Goal: Task Accomplishment & Management: Manage account settings

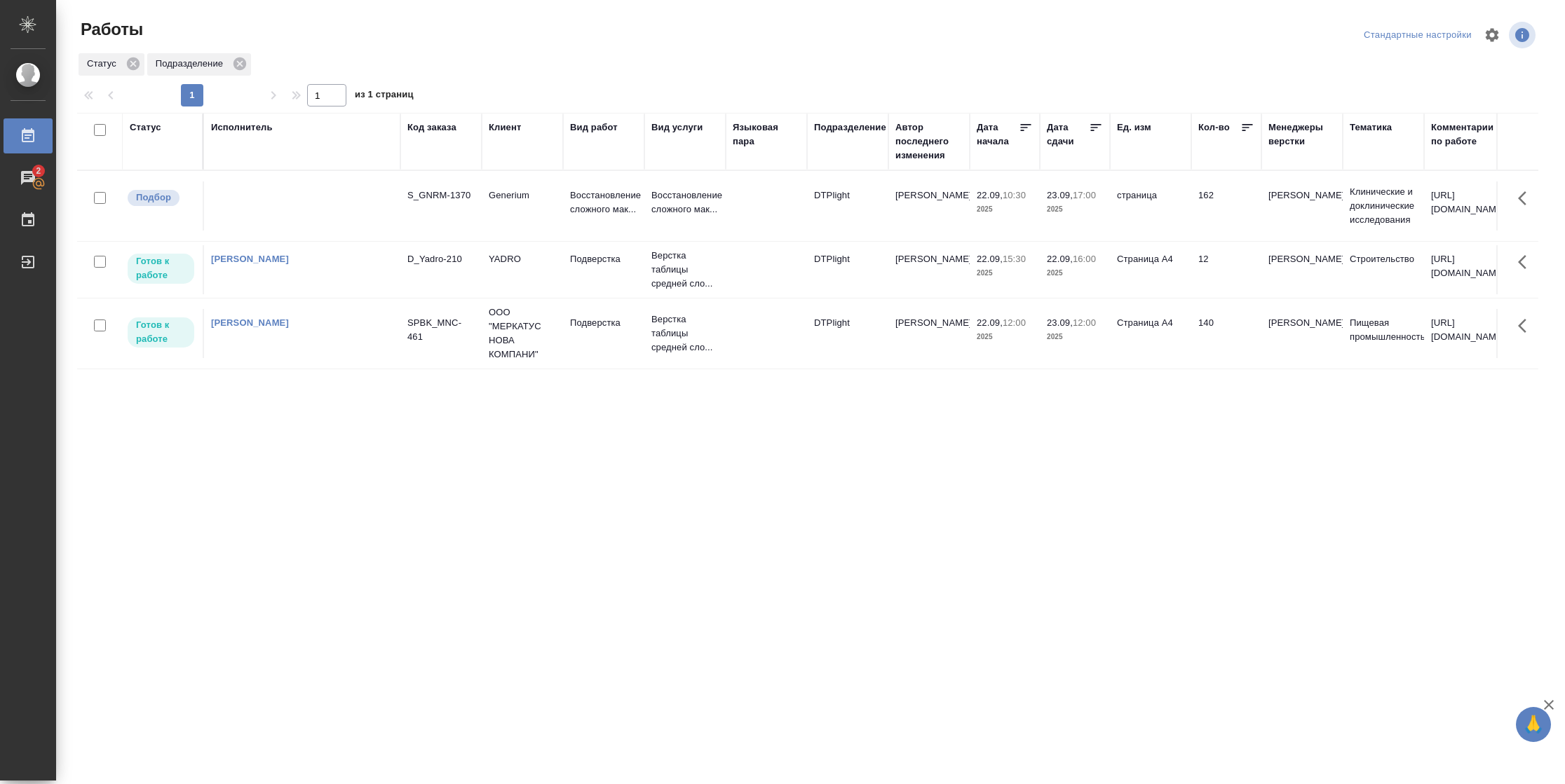
click at [1130, 281] on td "Страница А4" at bounding box center [1150, 270] width 81 height 49
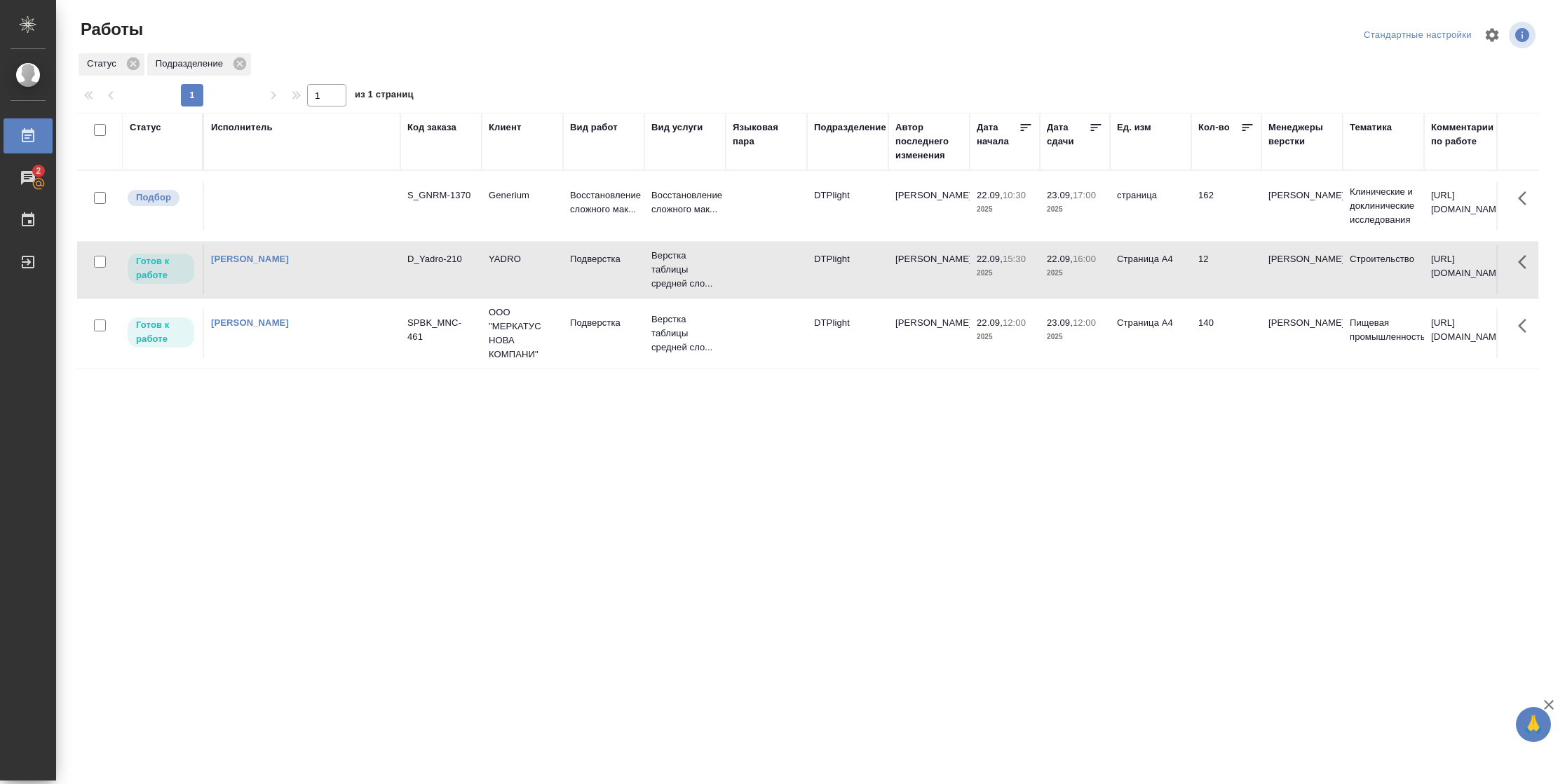
click at [1130, 281] on td "Страница А4" at bounding box center [1150, 270] width 81 height 49
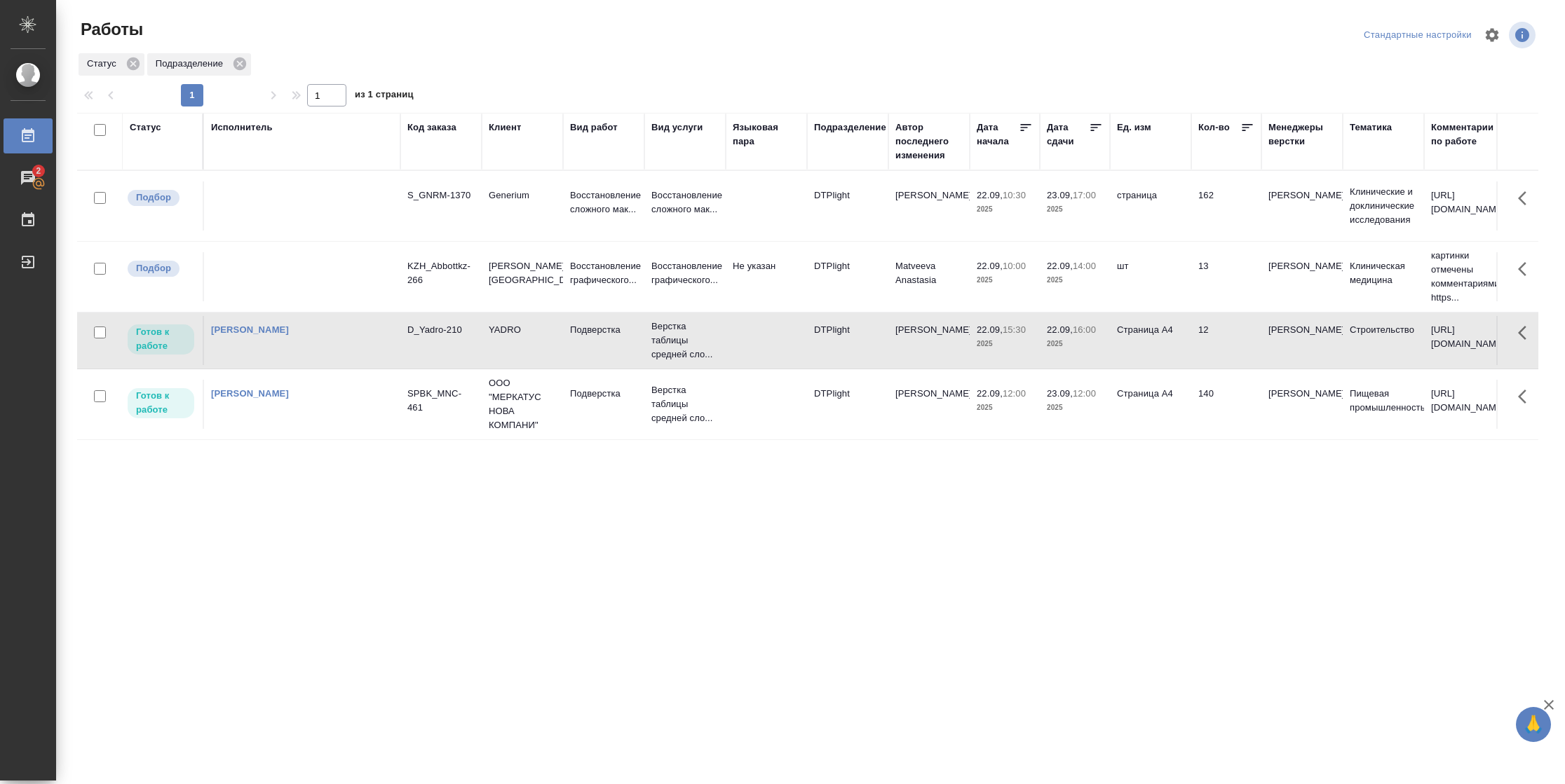
click at [1131, 415] on td "Страница А4" at bounding box center [1150, 404] width 81 height 49
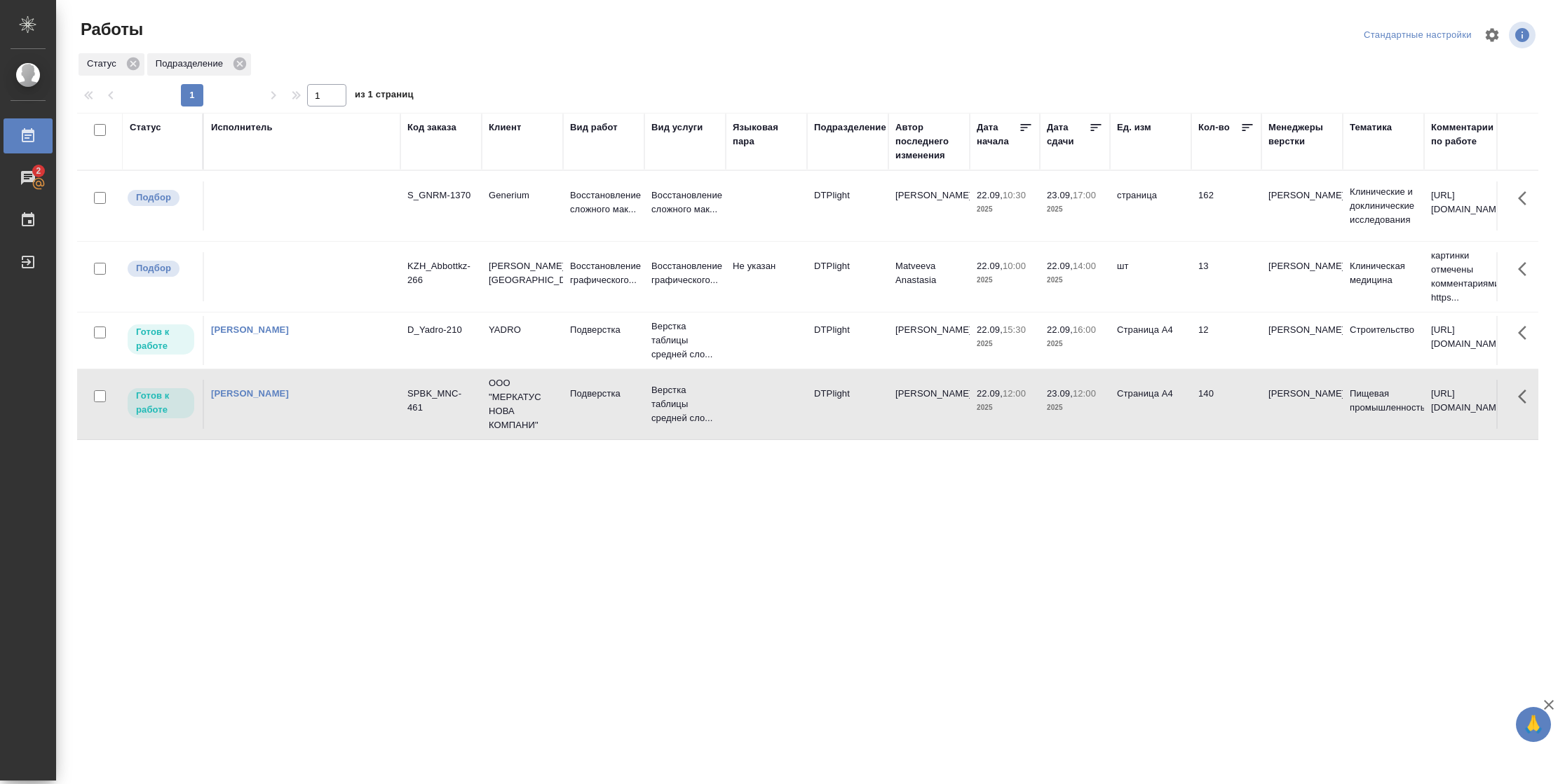
click at [1131, 415] on td "Страница А4" at bounding box center [1150, 404] width 81 height 49
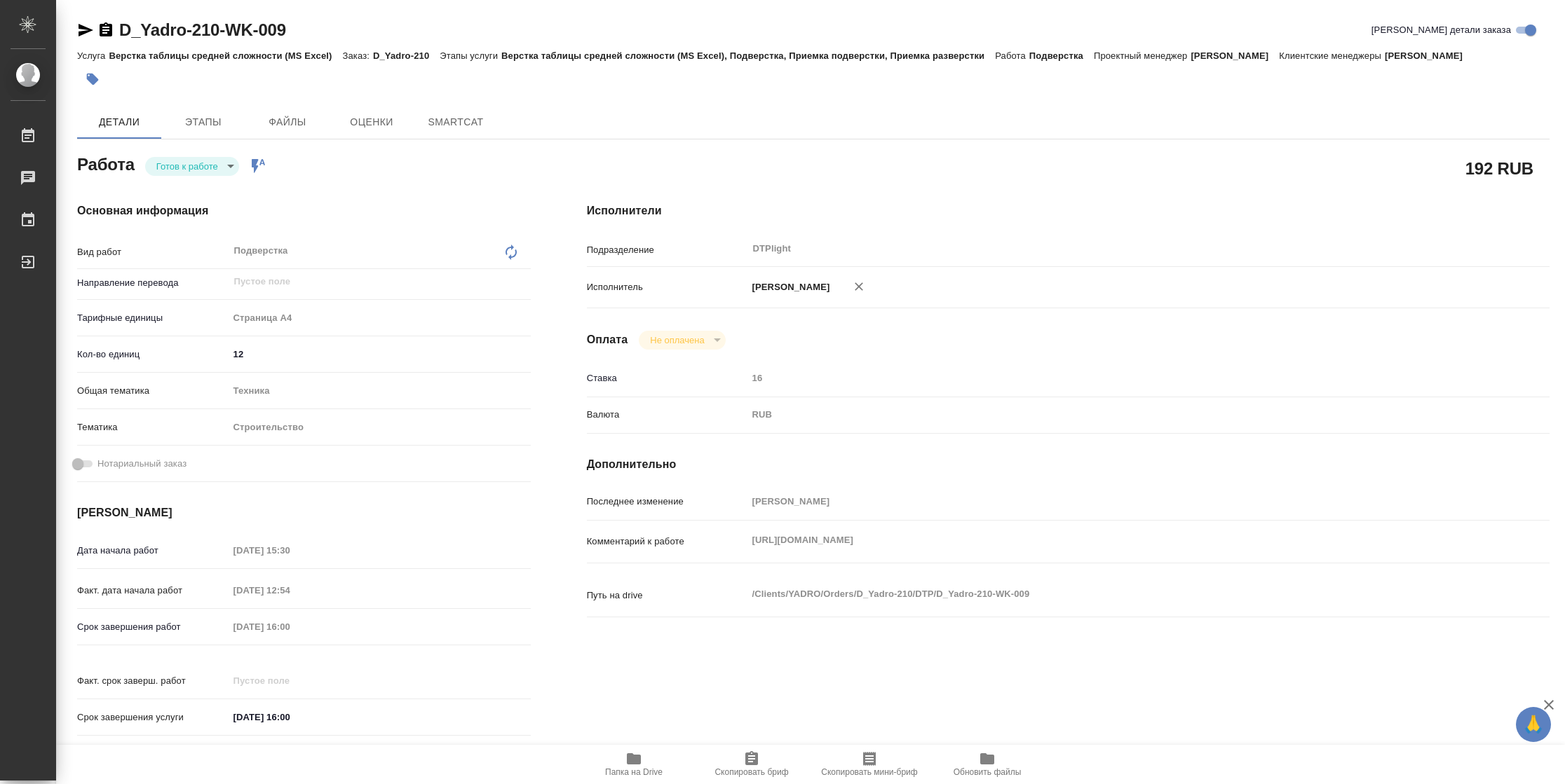
type textarea "x"
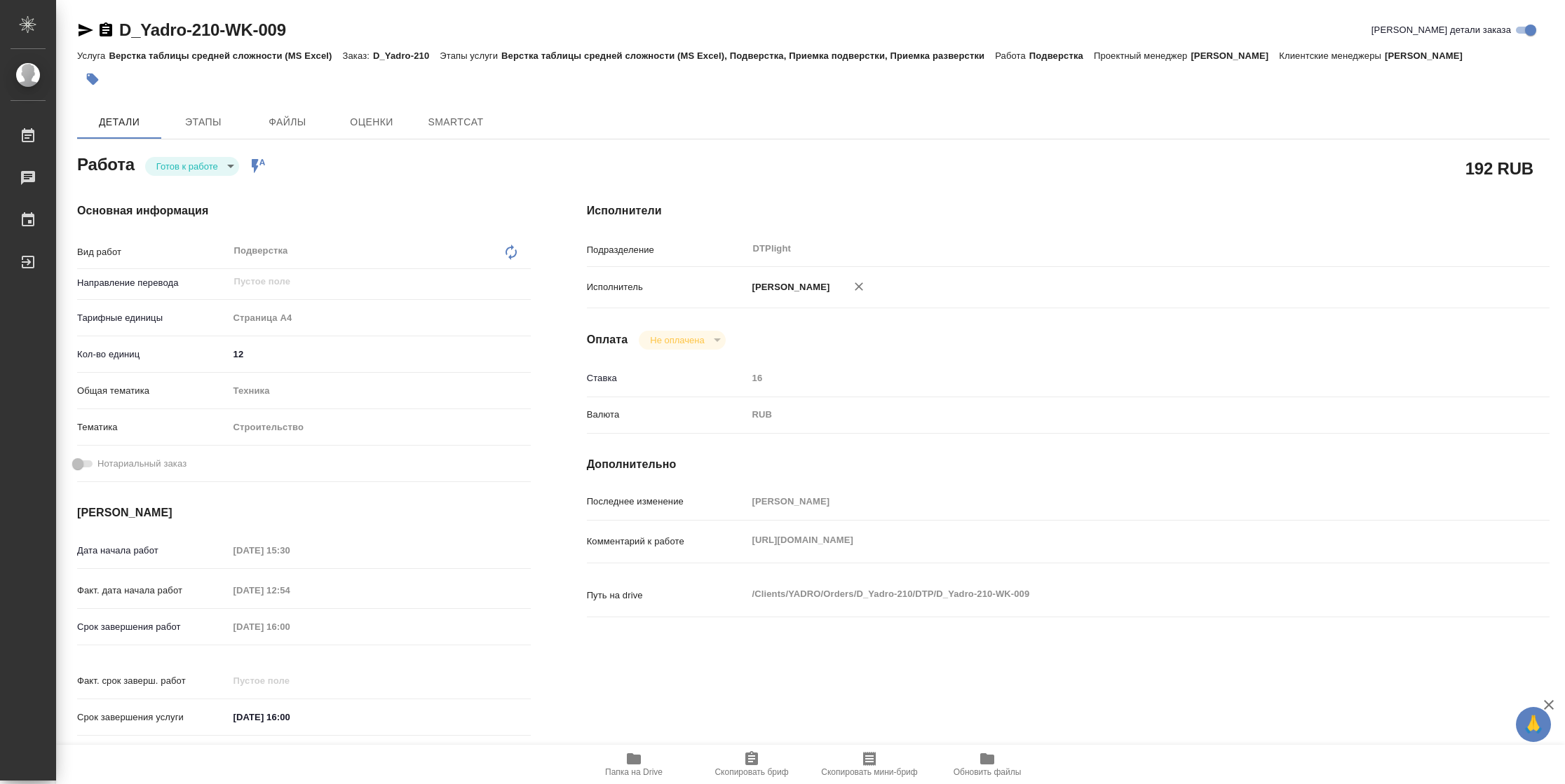
type textarea "x"
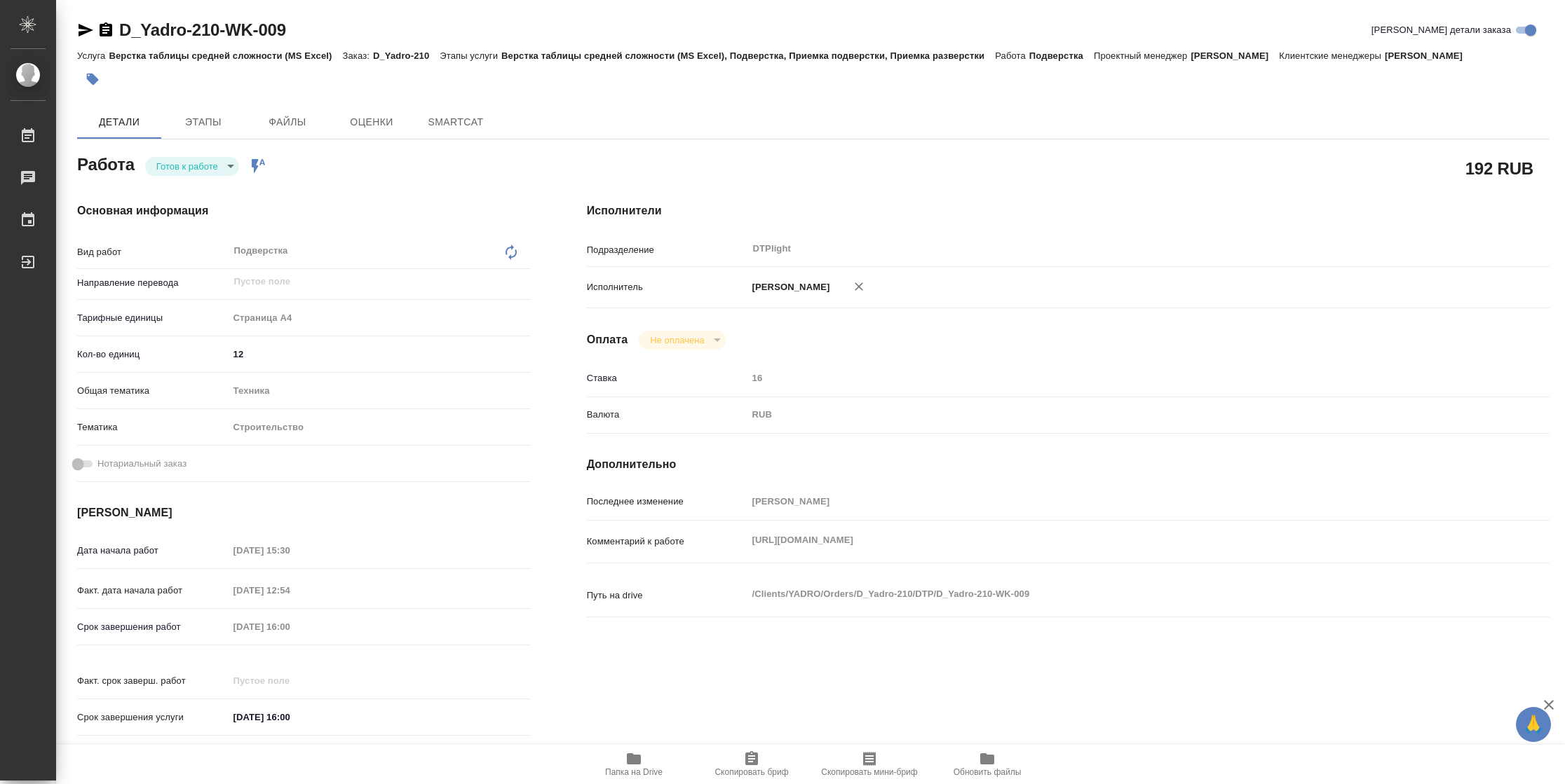
type textarea "x"
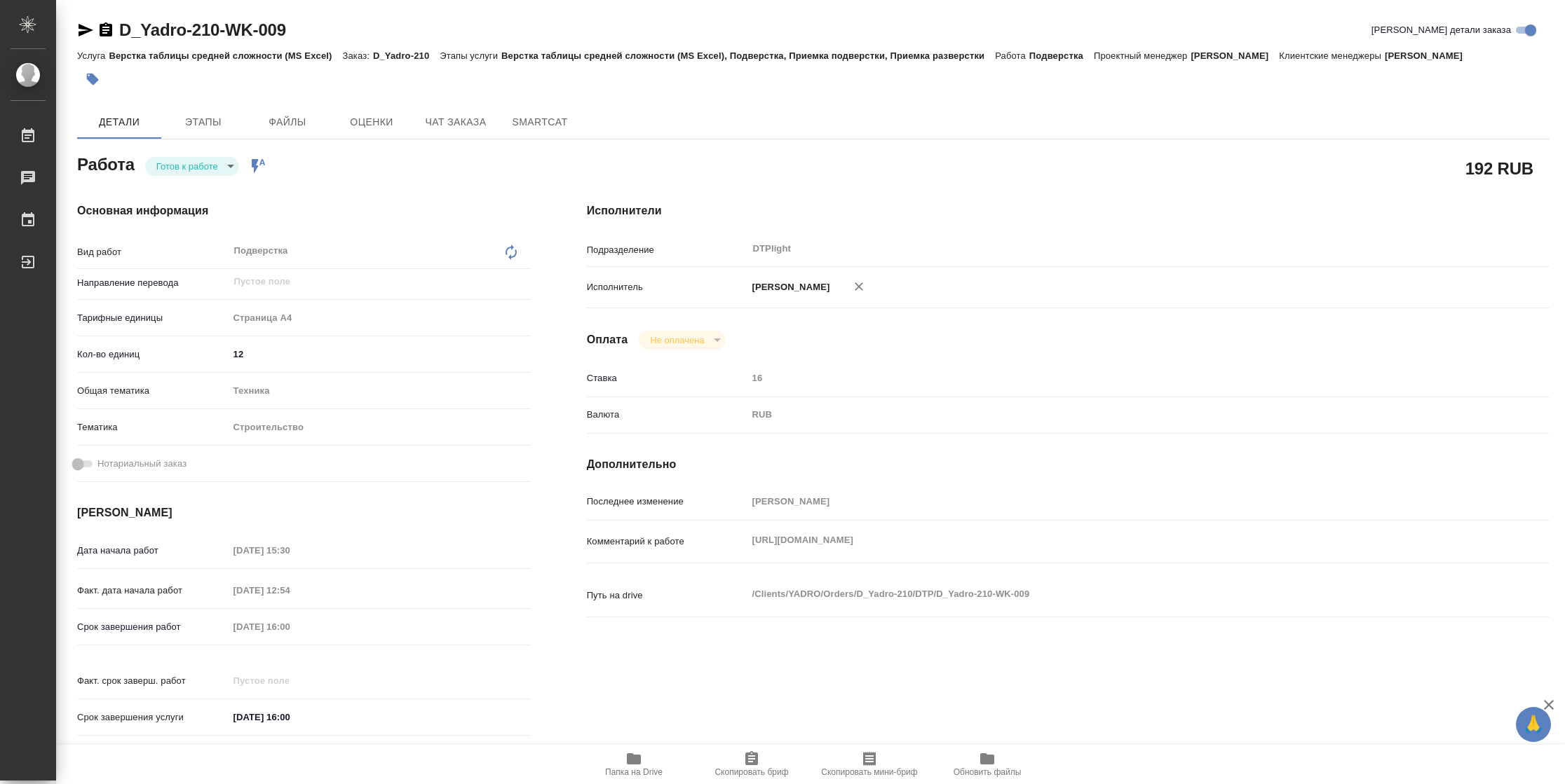
click at [229, 164] on body "🙏 .cls-1 fill:#fff; AWATERA Vasilyeva Natalia Работы Чаты График Выйти D_Yadro-…" at bounding box center [782, 392] width 1565 height 784
click at [196, 165] on button "В работе" at bounding box center [180, 165] width 46 height 15
type textarea "x"
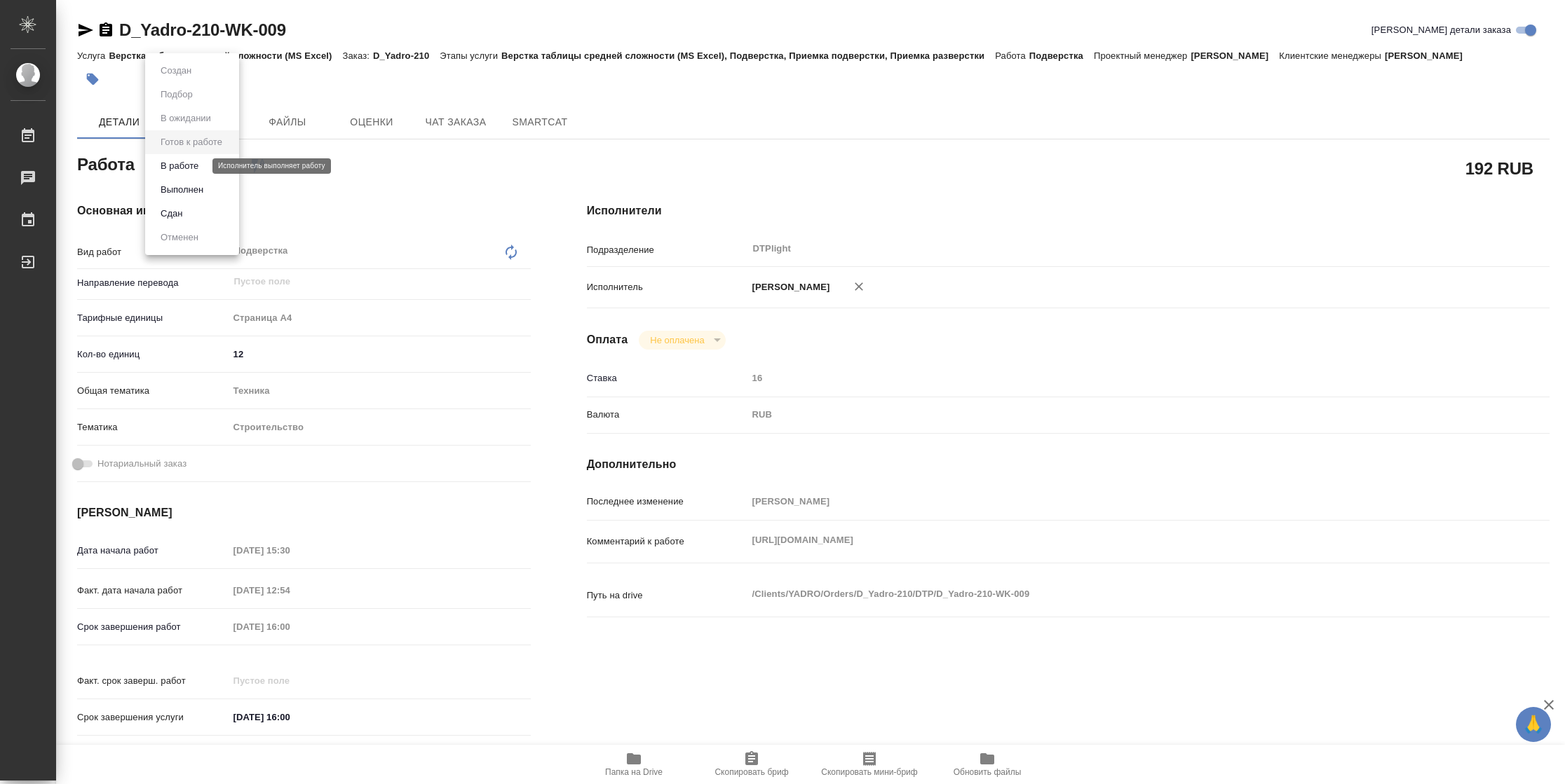
type textarea "x"
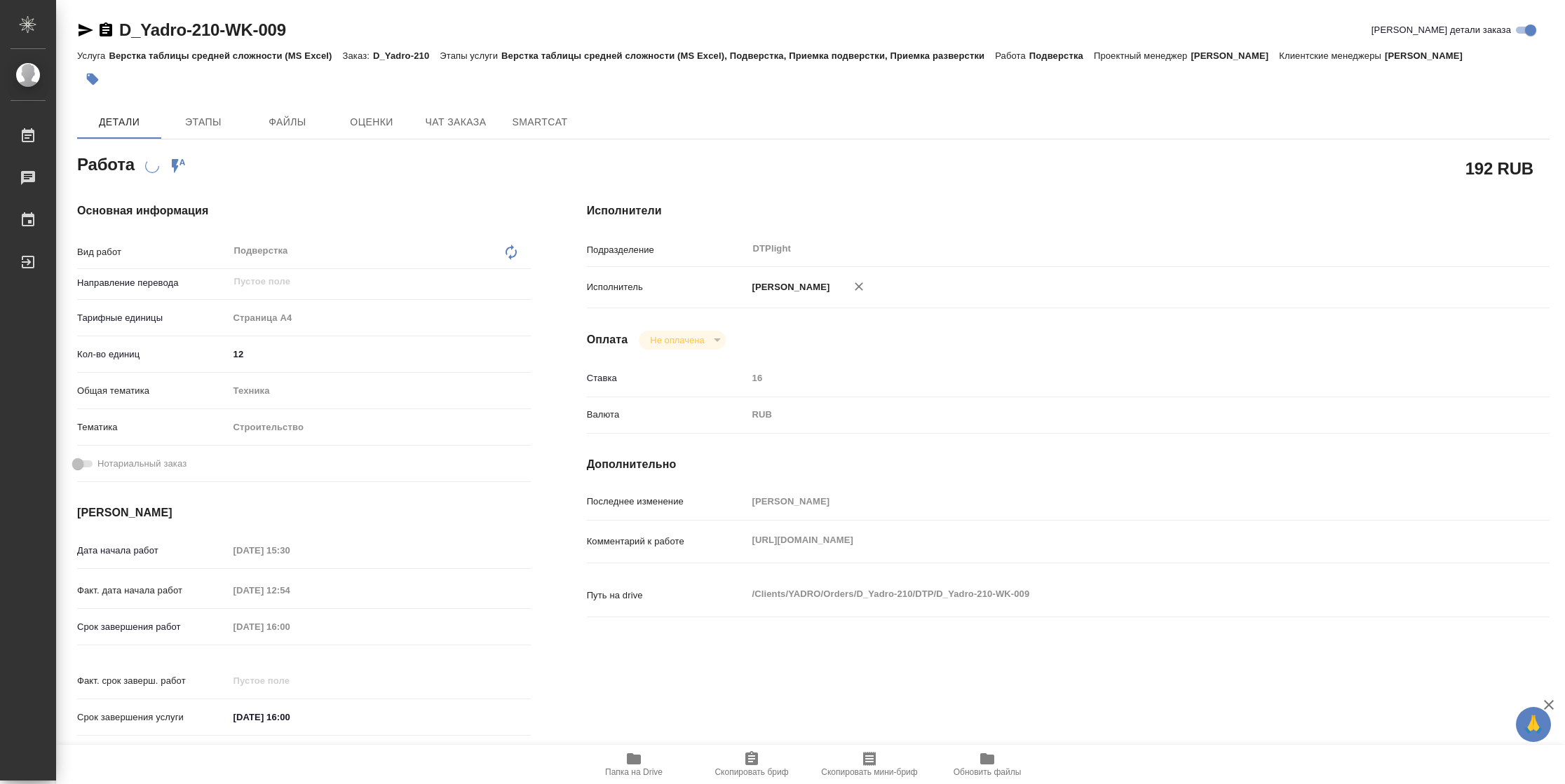
type textarea "x"
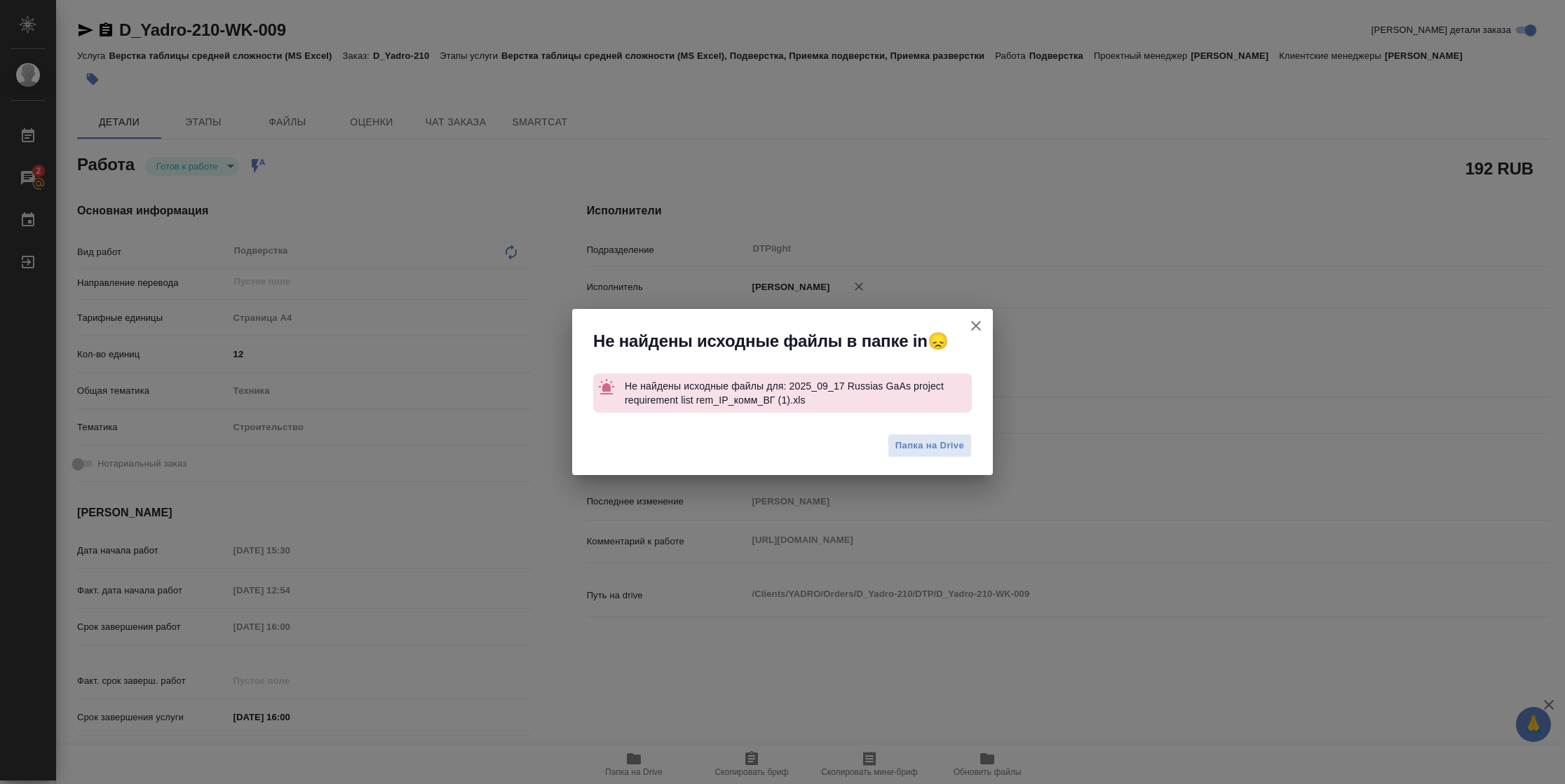
type textarea "x"
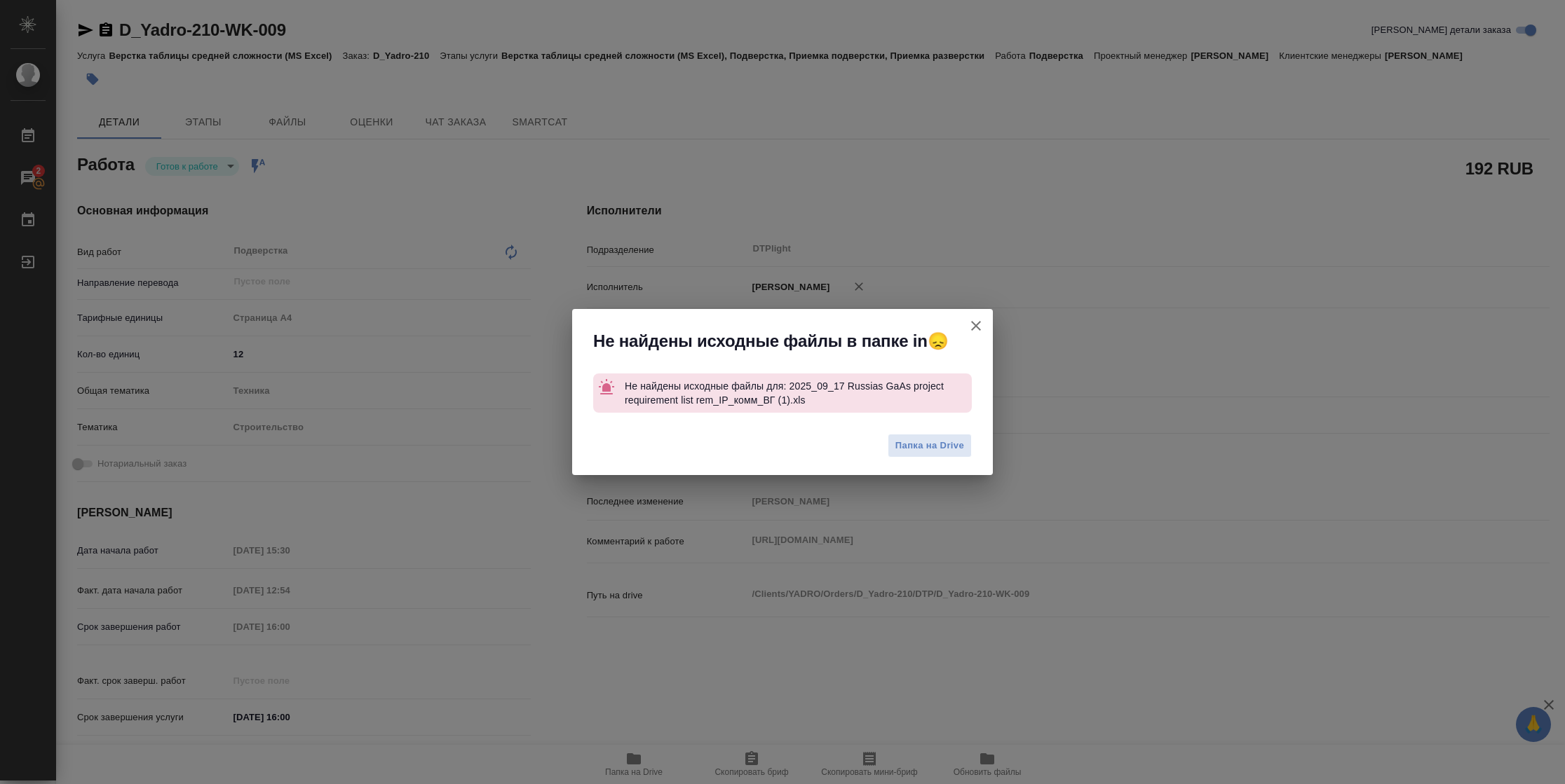
type textarea "x"
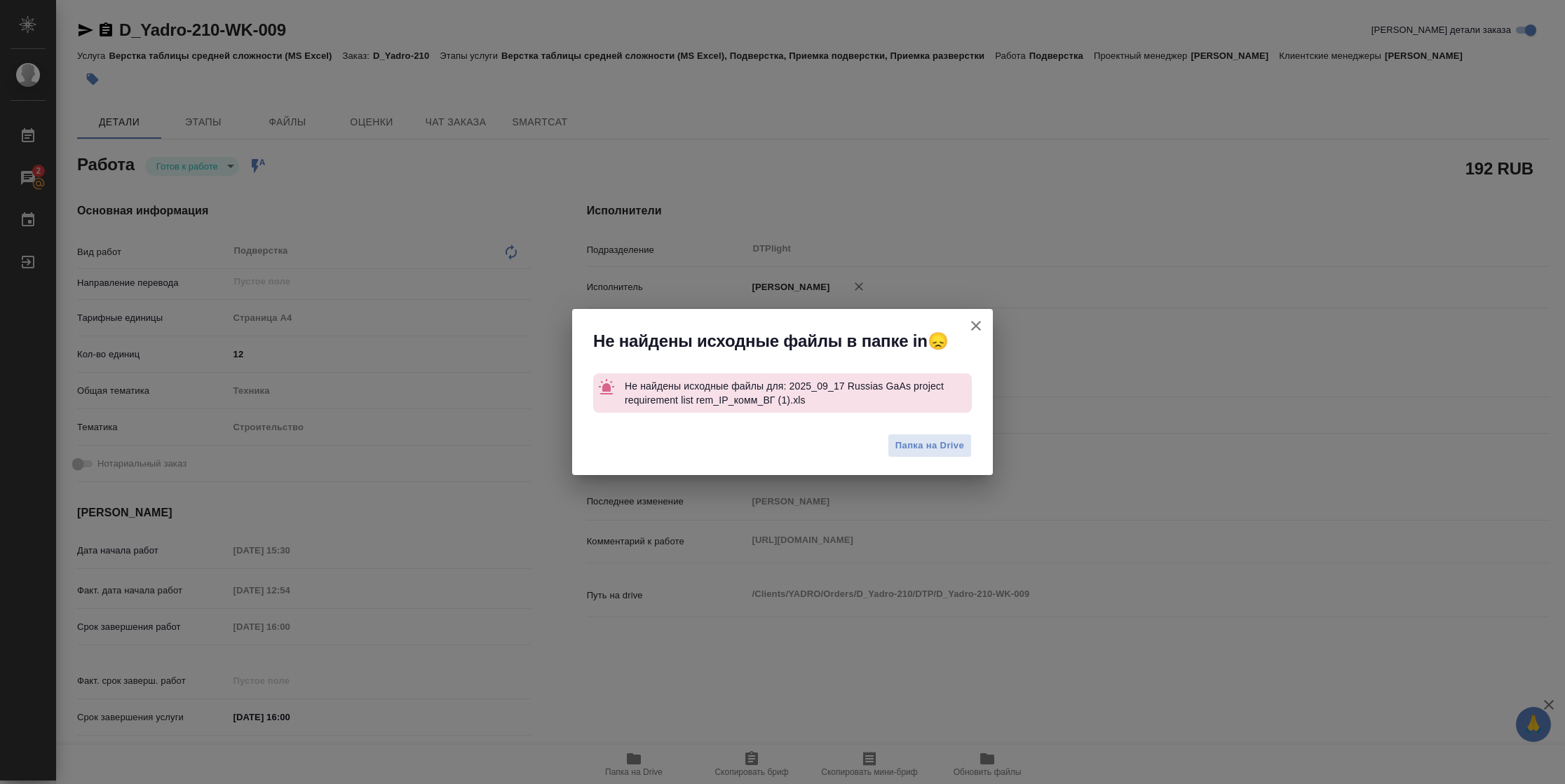
type textarea "x"
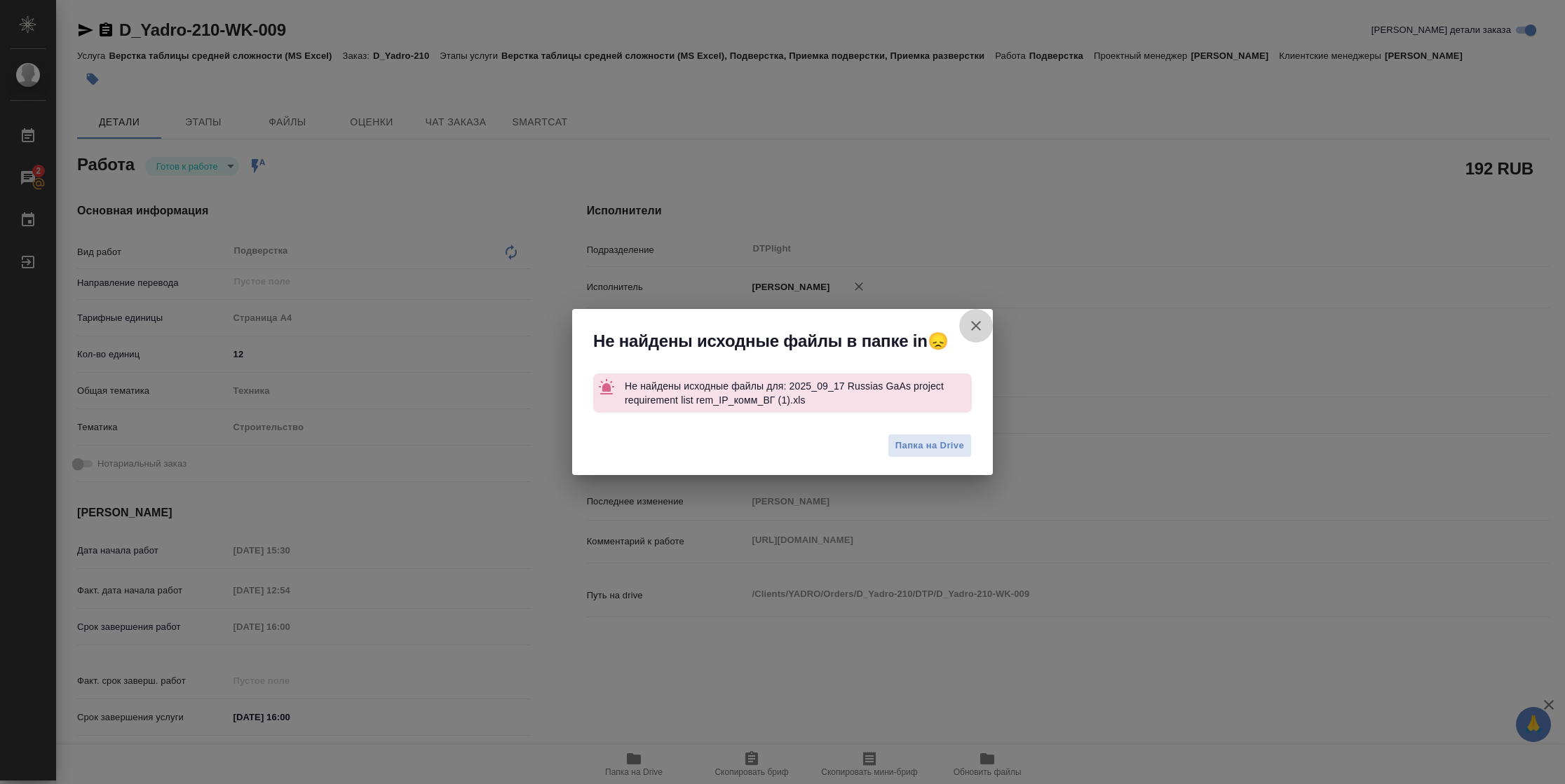
click at [978, 322] on icon "button" at bounding box center [975, 326] width 17 height 17
type textarea "x"
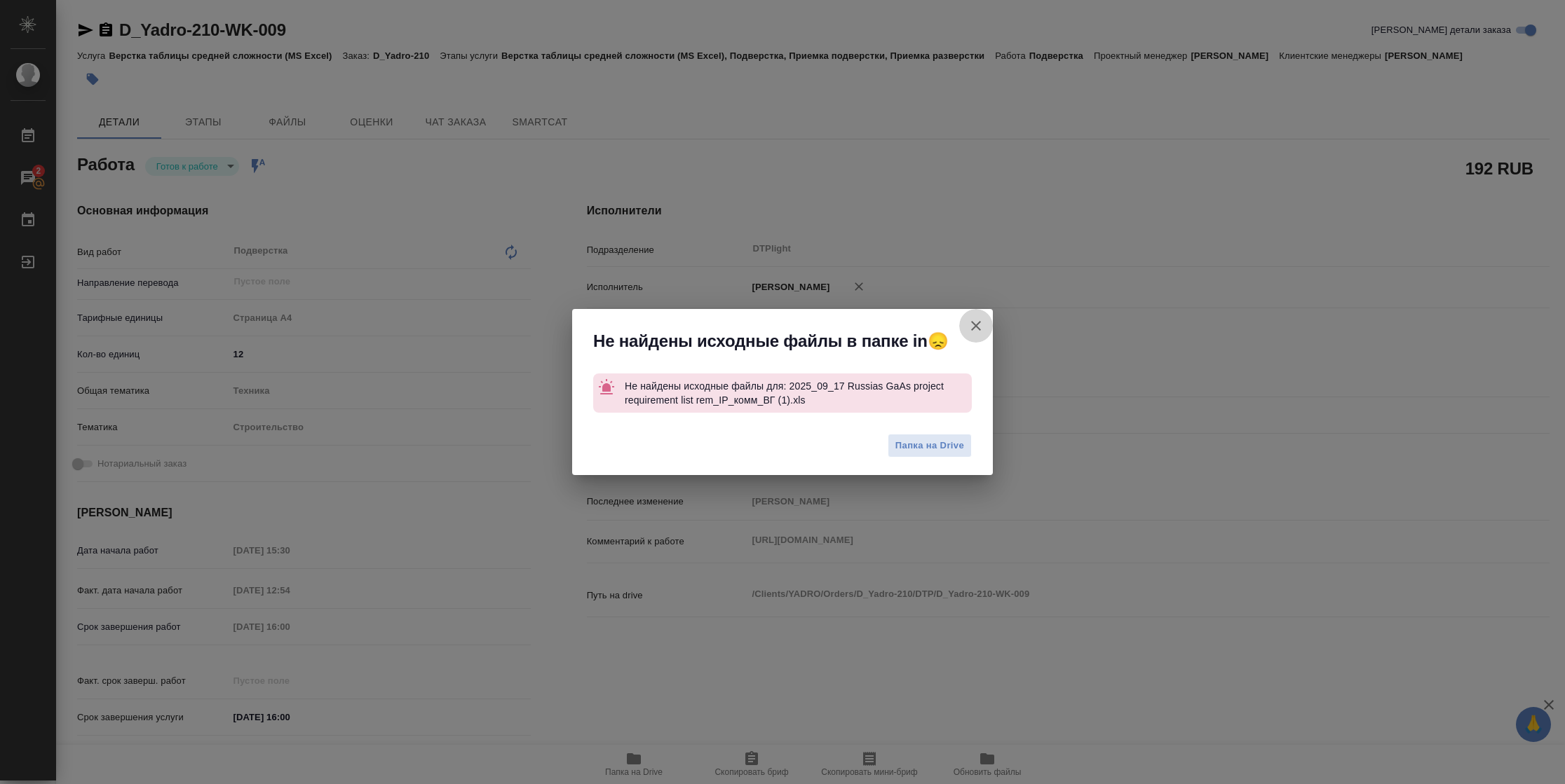
type textarea "x"
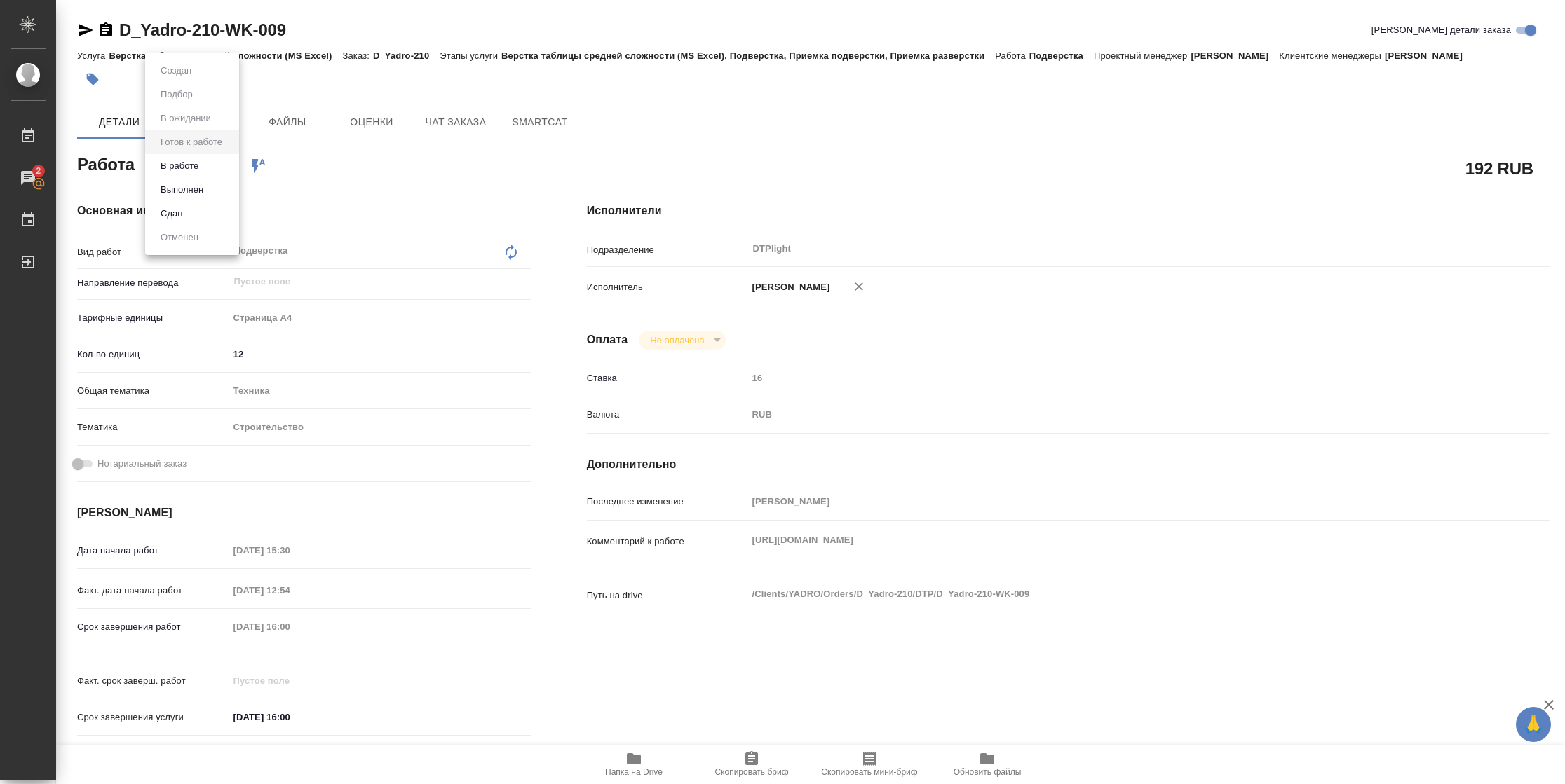
click at [193, 168] on body "🙏 .cls-1 fill:#fff; AWATERA Vasilyeva Natalia Работы 2 Чаты График Выйти D_Yadr…" at bounding box center [782, 392] width 1565 height 784
click at [193, 168] on button "В работе" at bounding box center [180, 165] width 46 height 15
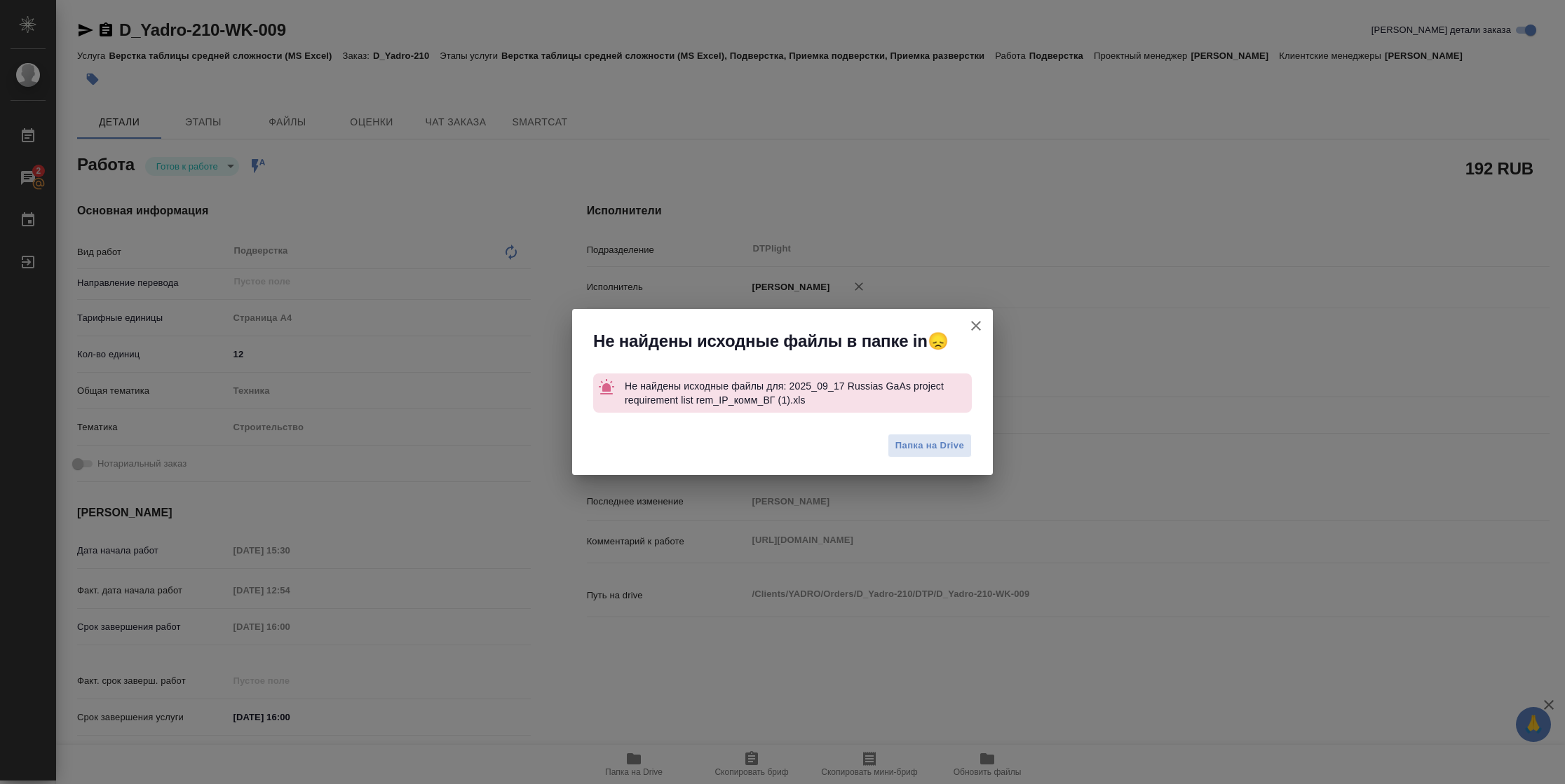
type textarea "x"
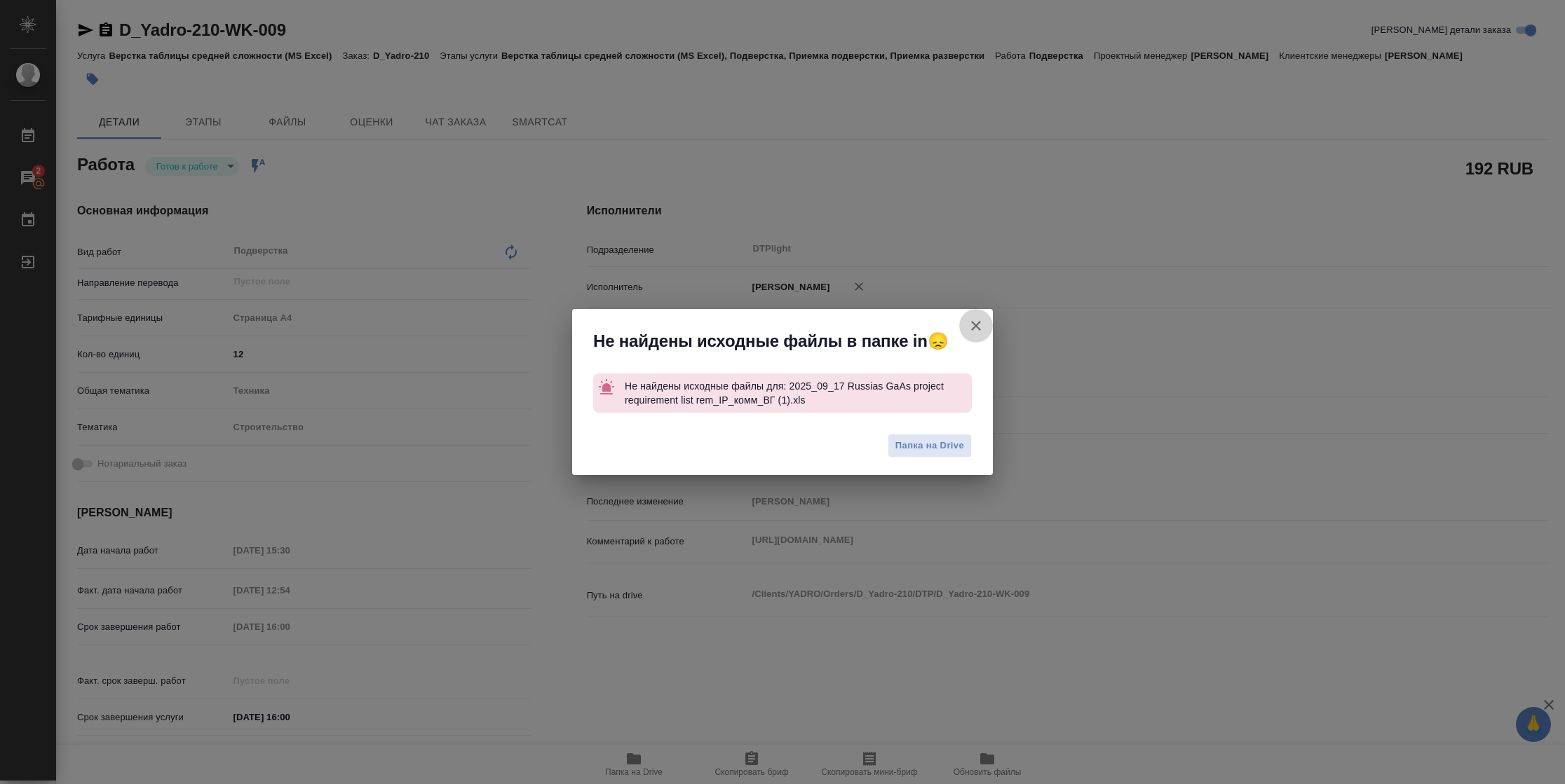
drag, startPoint x: 978, startPoint y: 320, endPoint x: 229, endPoint y: 33, distance: 802.1
click at [974, 322] on icon "button" at bounding box center [975, 326] width 17 height 17
type textarea "x"
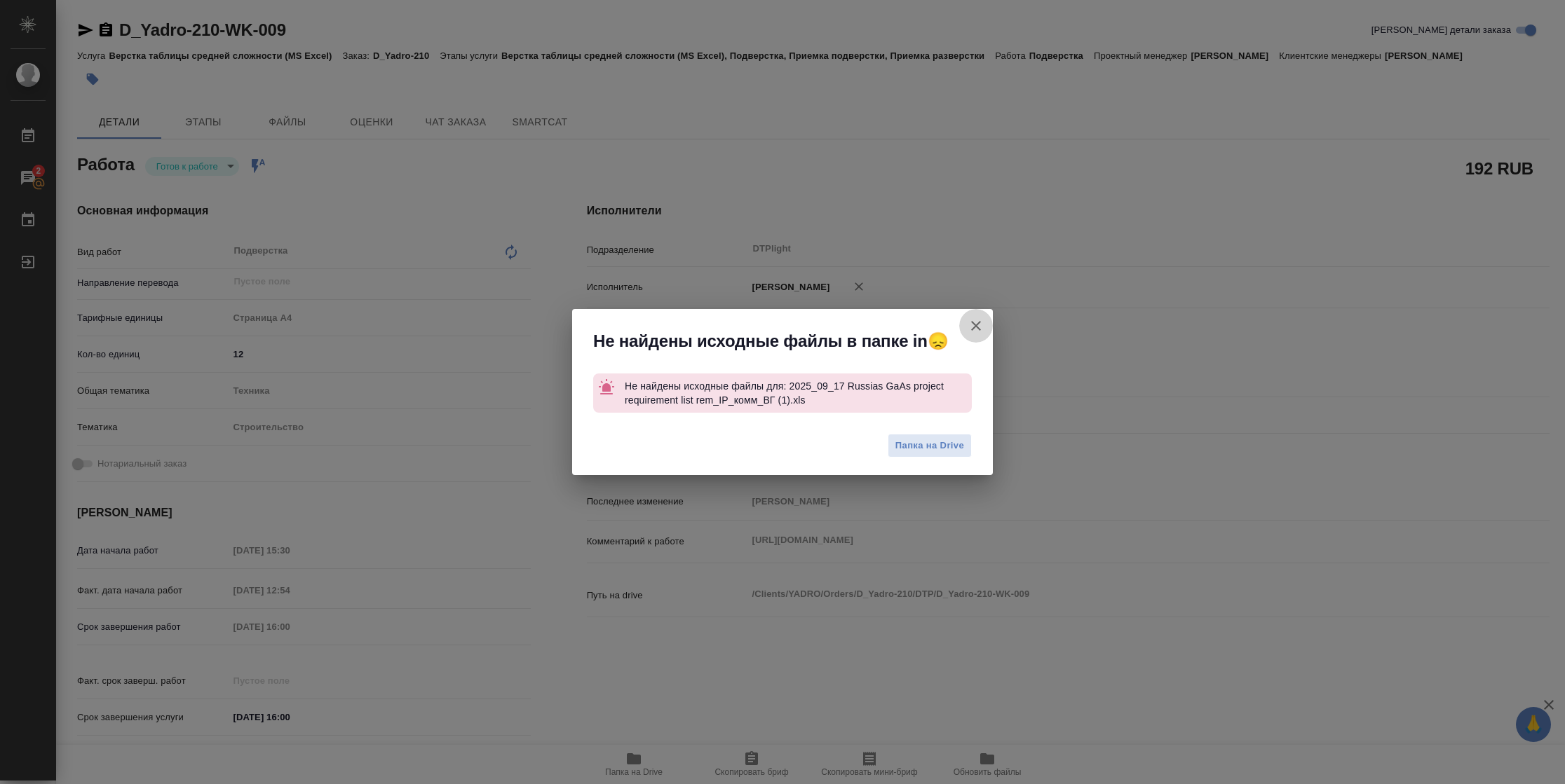
type textarea "x"
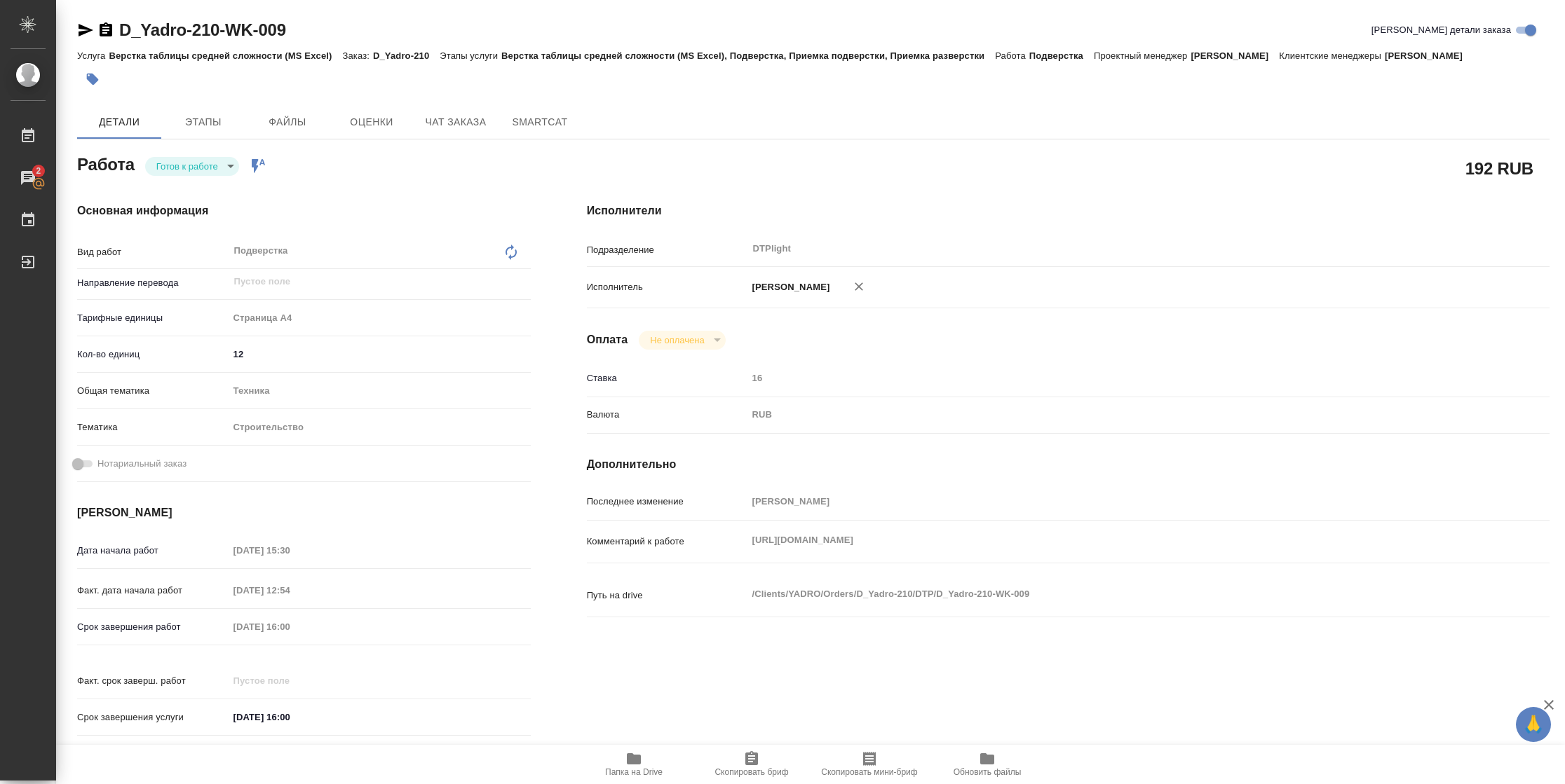
type textarea "x"
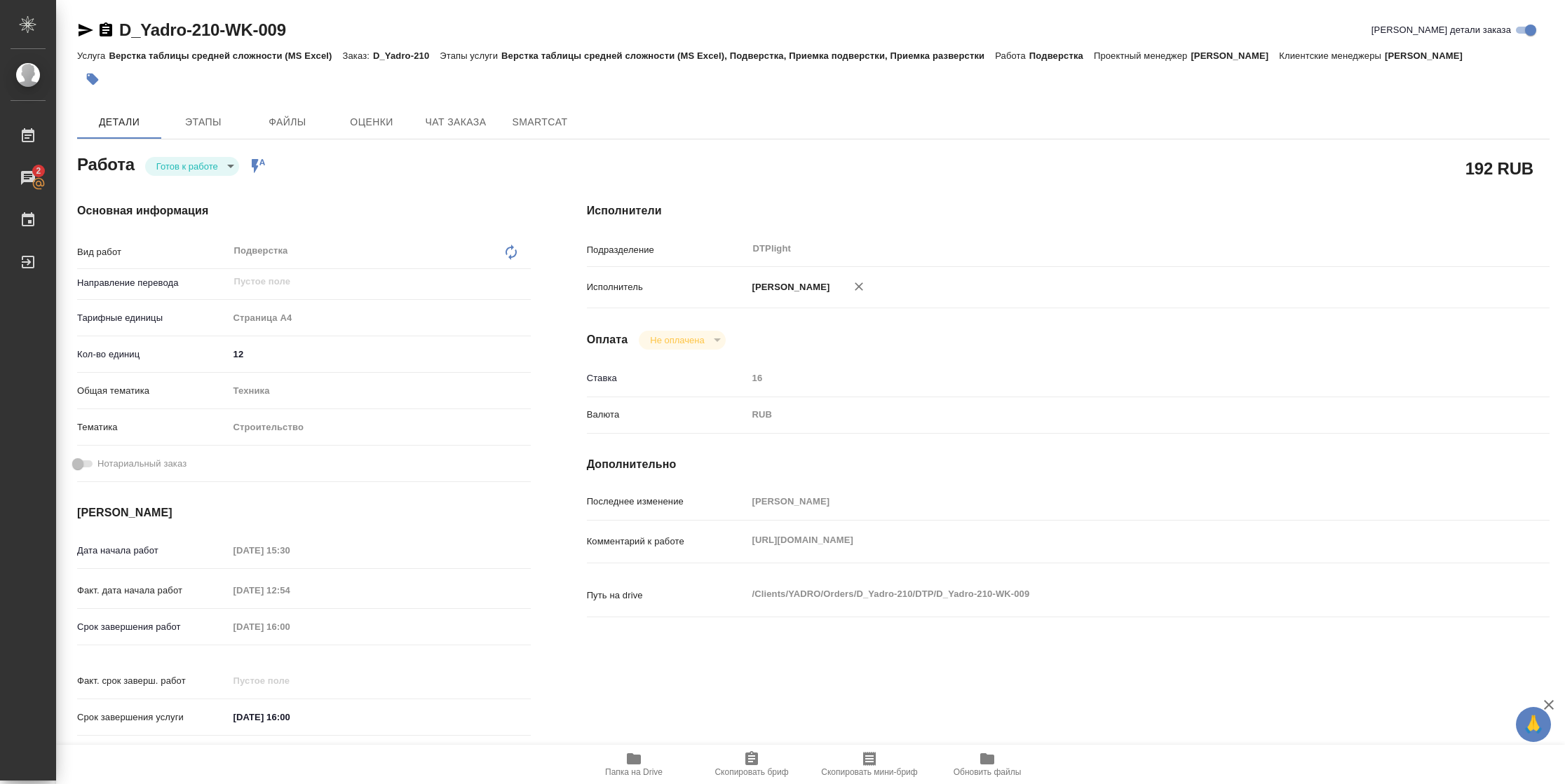
type textarea "x"
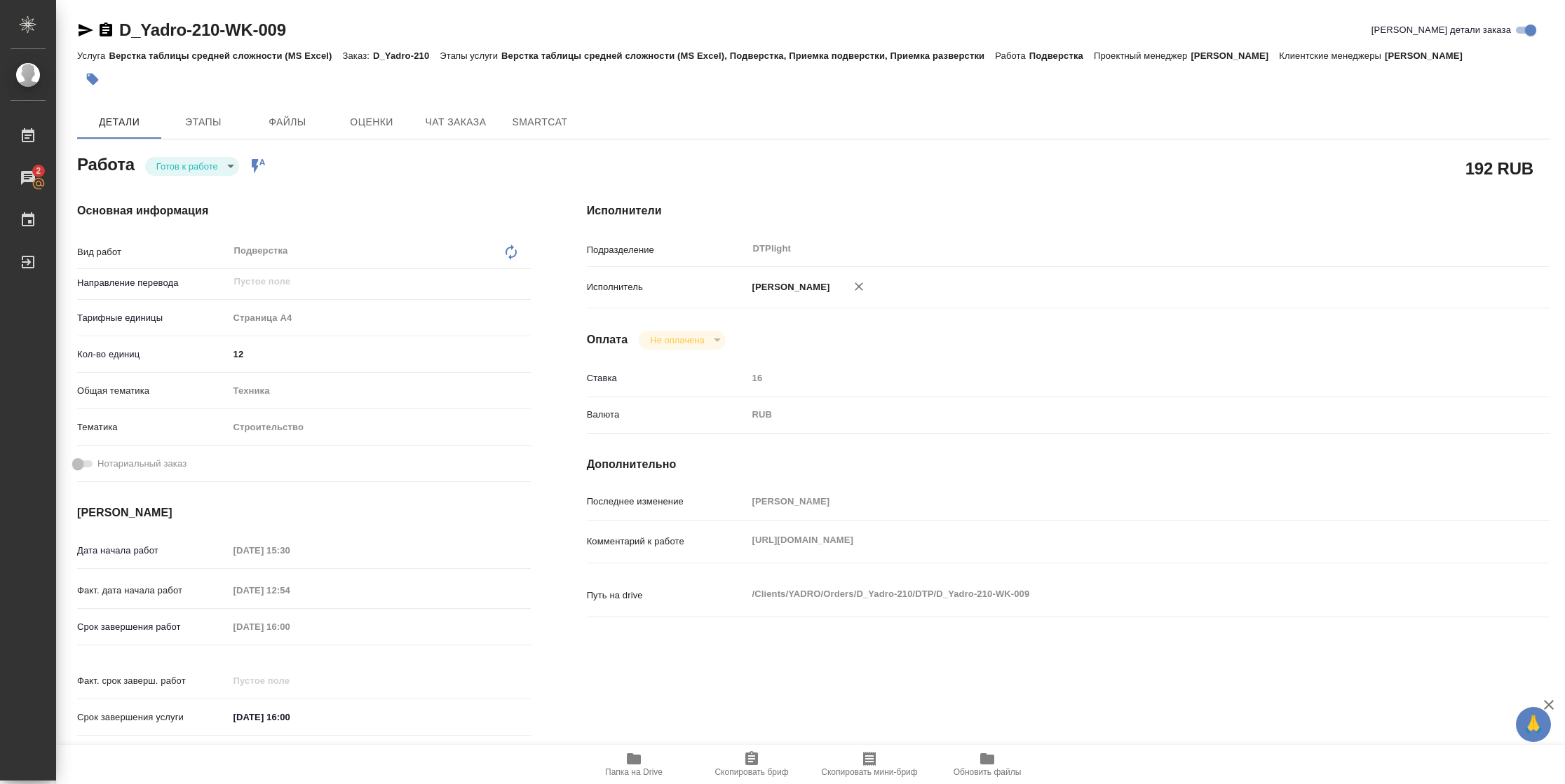
click at [83, 33] on icon "button" at bounding box center [86, 30] width 15 height 13
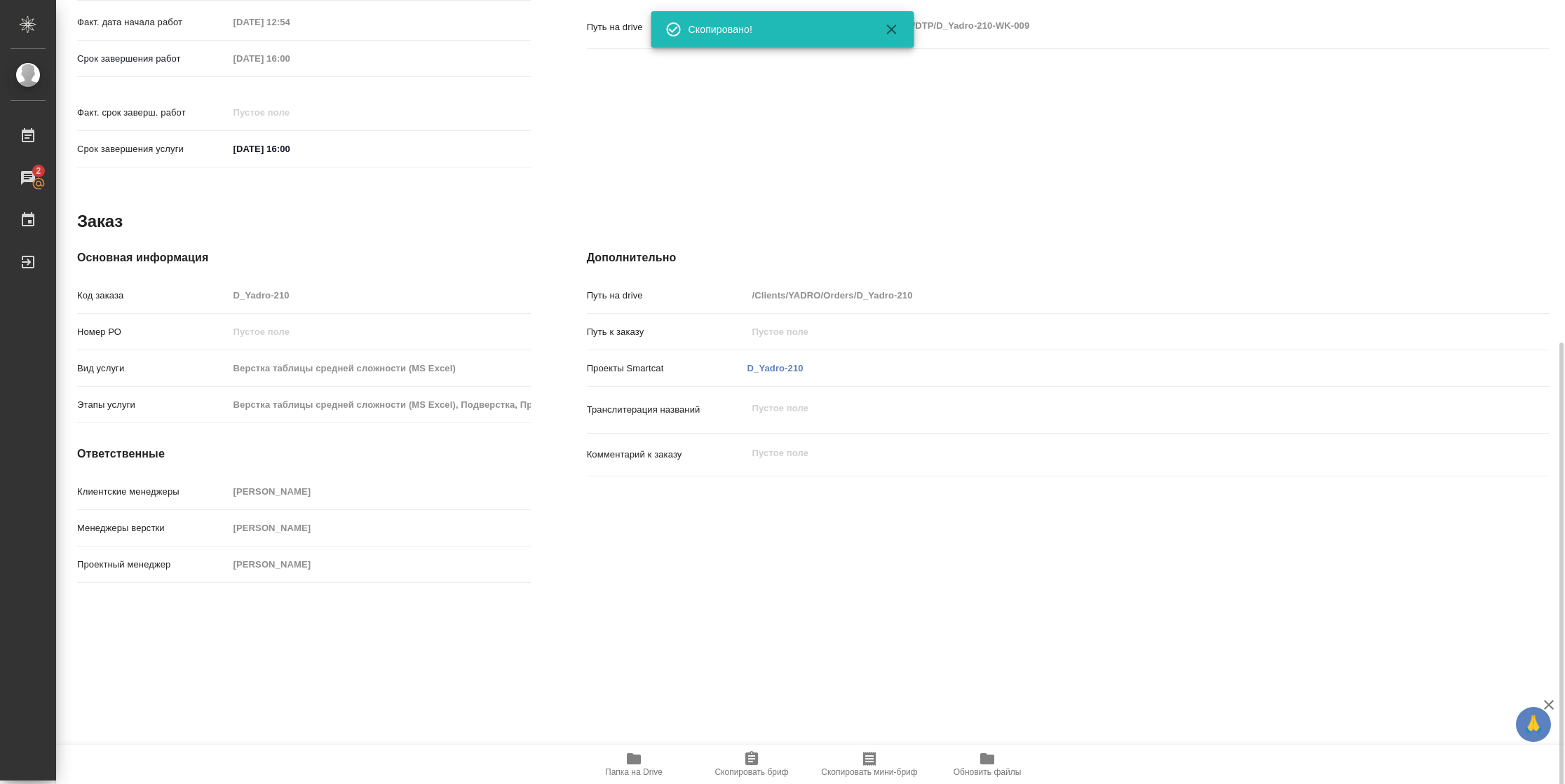
scroll to position [581, 0]
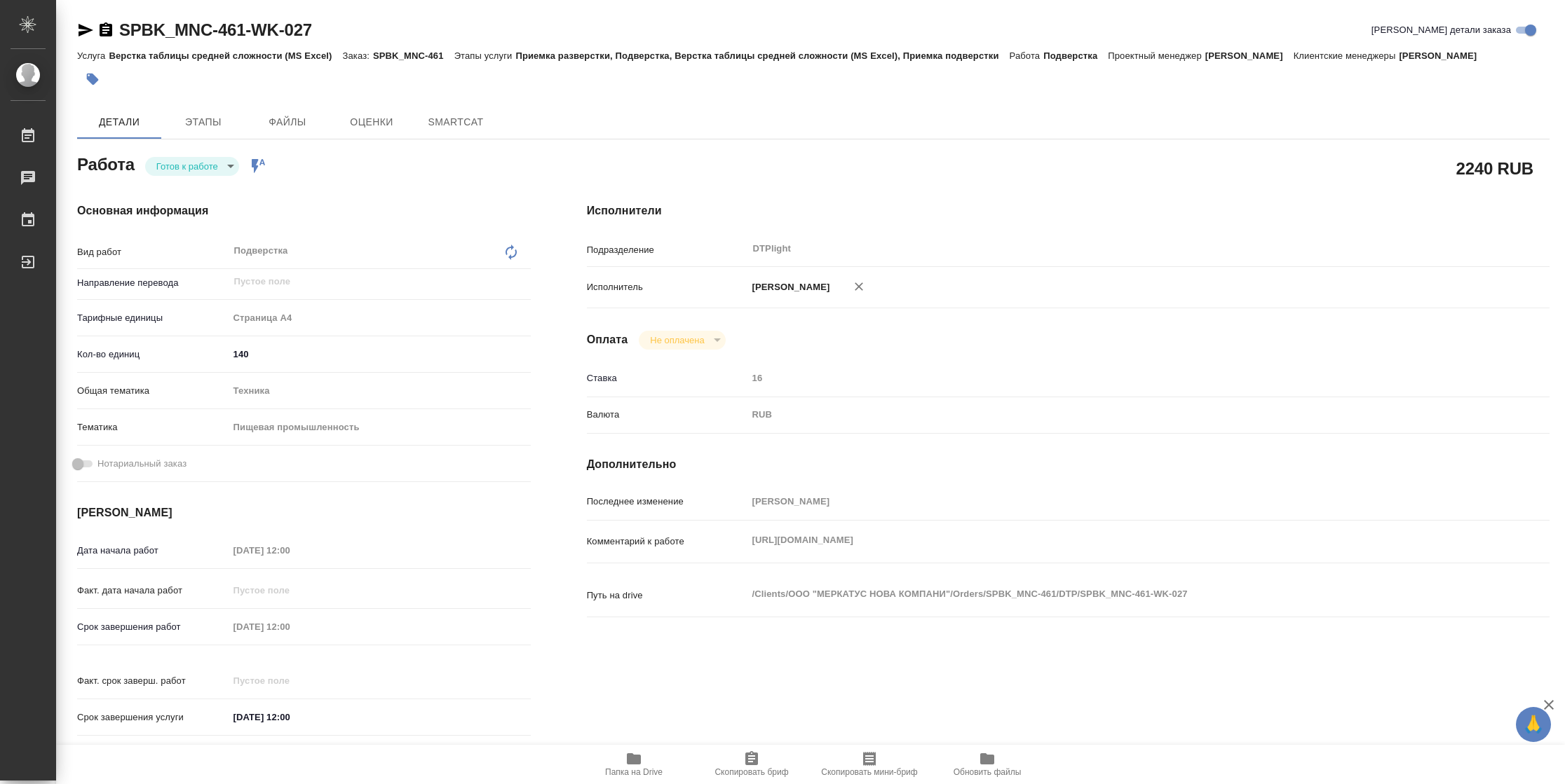
type textarea "x"
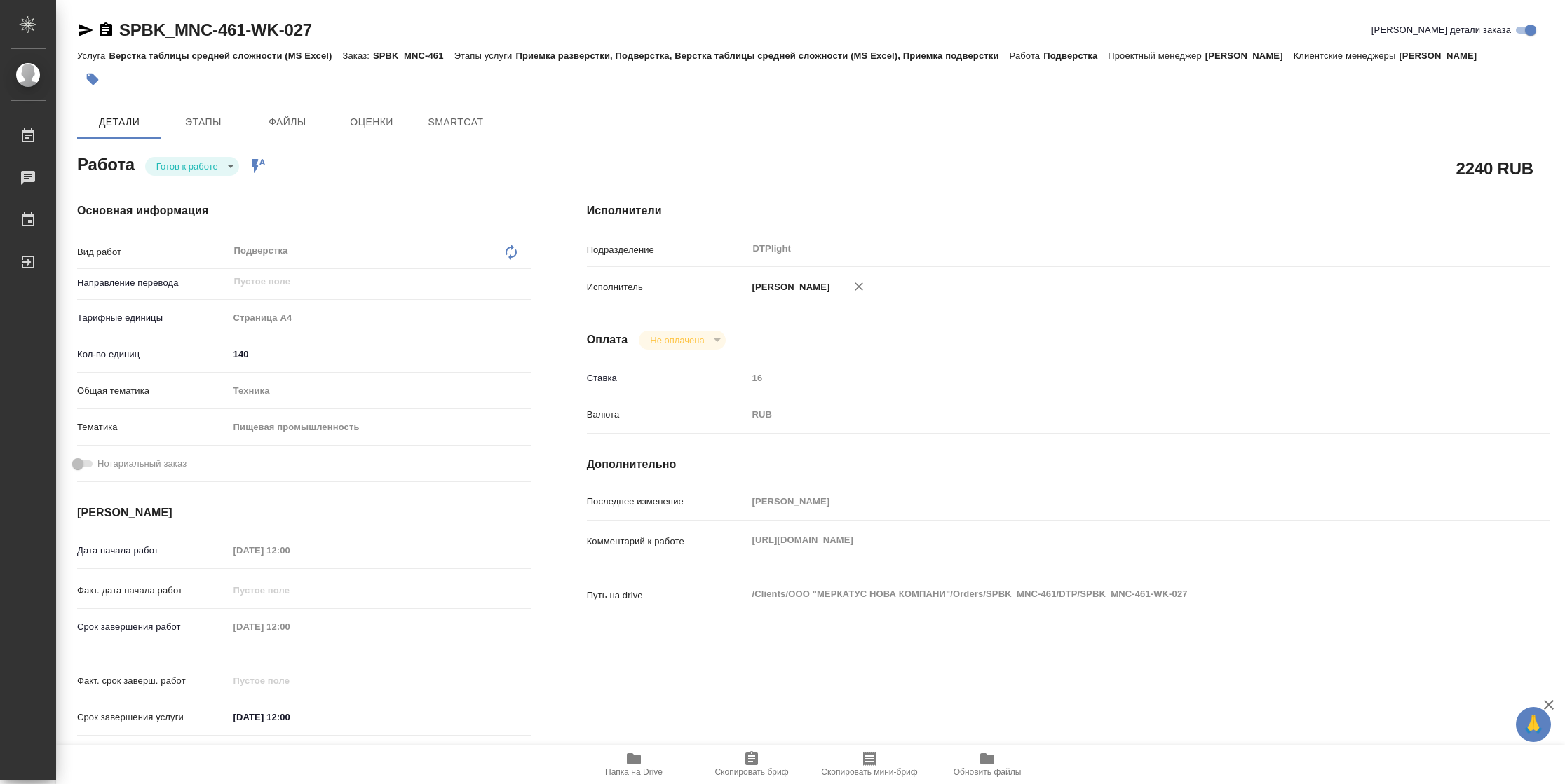
type textarea "x"
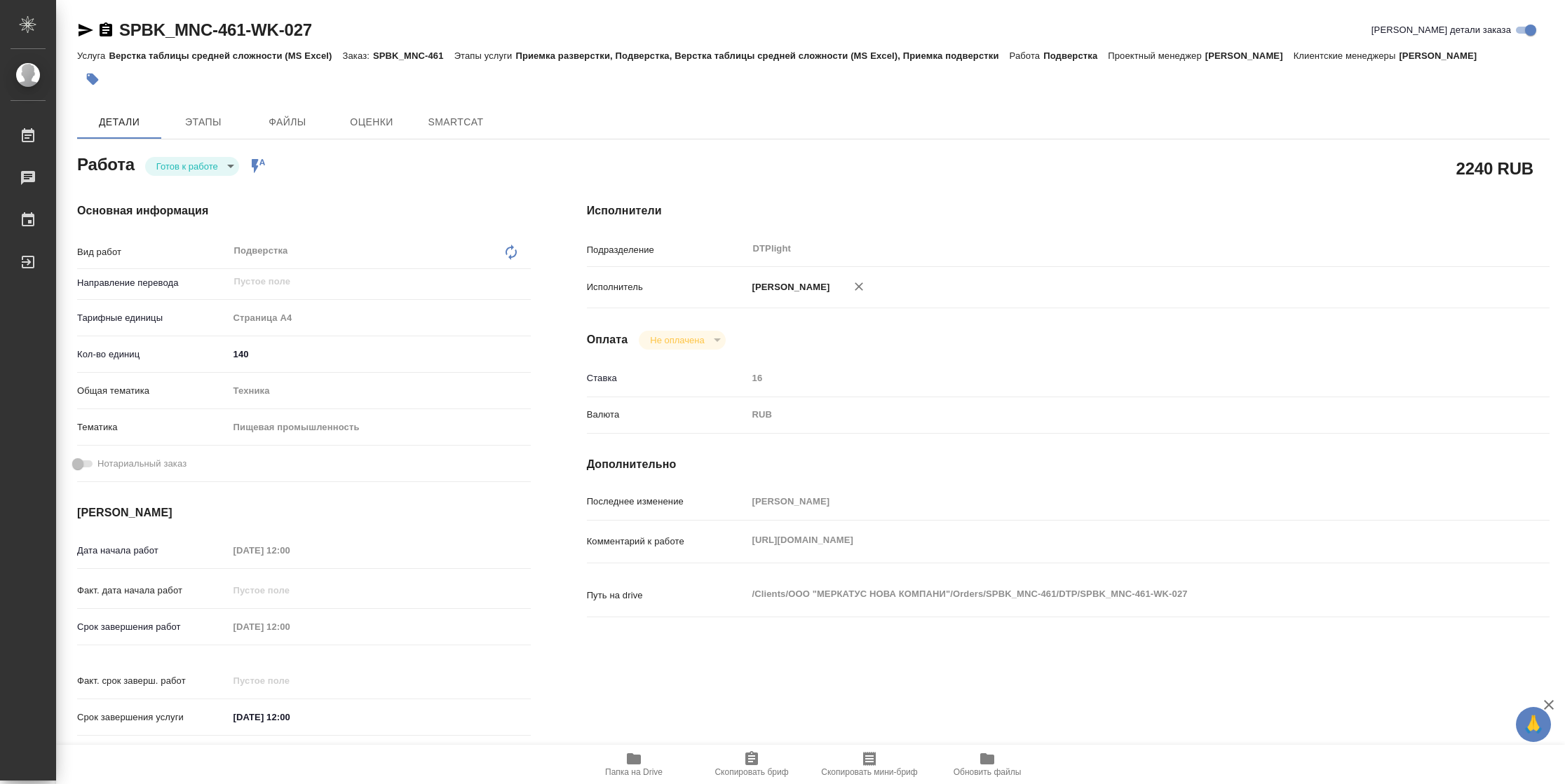
type textarea "x"
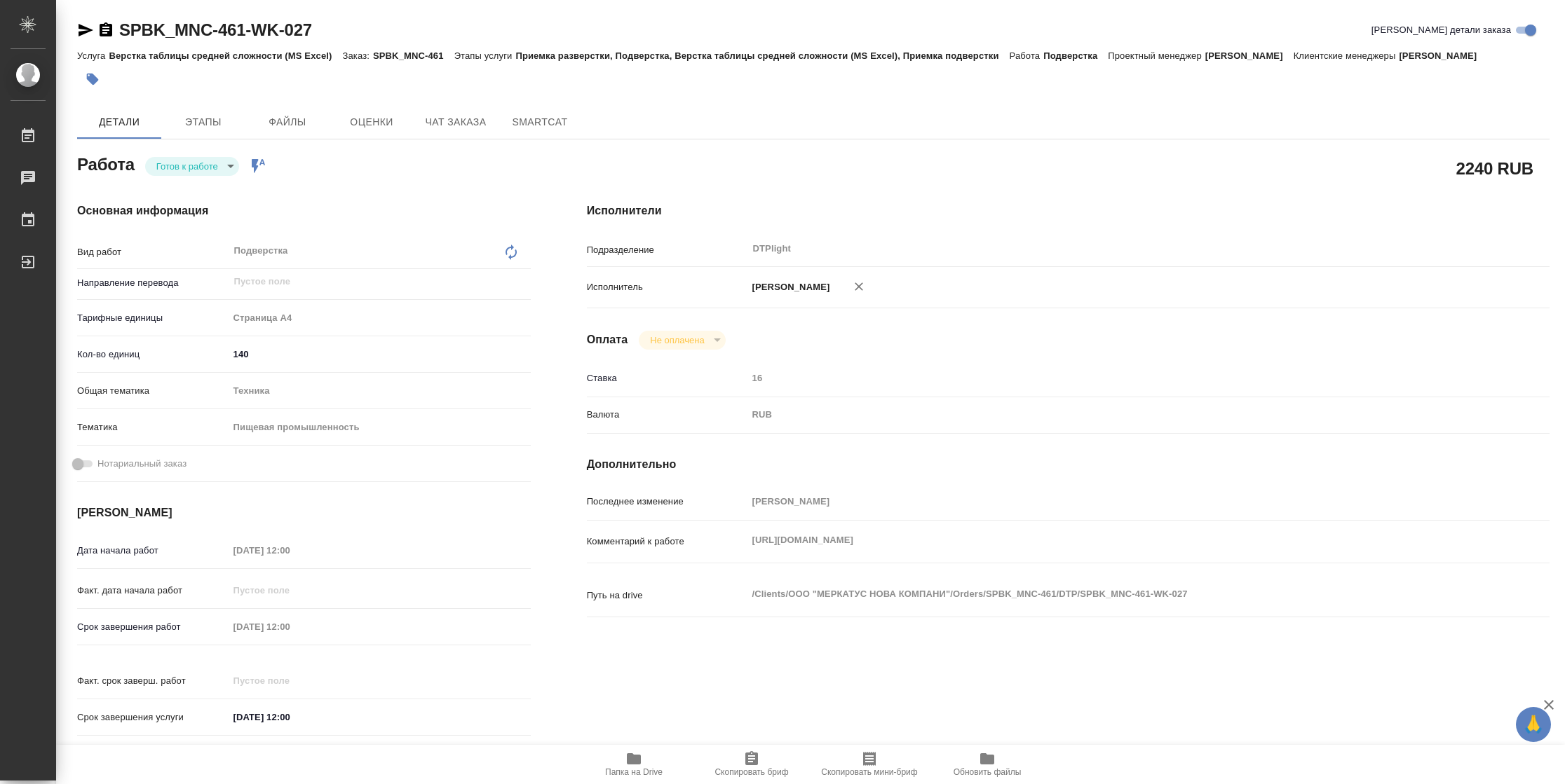
type textarea "x"
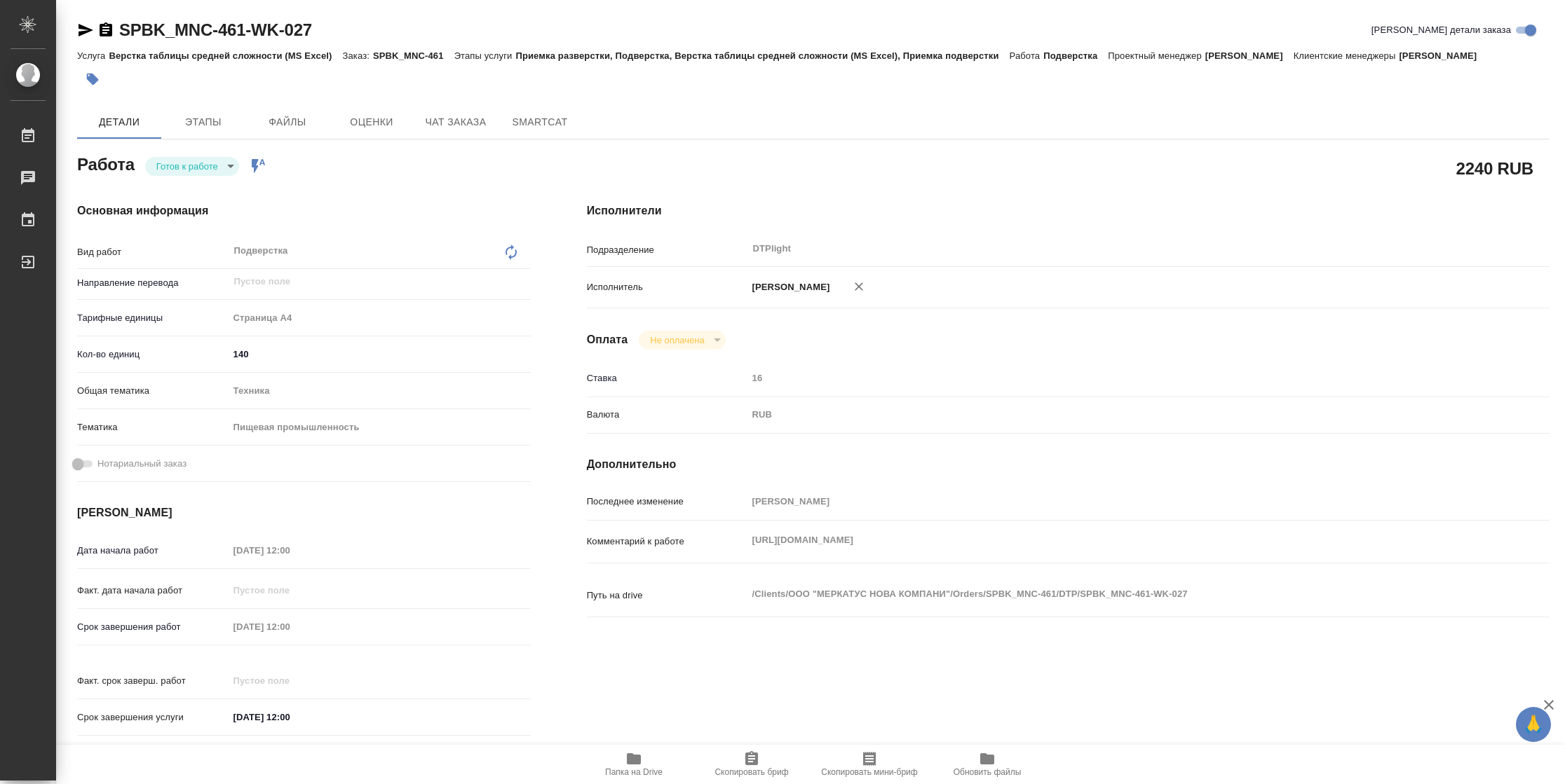
click at [229, 163] on body "🙏 .cls-1 fill:#fff; AWATERA Vasilyeva Natalia Работы Чаты График Выйти SPBK_MNC…" at bounding box center [782, 392] width 1565 height 784
type textarea "x"
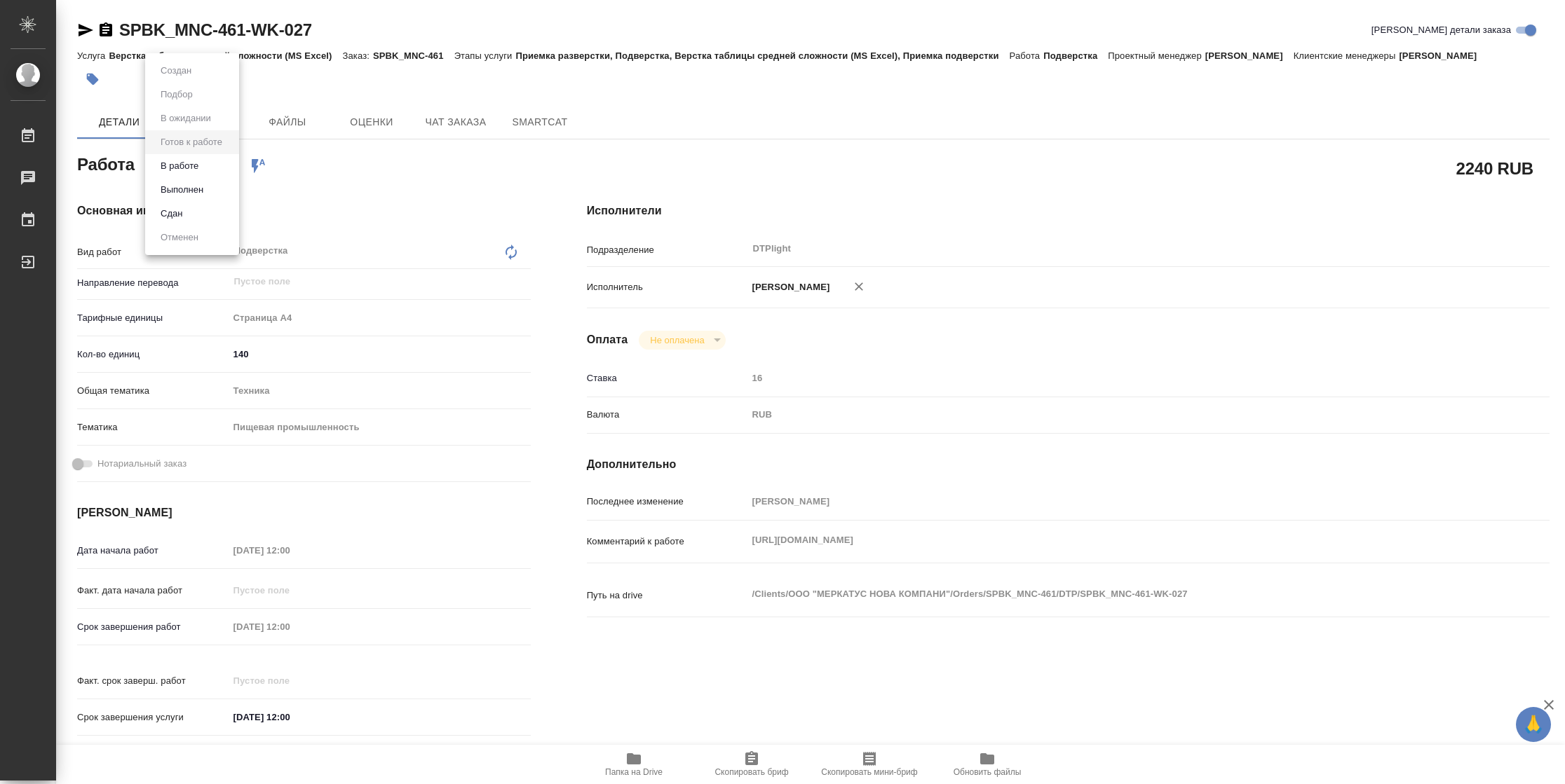
type textarea "x"
click at [200, 164] on button "В работе" at bounding box center [180, 165] width 46 height 15
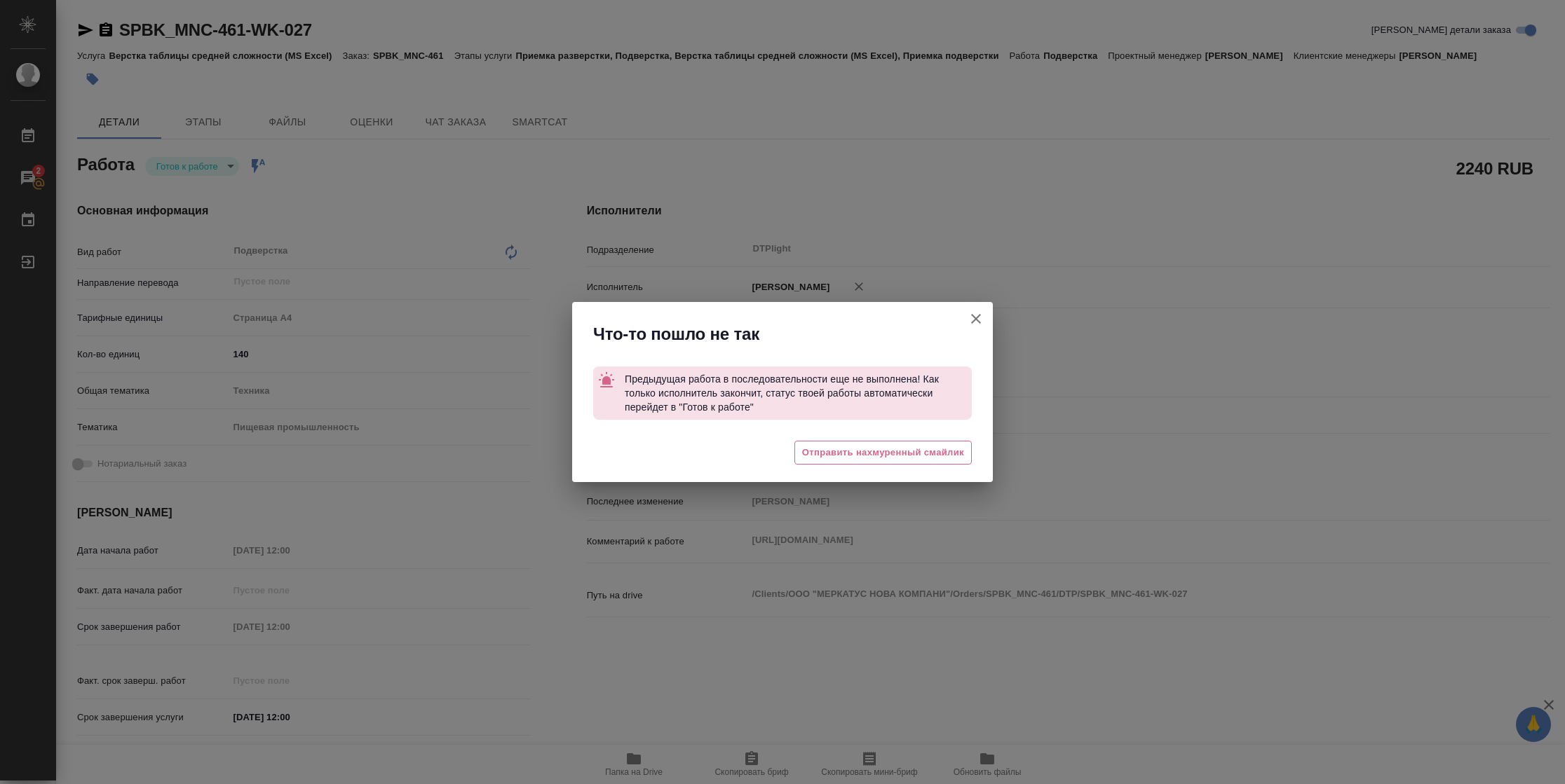
type textarea "x"
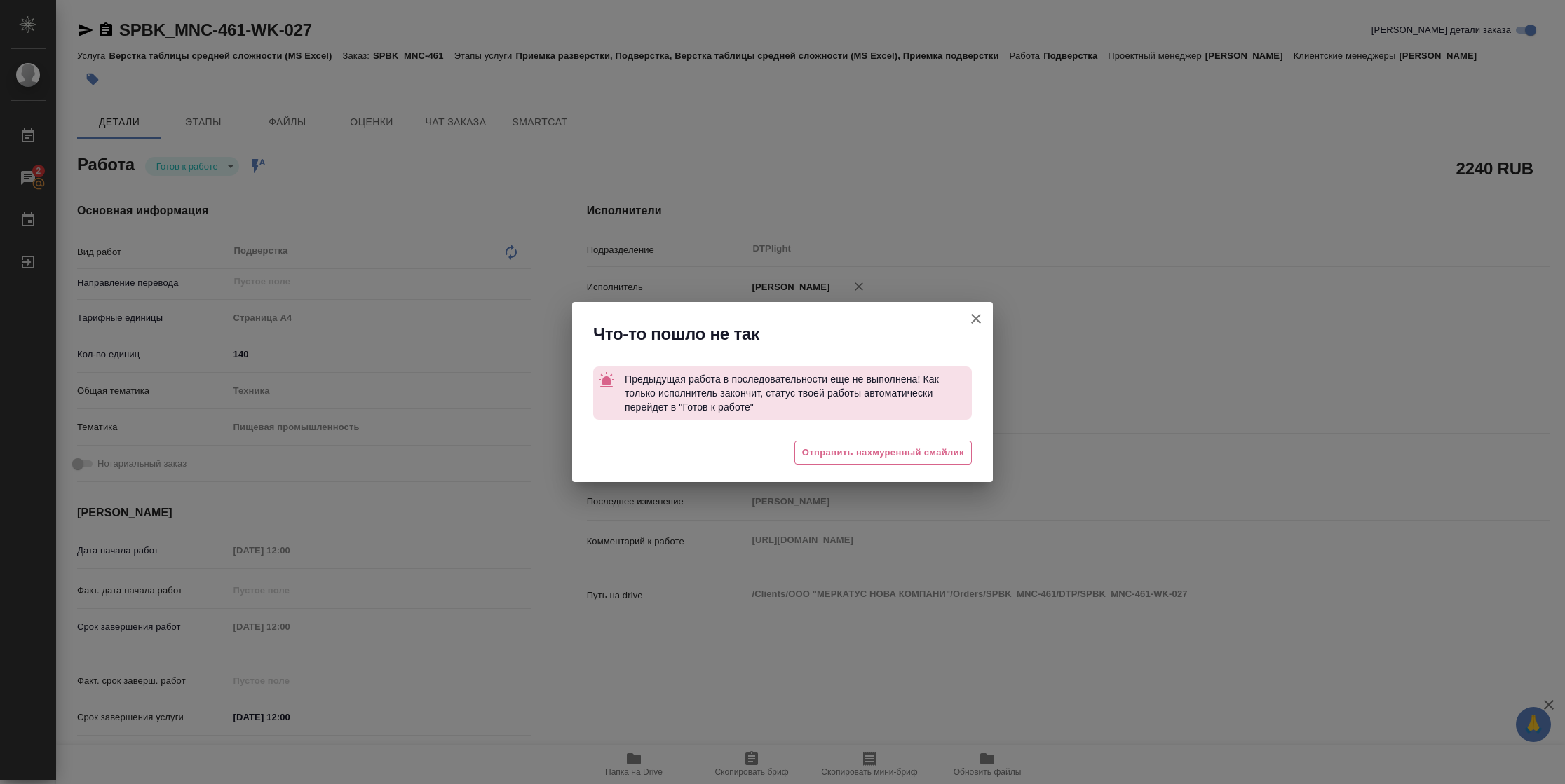
type textarea "x"
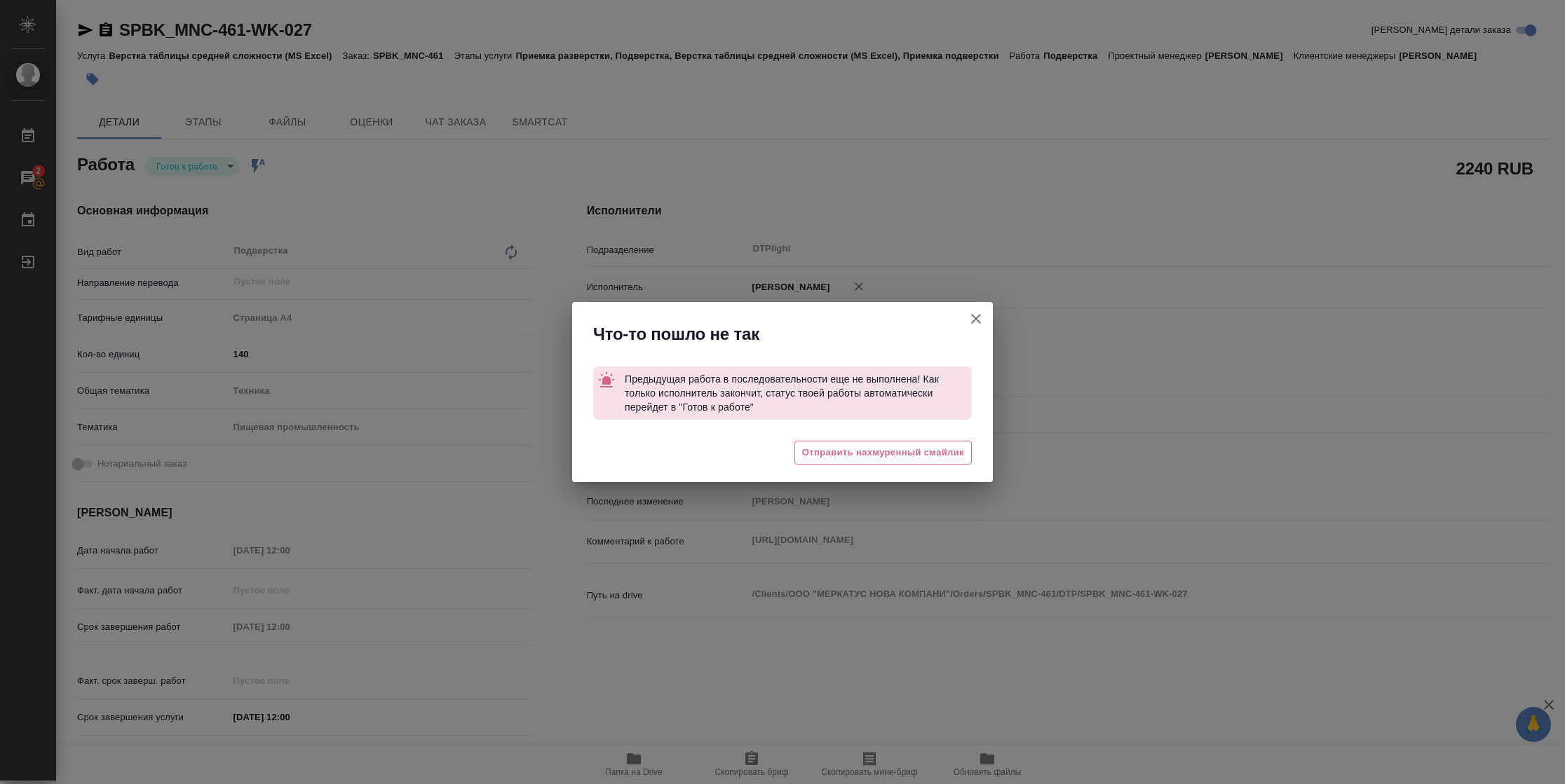
type textarea "x"
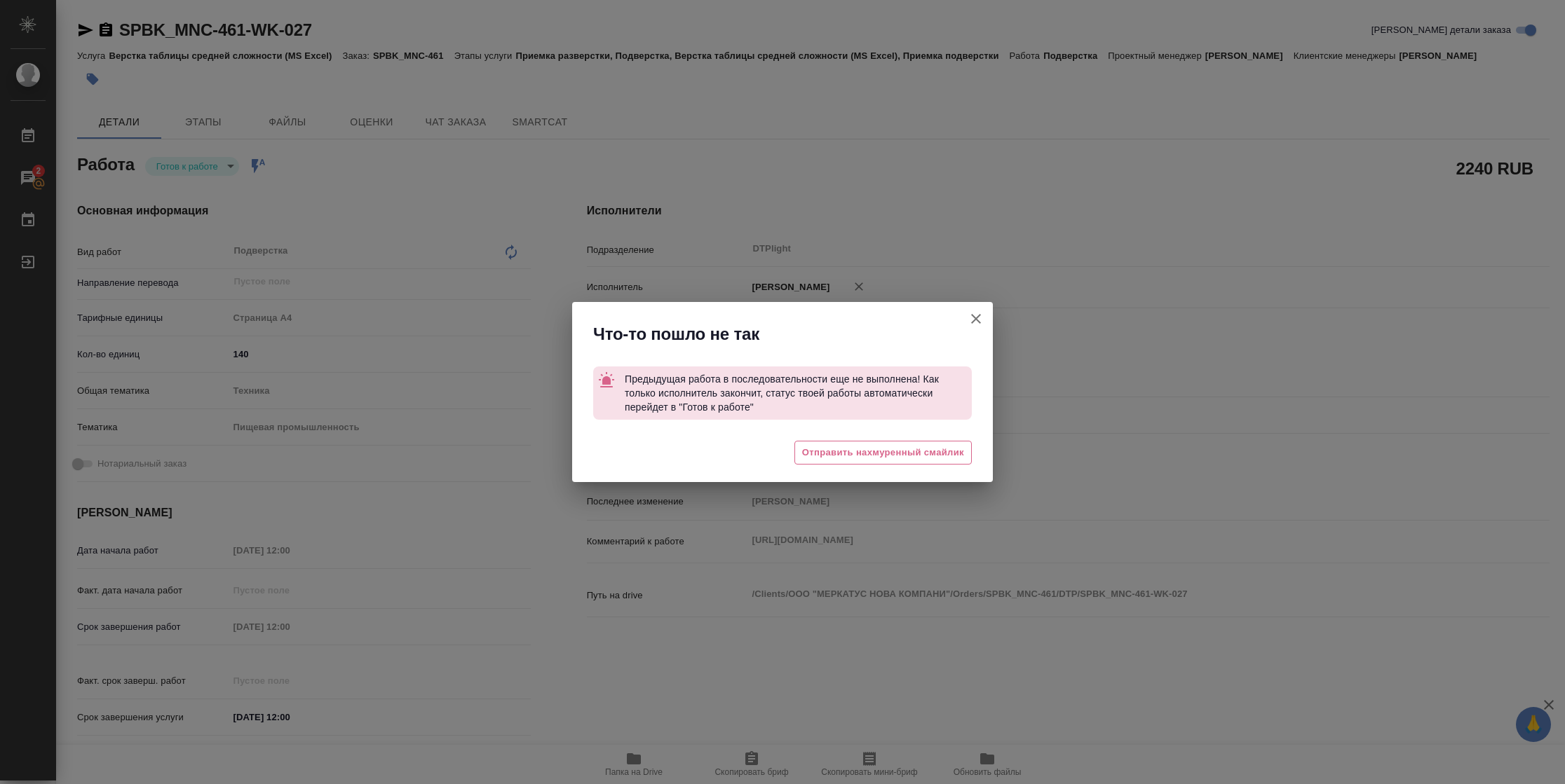
type textarea "x"
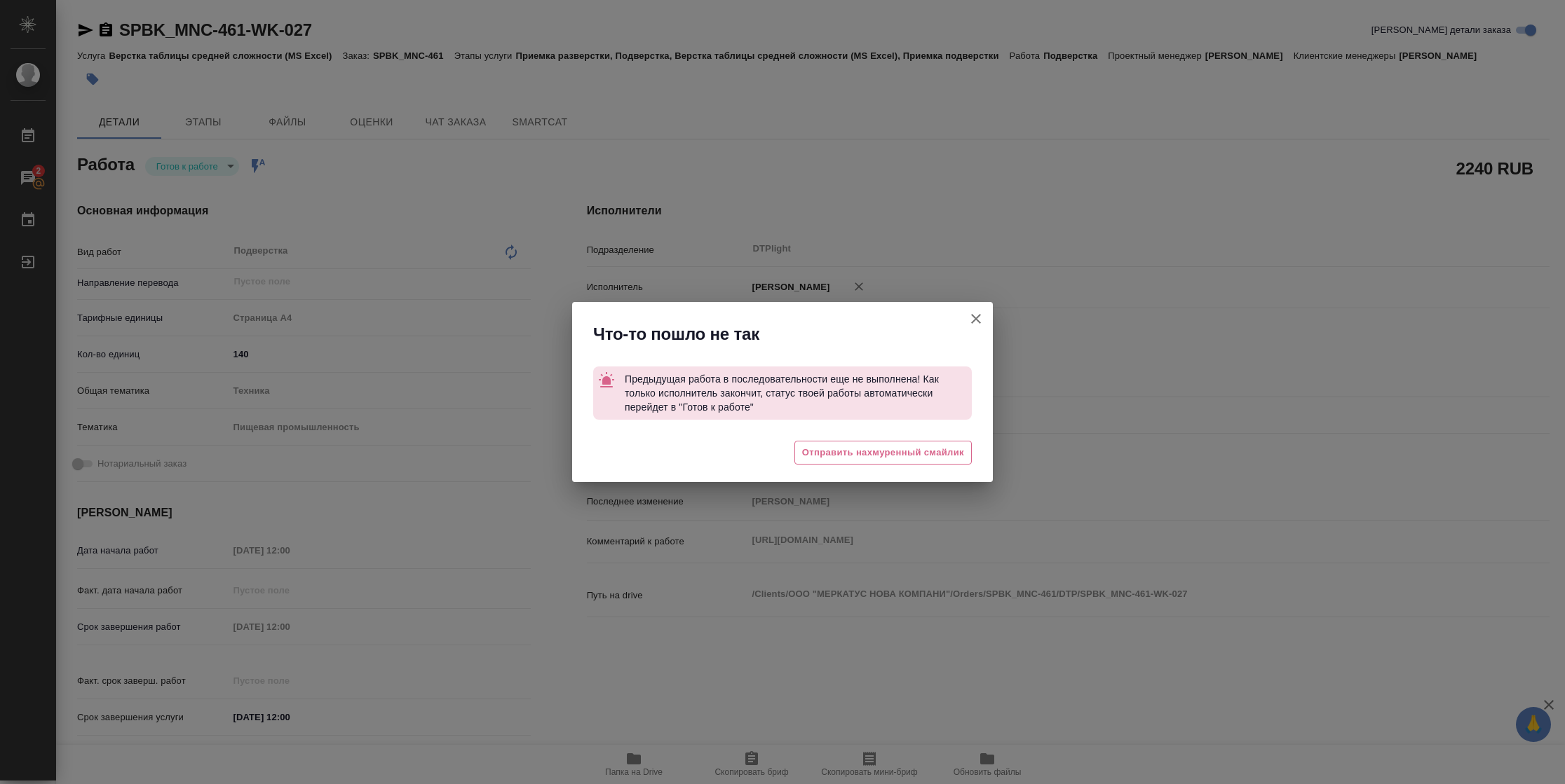
click at [981, 315] on icon "button" at bounding box center [975, 319] width 17 height 17
type textarea "x"
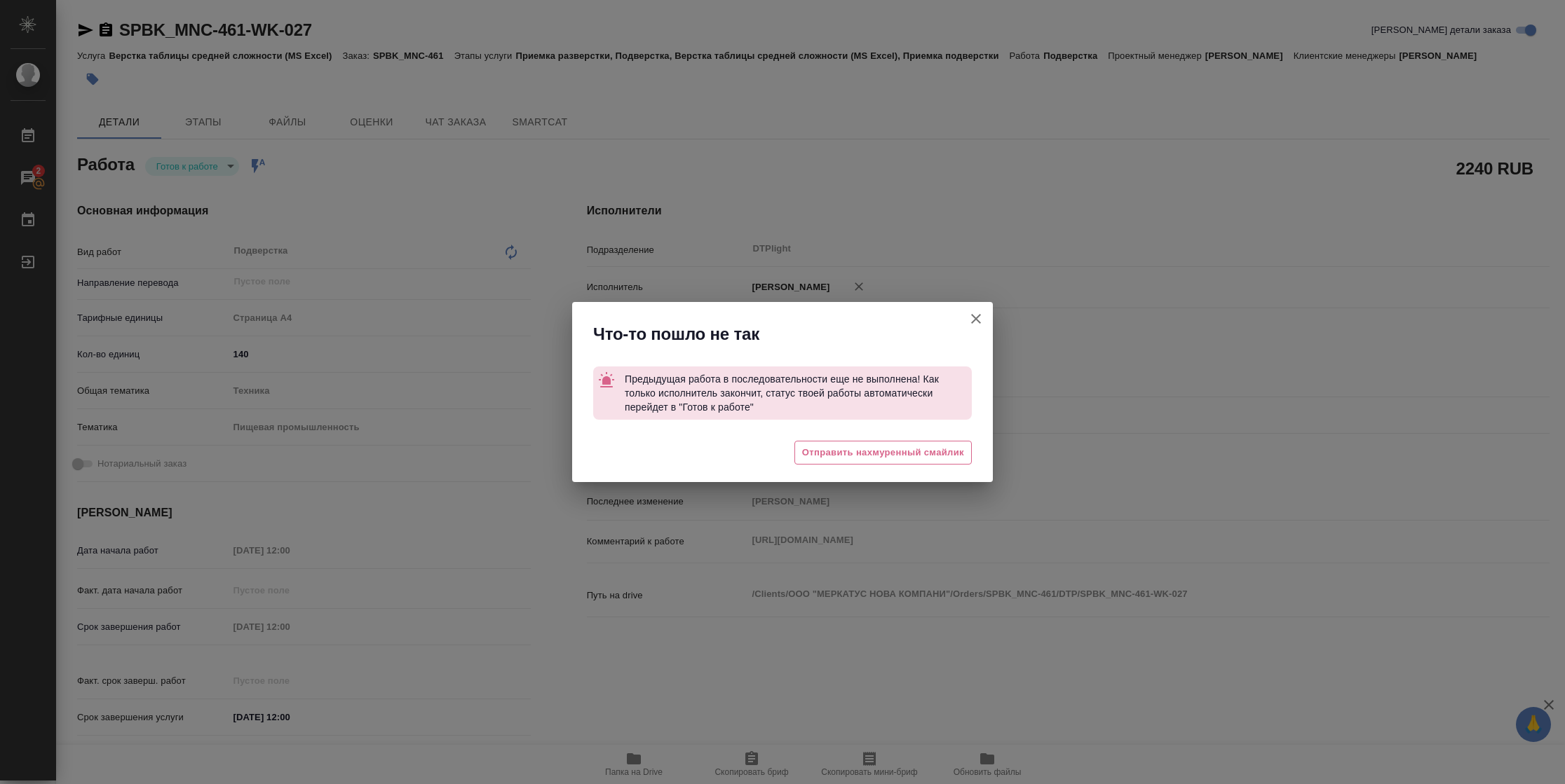
type textarea "x"
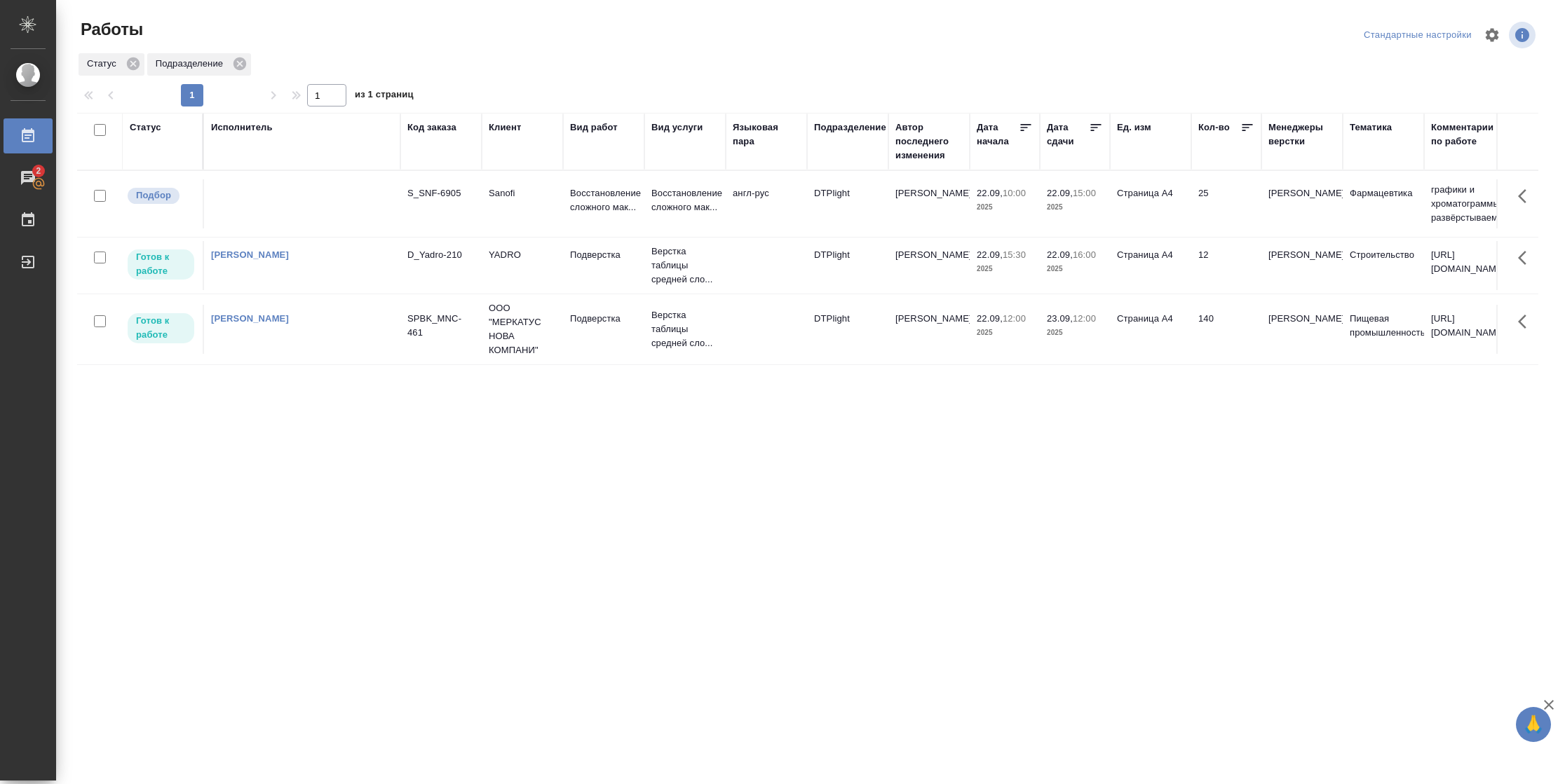
click at [1218, 354] on td "140" at bounding box center [1226, 330] width 70 height 49
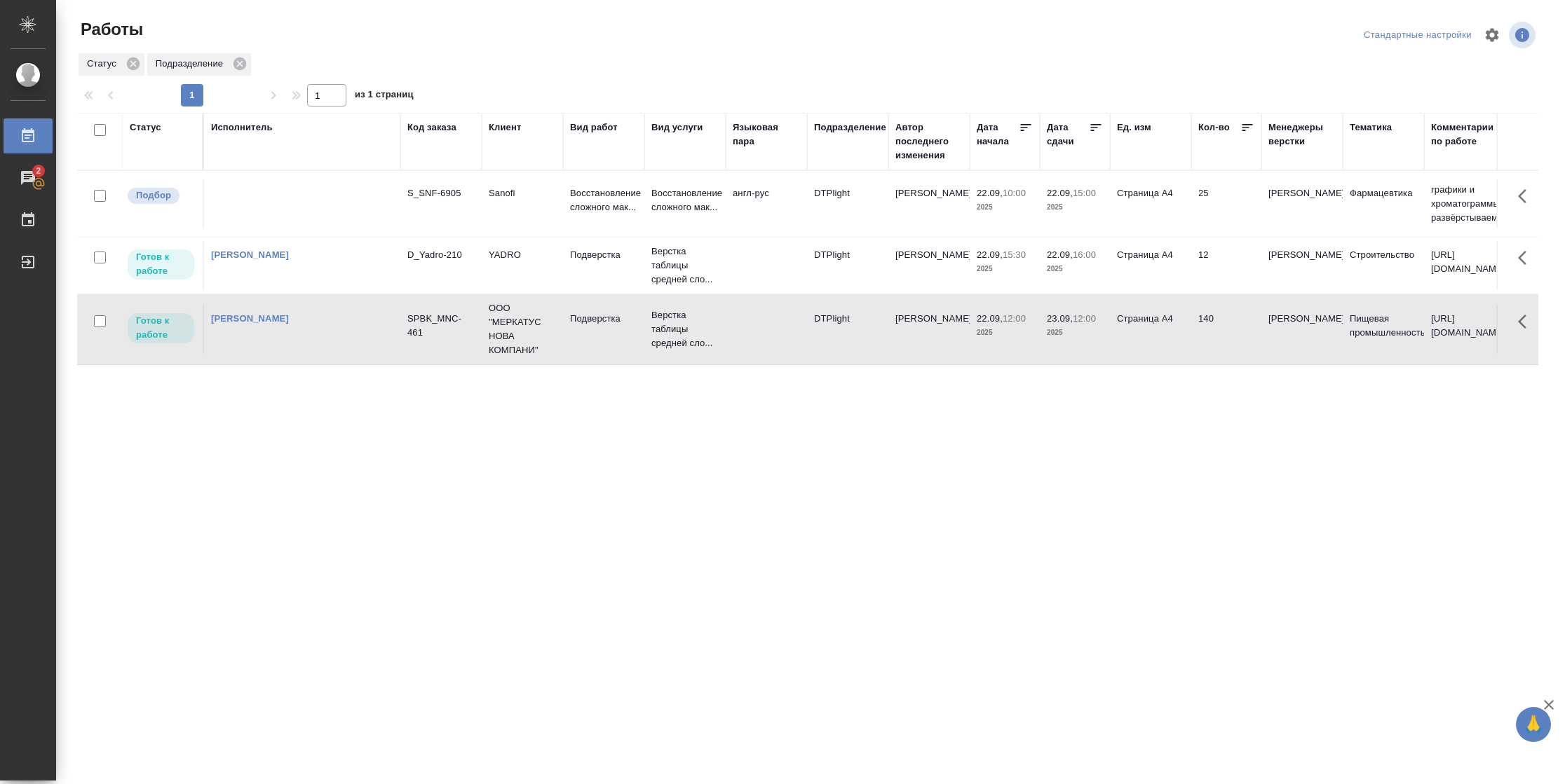
click at [1218, 354] on td "140" at bounding box center [1226, 330] width 70 height 49
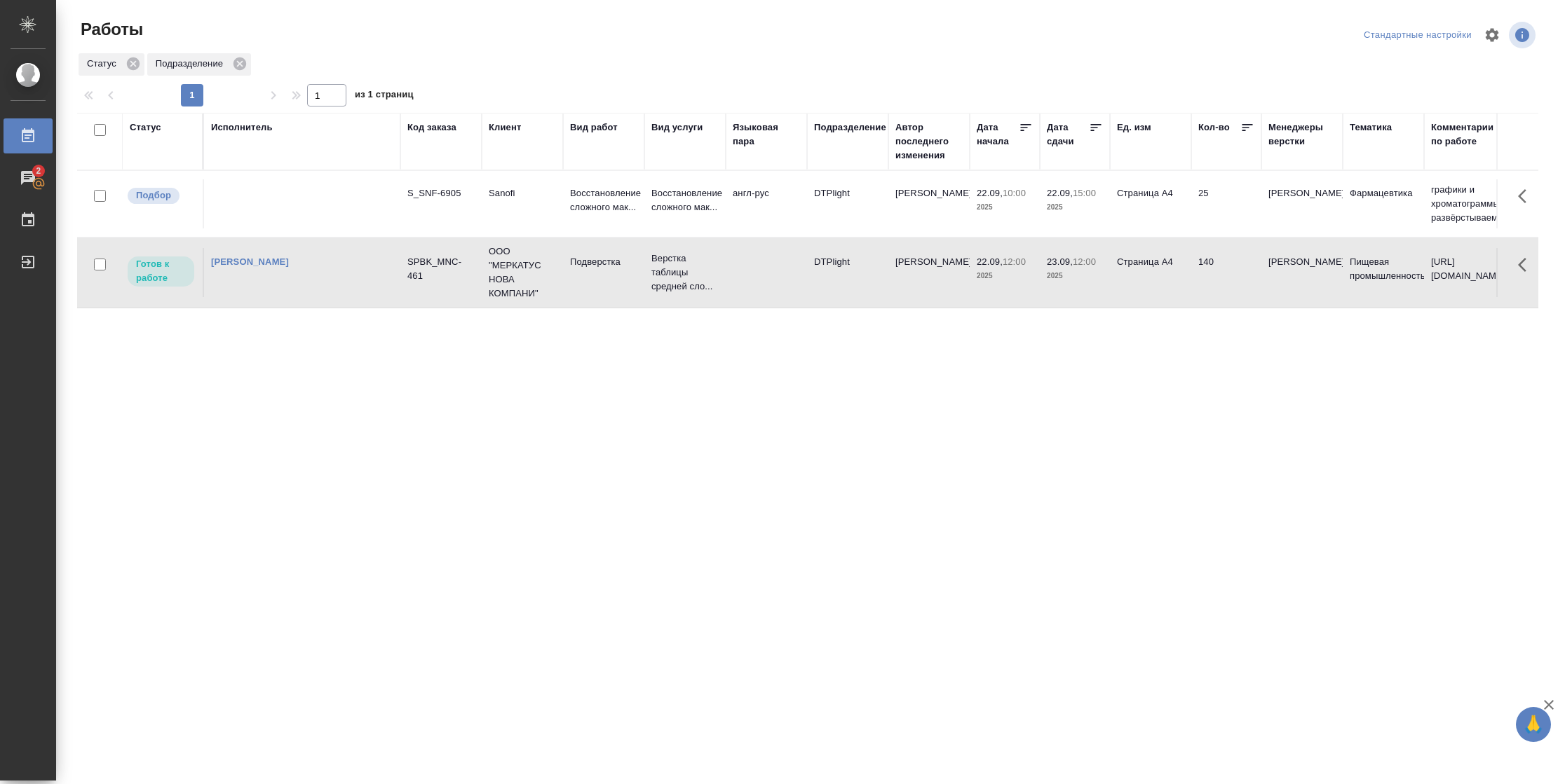
click at [848, 132] on div "Подразделение" at bounding box center [847, 141] width 68 height 42
click at [848, 131] on div "Подразделение" at bounding box center [850, 128] width 72 height 14
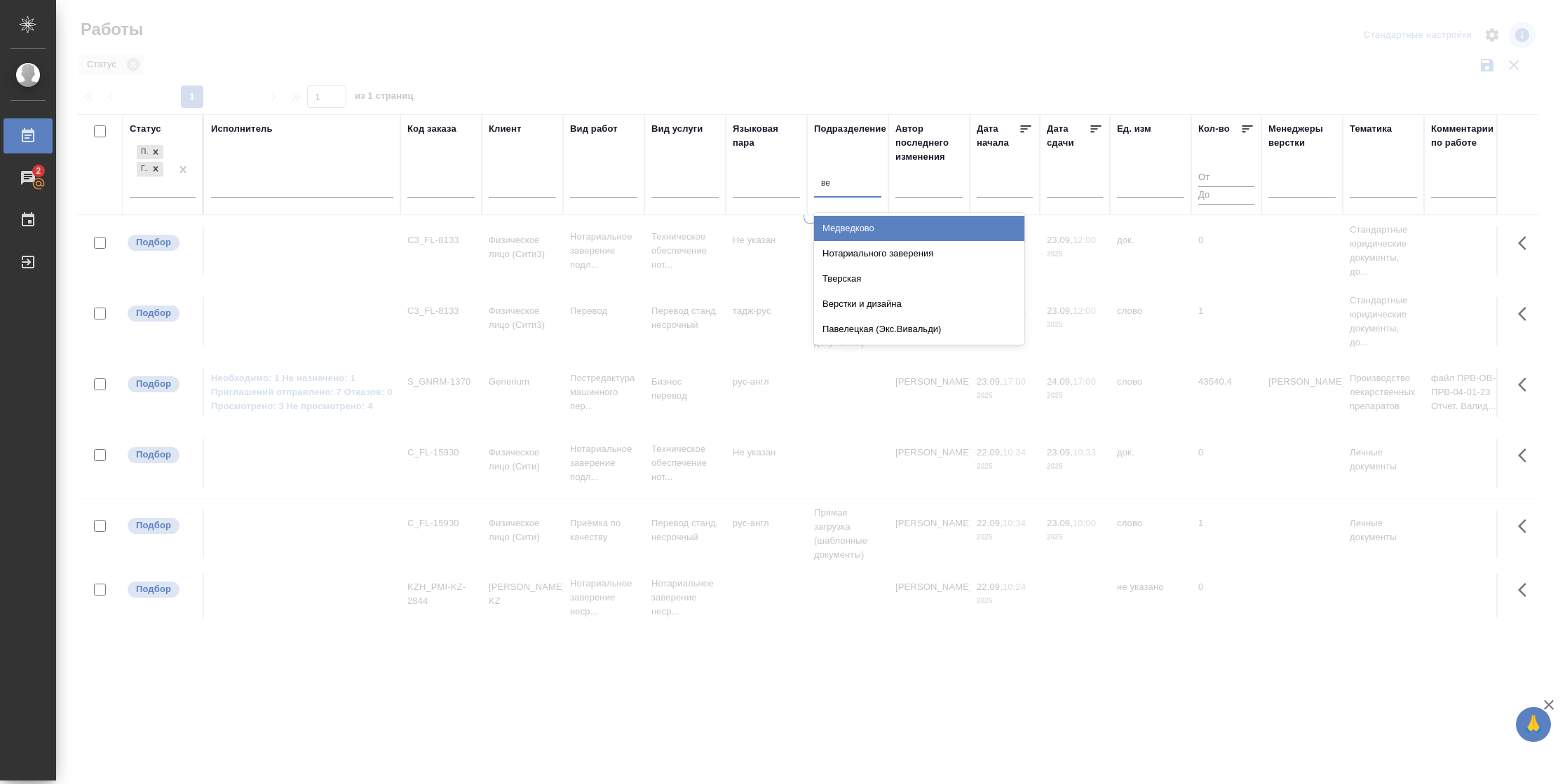
type input "вер"
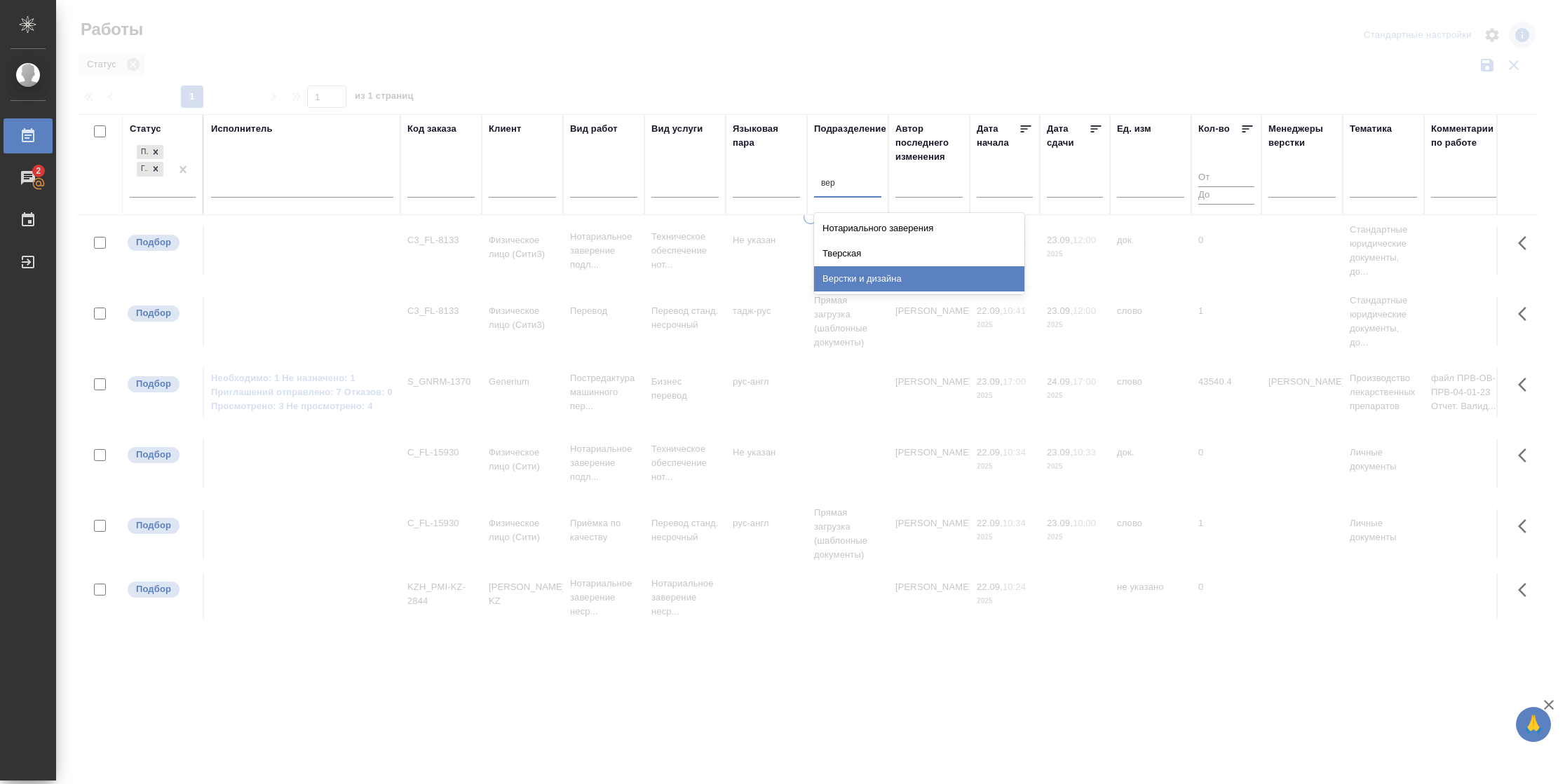
click at [853, 272] on div "Верстки и дизайна" at bounding box center [919, 279] width 211 height 25
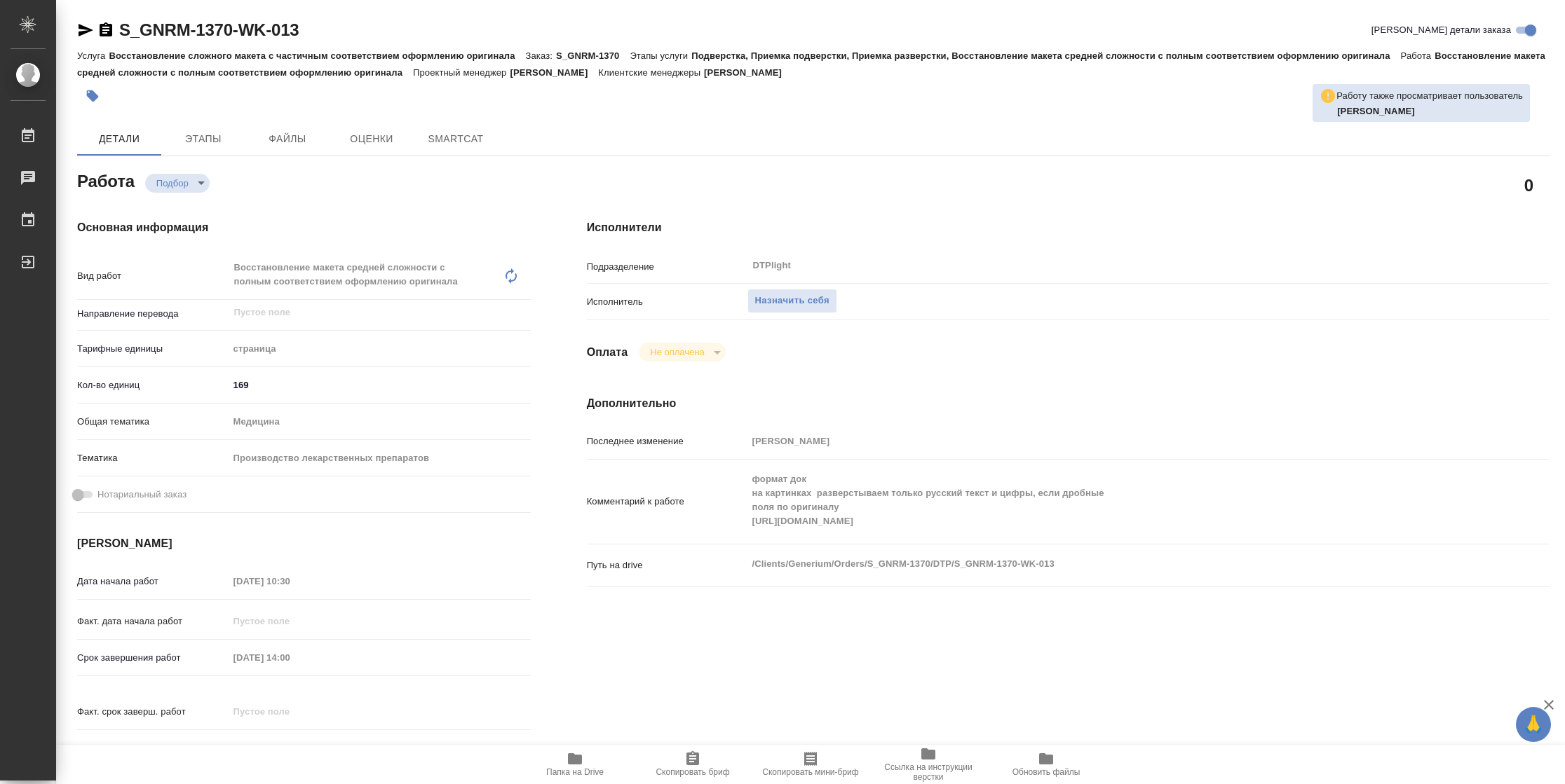
type textarea "x"
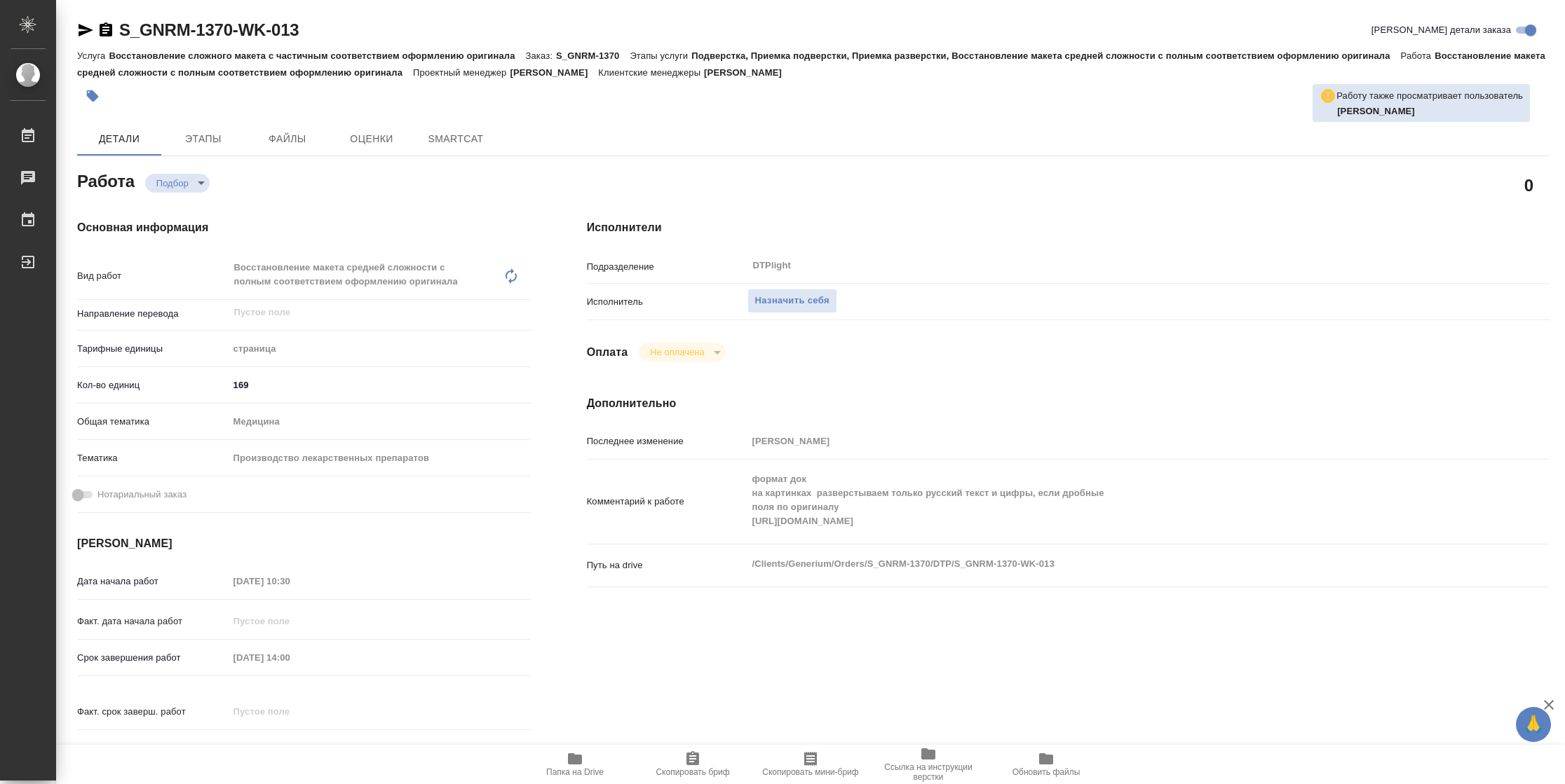
type textarea "x"
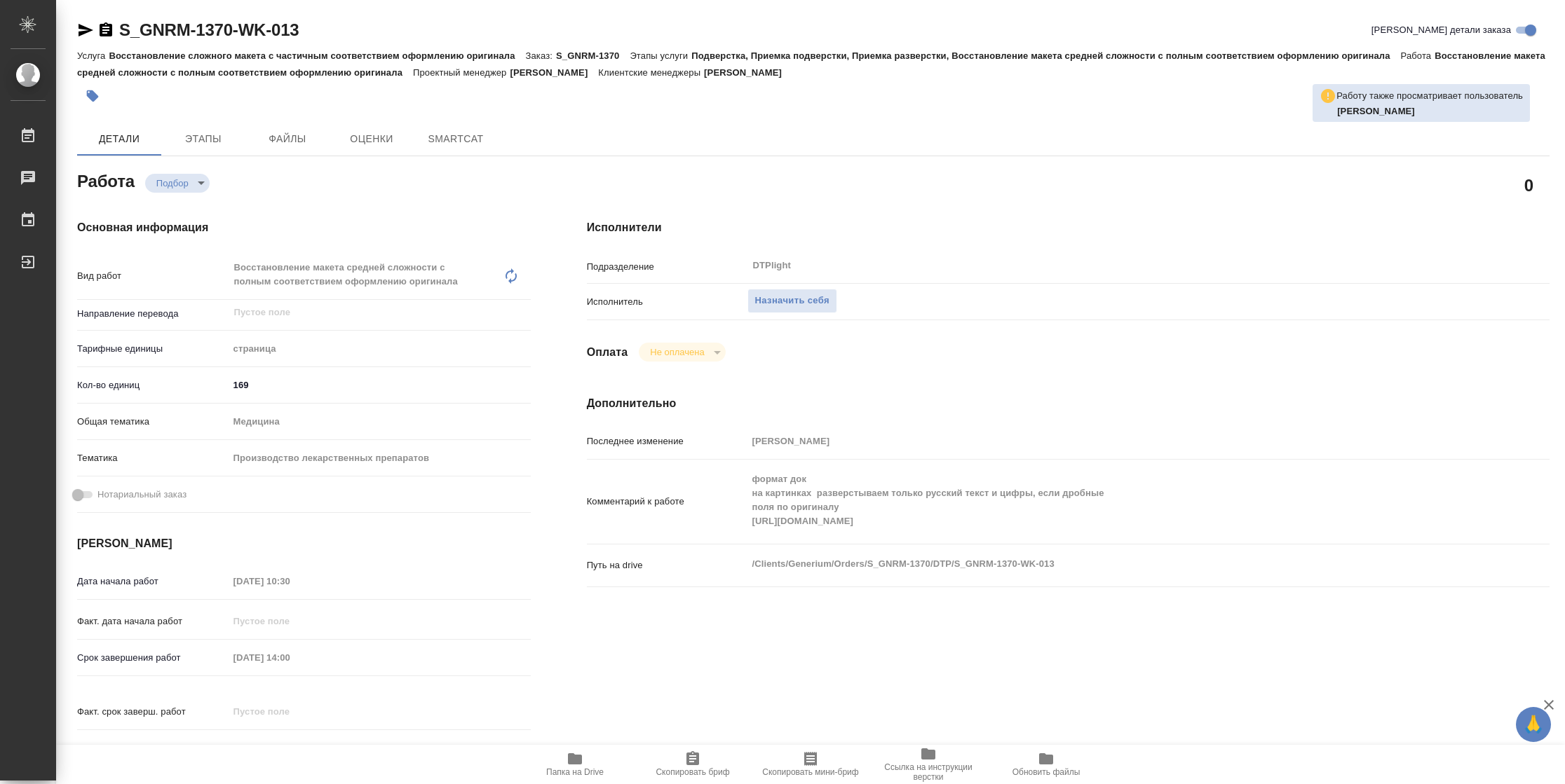
type textarea "x"
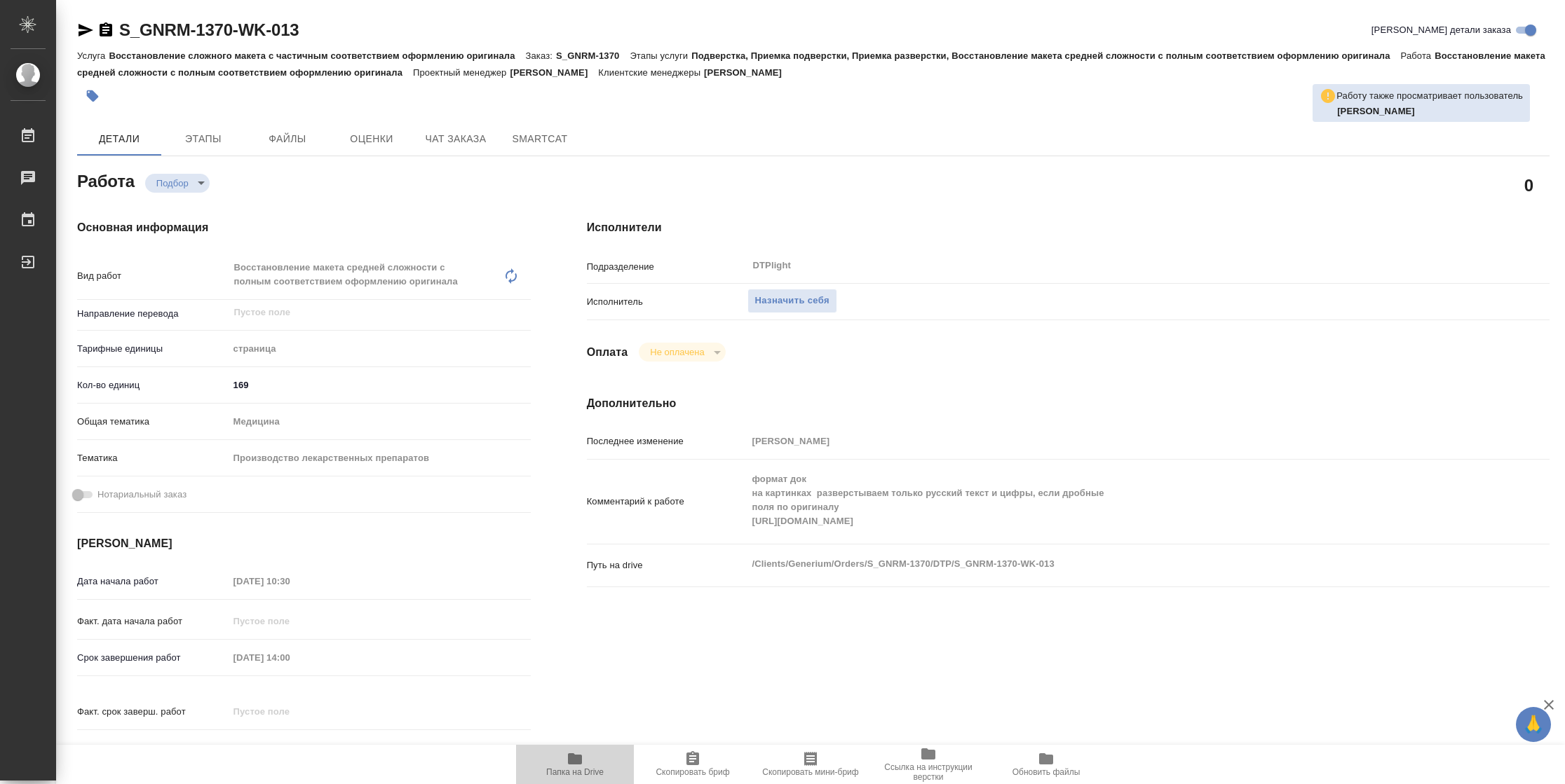
click at [578, 767] on span "Папка на Drive" at bounding box center [575, 772] width 57 height 10
type textarea "x"
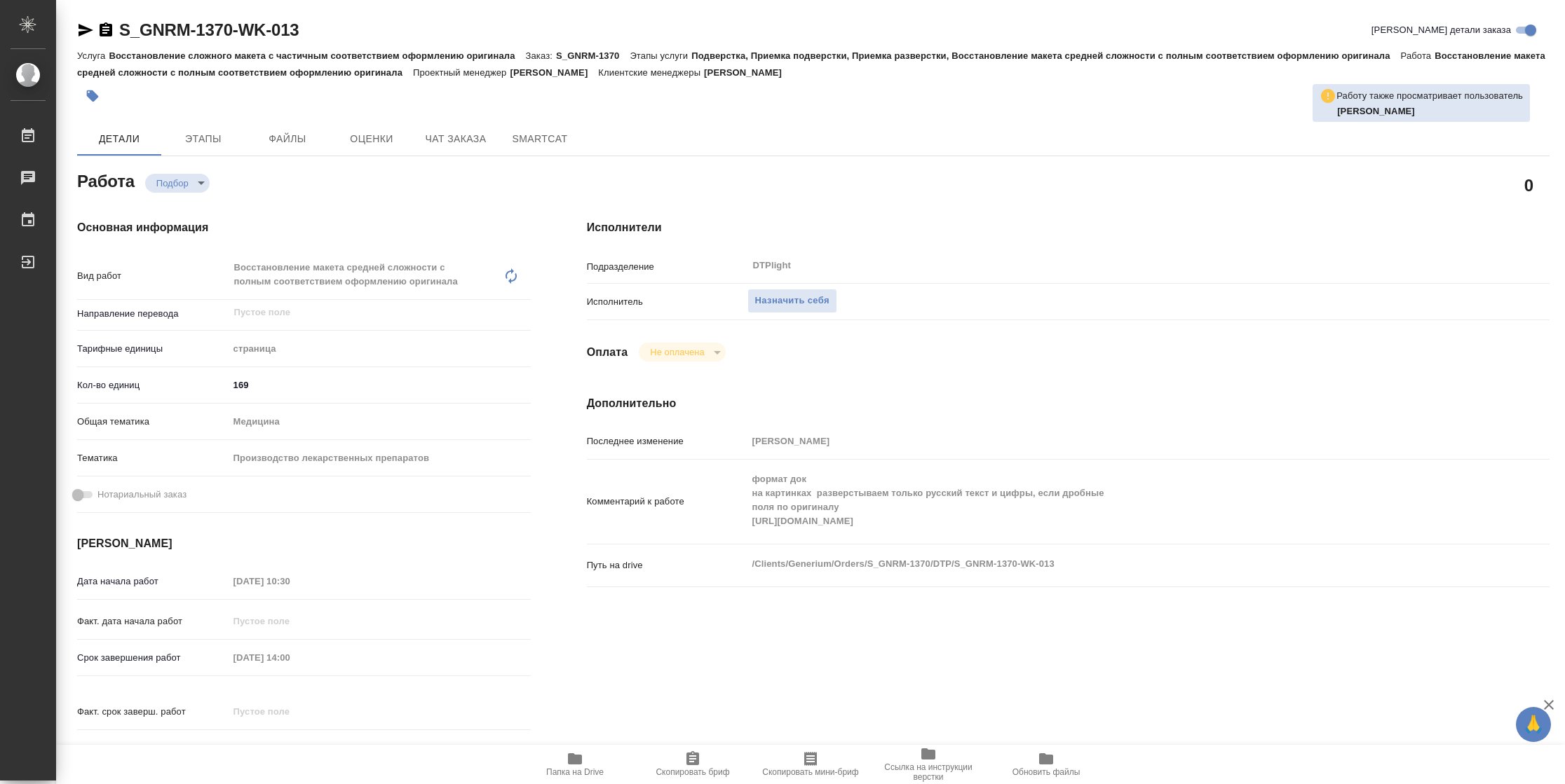
type textarea "x"
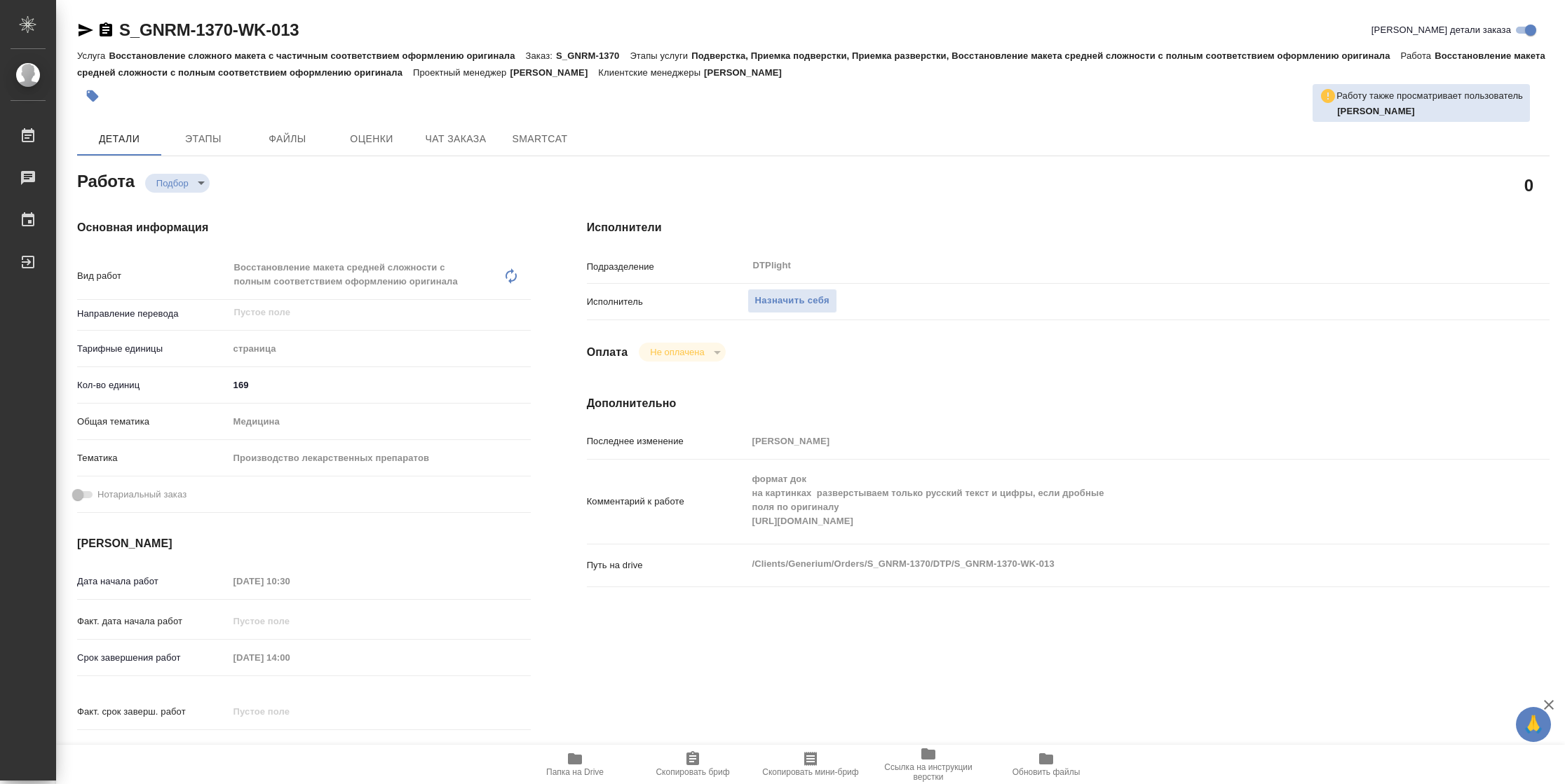
type textarea "x"
click at [806, 291] on button "Назначить себя" at bounding box center [792, 300] width 90 height 25
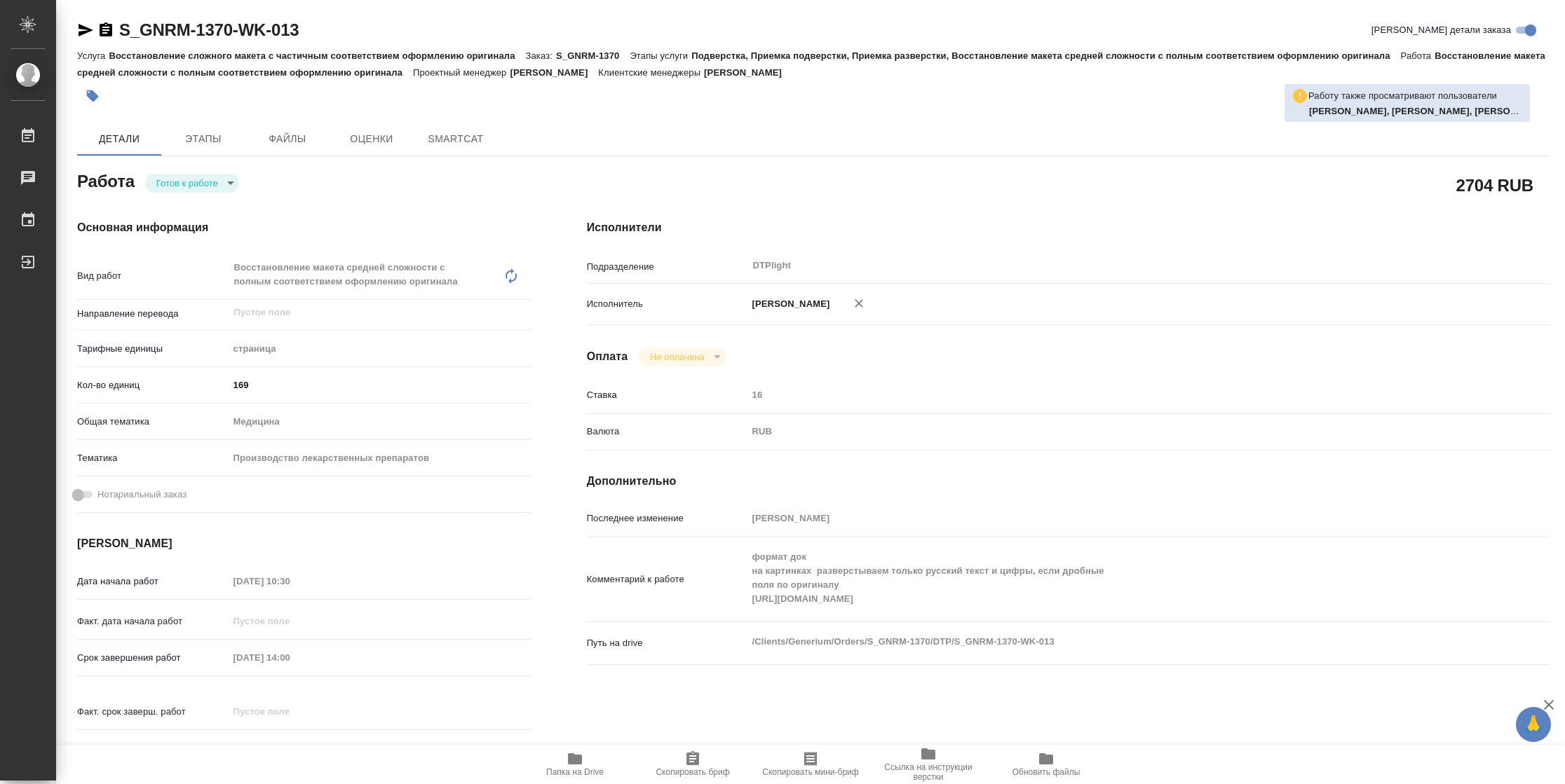
type textarea "x"
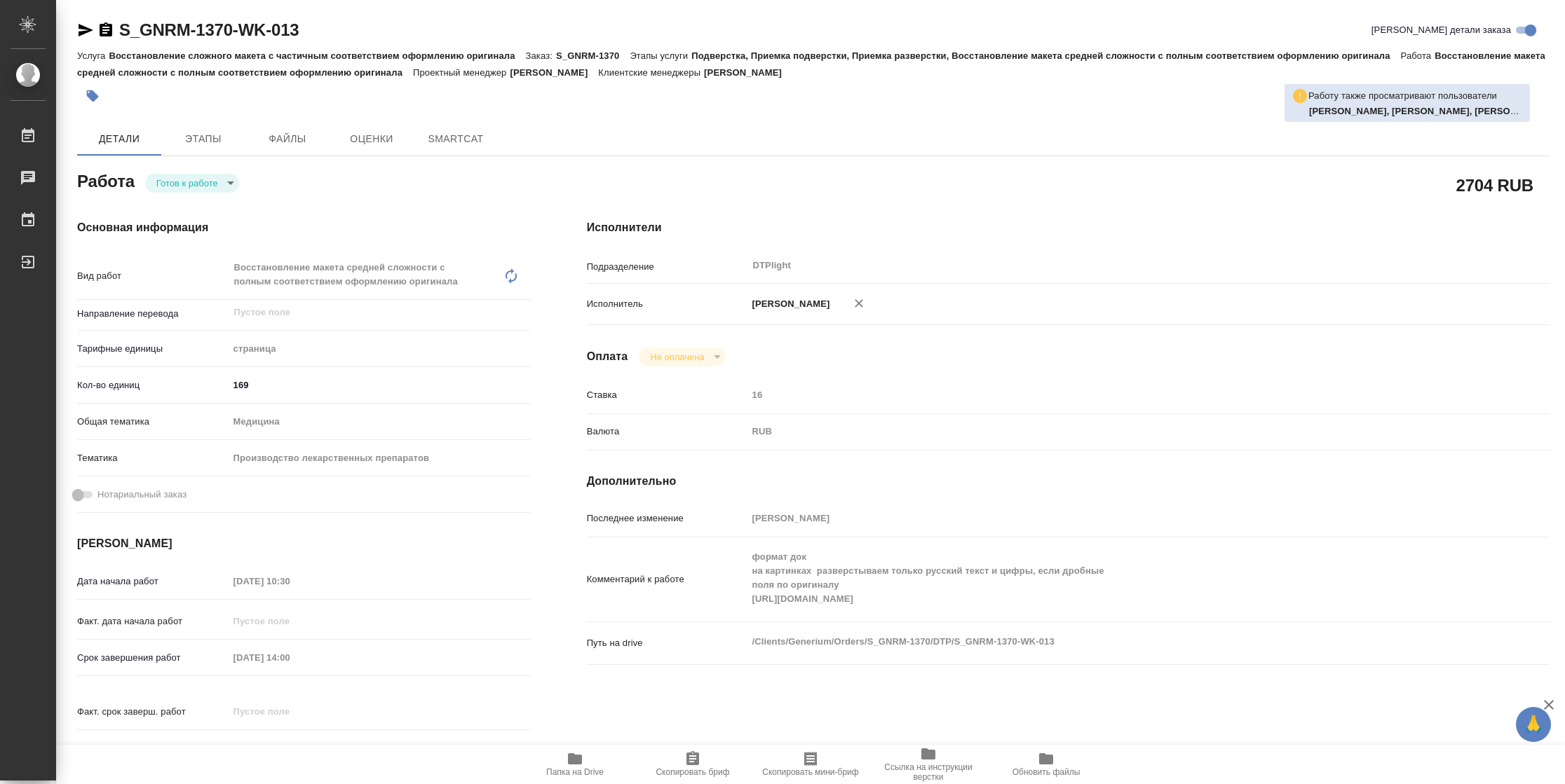
type textarea "x"
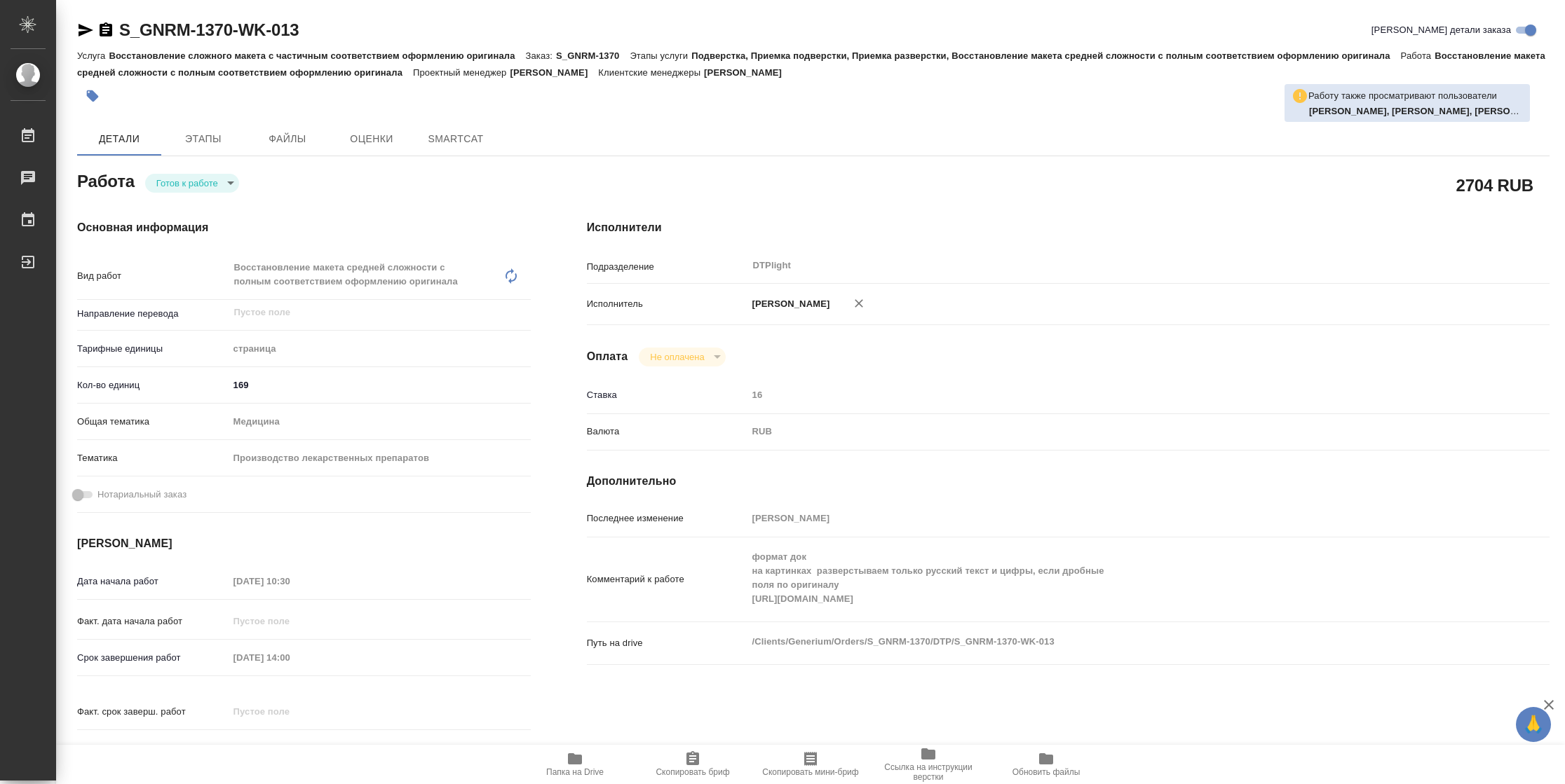
type textarea "x"
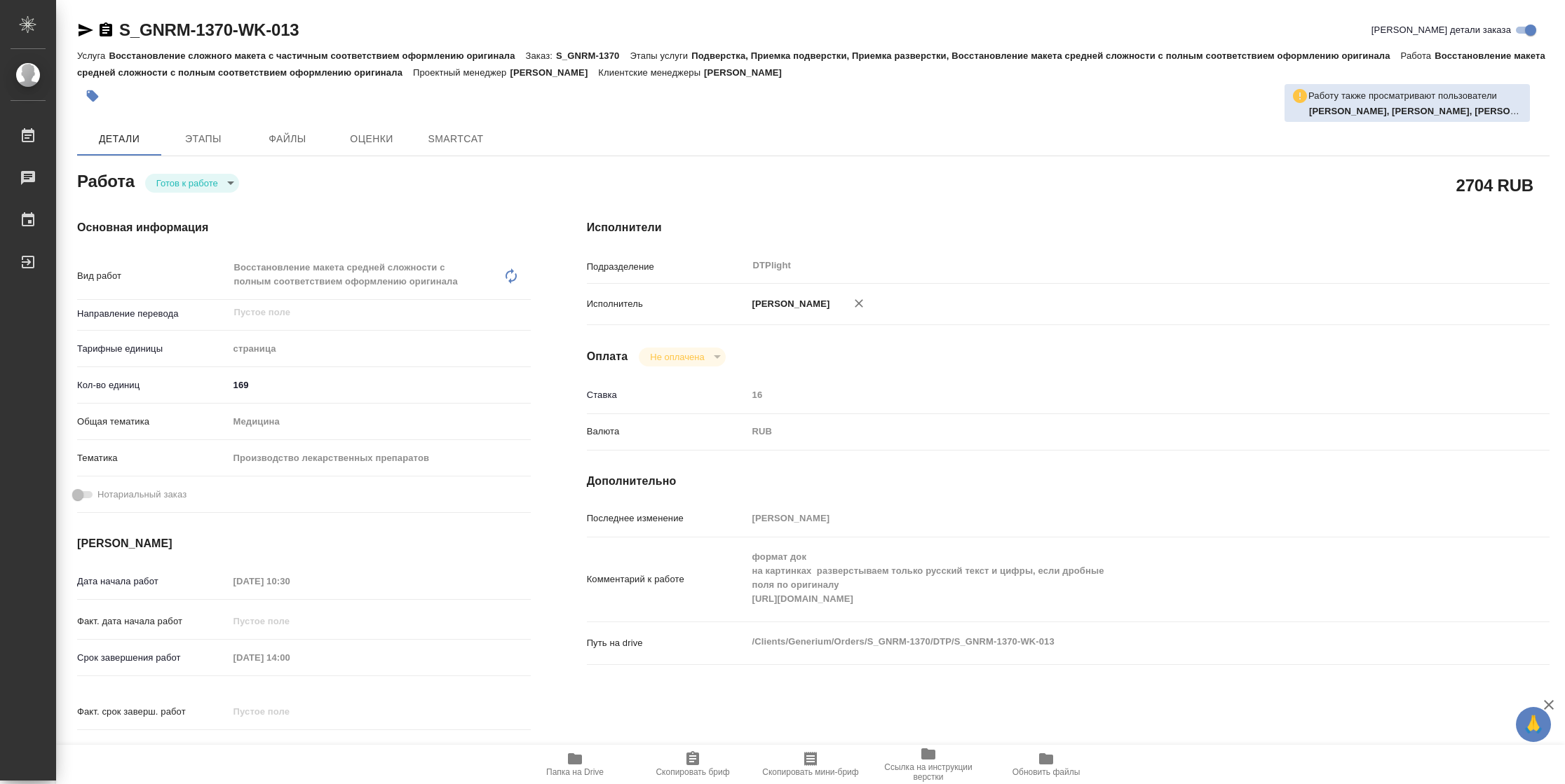
type textarea "x"
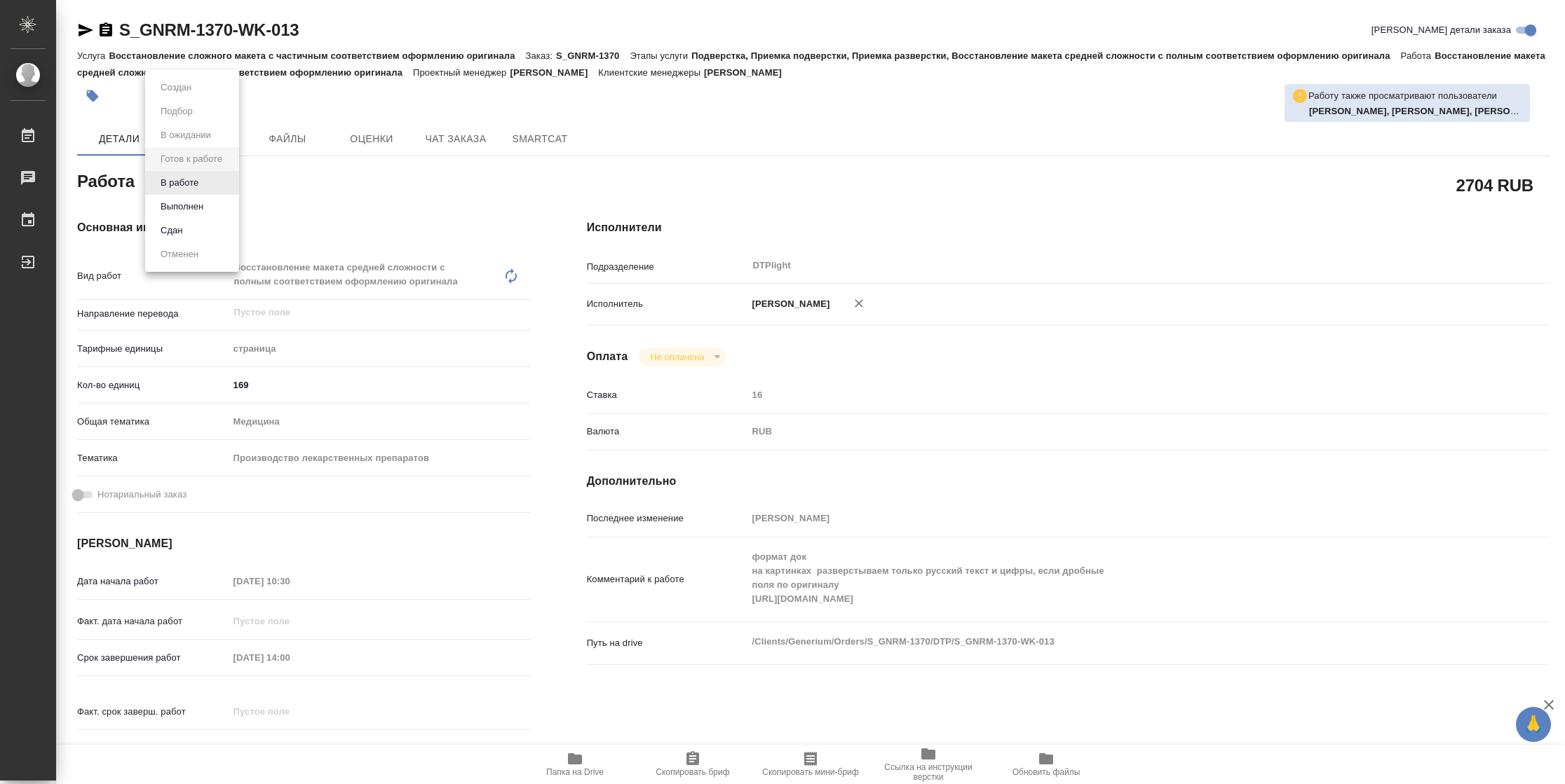
click at [203, 180] on body "🙏 .cls-1 fill:#fff; AWATERA [PERSON_NAME] Чаты График Выйти S_GNRM-1370-WK-013 …" at bounding box center [782, 392] width 1565 height 784
click at [203, 180] on li "В работе" at bounding box center [192, 183] width 94 height 24
type textarea "x"
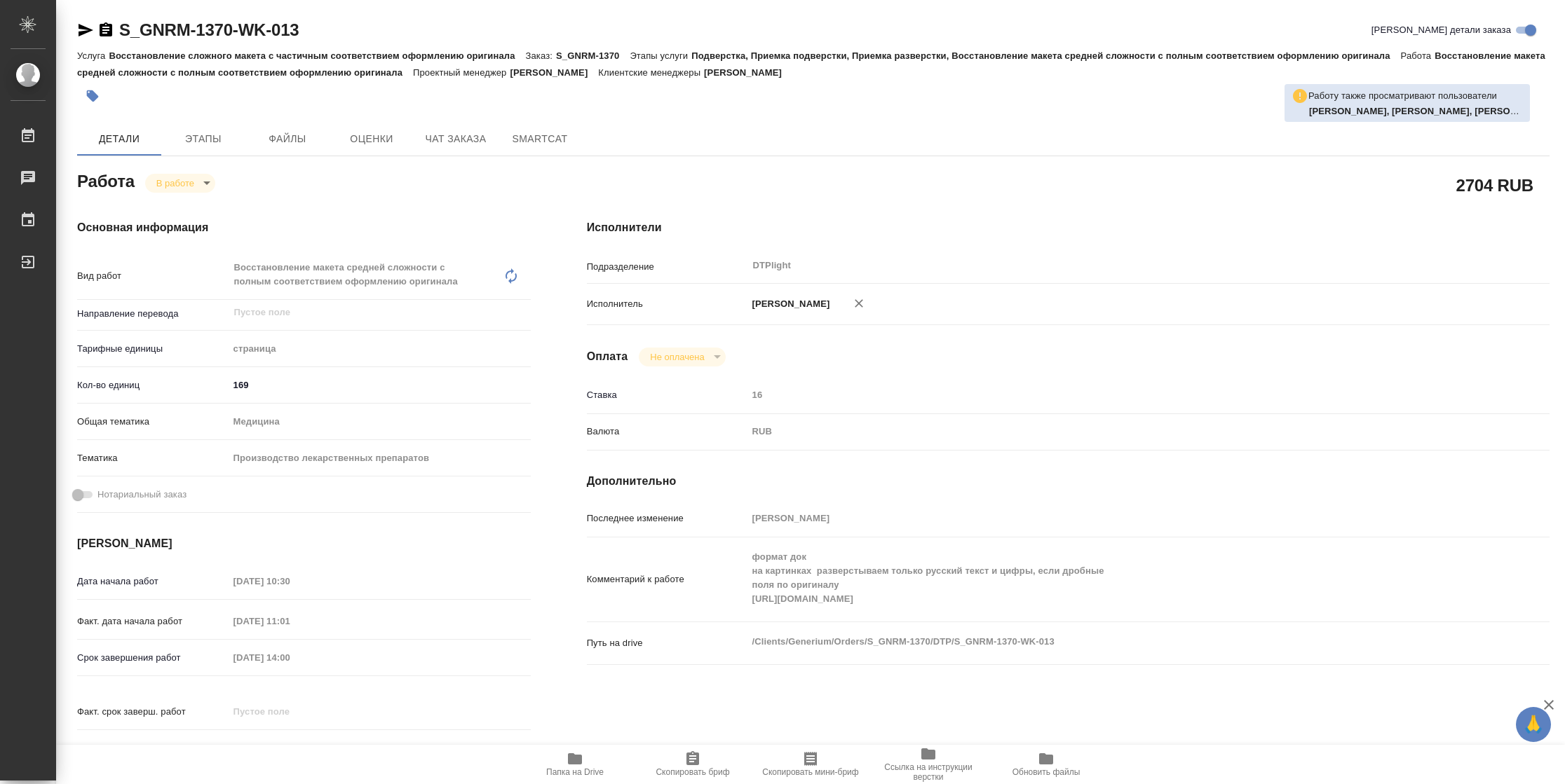
type textarea "x"
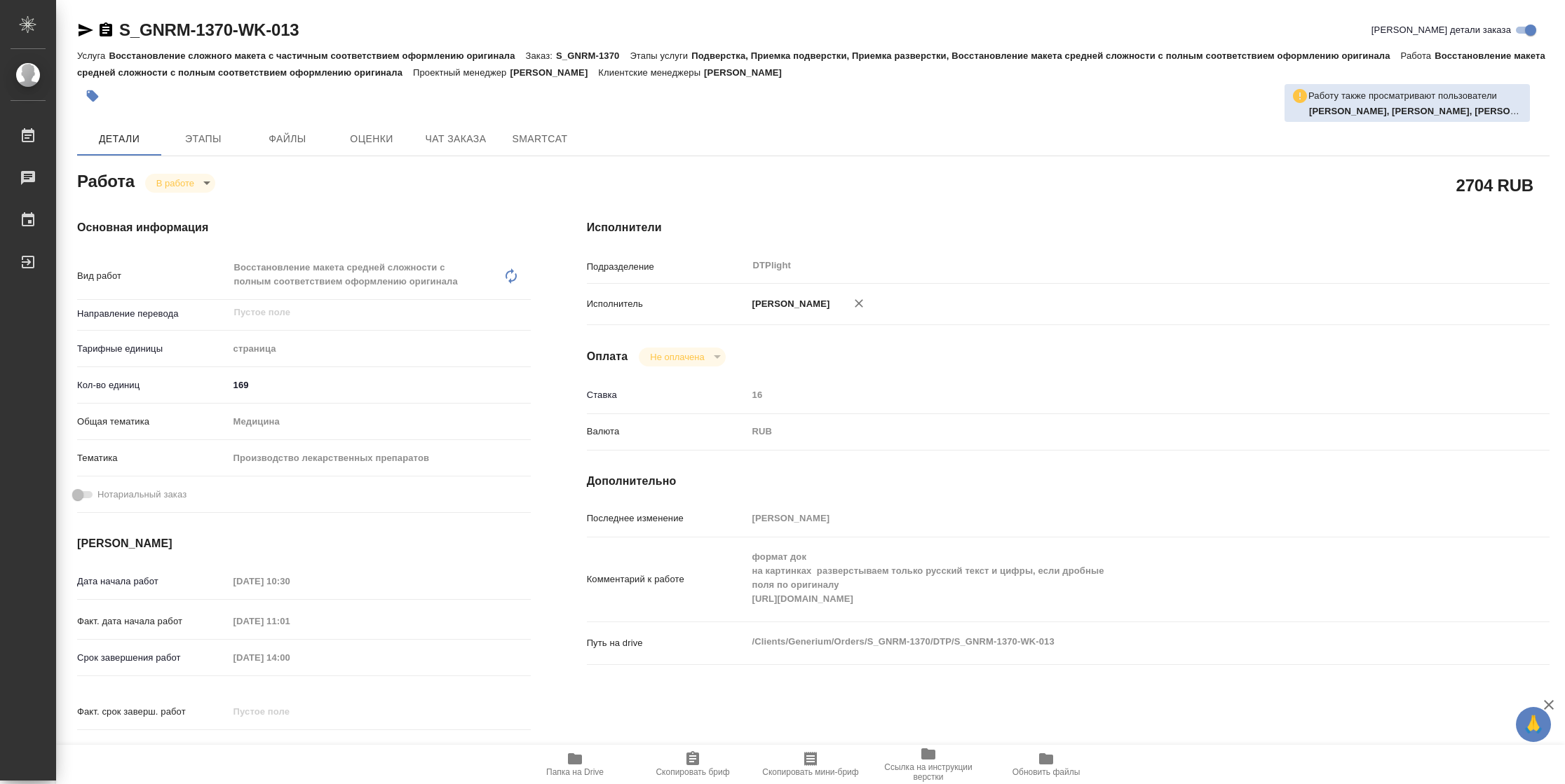
type textarea "x"
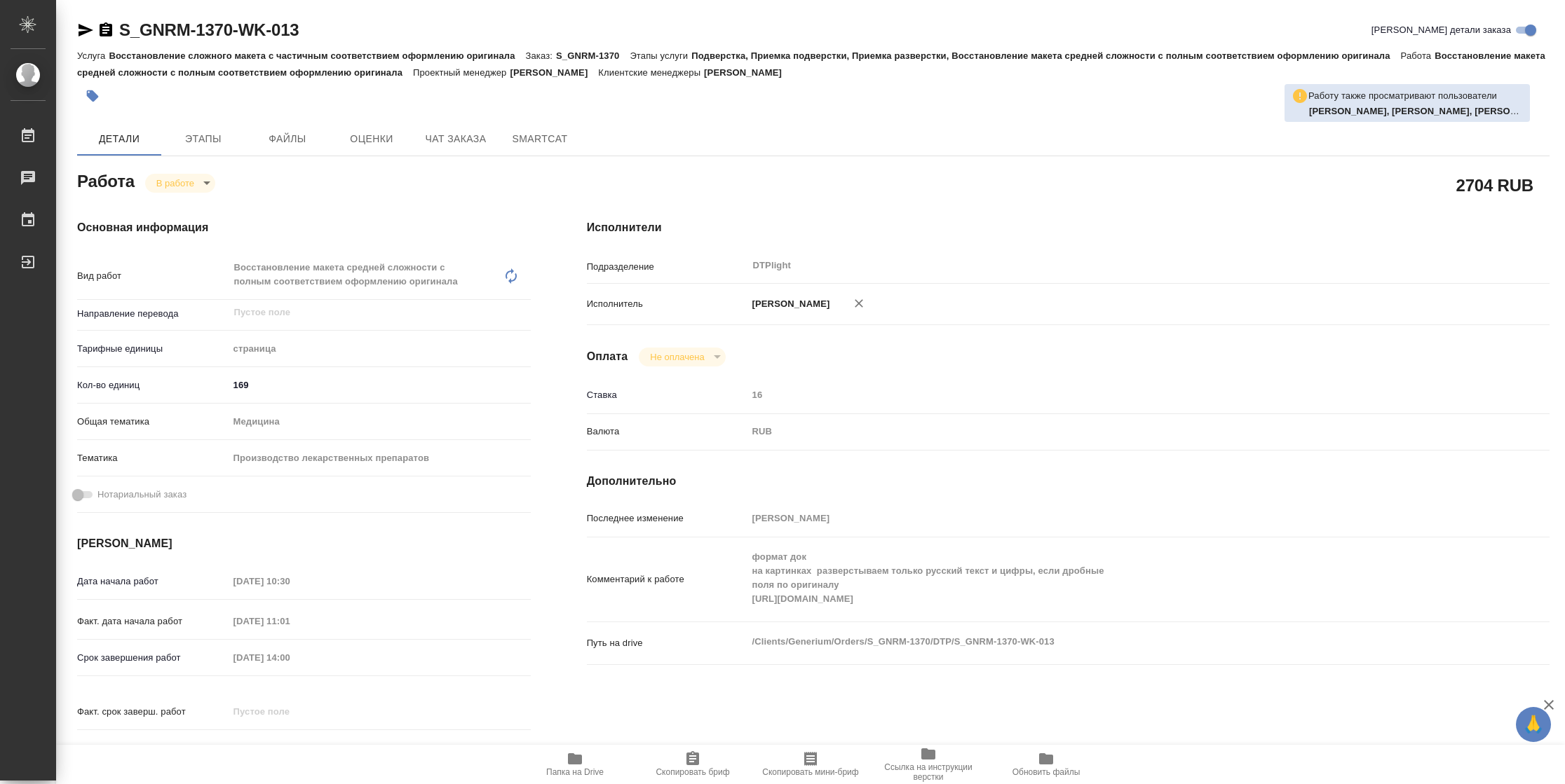
type textarea "x"
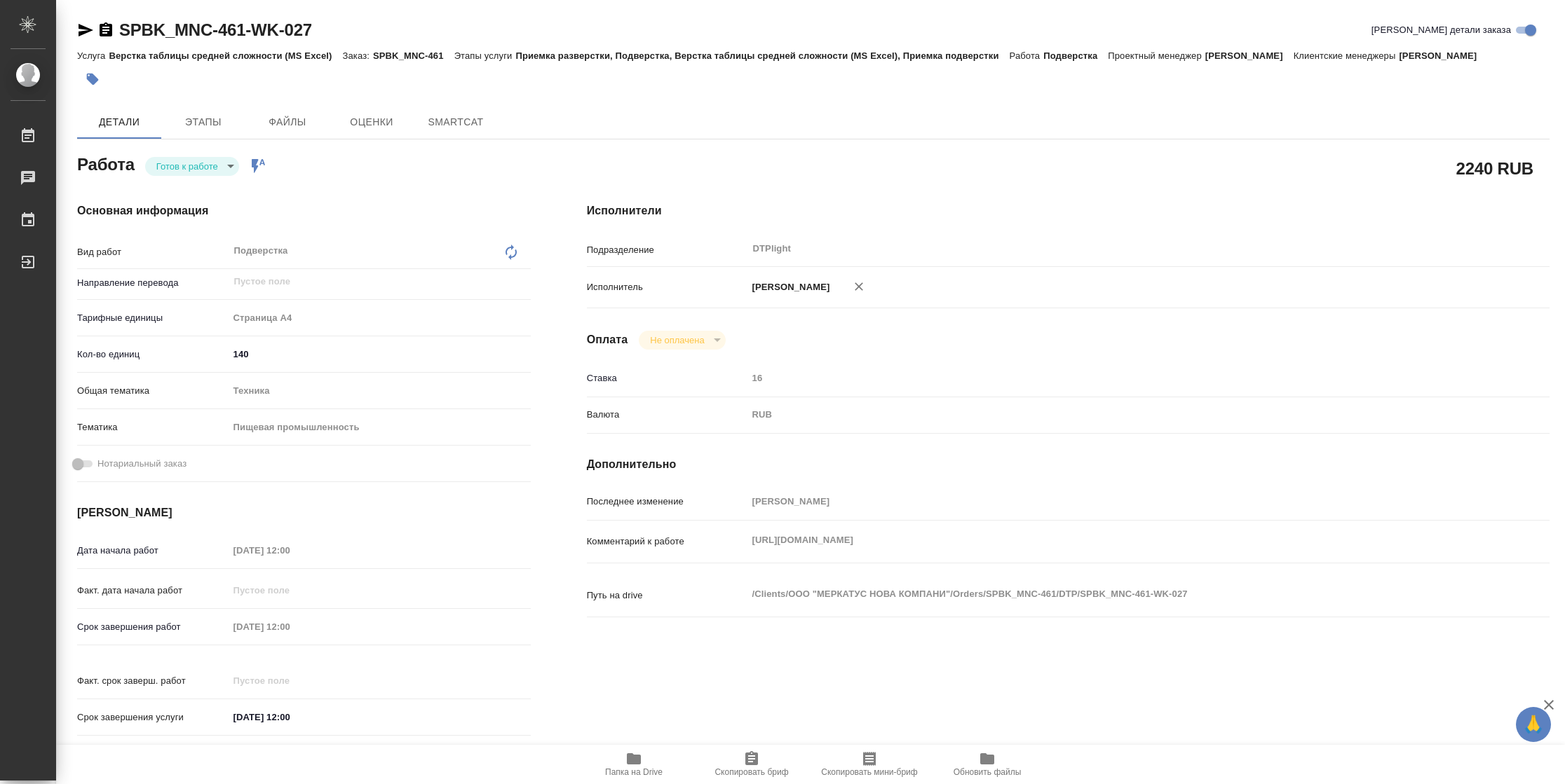
type textarea "x"
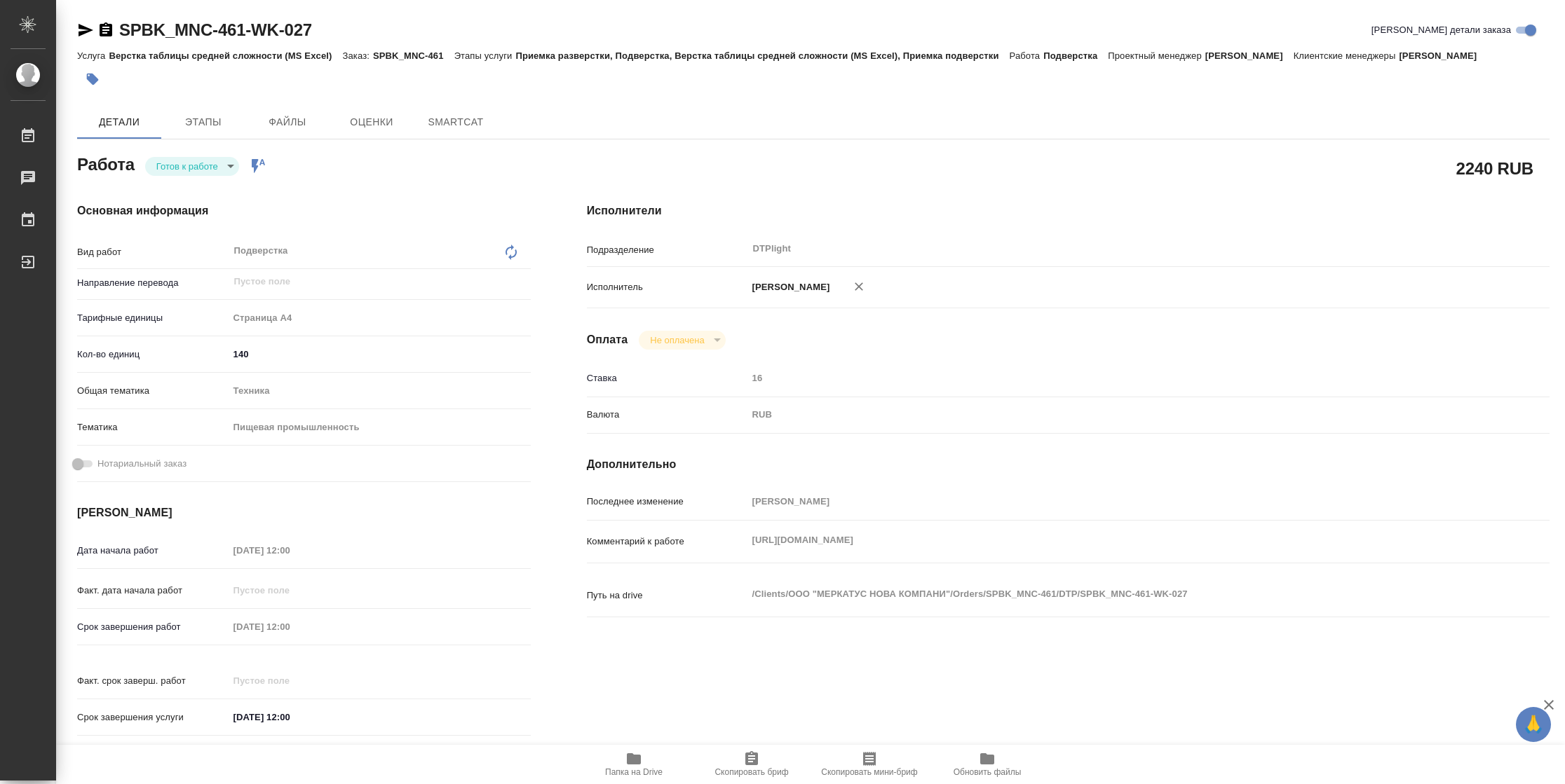
type textarea "x"
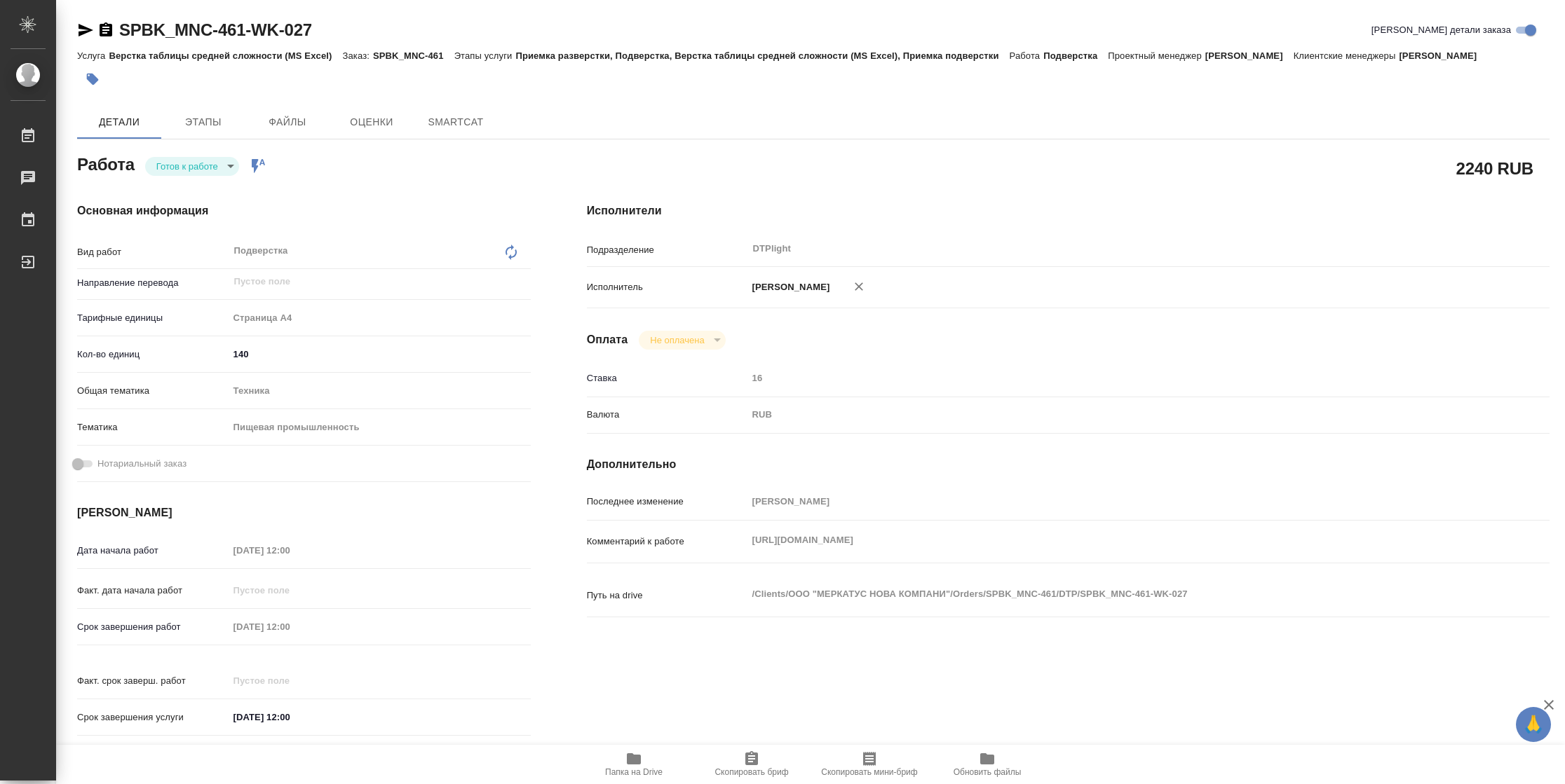
type textarea "x"
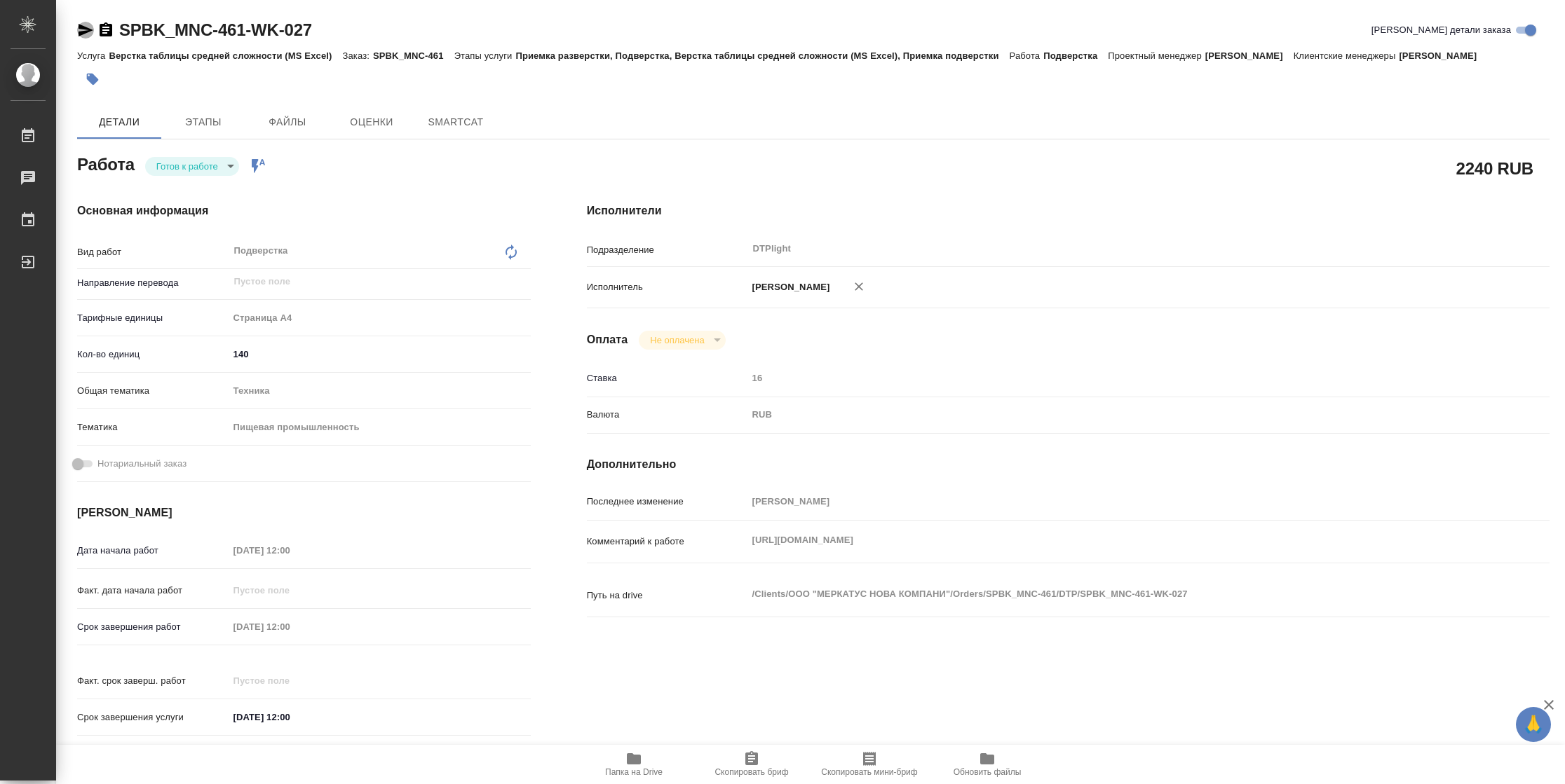
click at [87, 33] on icon "button" at bounding box center [85, 29] width 17 height 17
type textarea "x"
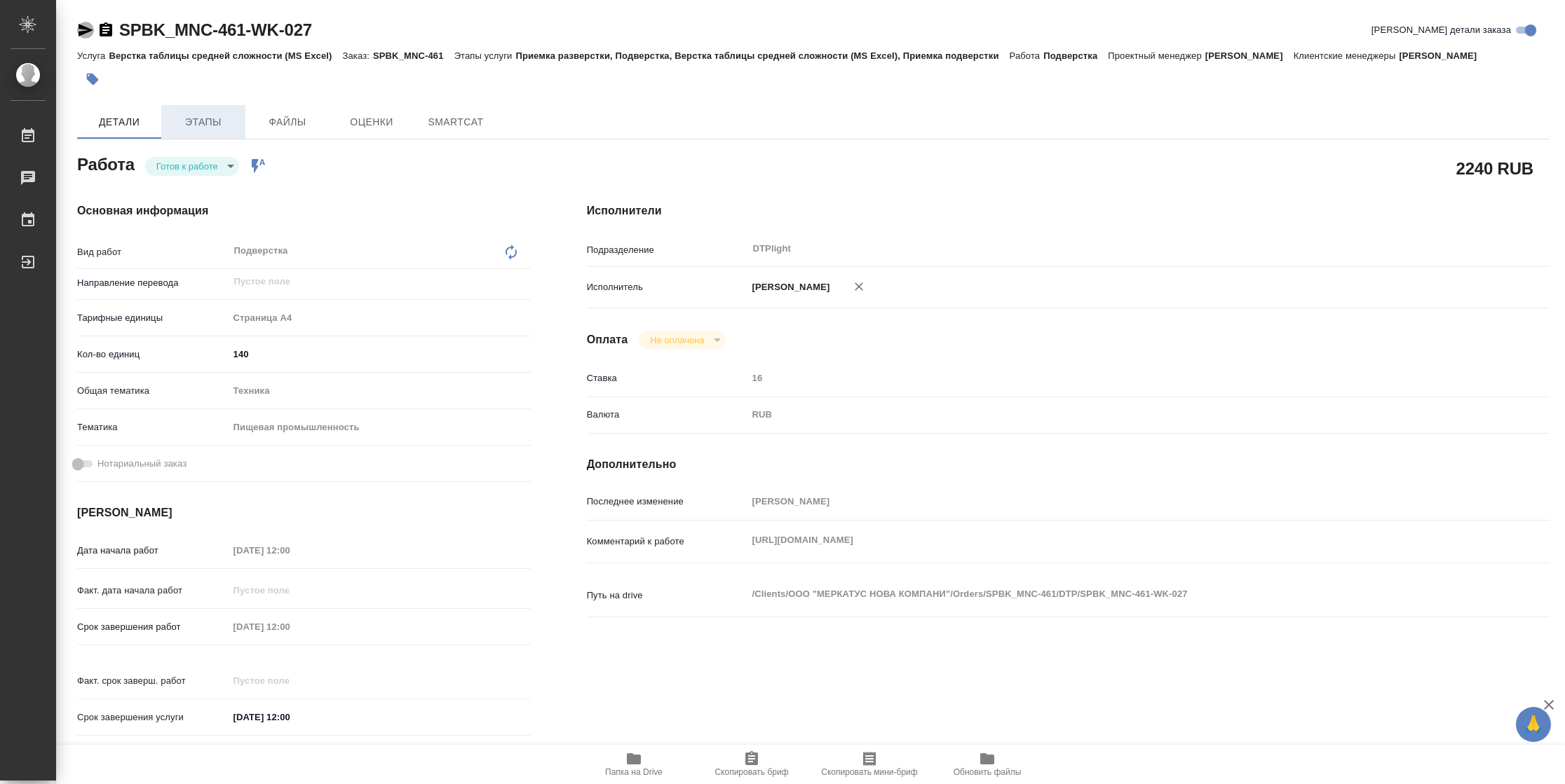
type textarea "x"
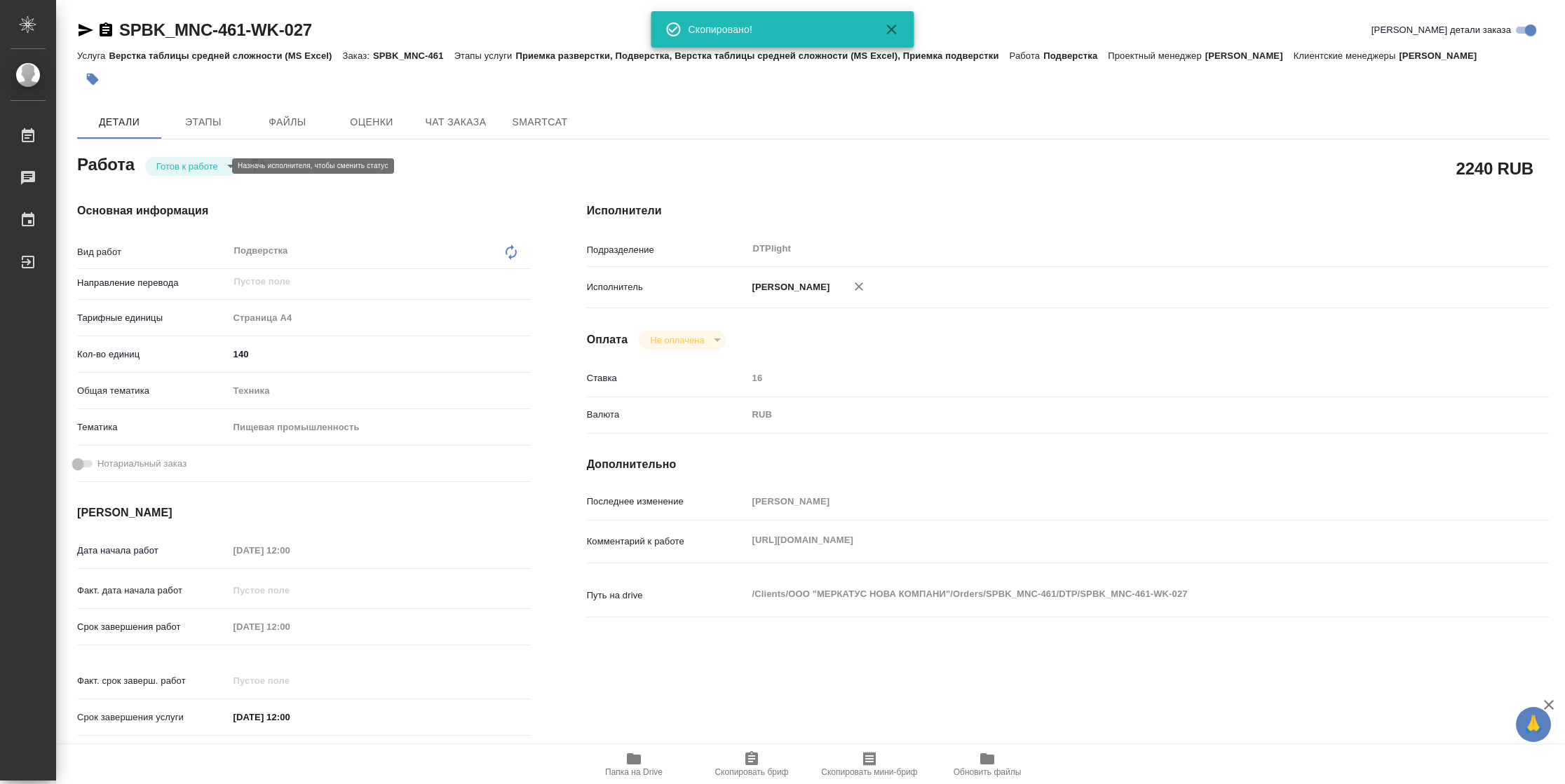
click at [191, 168] on body "🙏 .cls-1 fill:#fff; AWATERA Vasilyeva Natalia Работы Чаты График Выйти SPBK_MNC…" at bounding box center [782, 392] width 1565 height 784
type textarea "x"
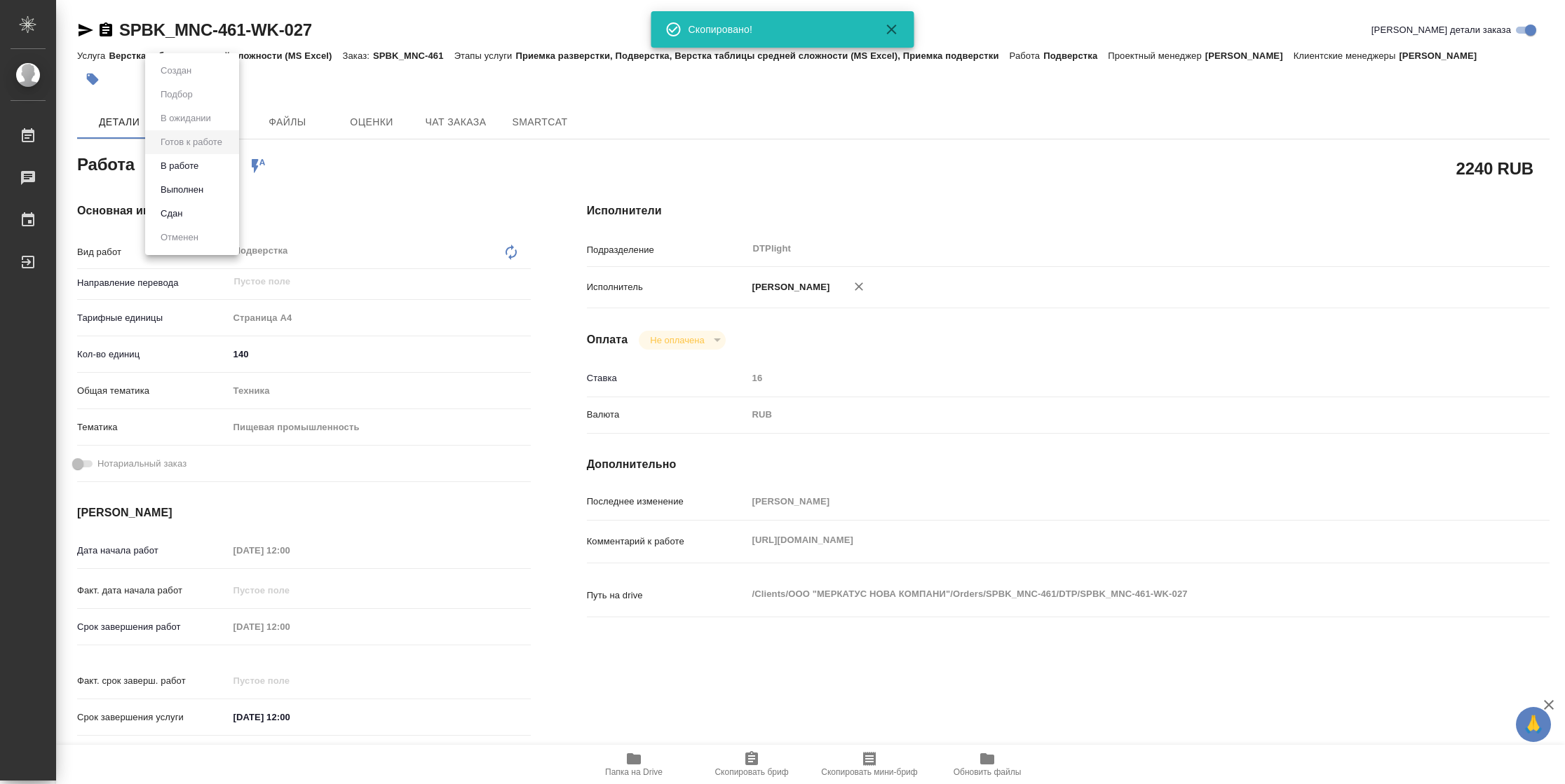
type textarea "x"
click at [196, 168] on button "В работе" at bounding box center [180, 165] width 46 height 15
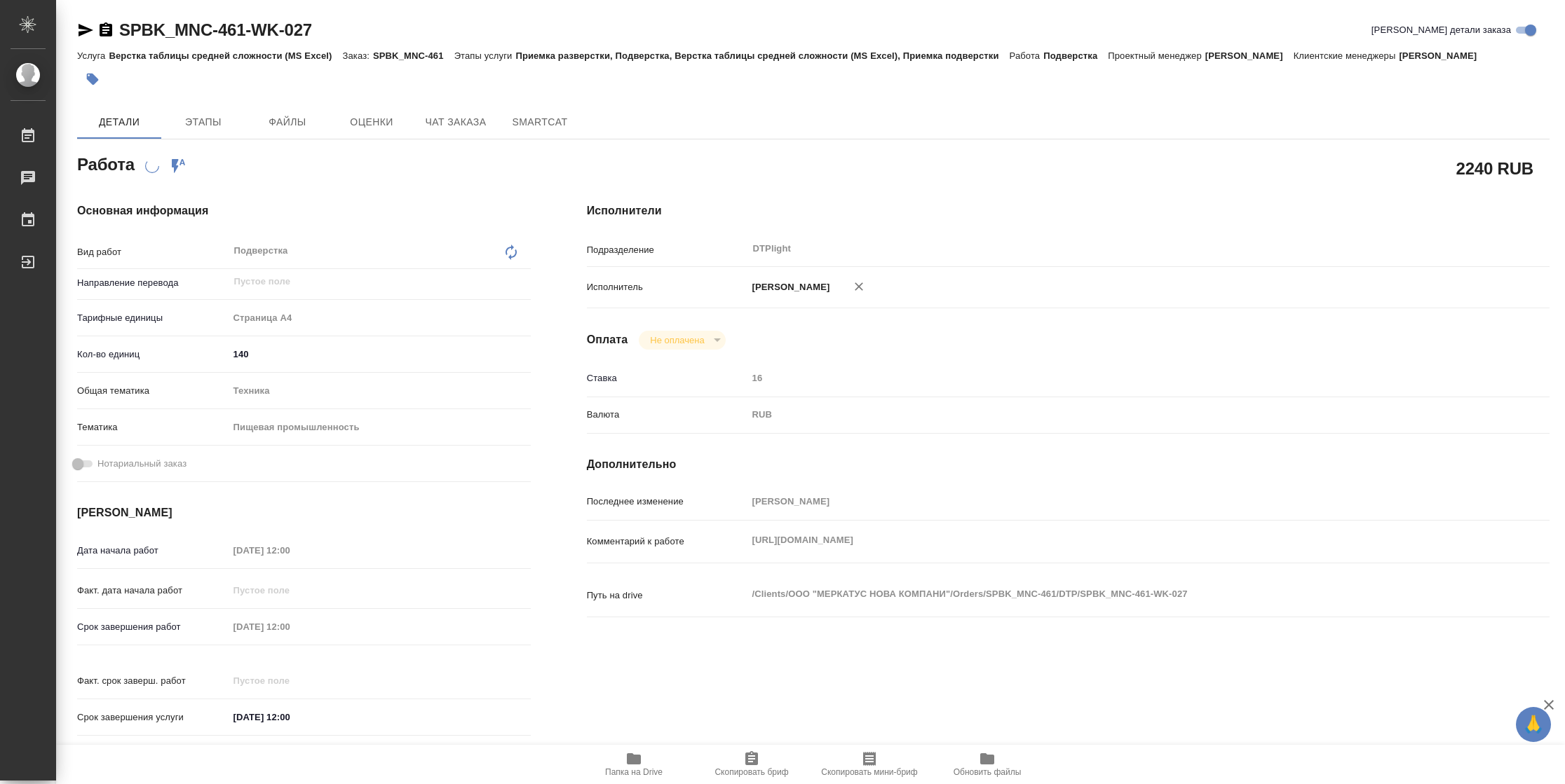
type textarea "x"
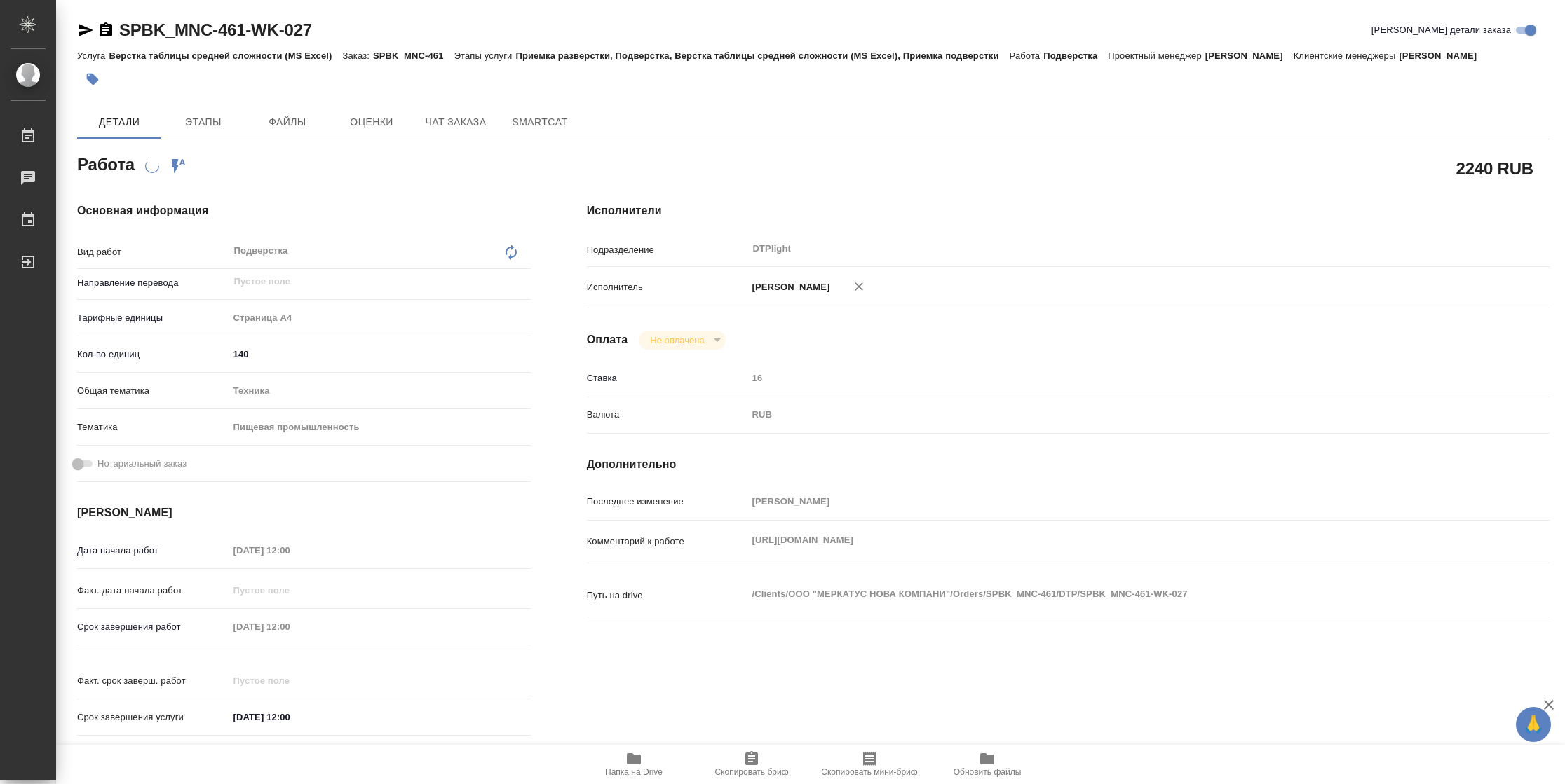
scroll to position [393, 0]
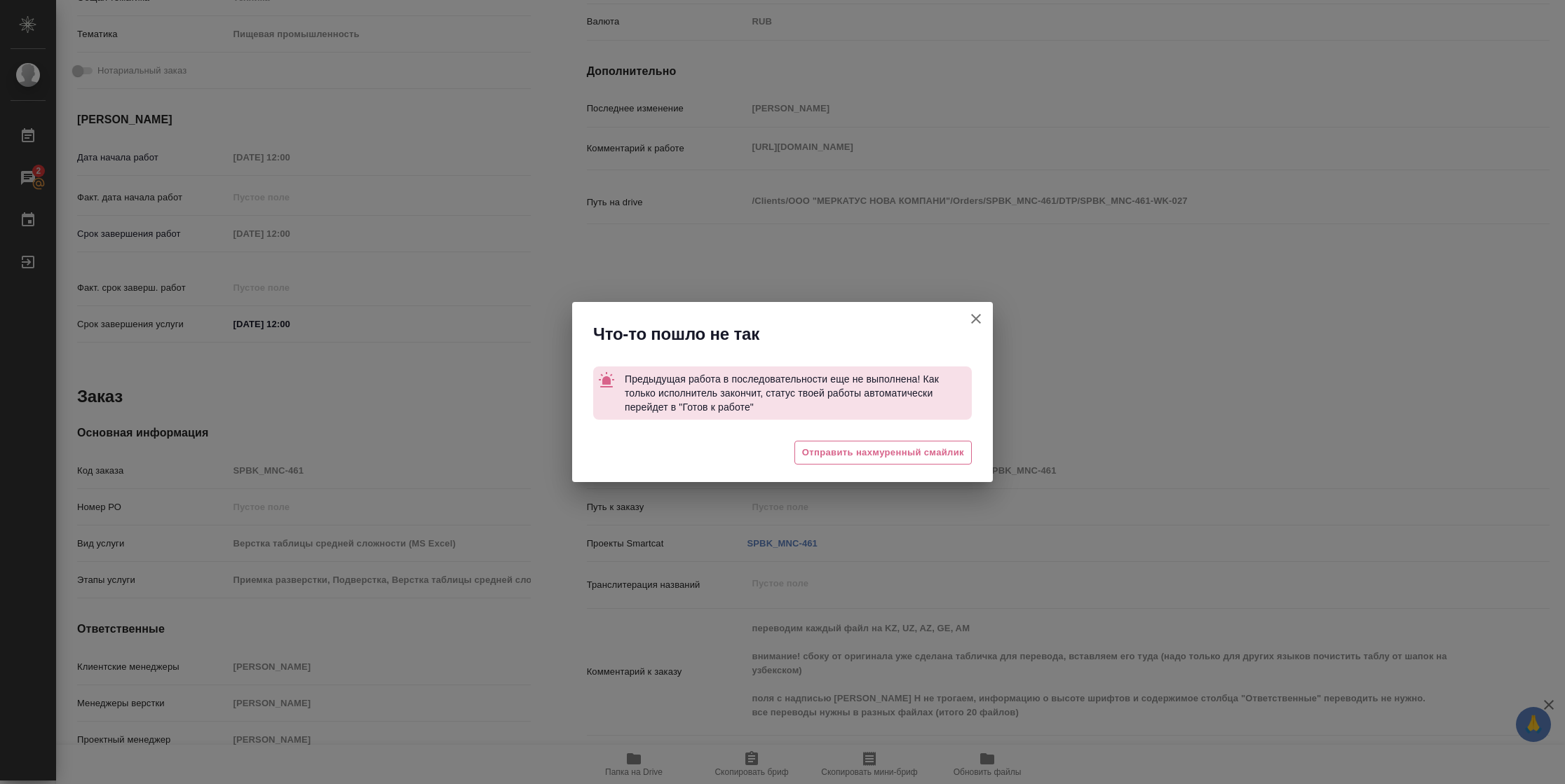
type textarea "x"
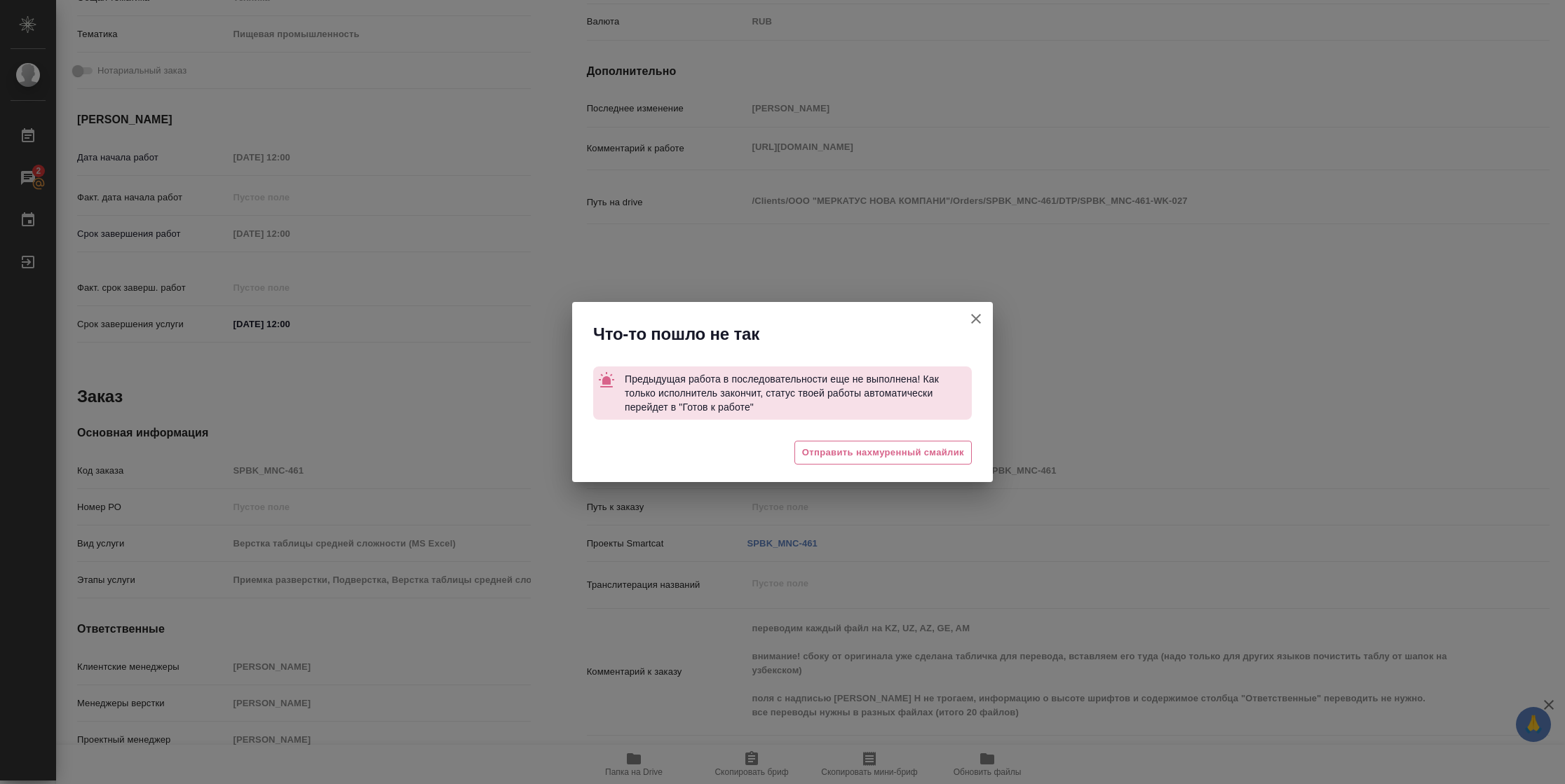
type textarea "x"
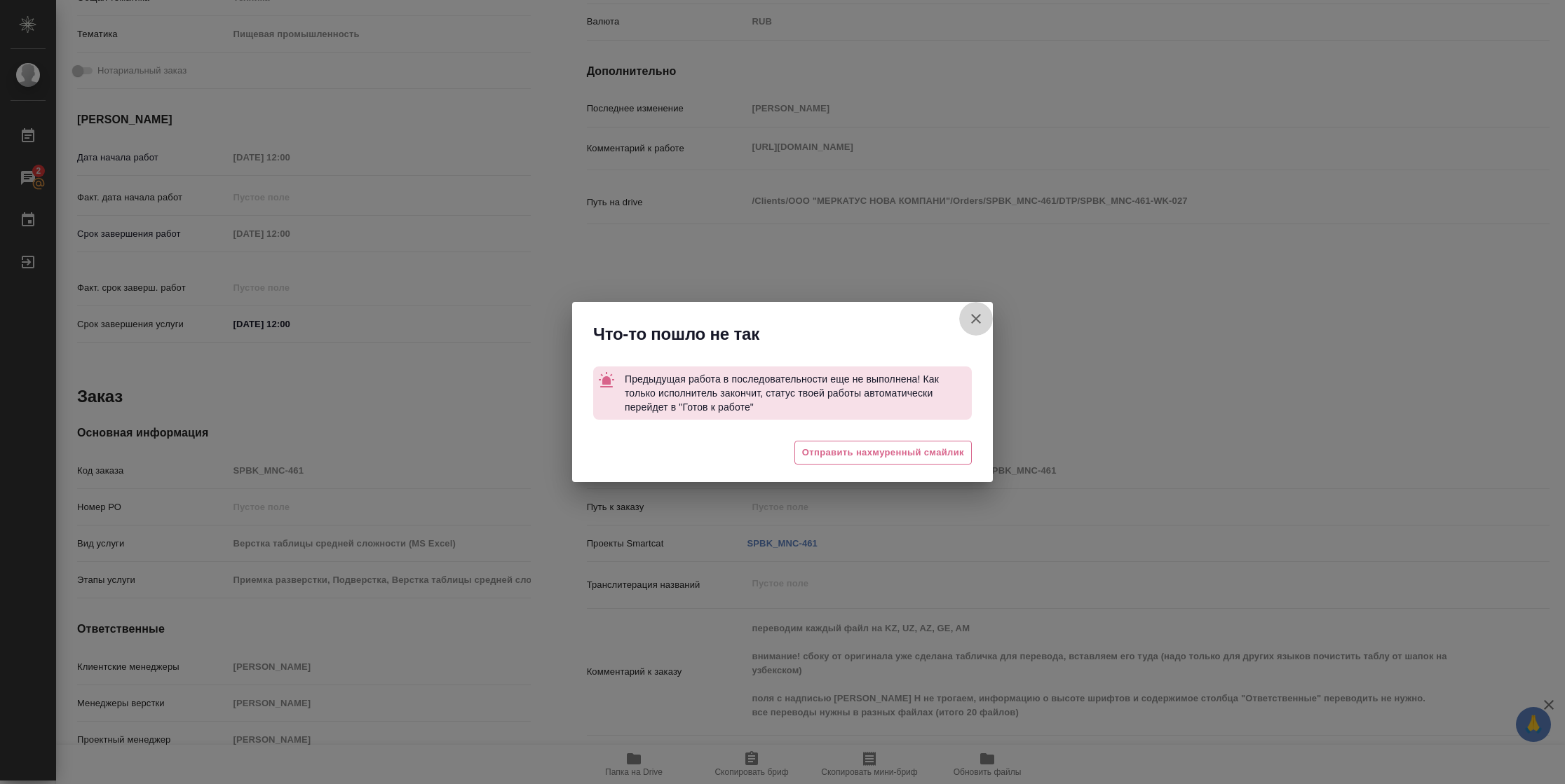
type textarea "x"
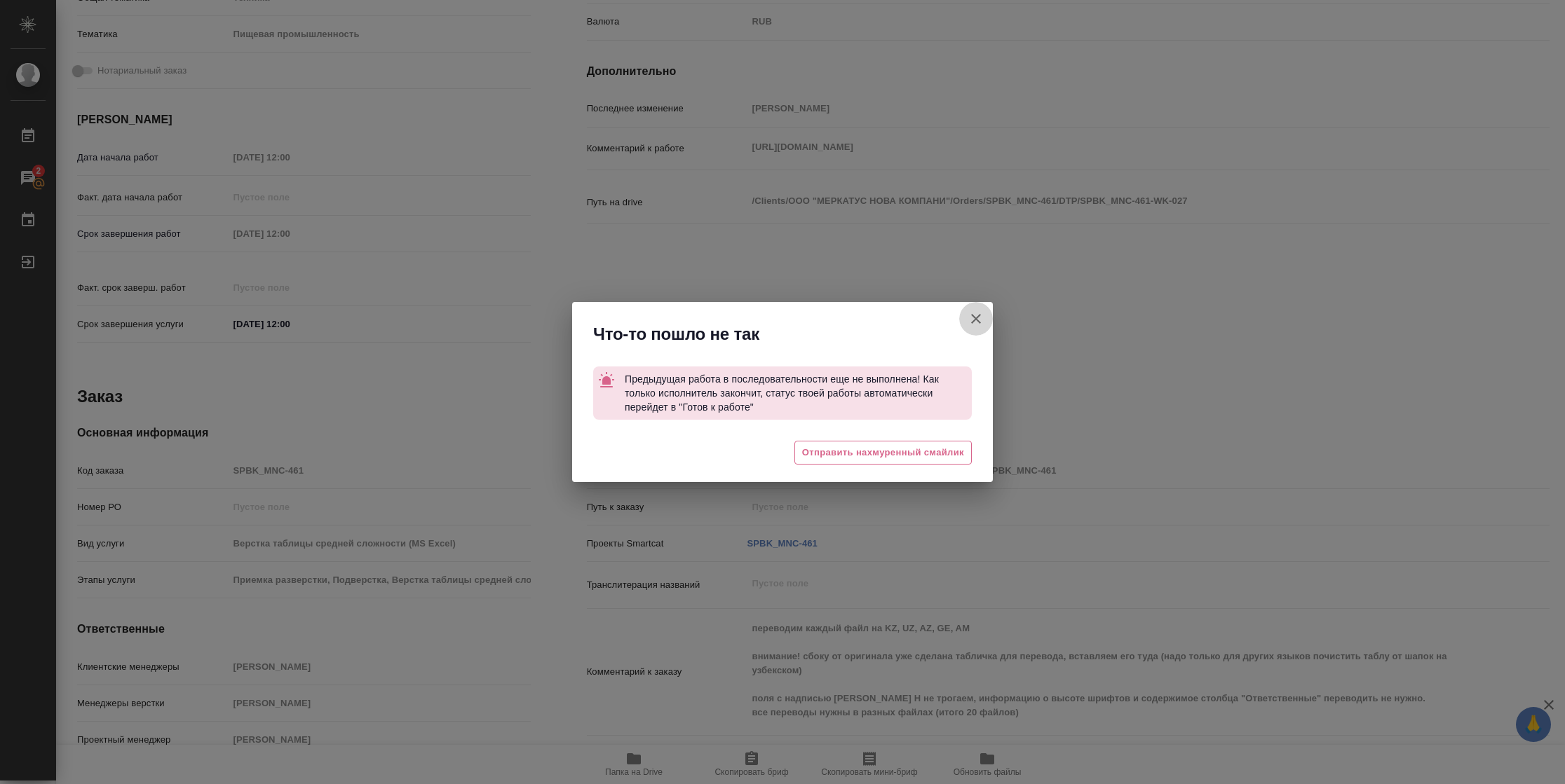
click at [975, 319] on icon "button" at bounding box center [976, 319] width 10 height 10
type textarea "x"
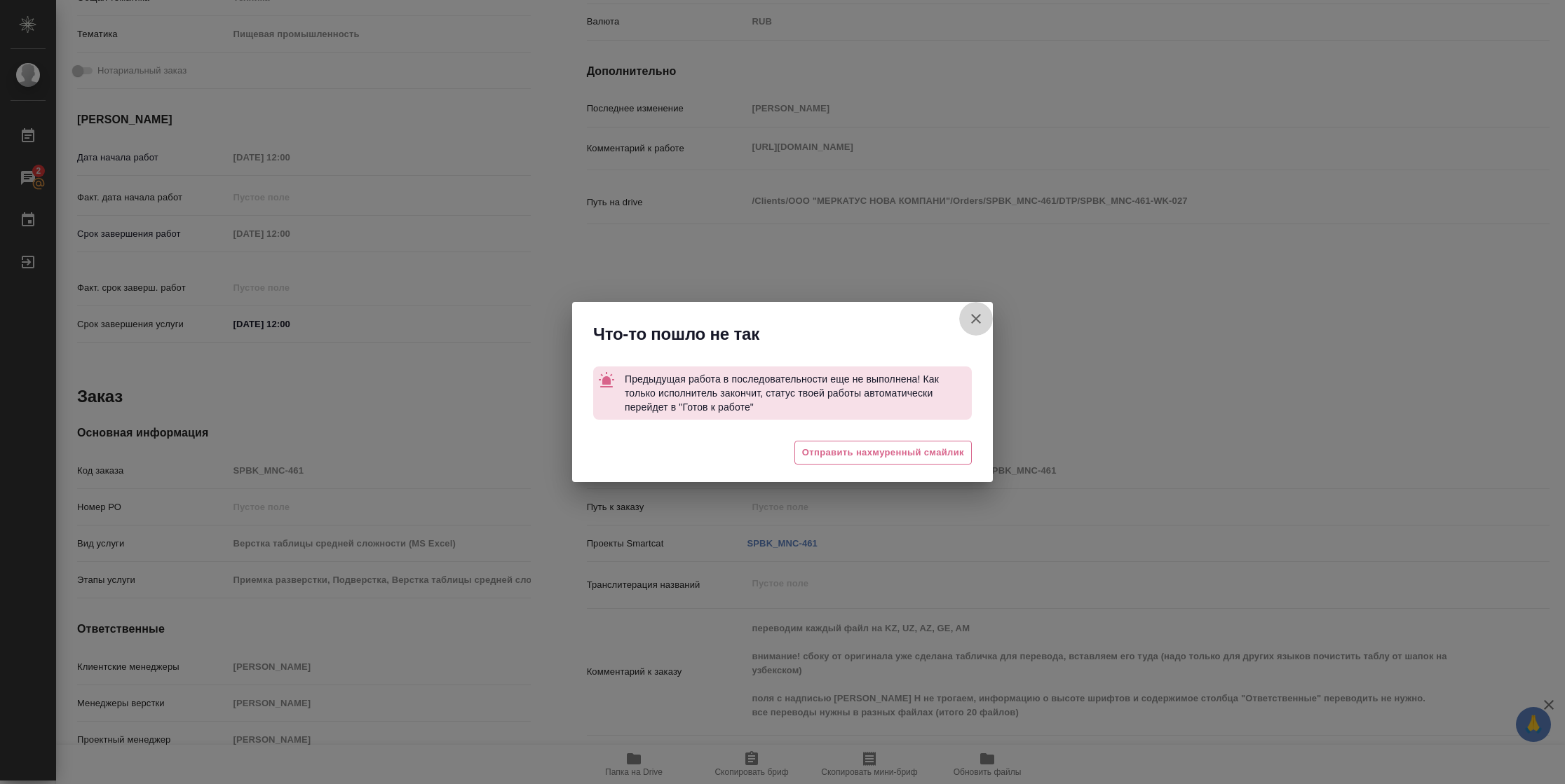
type textarea "x"
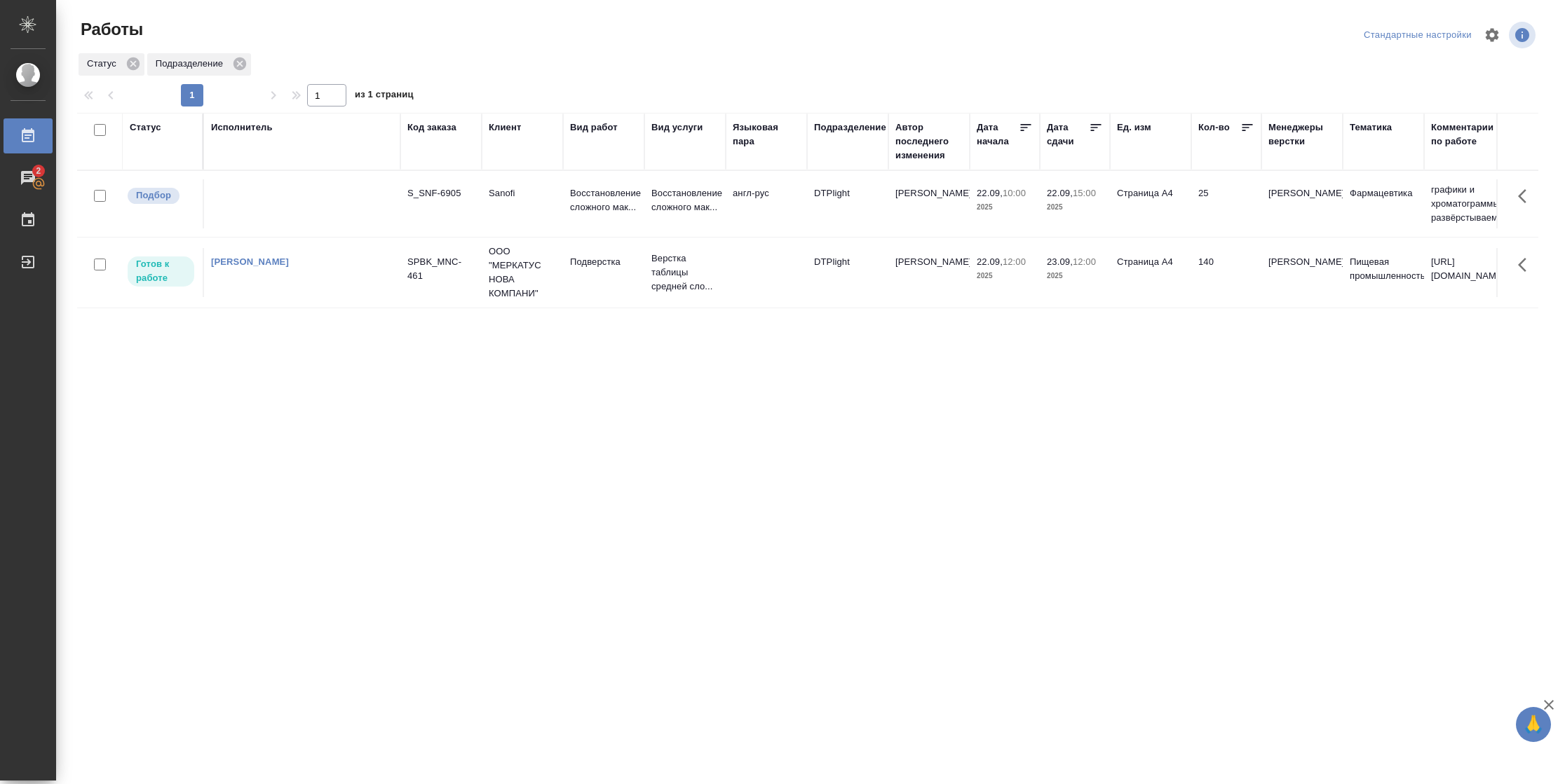
click at [1172, 274] on td "Страница А4" at bounding box center [1150, 272] width 81 height 49
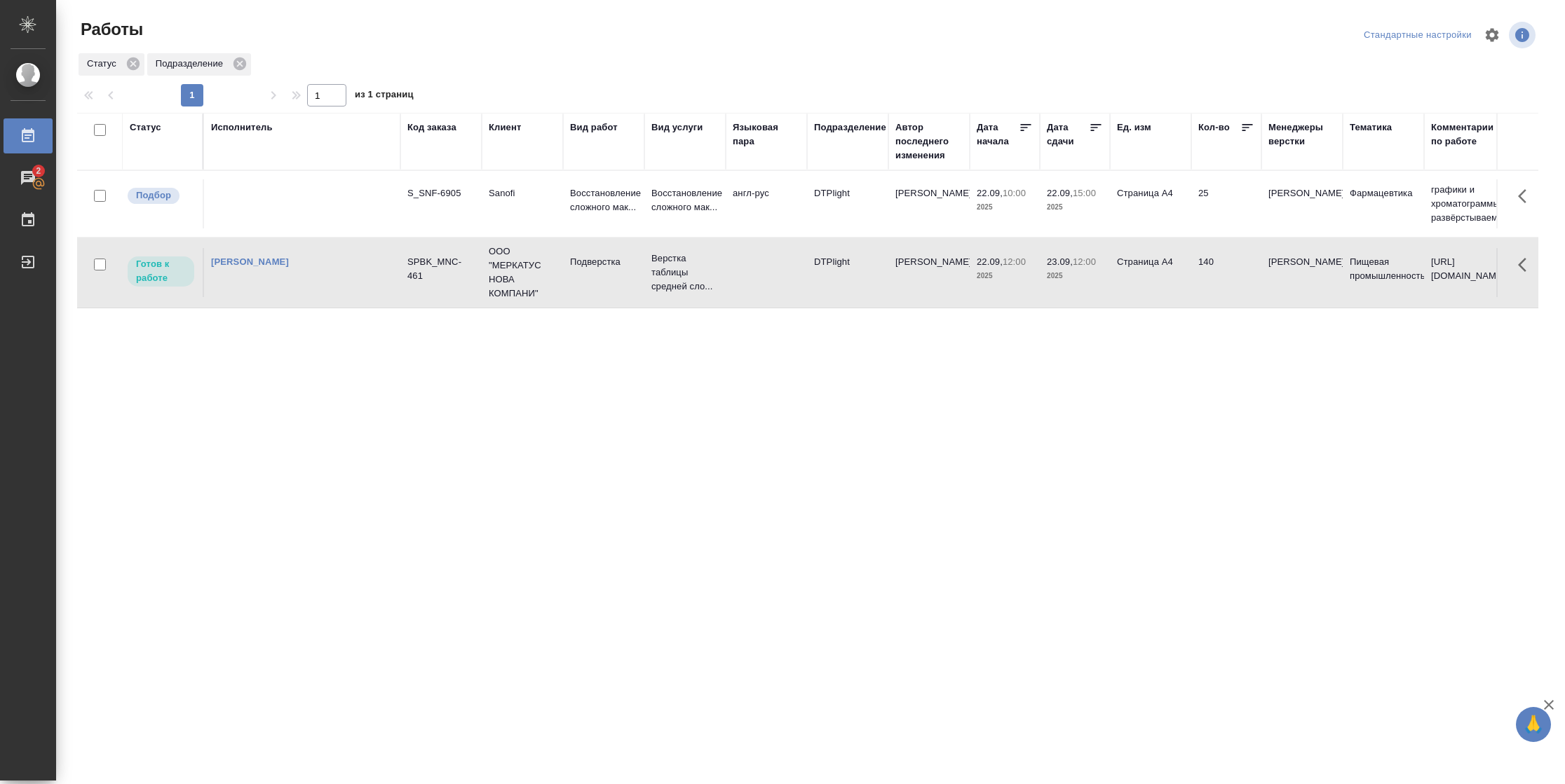
click at [1172, 274] on td "Страница А4" at bounding box center [1150, 272] width 81 height 49
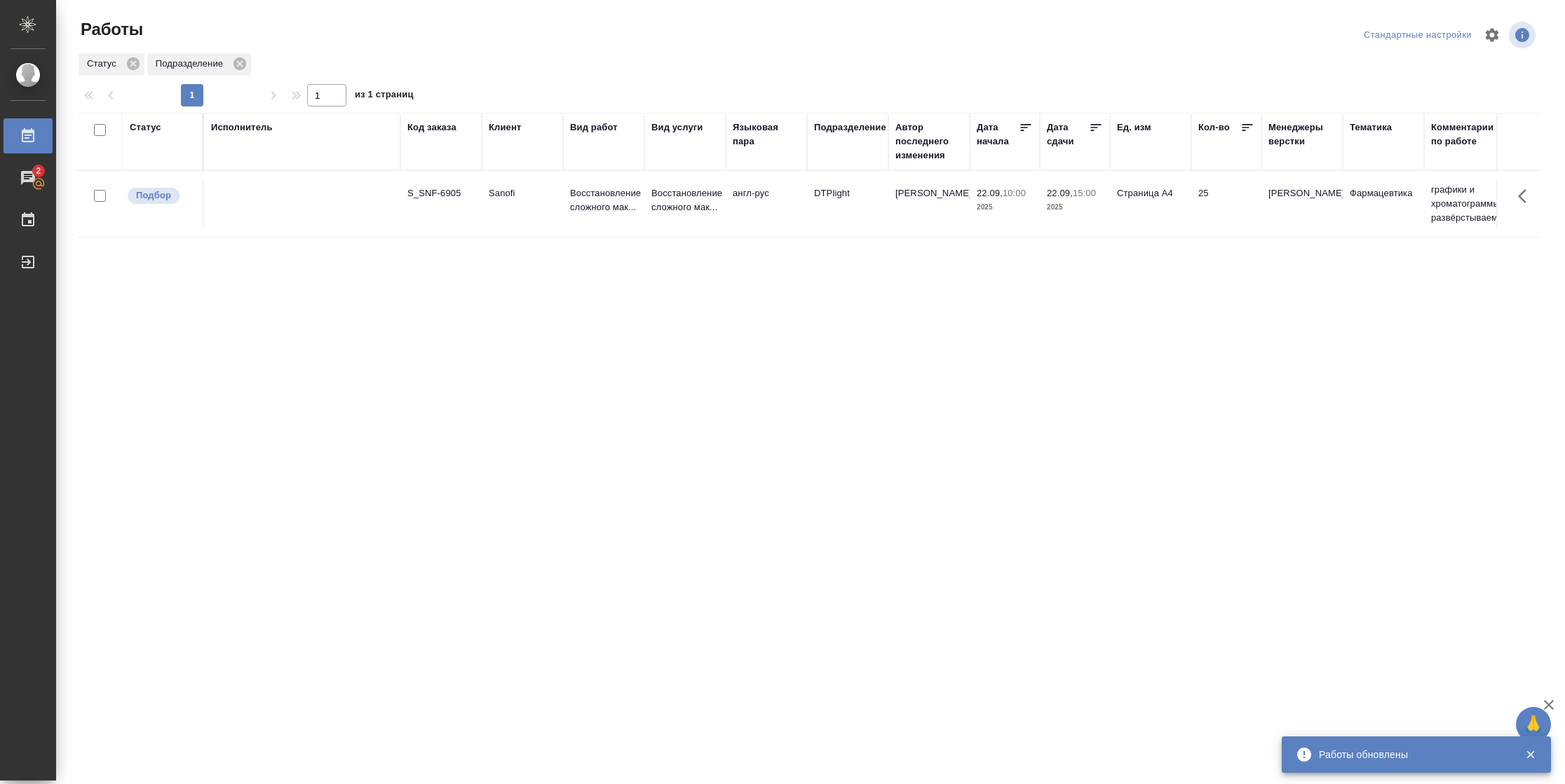
click at [131, 129] on div "Статус" at bounding box center [145, 128] width 32 height 14
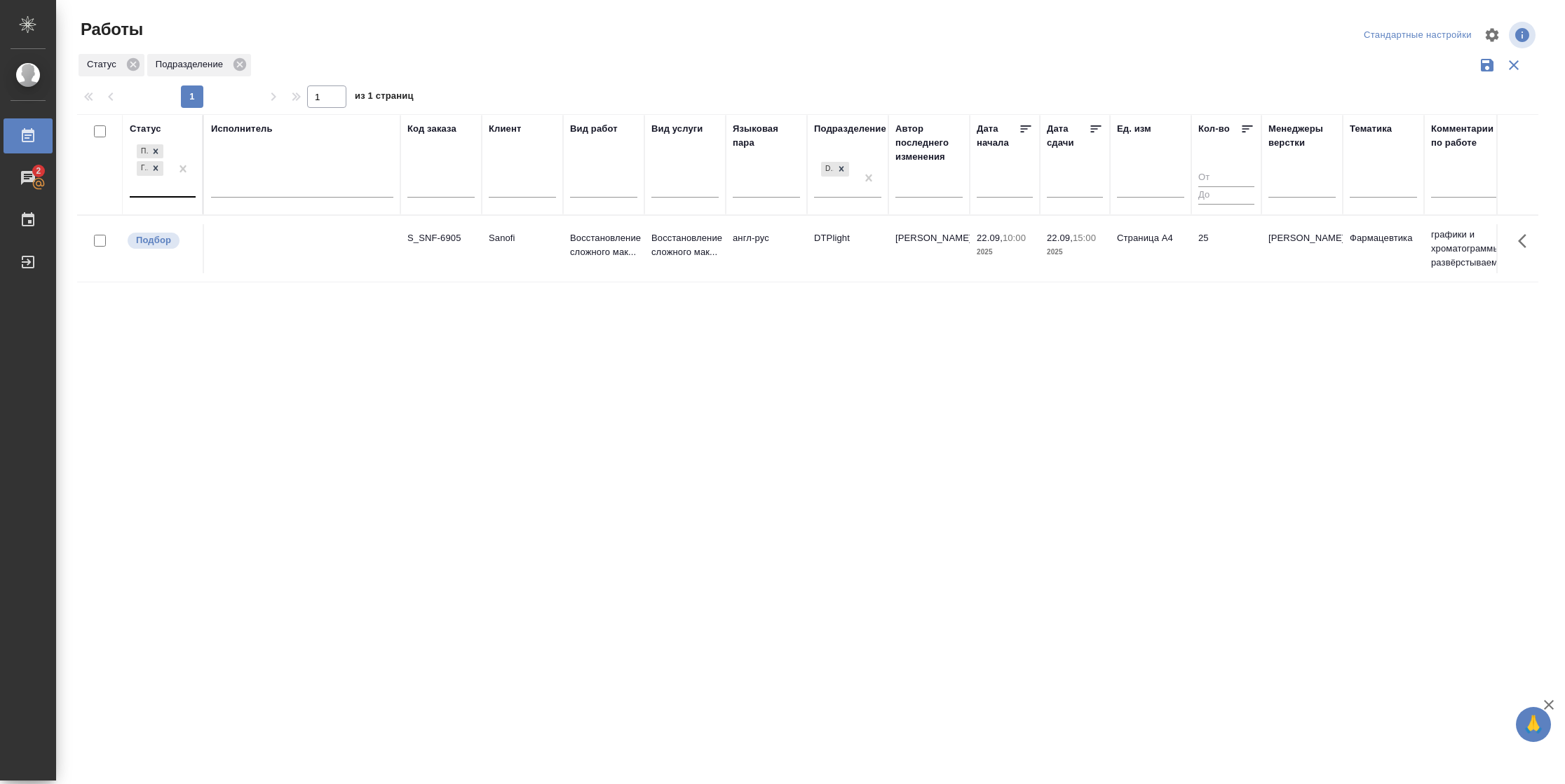
click at [157, 196] on div "Подбор Готов к работе" at bounding box center [149, 168] width 41 height 55
click at [262, 272] on div "В работе" at bounding box center [316, 279] width 211 height 25
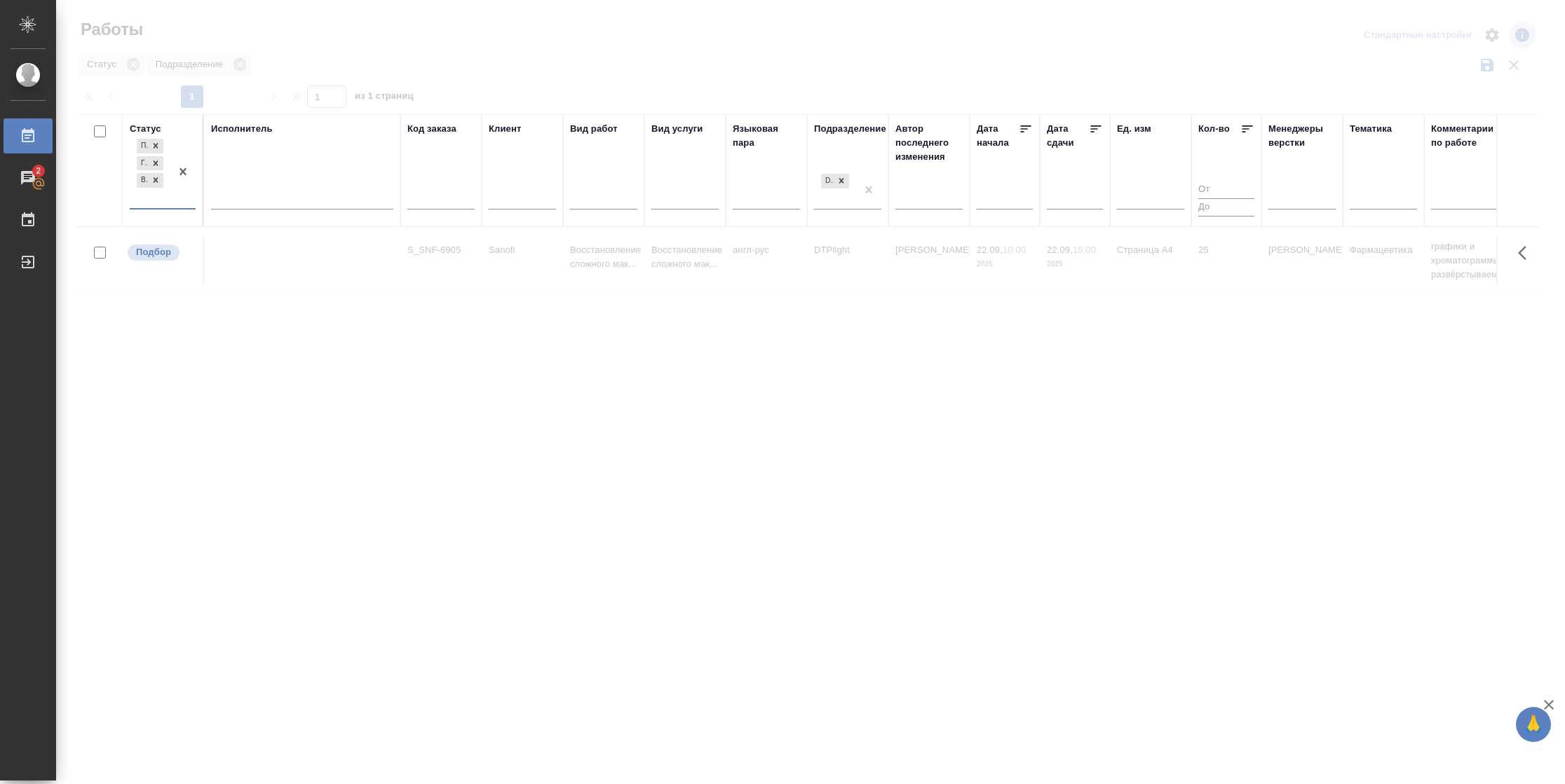
click at [277, 177] on div "Исполнитель" at bounding box center [302, 170] width 182 height 98
click at [274, 207] on div at bounding box center [302, 196] width 182 height 27
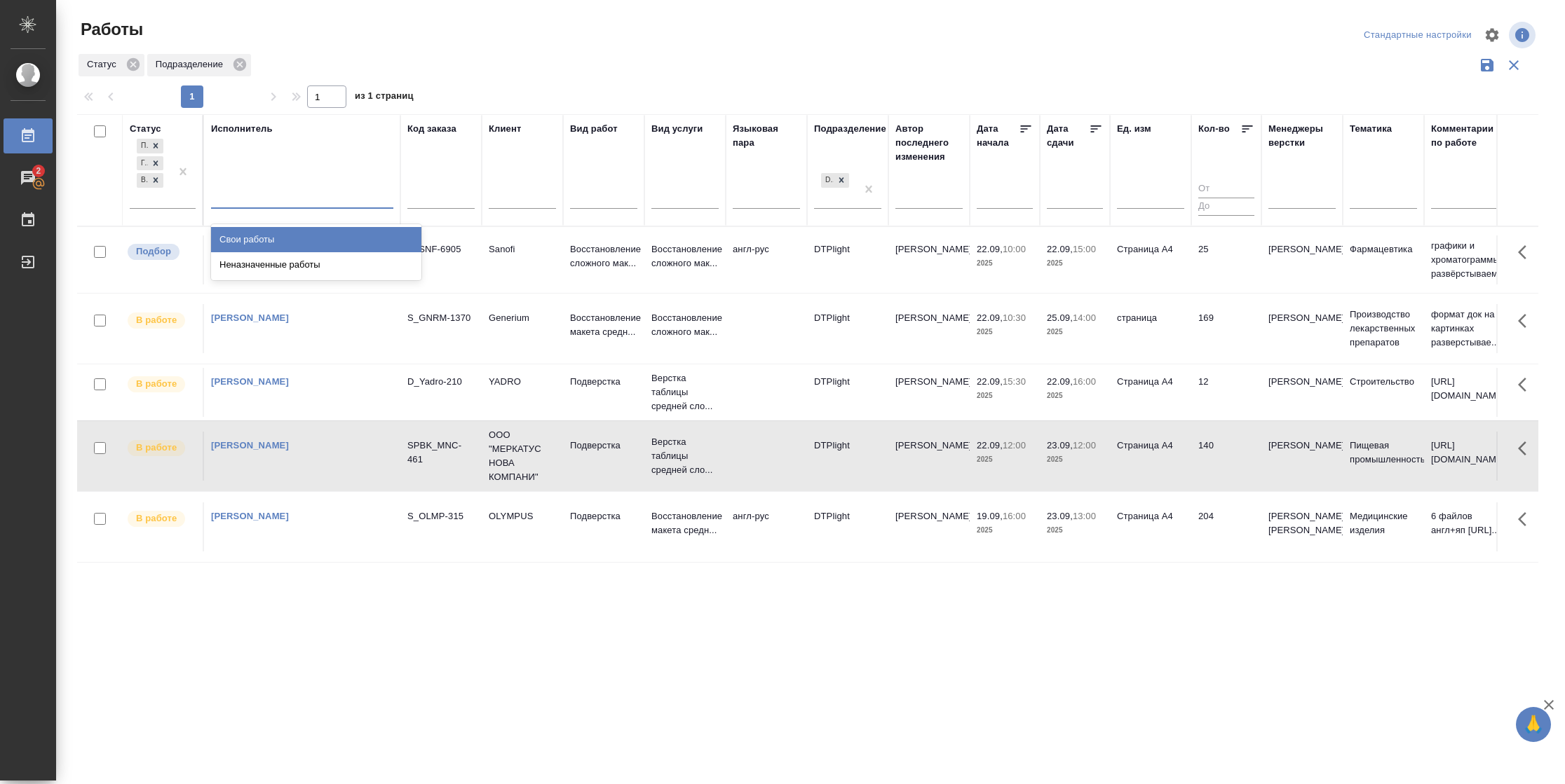
click at [295, 237] on div "Свои работы" at bounding box center [316, 240] width 211 height 25
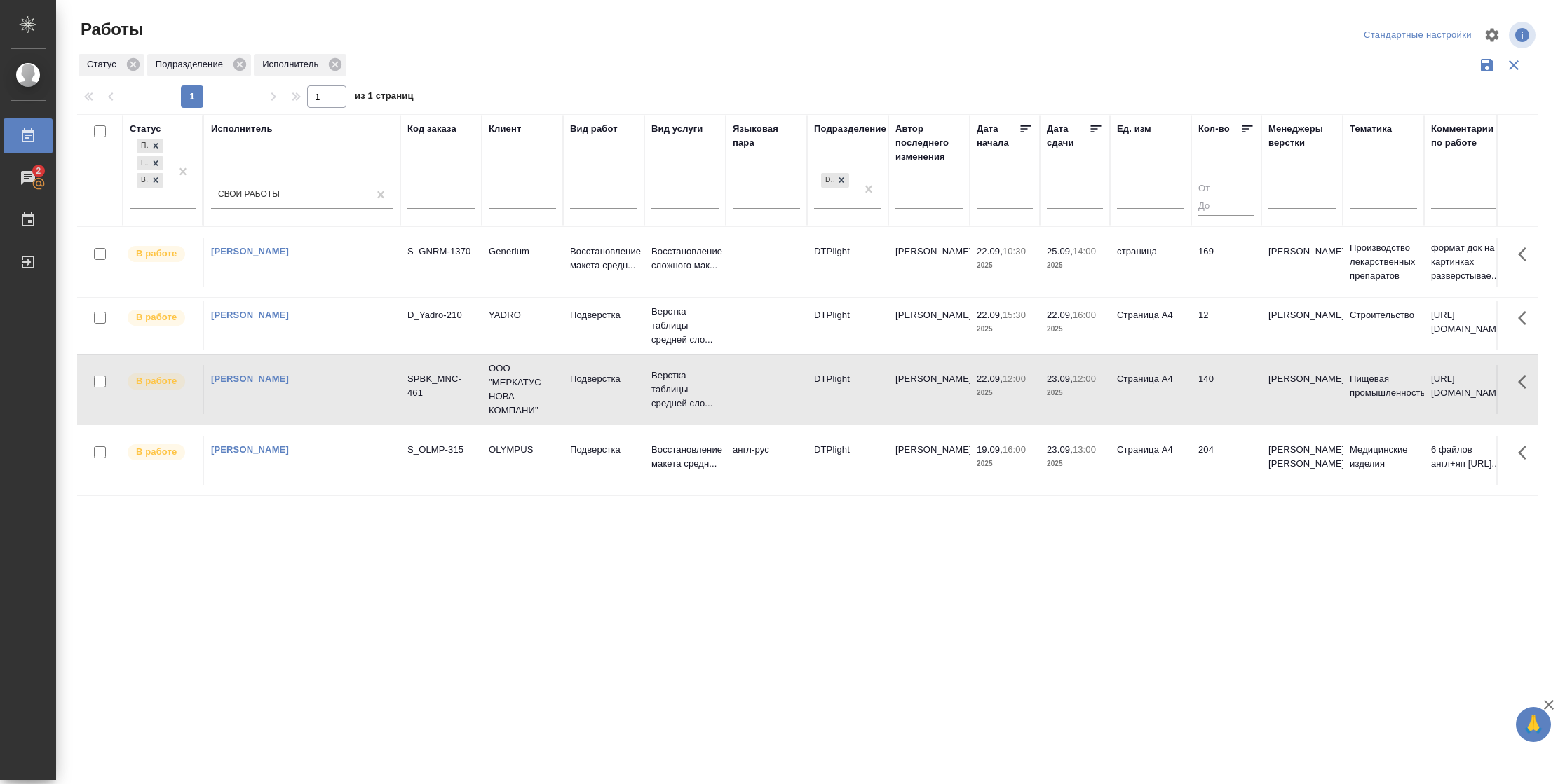
click at [1098, 139] on div at bounding box center [1096, 130] width 14 height 18
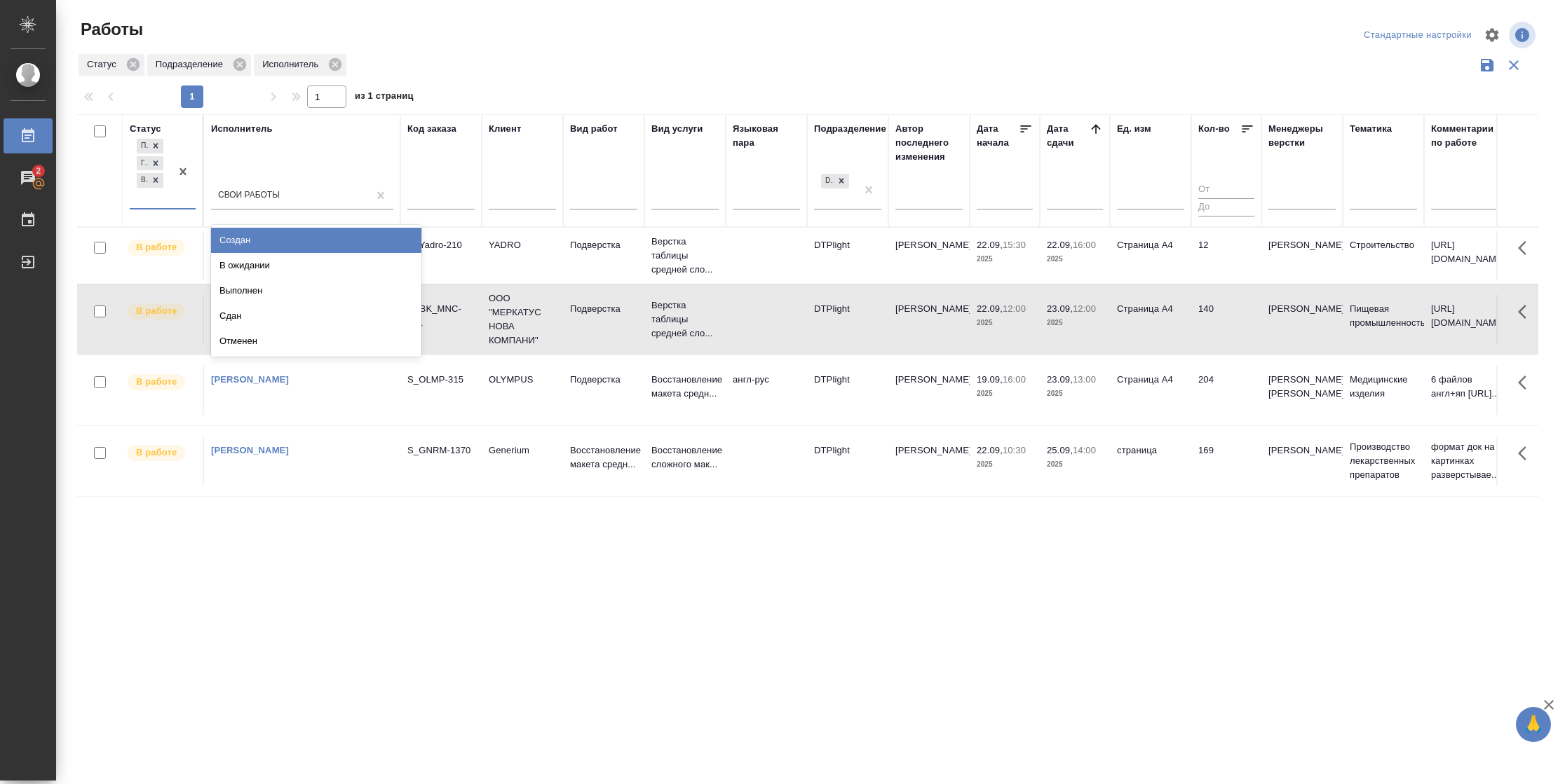
click at [165, 191] on div "Подбор Готов к работе В работе" at bounding box center [149, 172] width 41 height 72
click at [256, 272] on div "В ожидании" at bounding box center [316, 265] width 211 height 25
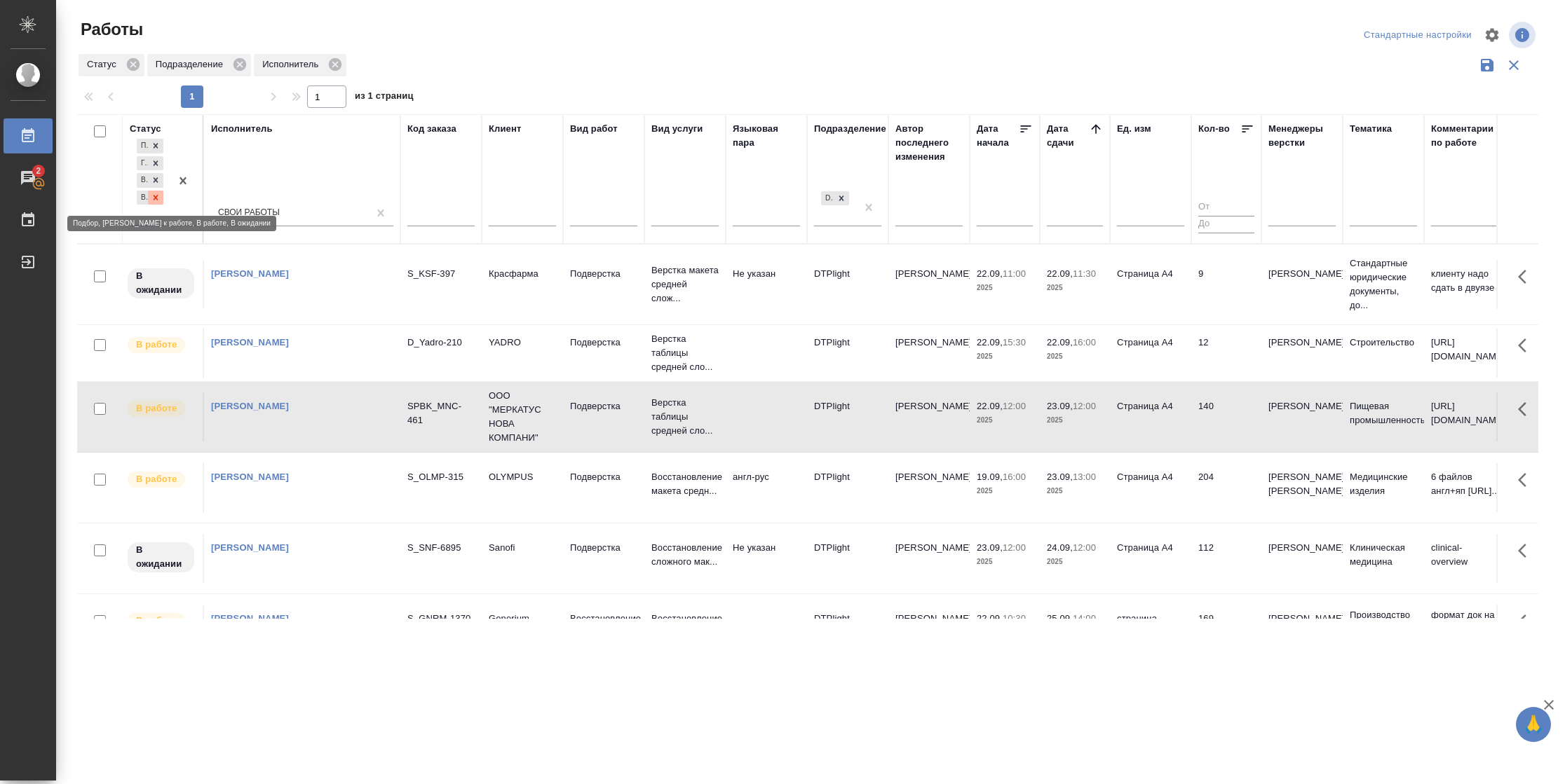
click at [161, 201] on icon at bounding box center [156, 198] width 10 height 10
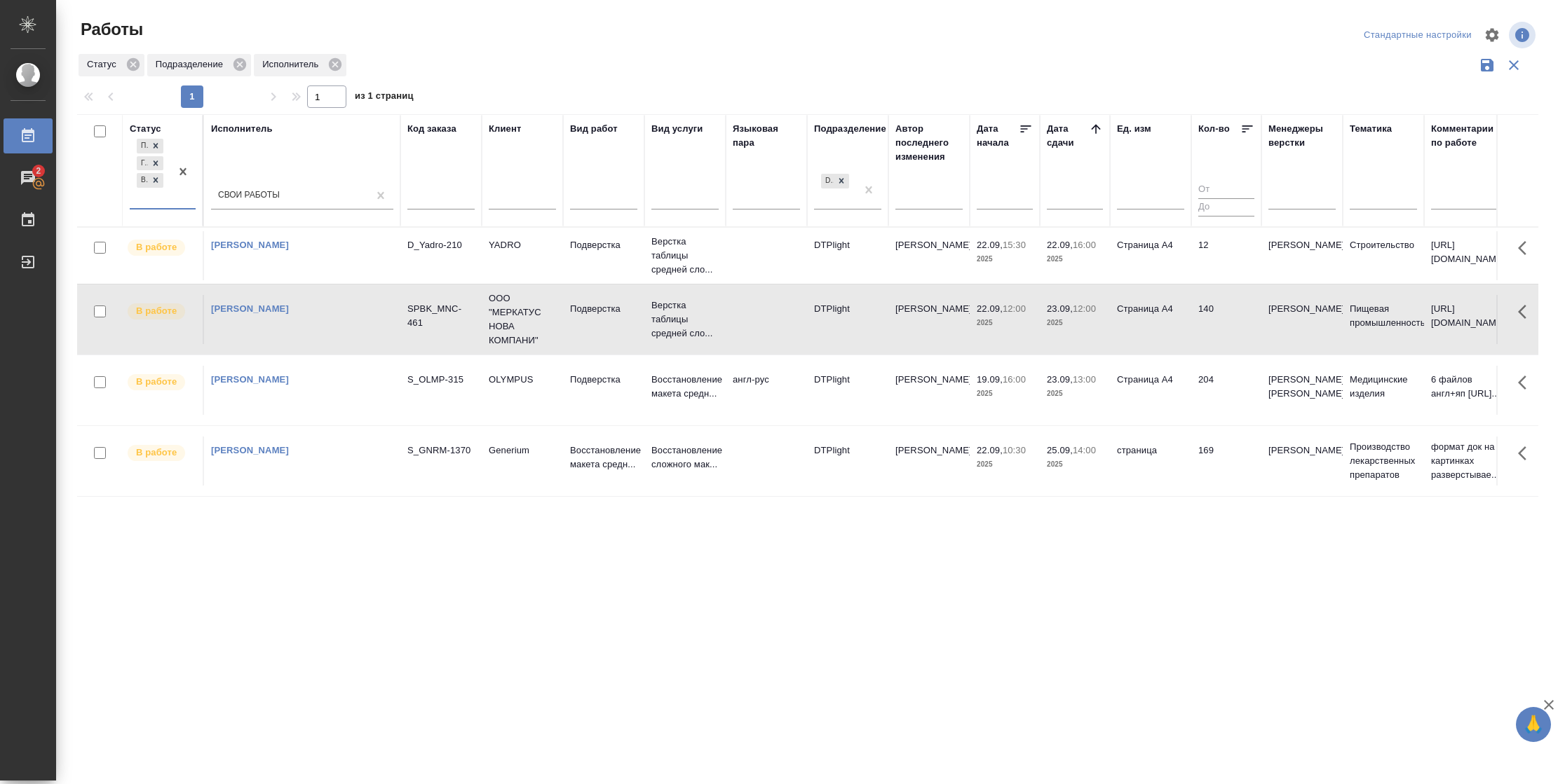
click at [1093, 253] on p "2025" at bounding box center [1075, 260] width 56 height 14
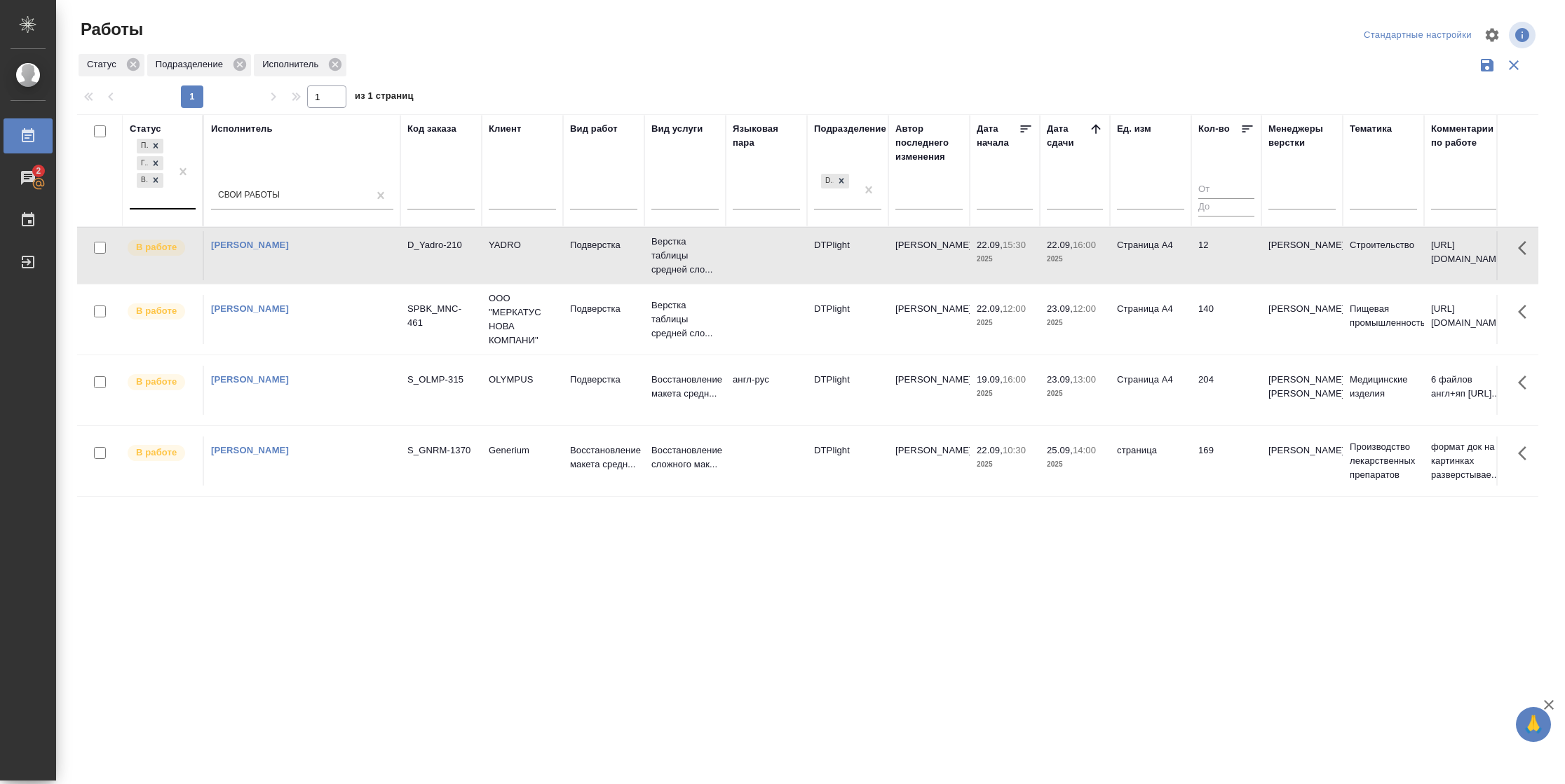
click at [1093, 253] on p "2025" at bounding box center [1075, 260] width 56 height 14
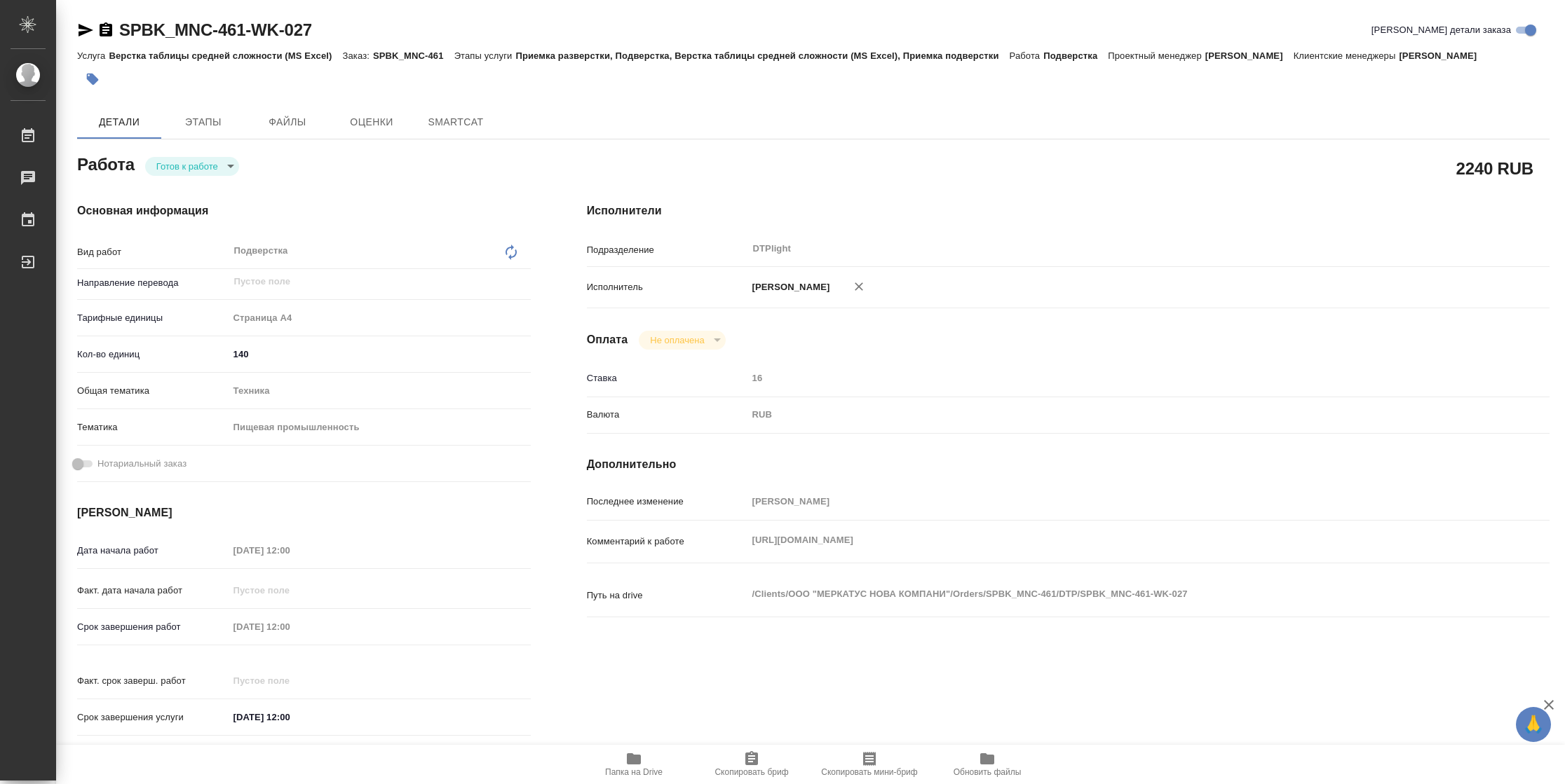
type textarea "x"
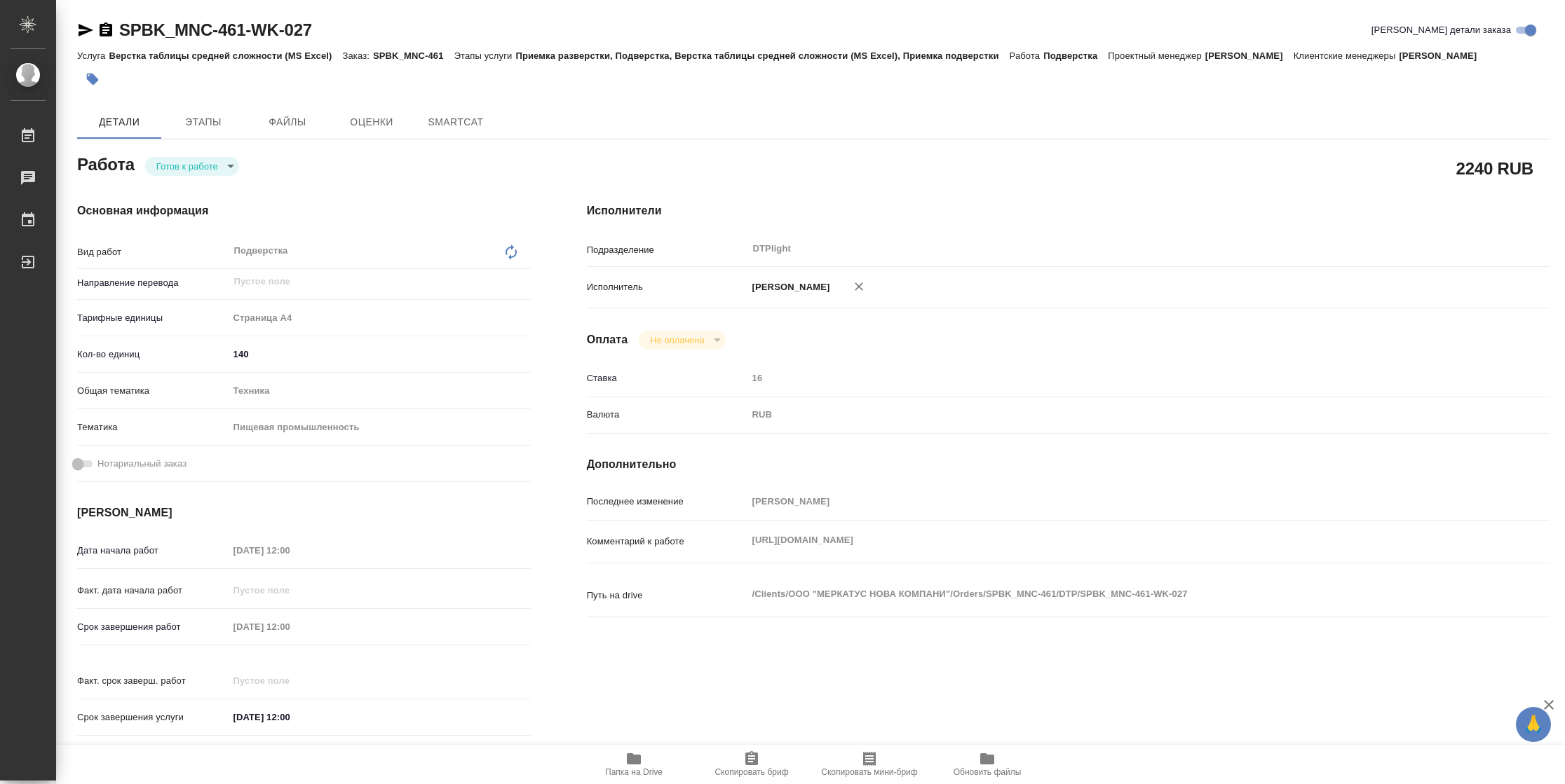
type textarea "x"
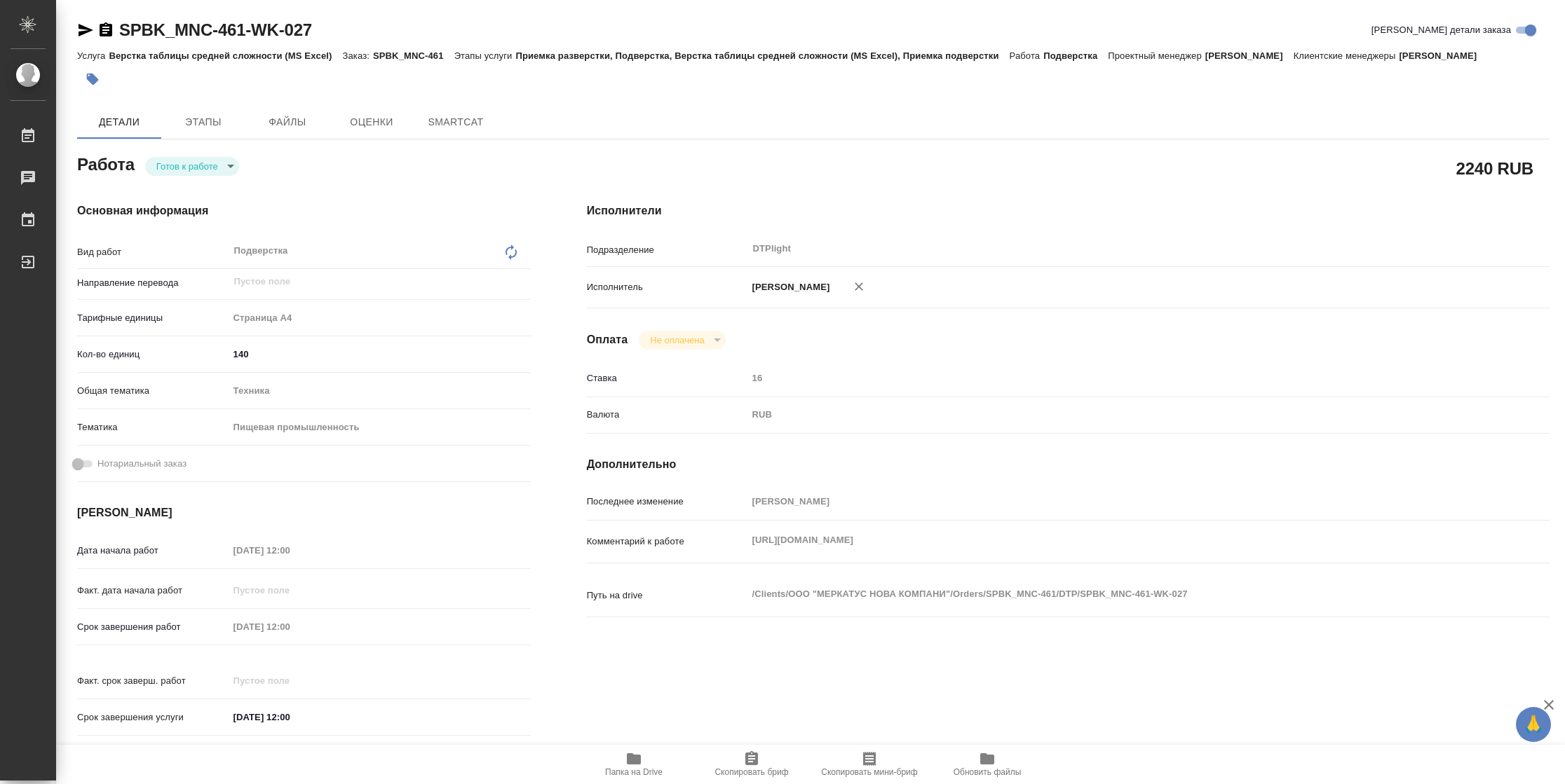
type textarea "x"
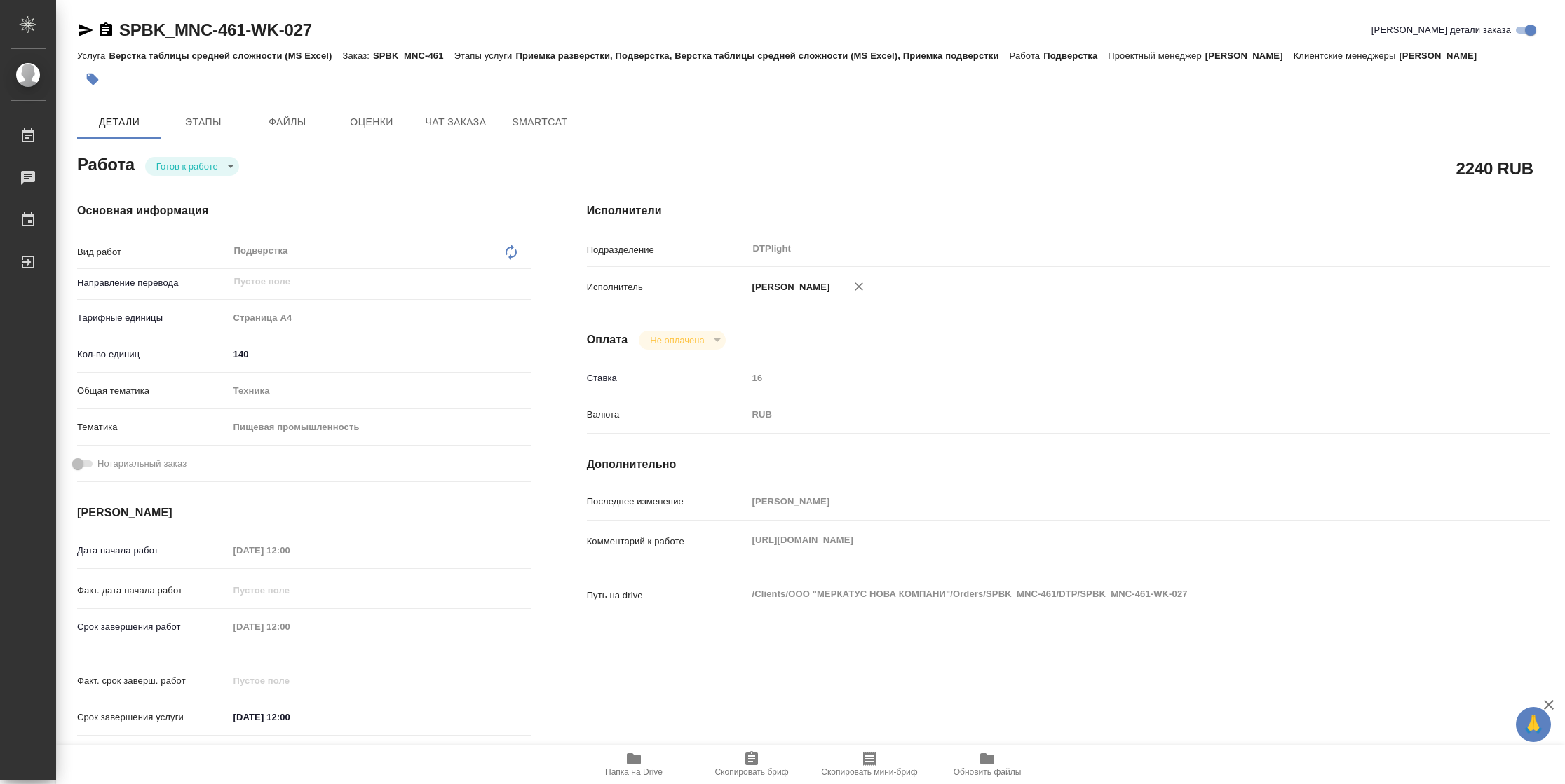
click at [203, 169] on body "🙏 .cls-1 fill:#fff; AWATERA [PERSON_NAME] Чаты График Выйти SPBK_MNC-461-WK-027…" at bounding box center [782, 392] width 1565 height 784
click at [203, 169] on li "В работе" at bounding box center [192, 166] width 94 height 24
type textarea "x"
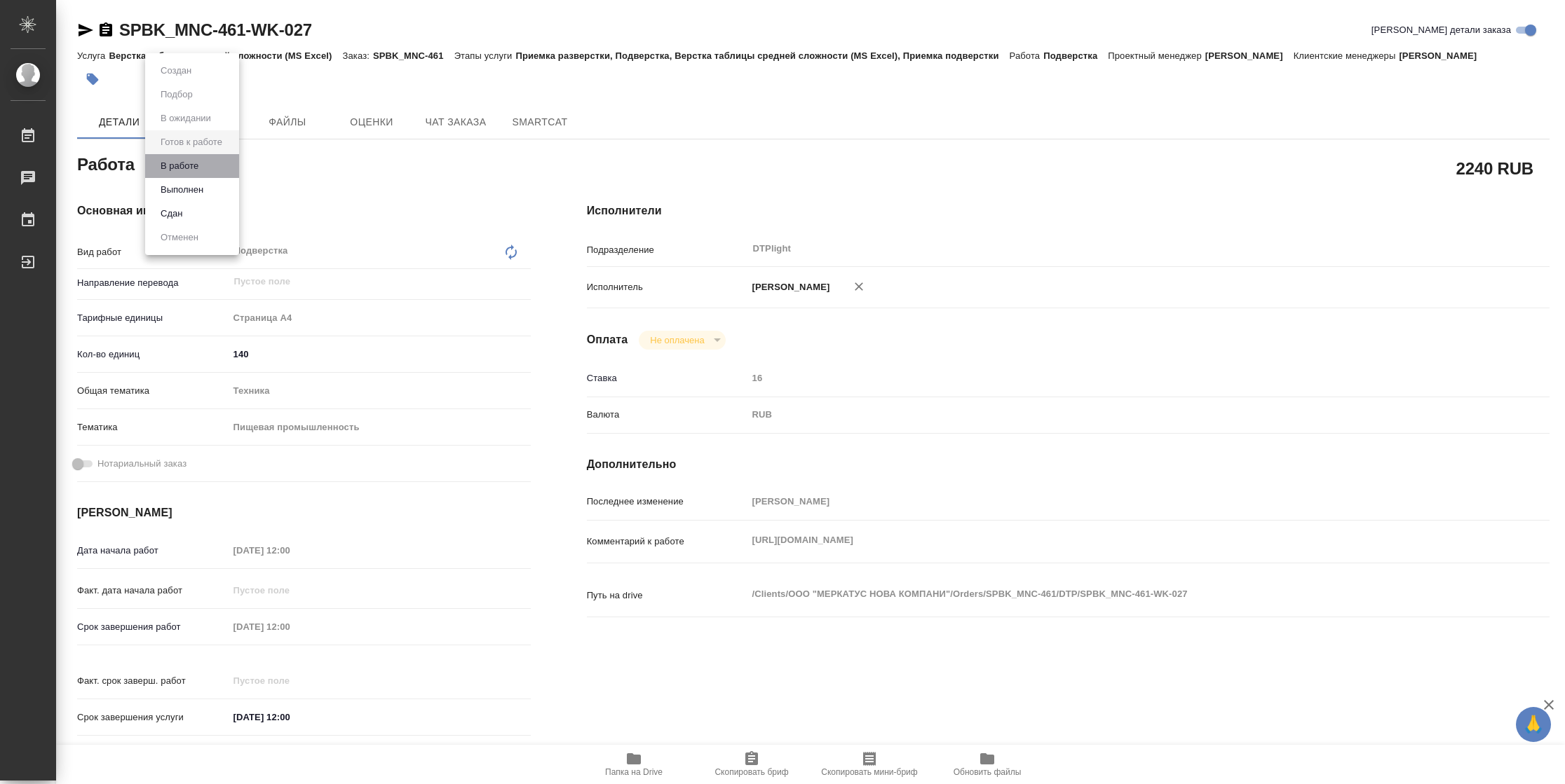
type textarea "x"
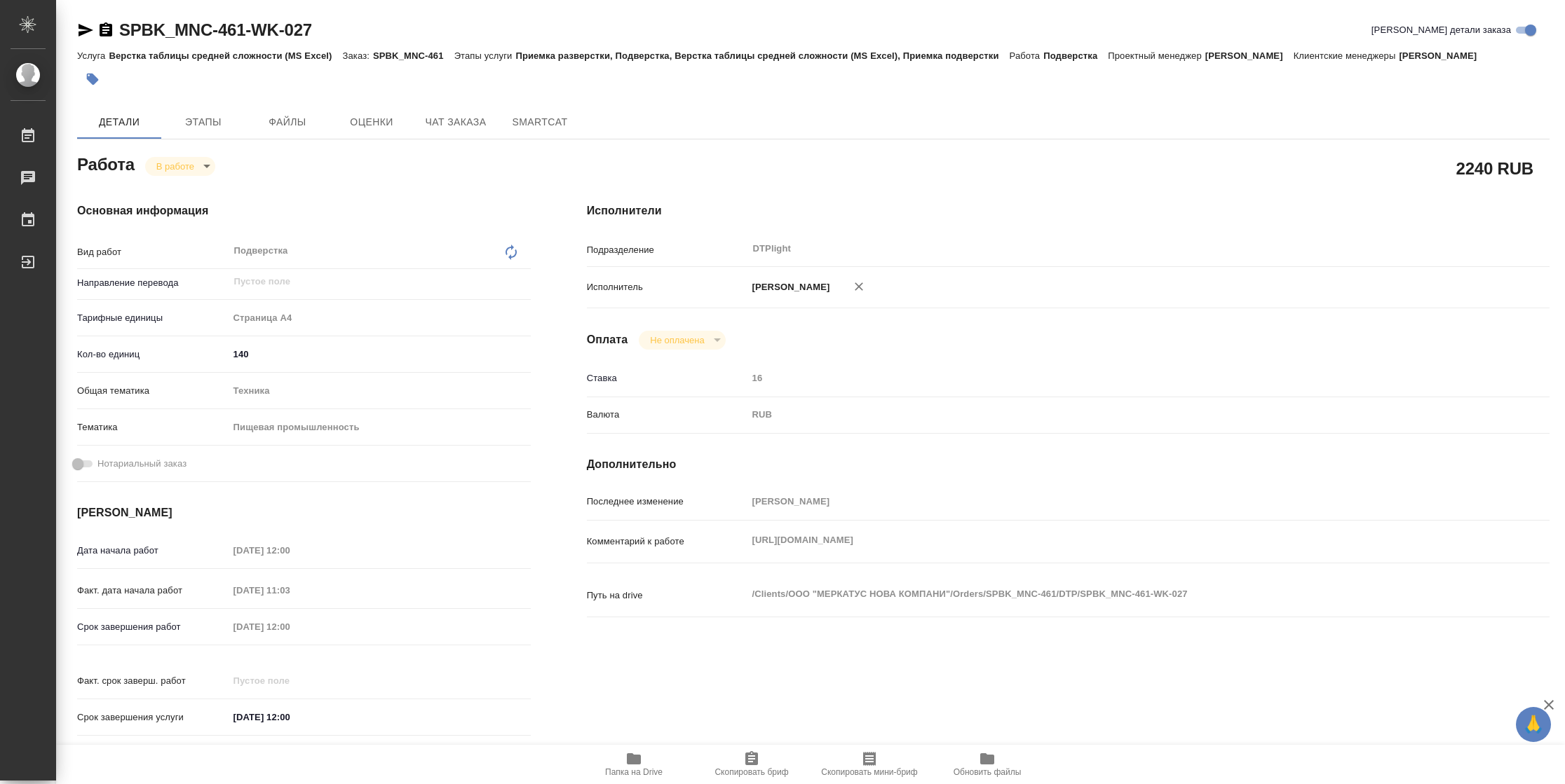
type textarea "x"
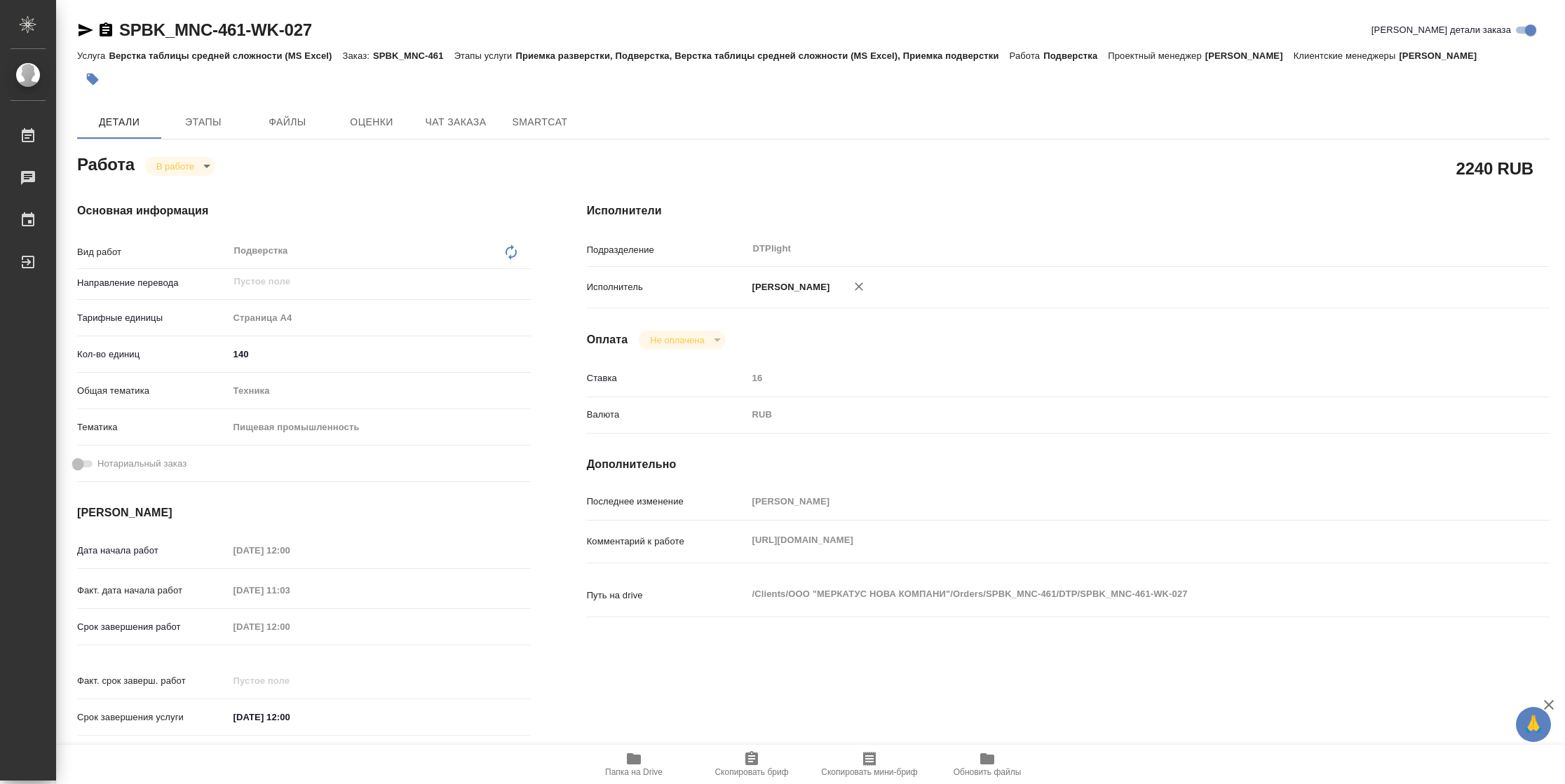
type textarea "x"
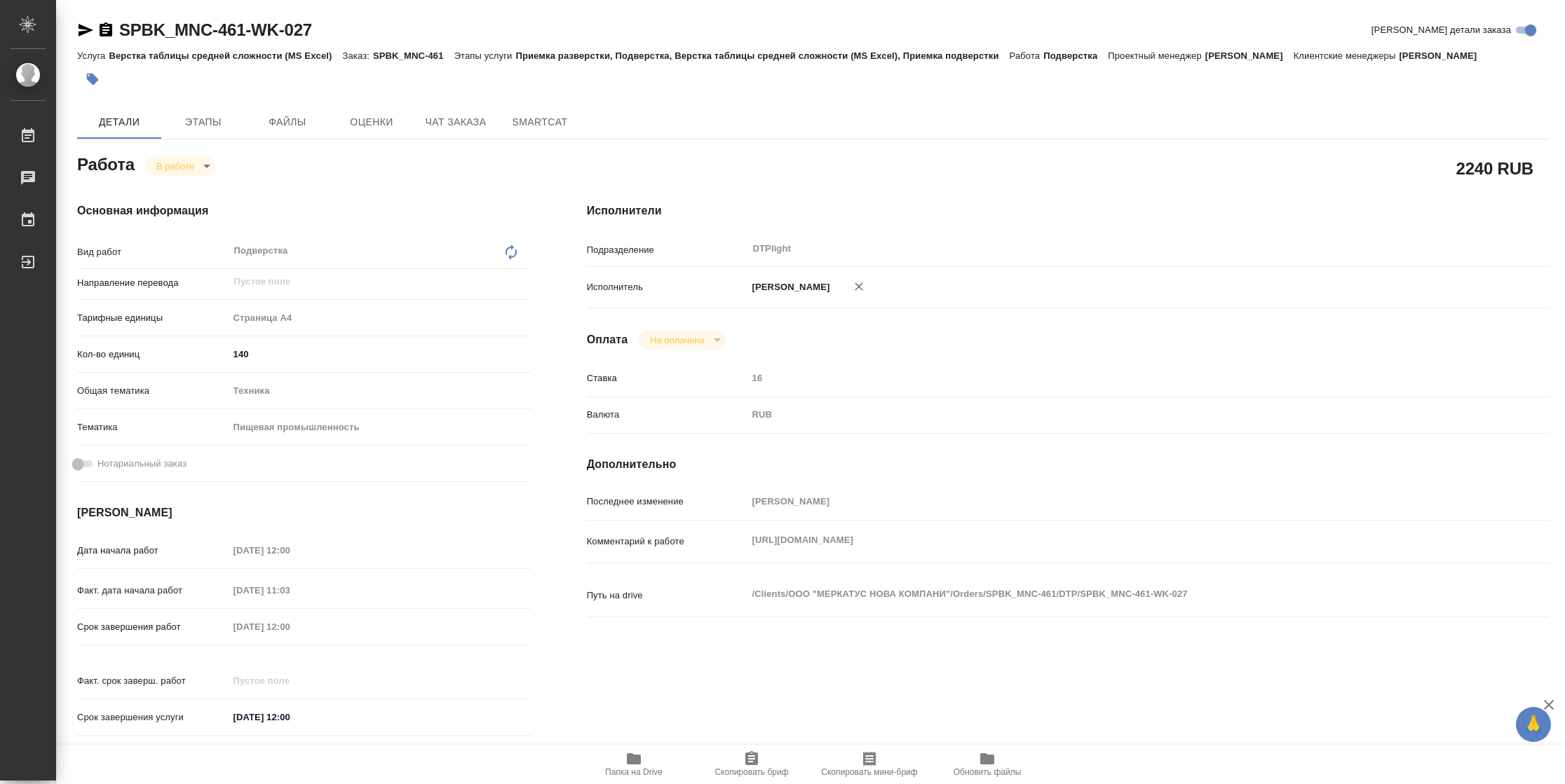
type textarea "x"
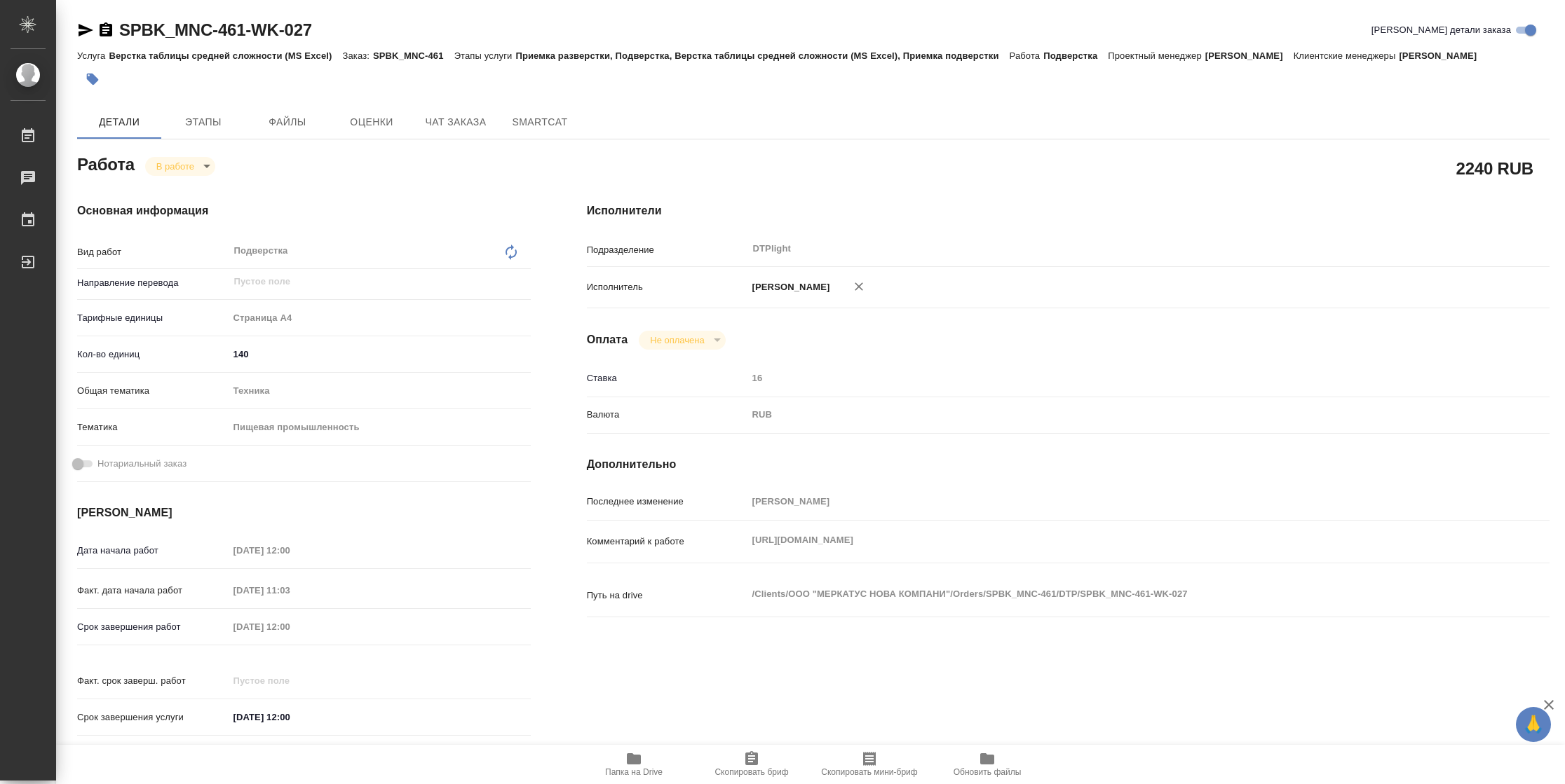
type textarea "x"
click at [735, 556] on div "Комментарий к работе [URL][DOMAIN_NAME] x" at bounding box center [1067, 542] width 963 height 31
click at [647, 760] on span "Папка на Drive" at bounding box center [633, 764] width 101 height 27
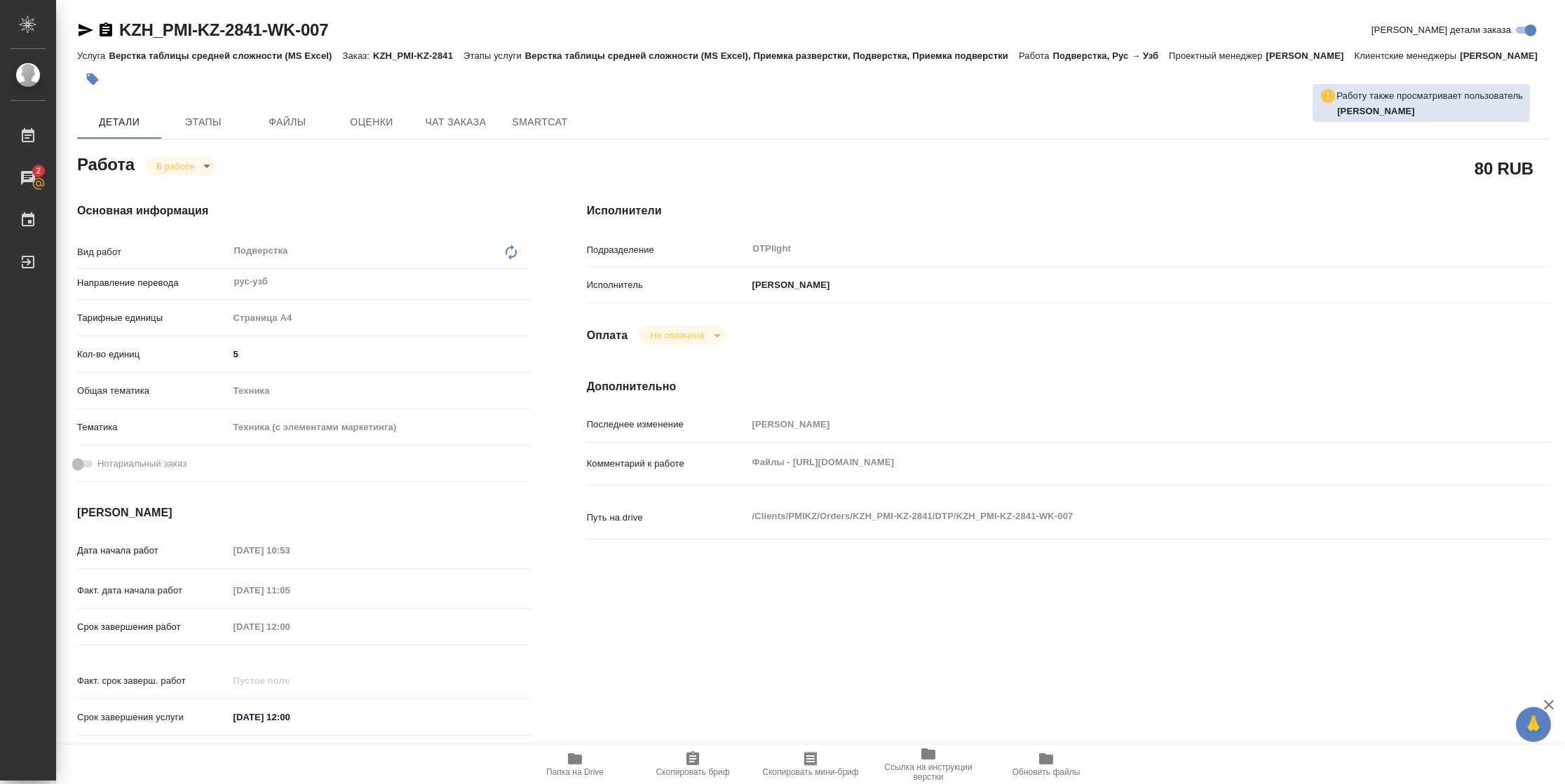
click at [567, 522] on icon "button" at bounding box center [575, 759] width 17 height 17
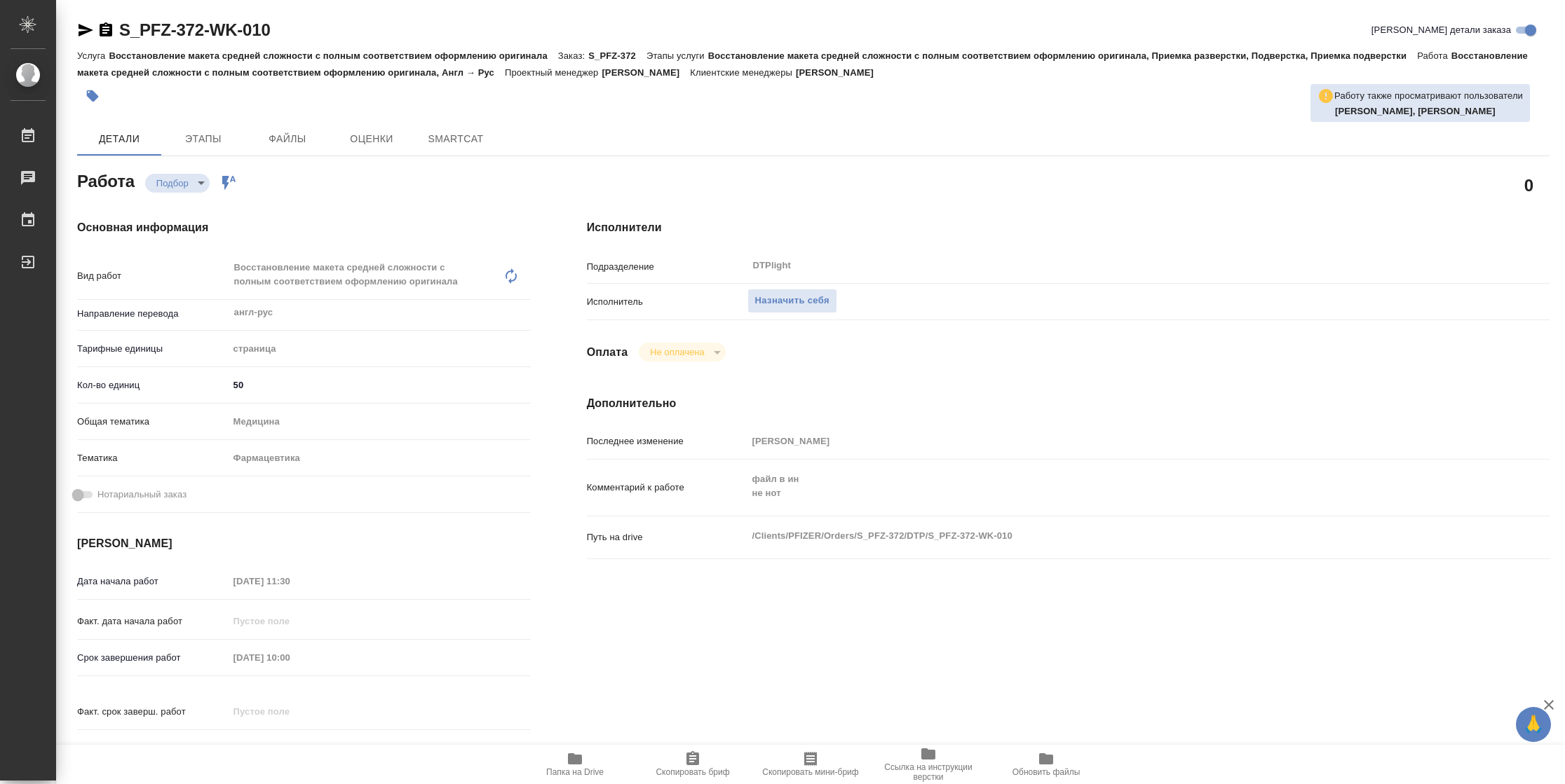
type textarea "x"
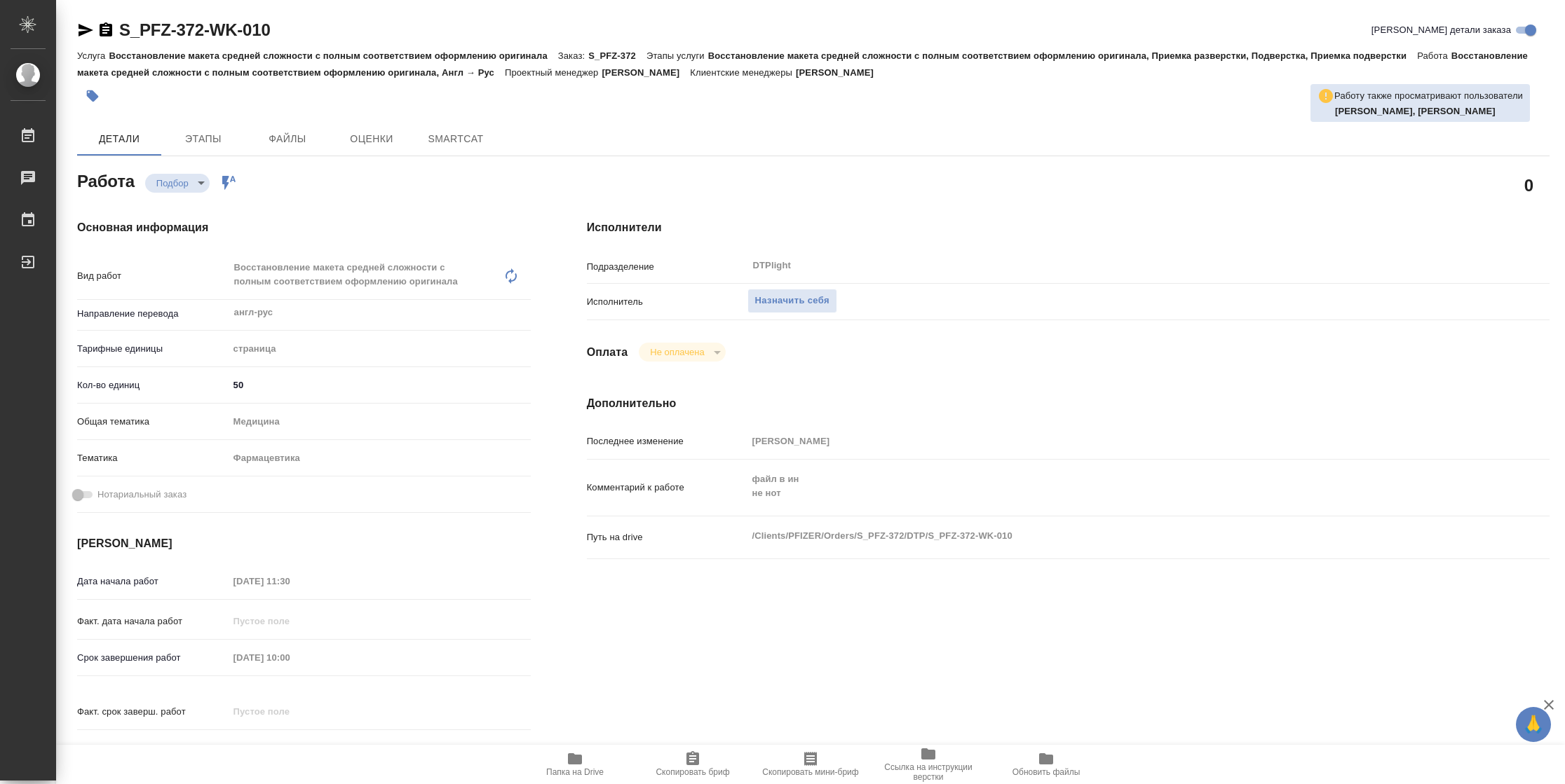
type textarea "x"
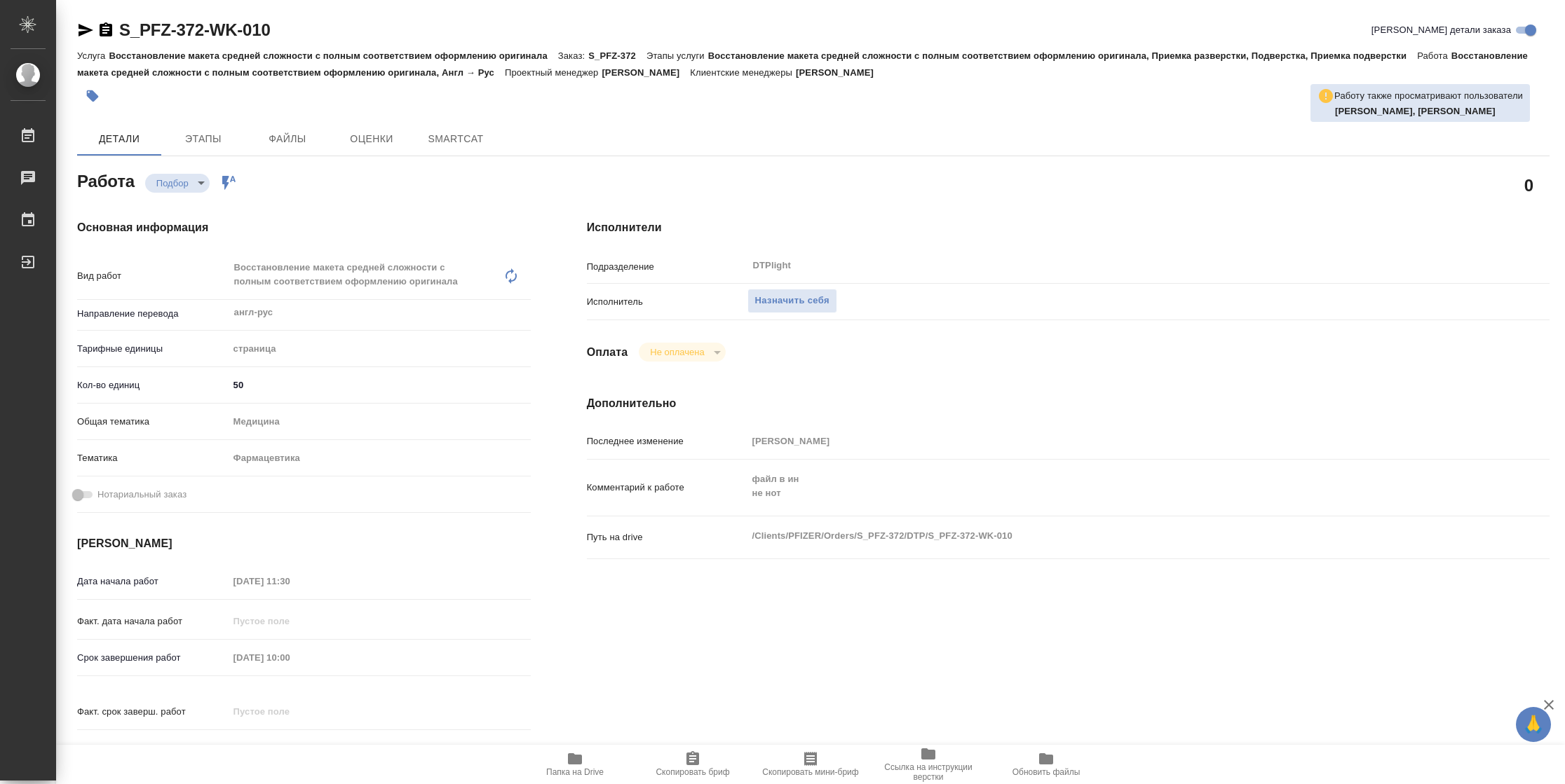
type textarea "x"
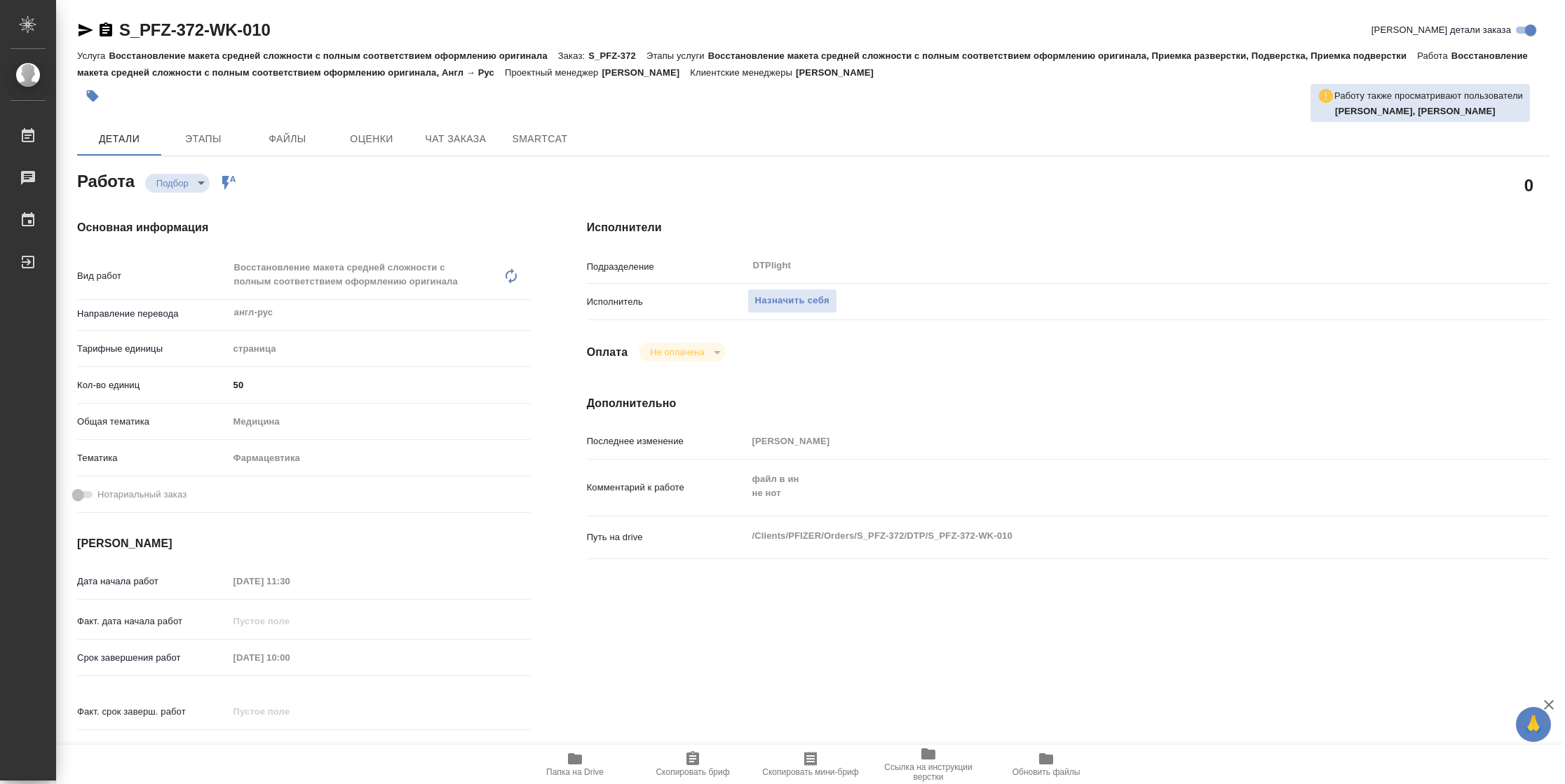
click at [575, 770] on span "Папка на Drive" at bounding box center [575, 772] width 57 height 10
type textarea "x"
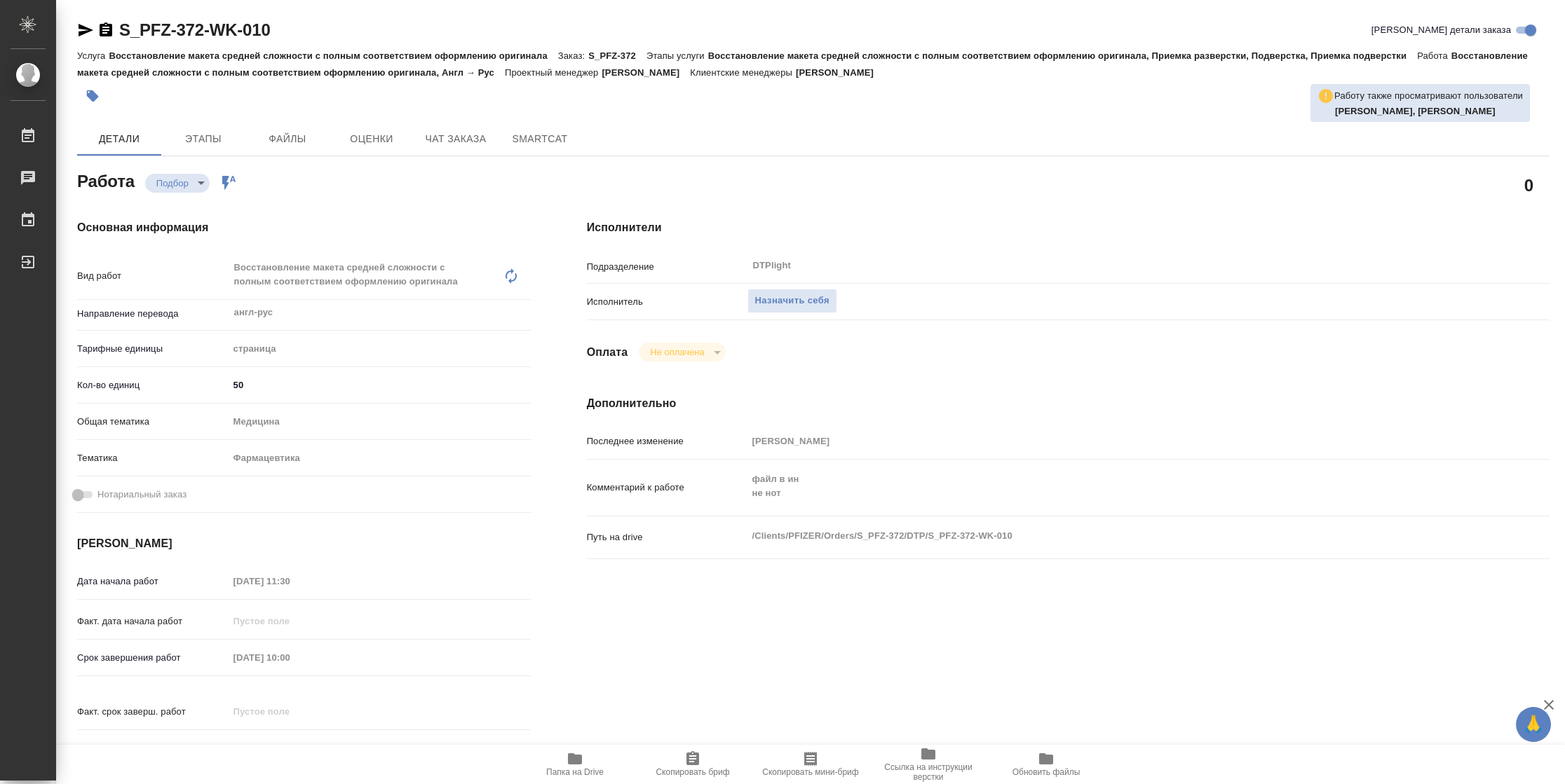
type textarea "x"
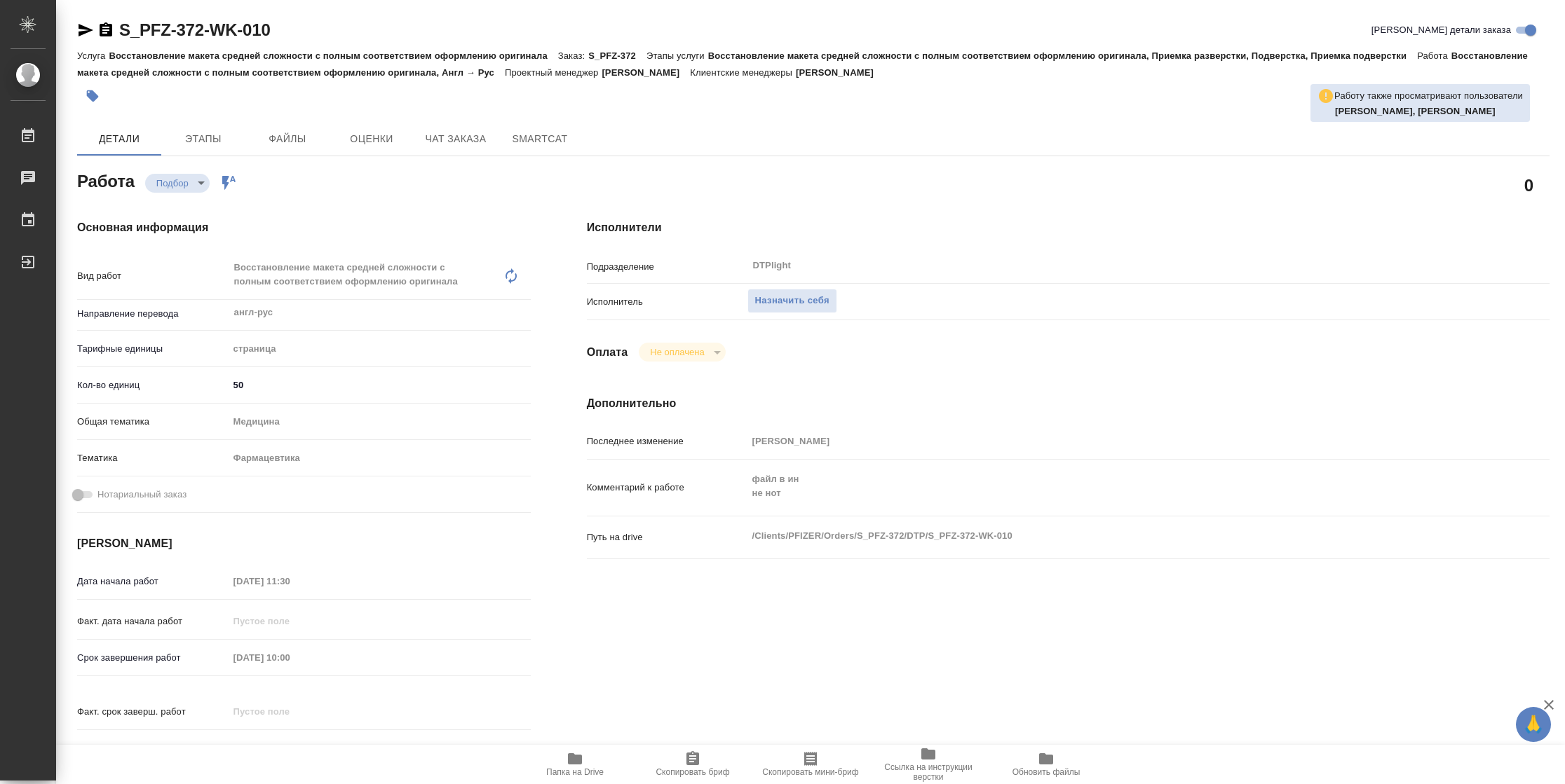
type textarea "x"
click at [814, 299] on span "Назначить себя" at bounding box center [792, 301] width 75 height 16
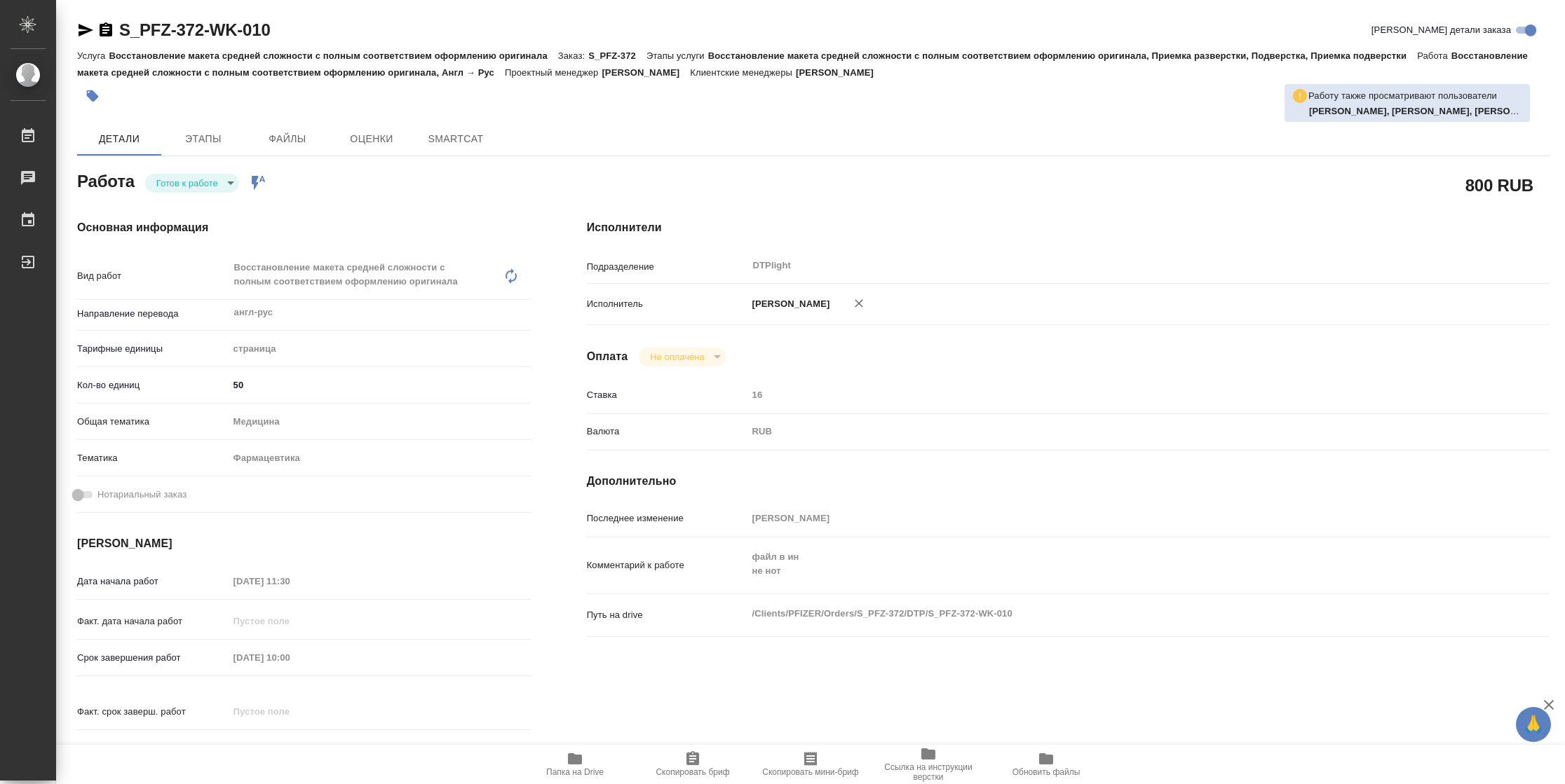
type textarea "x"
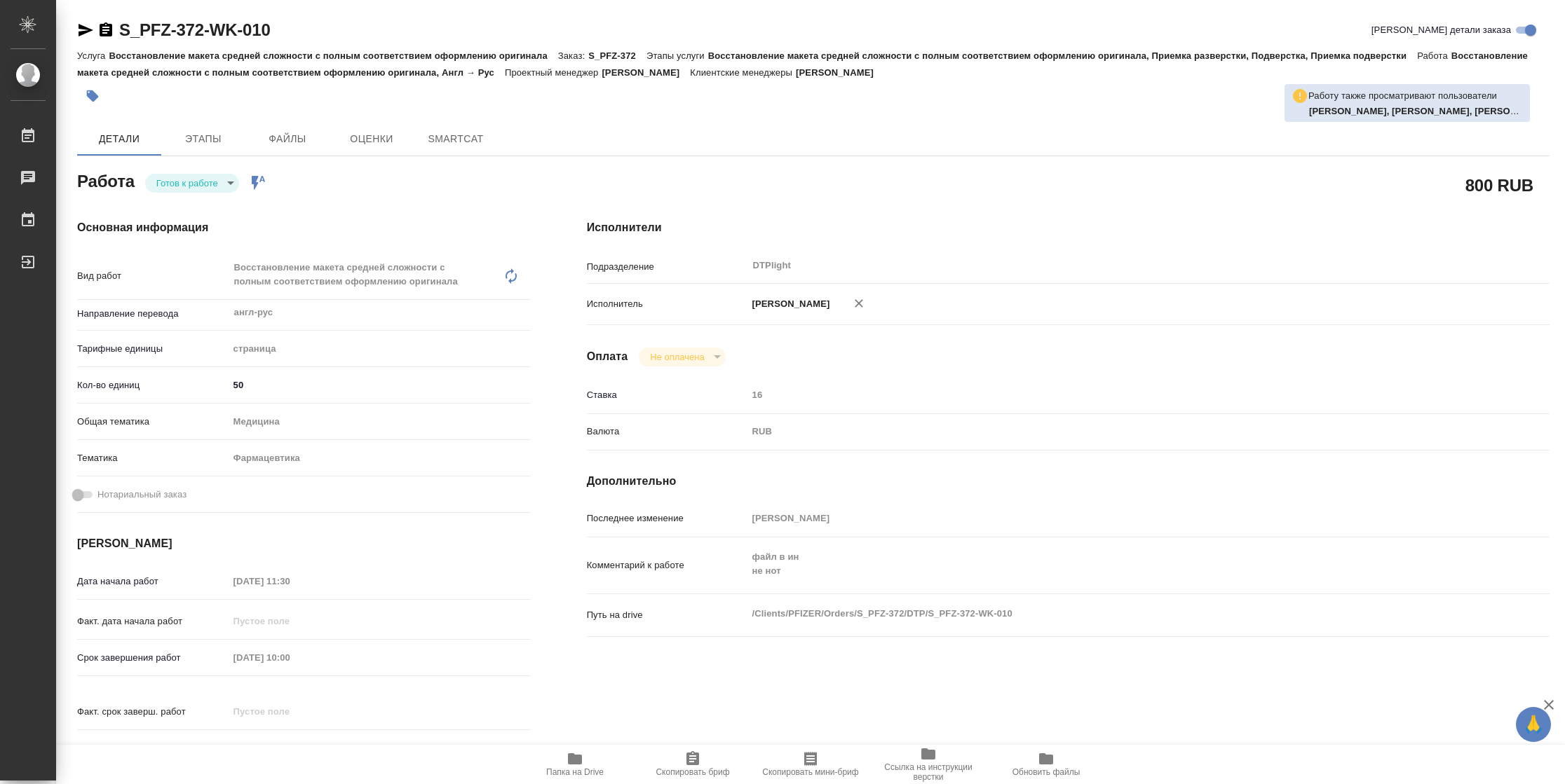
type textarea "x"
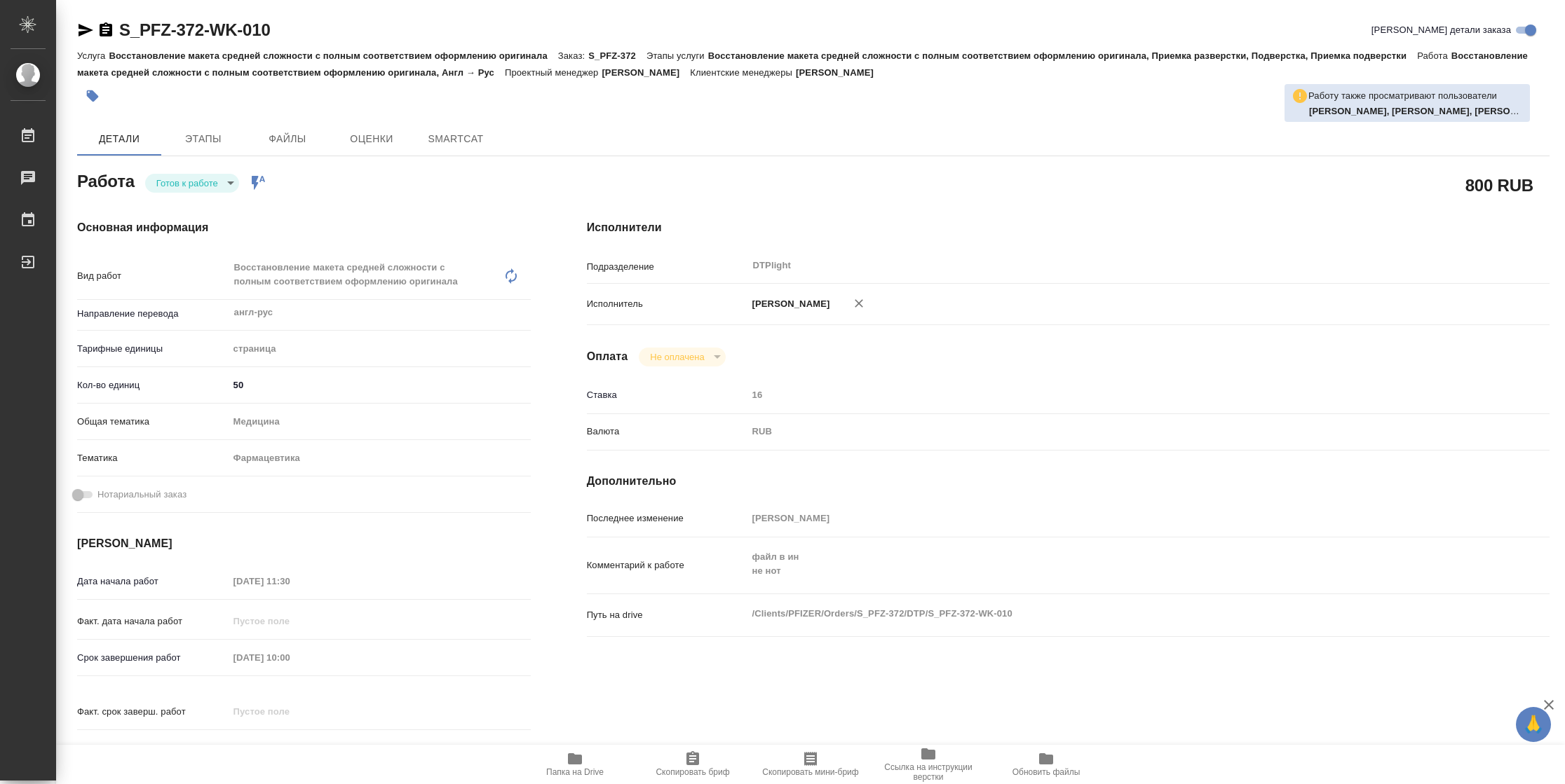
type textarea "x"
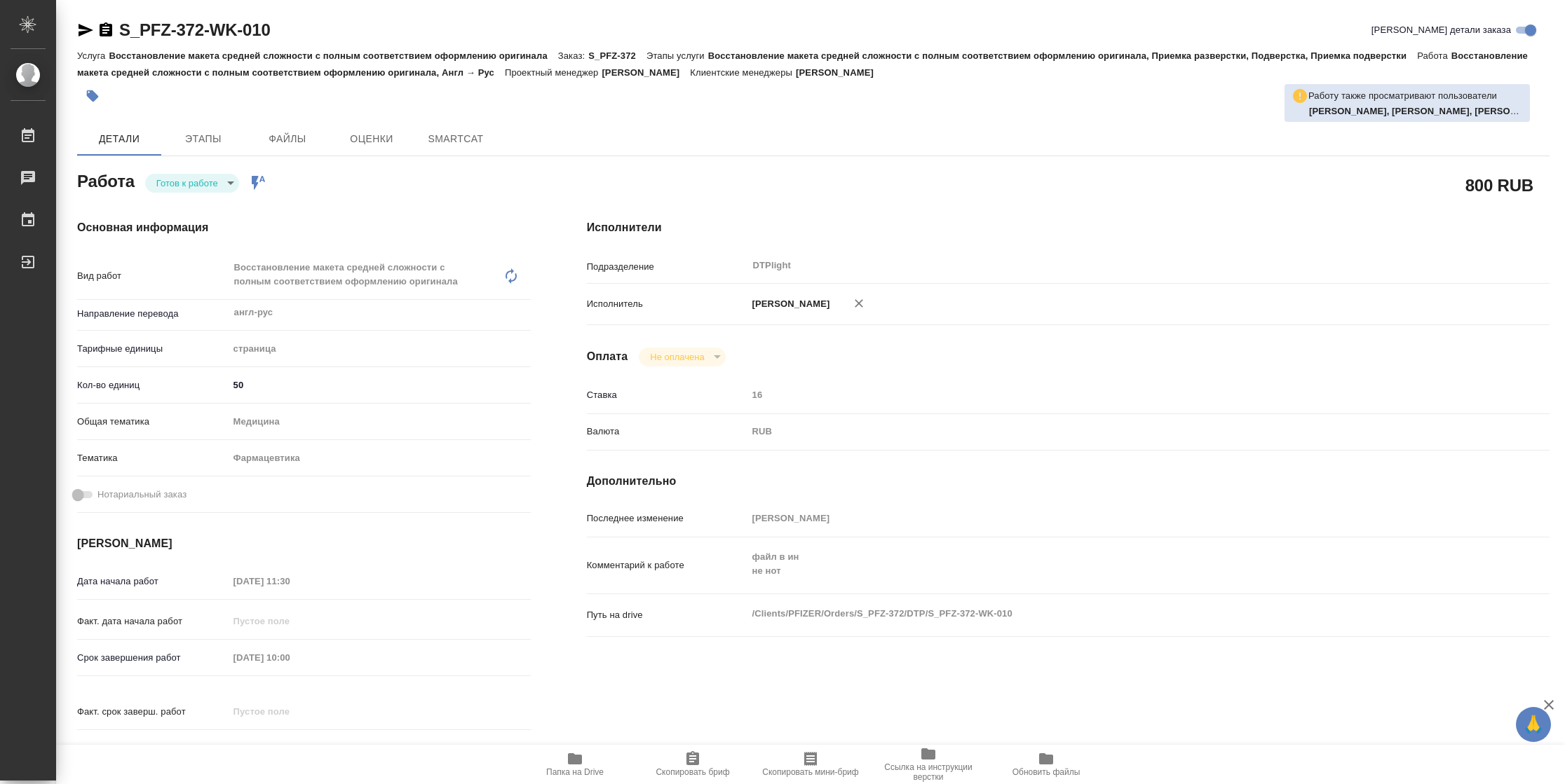
type textarea "x"
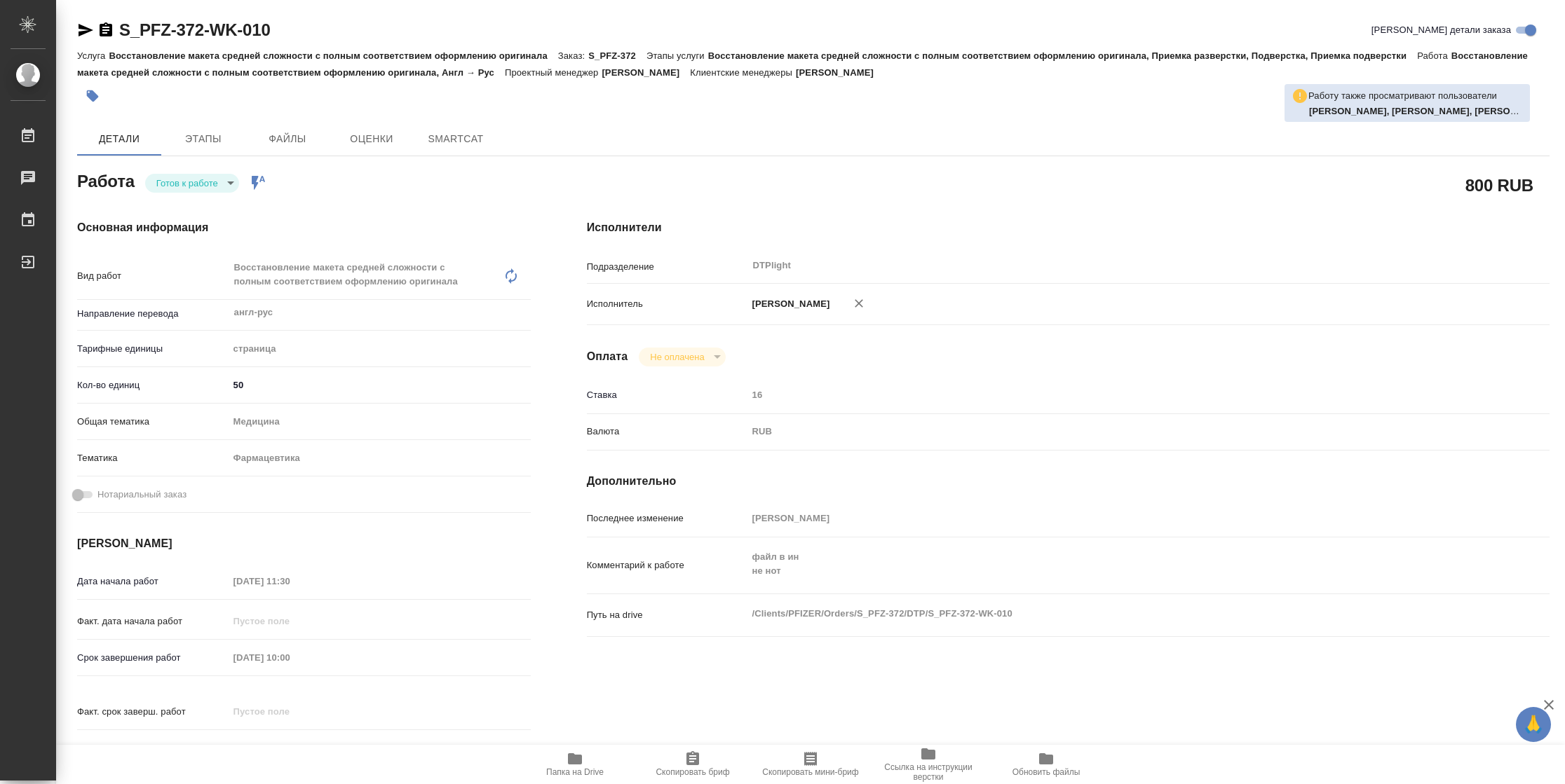
type textarea "x"
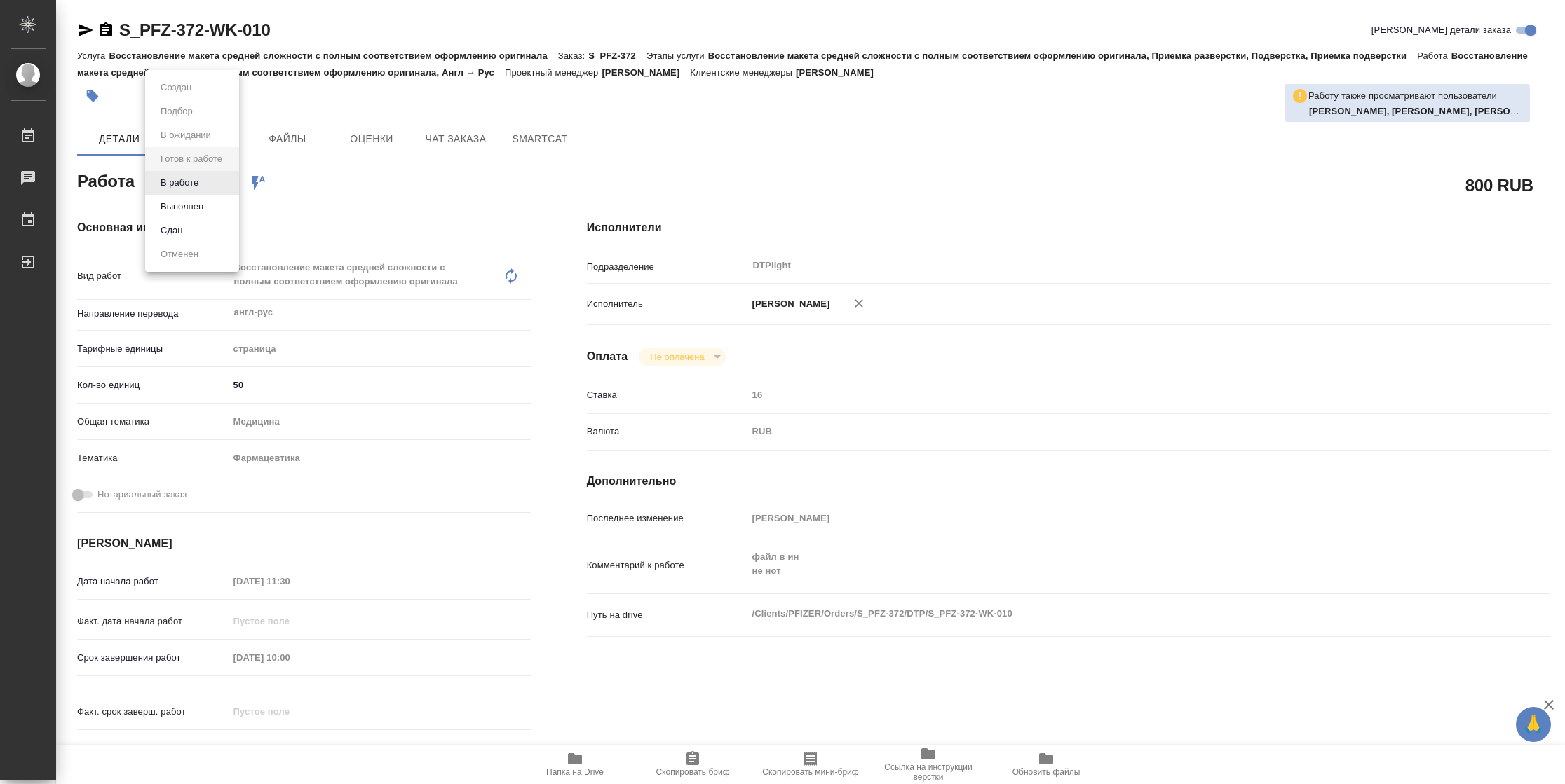
click at [196, 176] on body "🙏 .cls-1 fill:#fff; AWATERA Vasilyeva Natalia Работы Чаты График Выйти S_PFZ-37…" at bounding box center [782, 392] width 1565 height 784
type textarea "x"
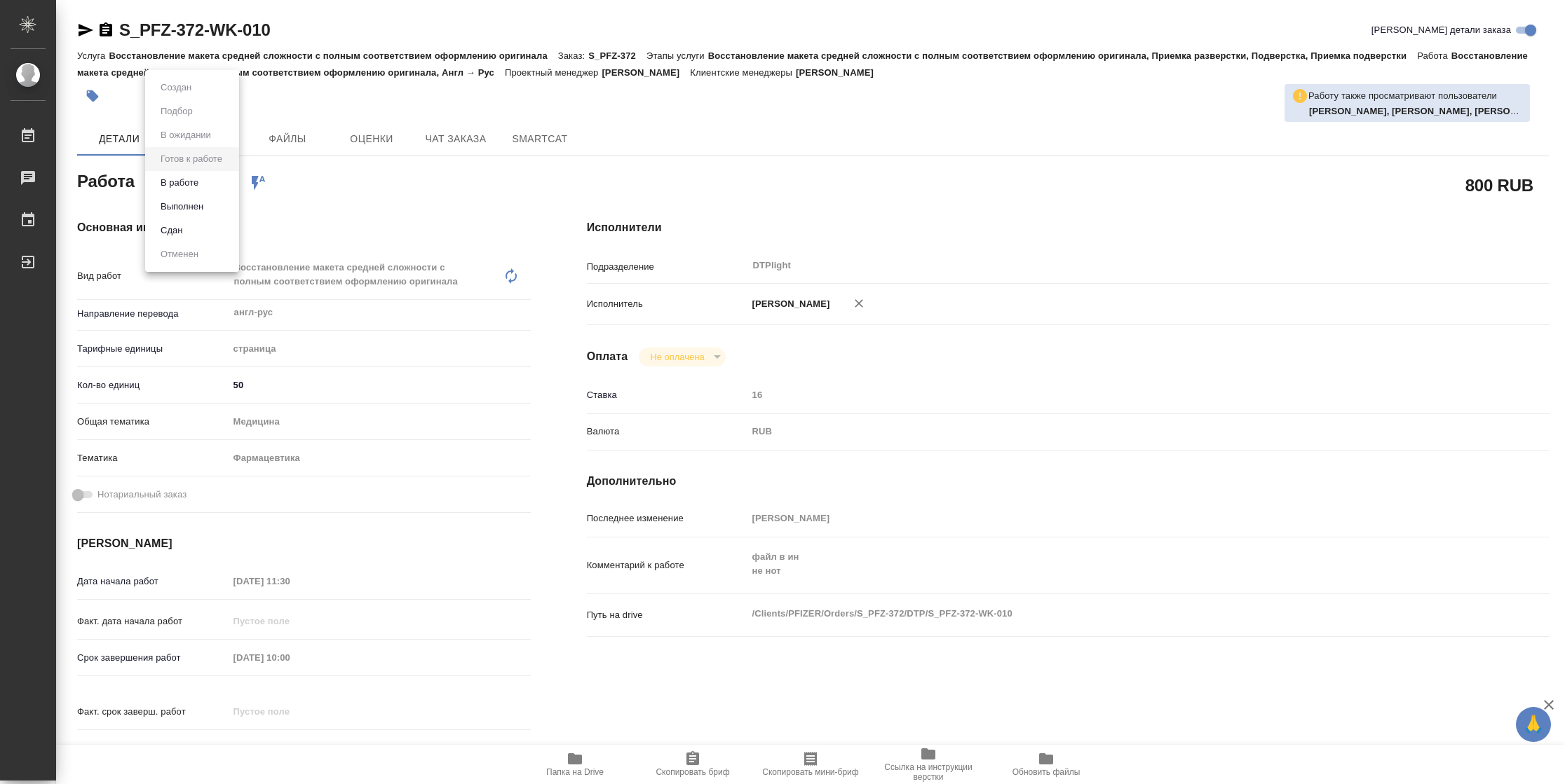
type textarea "x"
click at [196, 177] on button "В работе" at bounding box center [180, 183] width 46 height 15
type textarea "x"
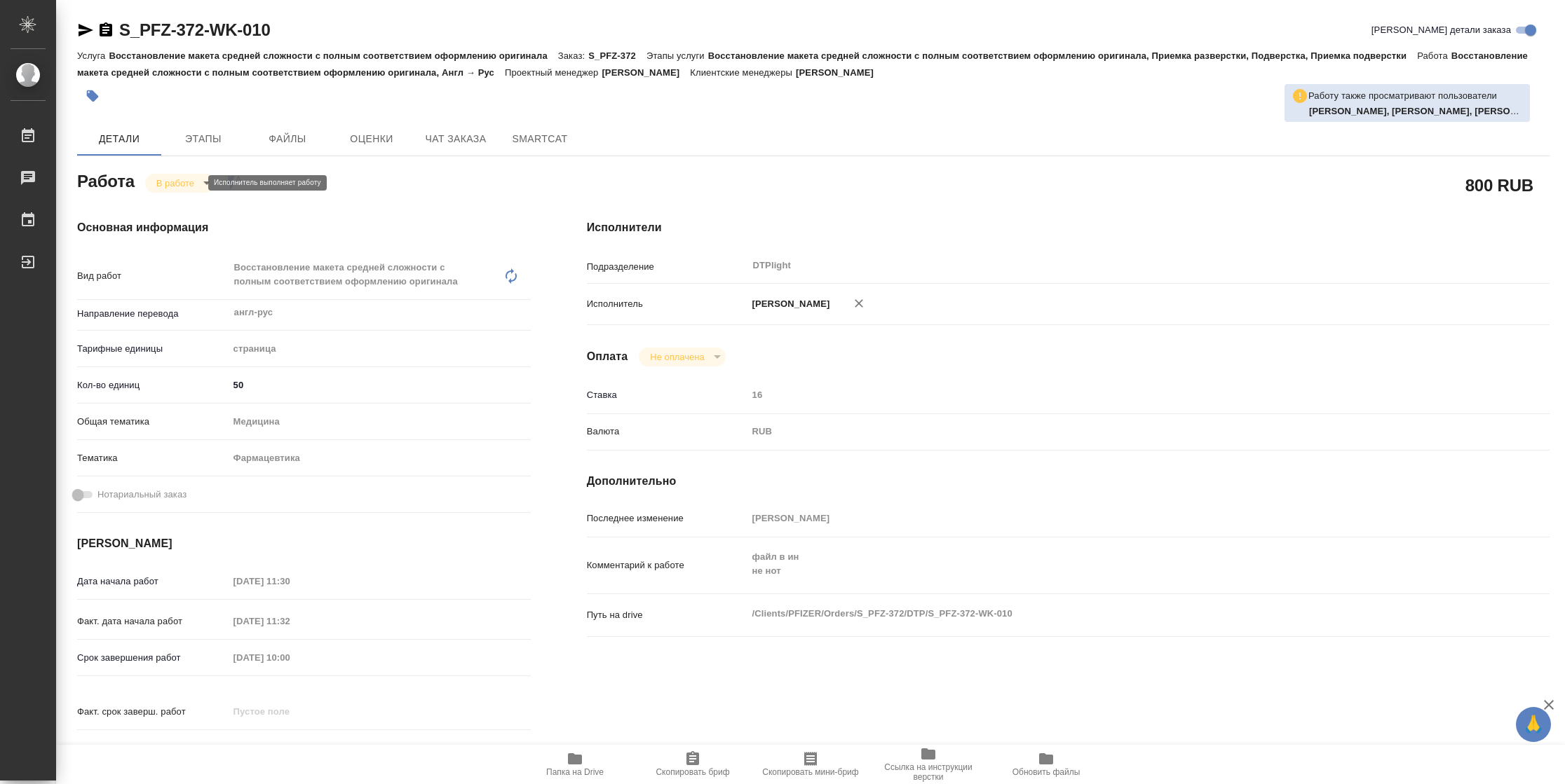
type textarea "x"
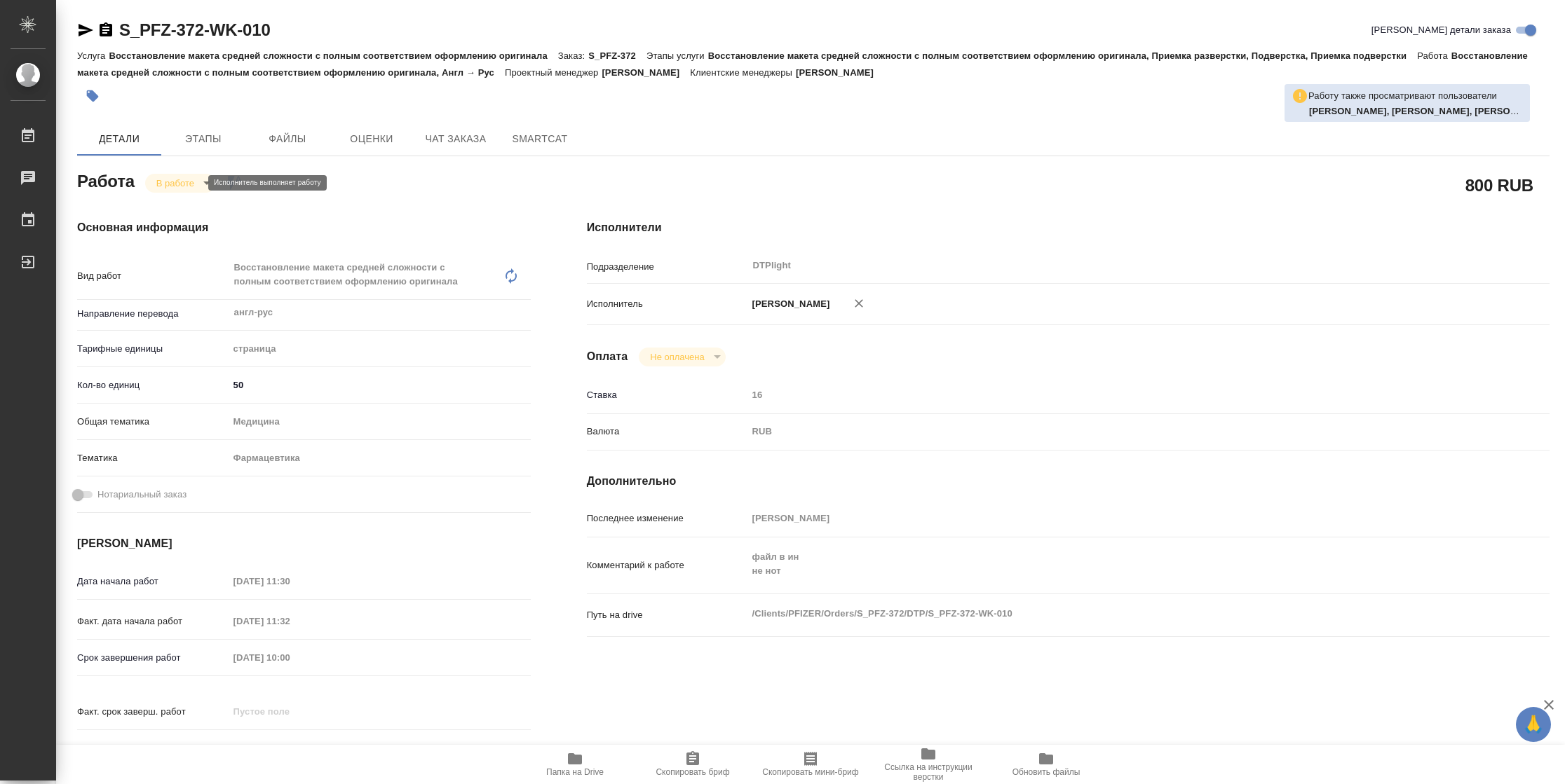
type textarea "x"
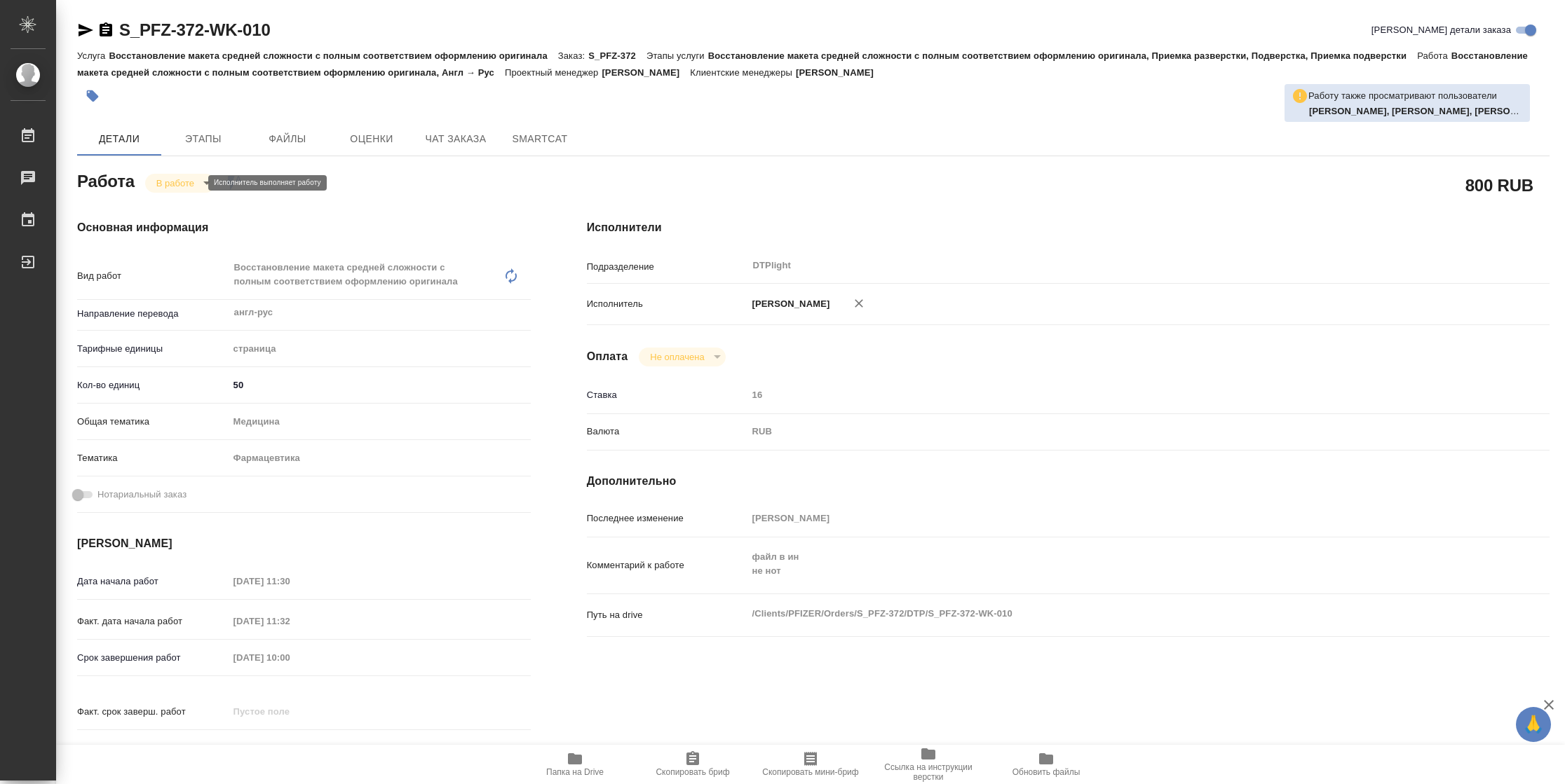
type textarea "x"
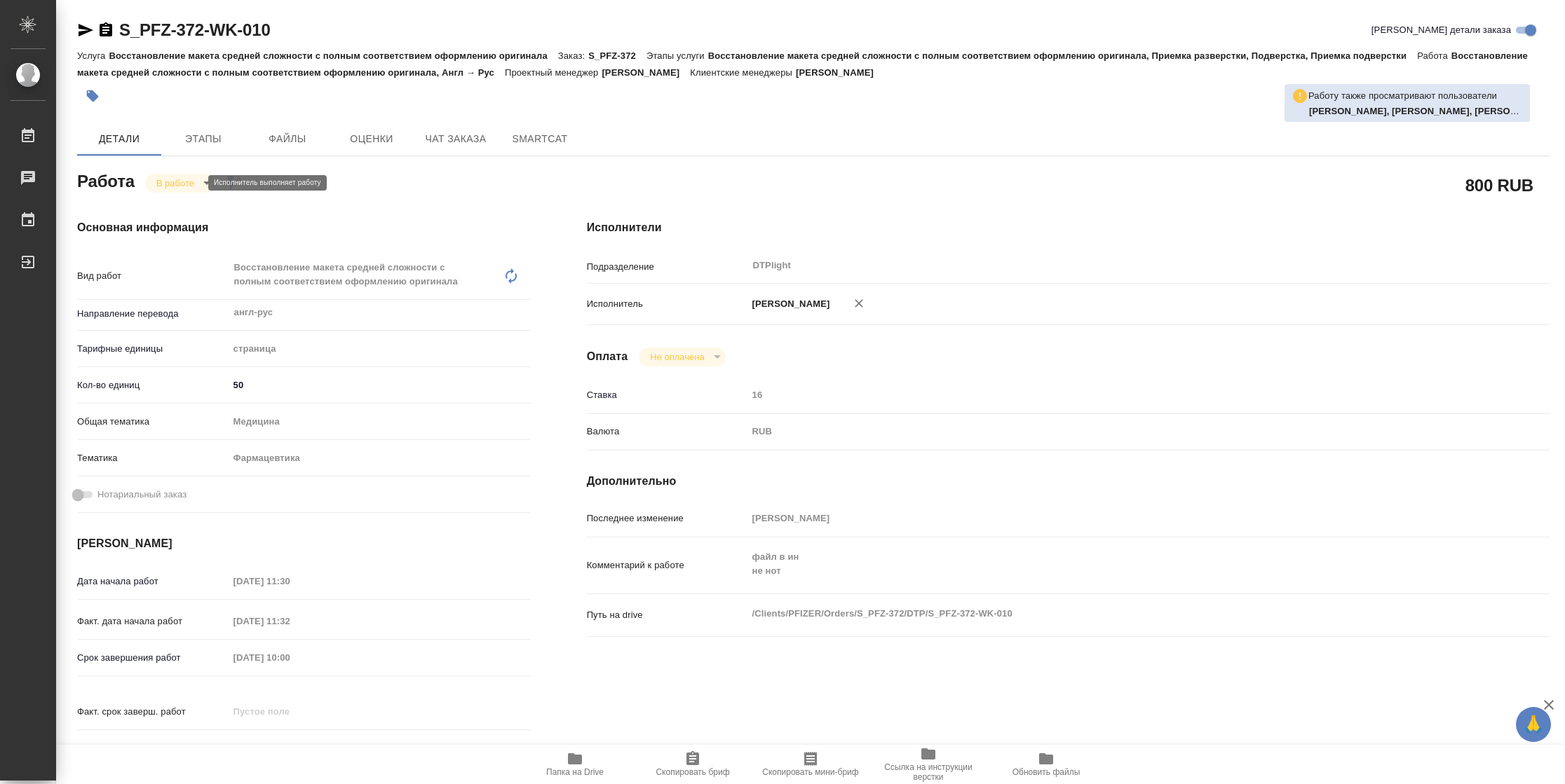
type textarea "x"
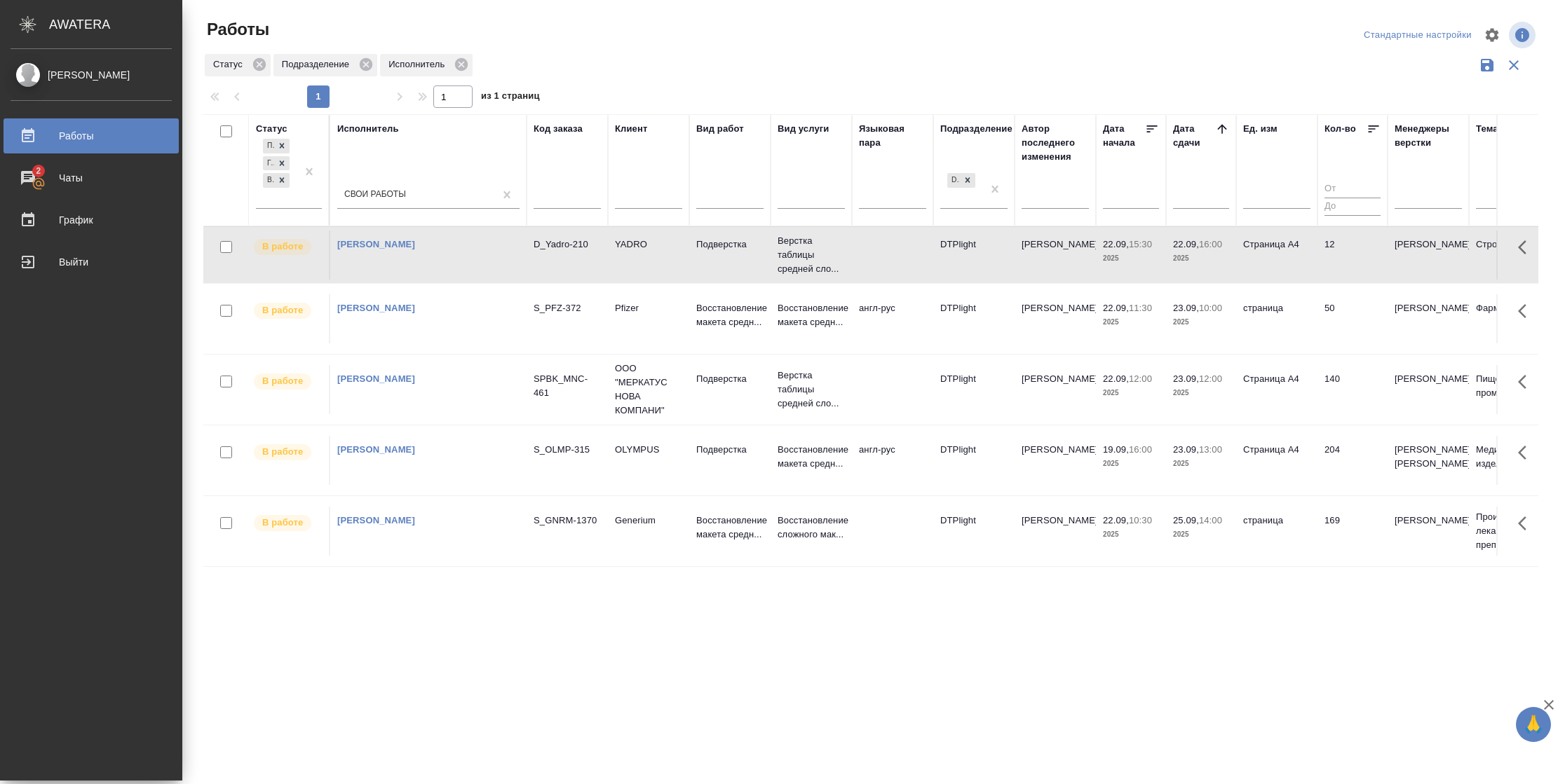
click at [1283, 278] on td "Страница А4" at bounding box center [1276, 255] width 81 height 49
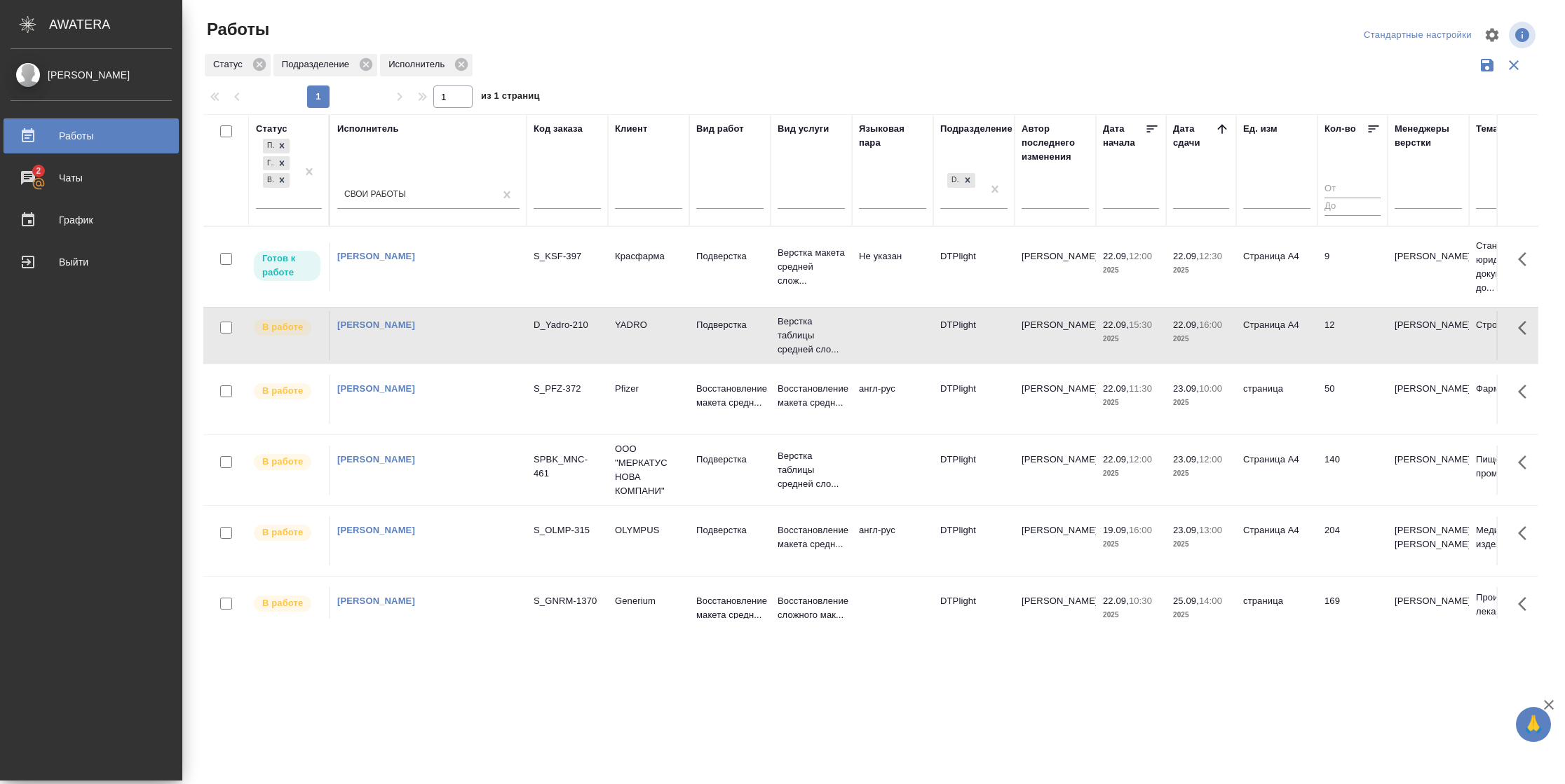
click at [1264, 260] on td "Страница А4" at bounding box center [1276, 267] width 81 height 49
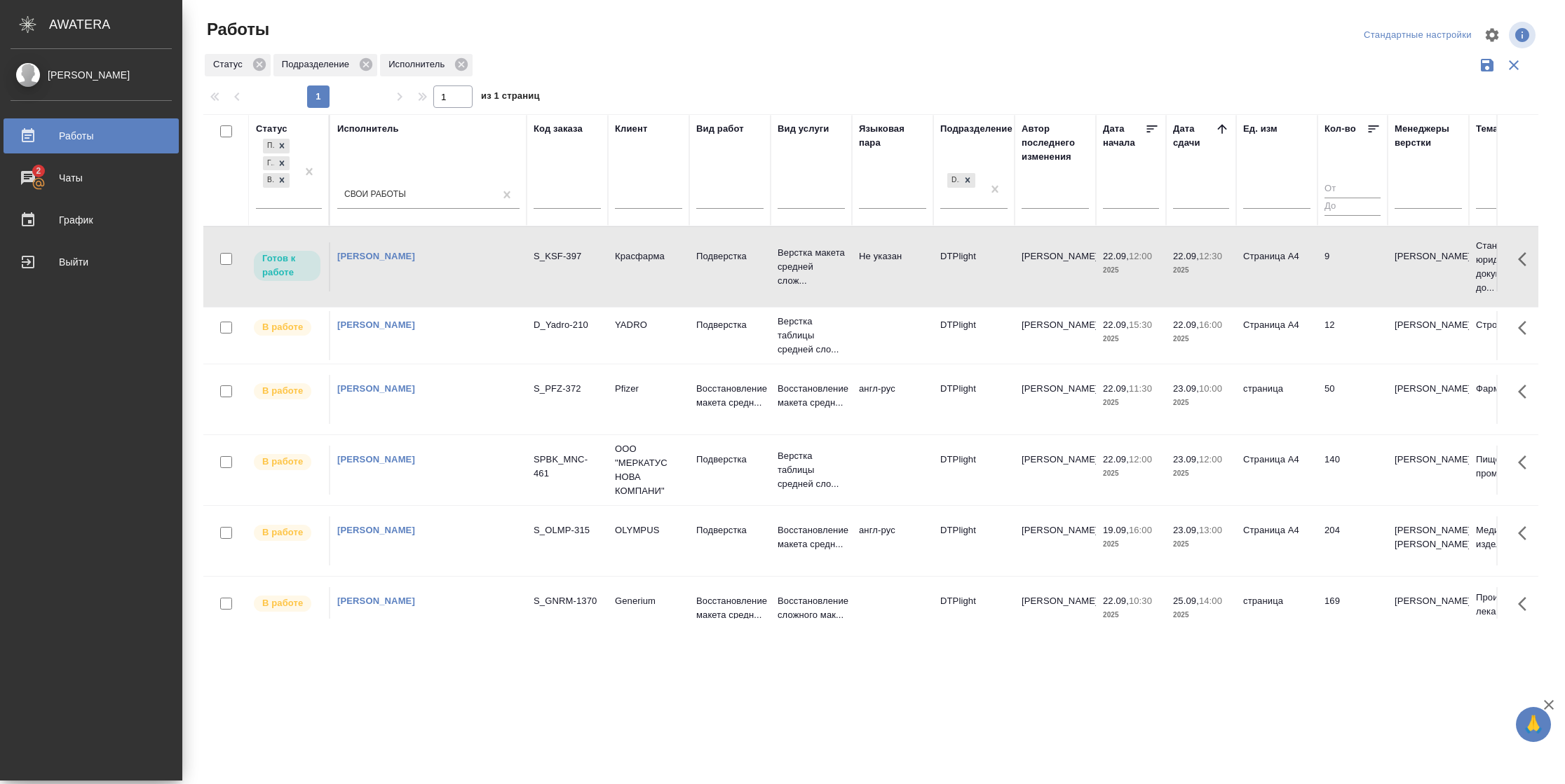
click at [1288, 345] on td "Страница А4" at bounding box center [1276, 336] width 81 height 49
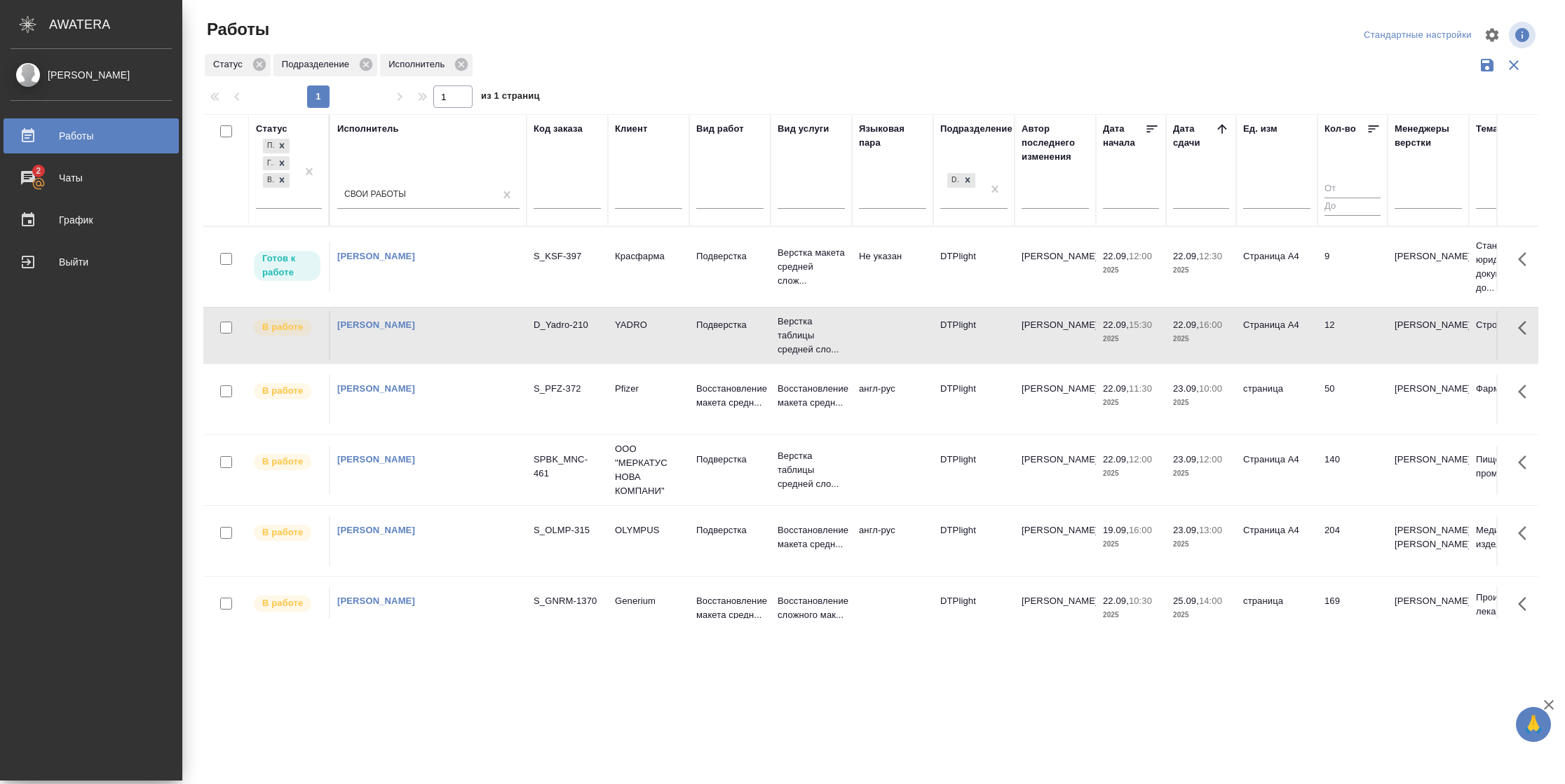
click at [1288, 345] on td "Страница А4" at bounding box center [1276, 336] width 81 height 49
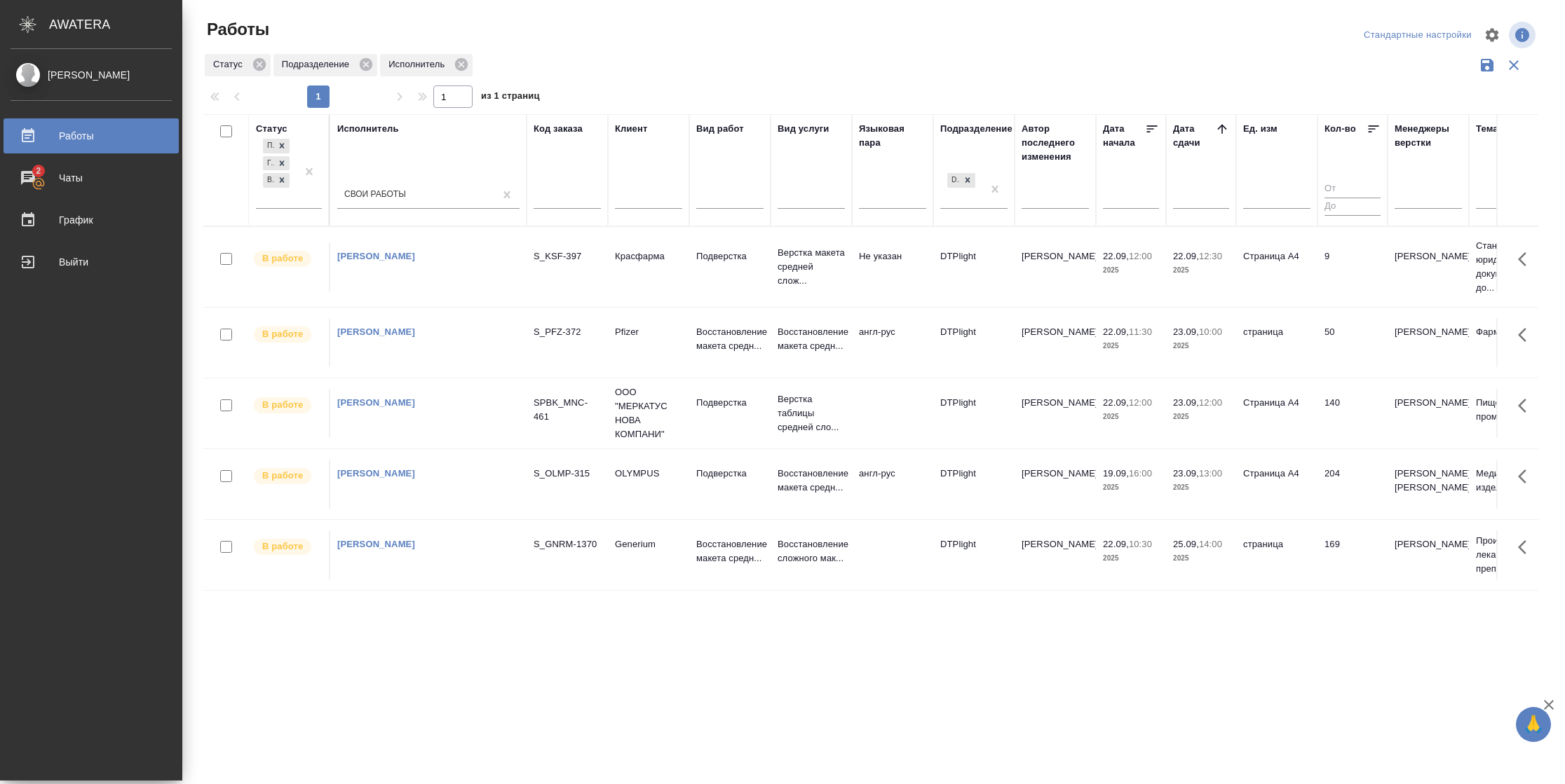
click at [1314, 259] on td "Страница А4" at bounding box center [1276, 267] width 81 height 49
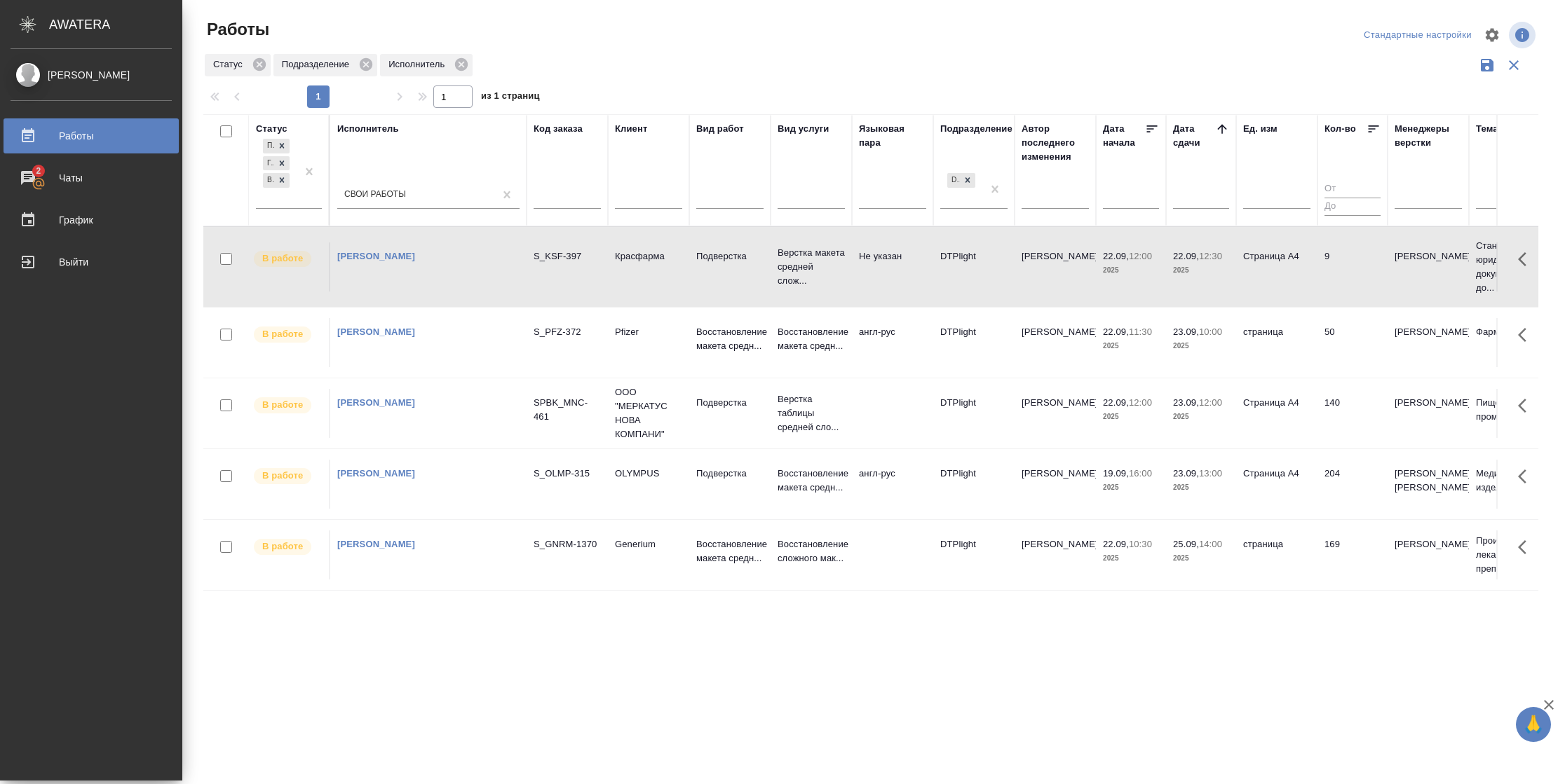
click at [1314, 259] on td "Страница А4" at bounding box center [1276, 267] width 81 height 49
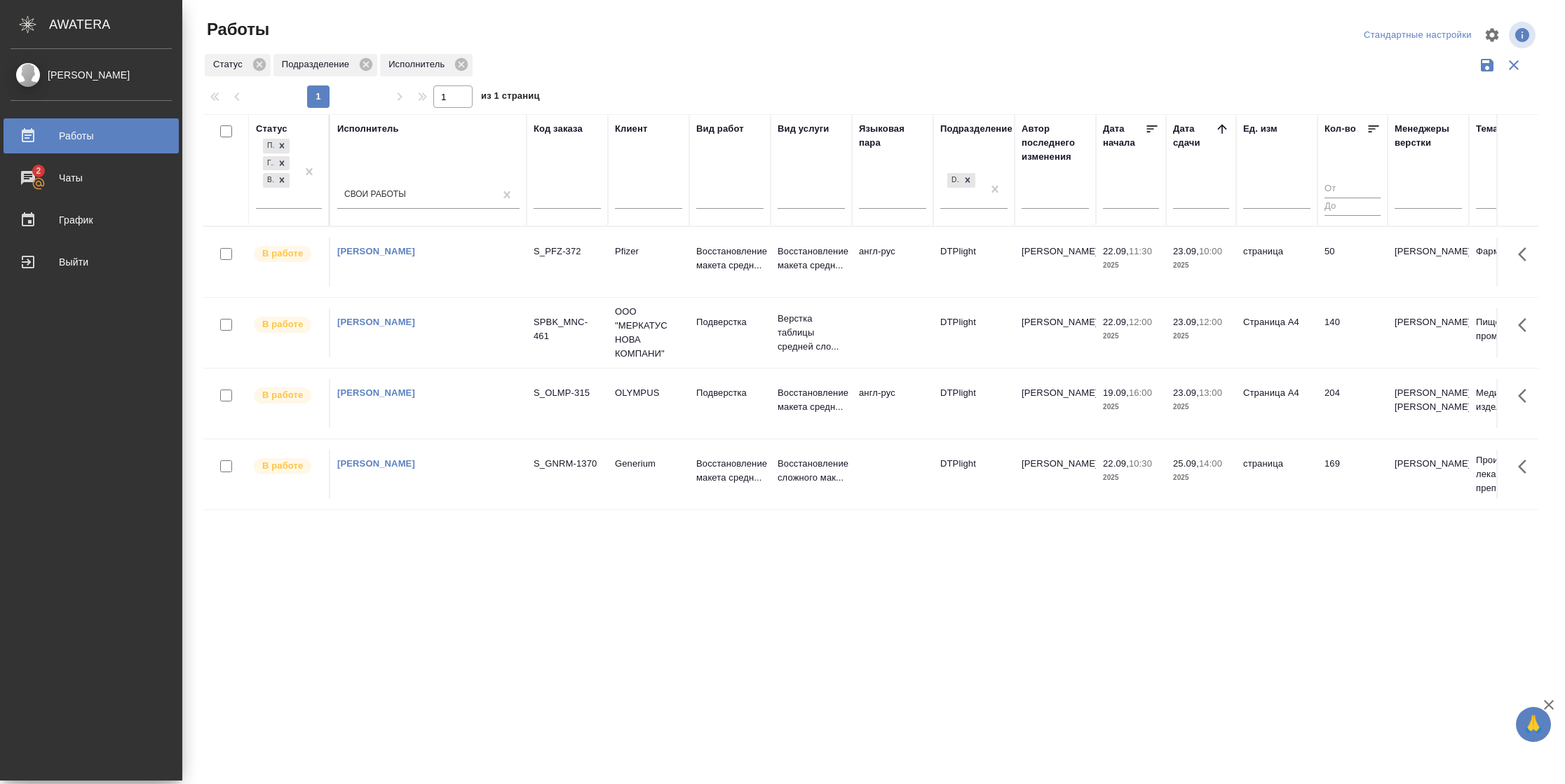
click at [1305, 264] on td "страница" at bounding box center [1276, 262] width 81 height 49
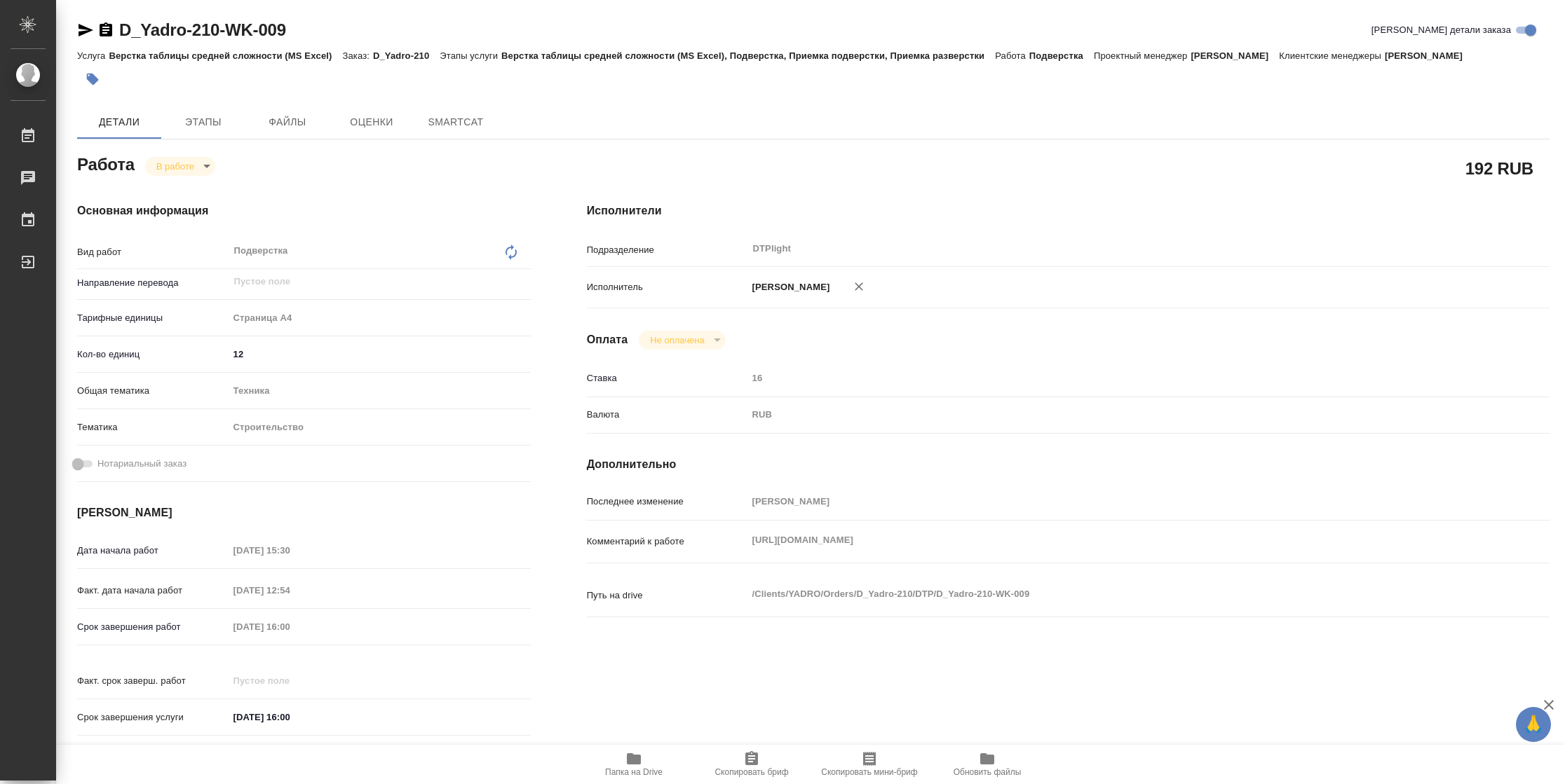
type textarea "x"
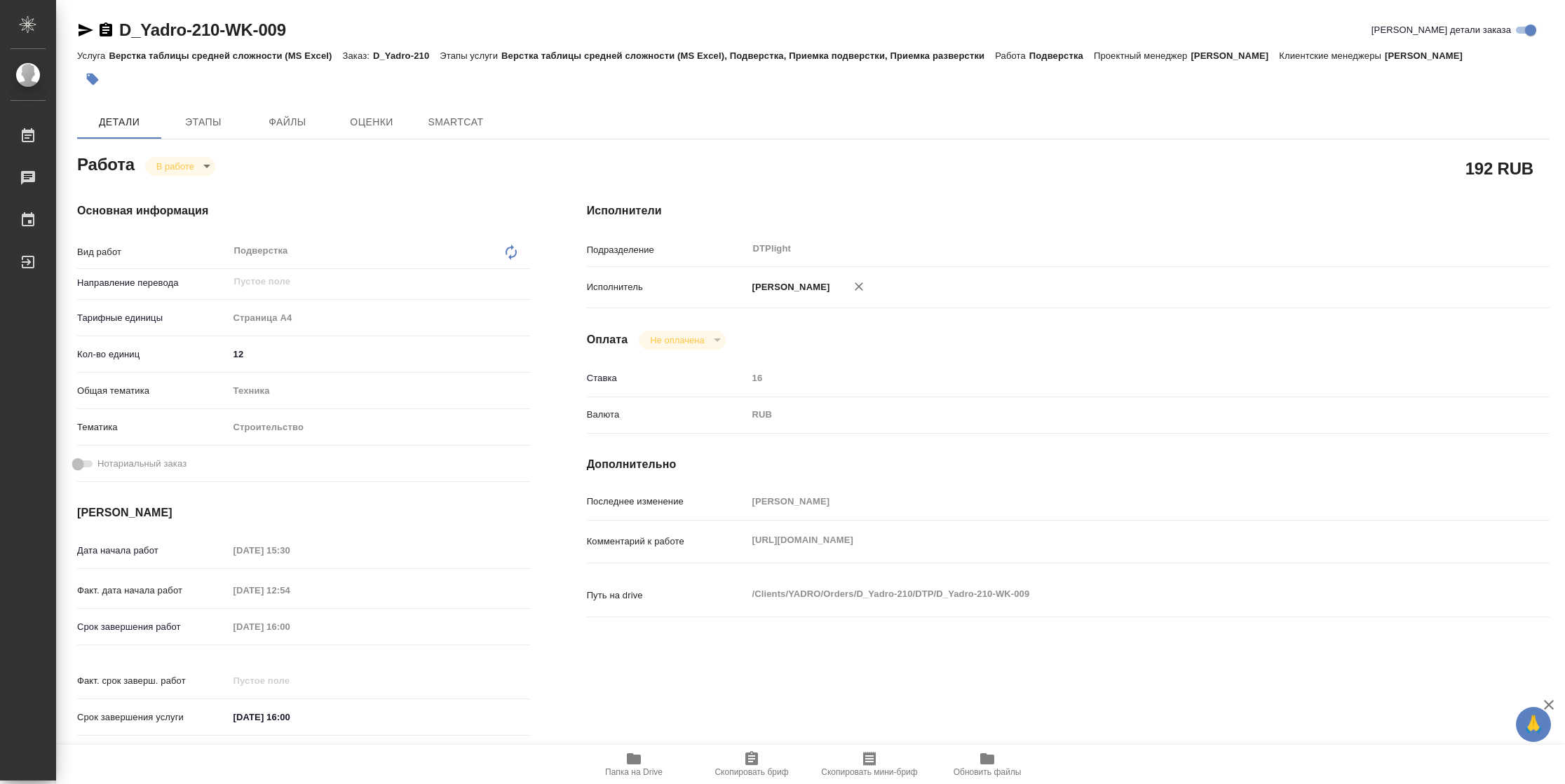
type textarea "x"
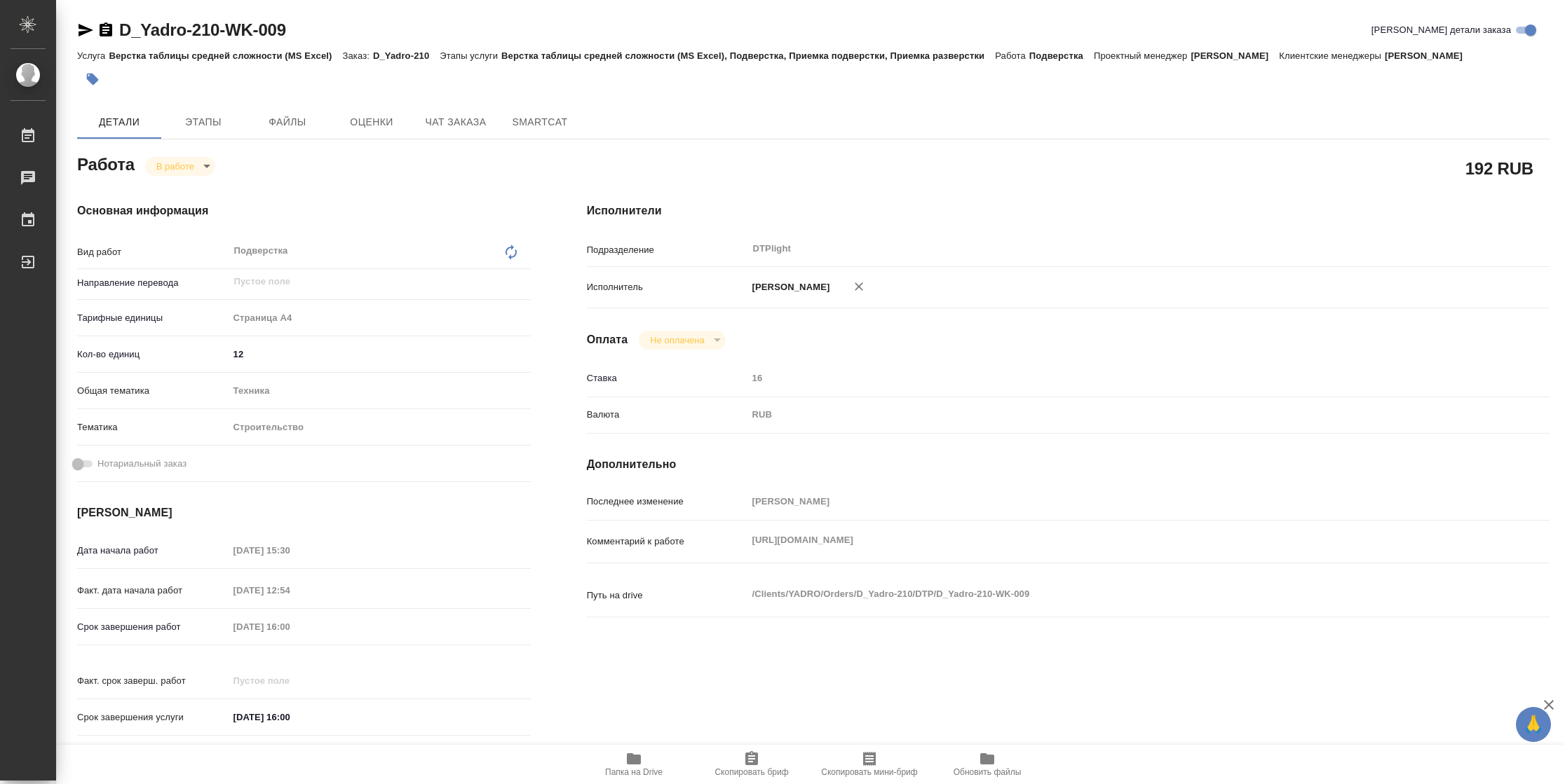
type textarea "x"
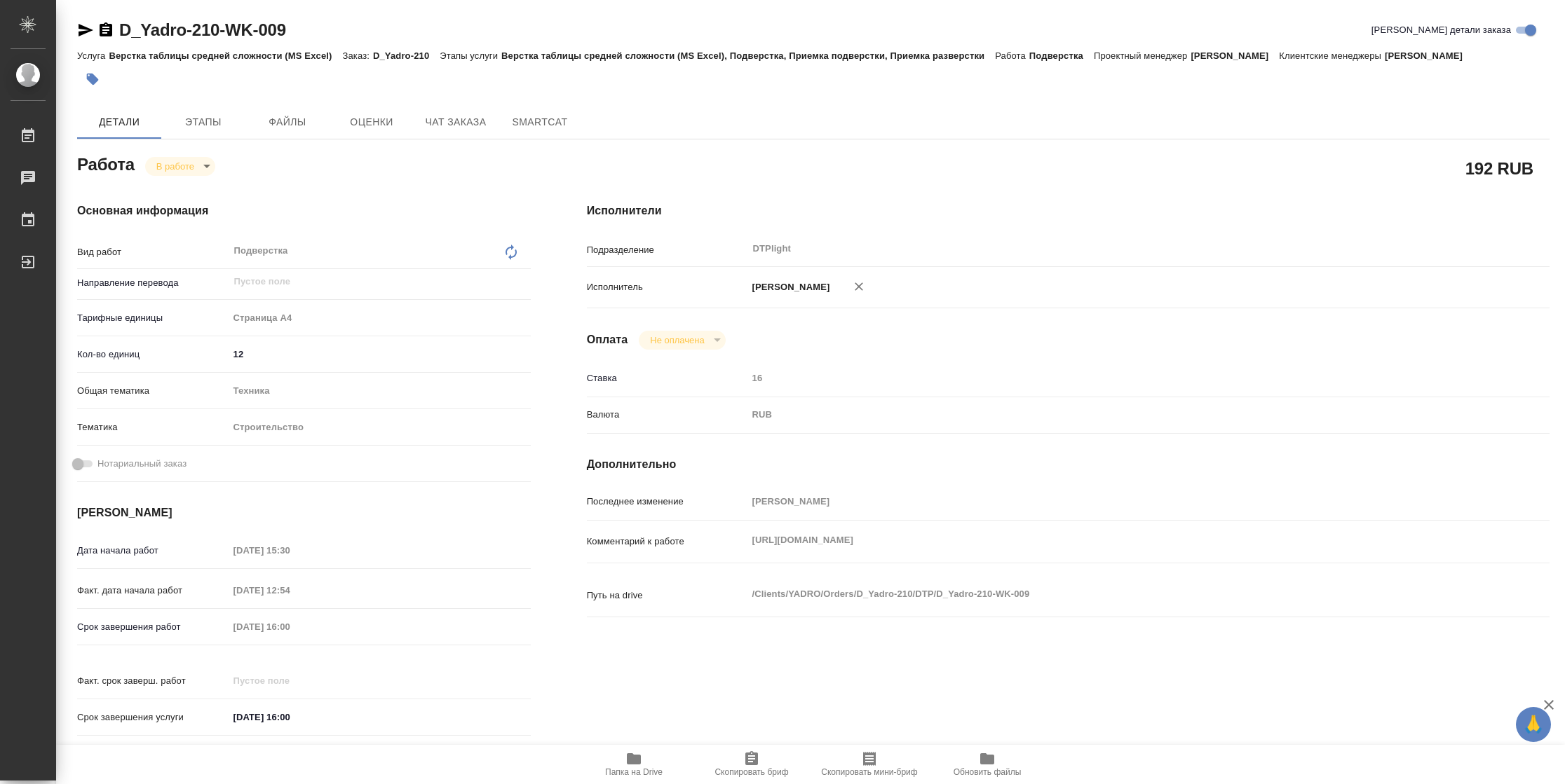
type textarea "x"
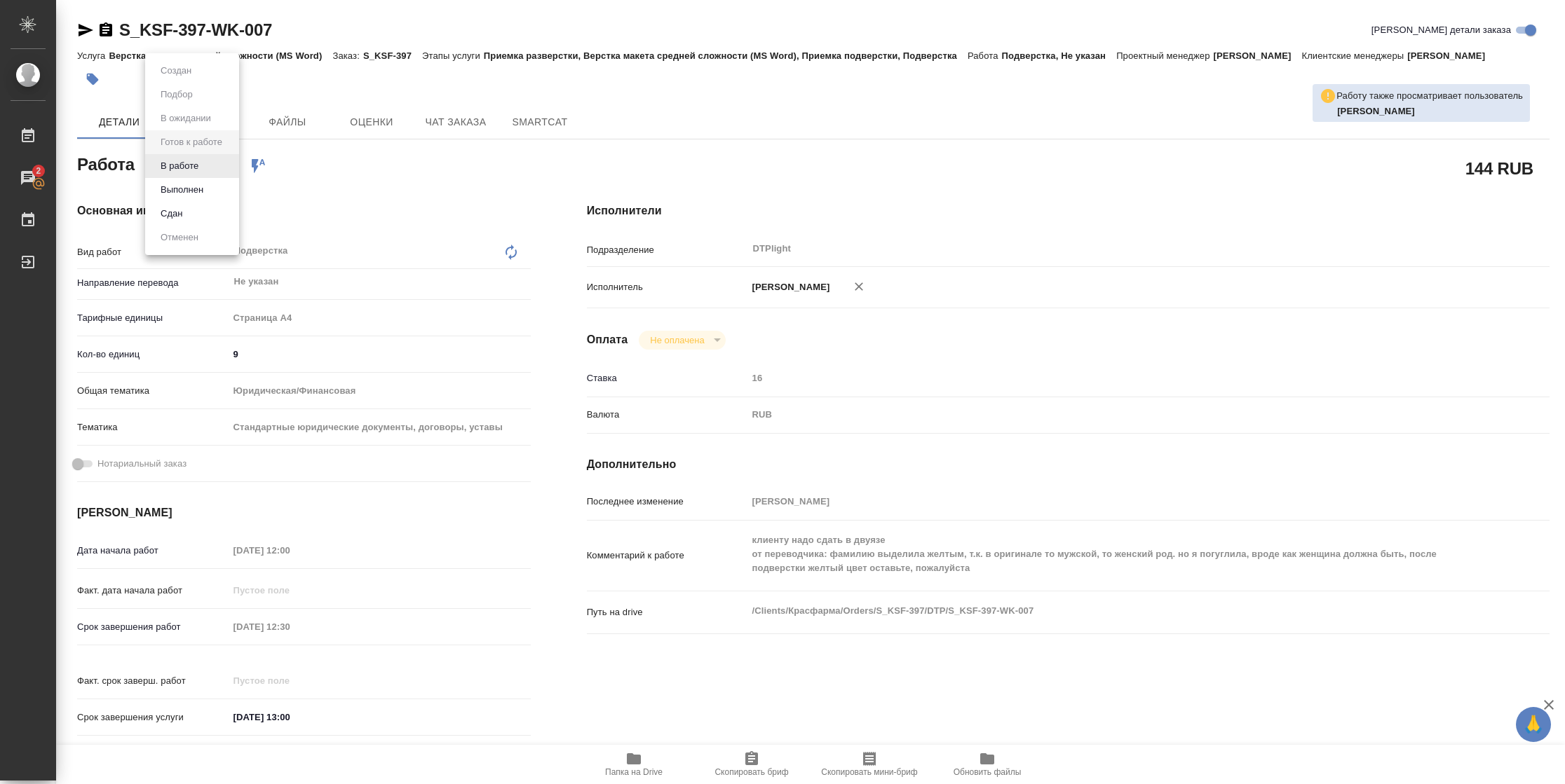
click at [203, 158] on body "🙏 .cls-1 fill:#fff; AWATERA Vasilyeva Natalia Работы 2 Чаты График Выйти S_KSF-…" at bounding box center [782, 392] width 1565 height 784
click at [203, 158] on li "В работе" at bounding box center [192, 166] width 94 height 24
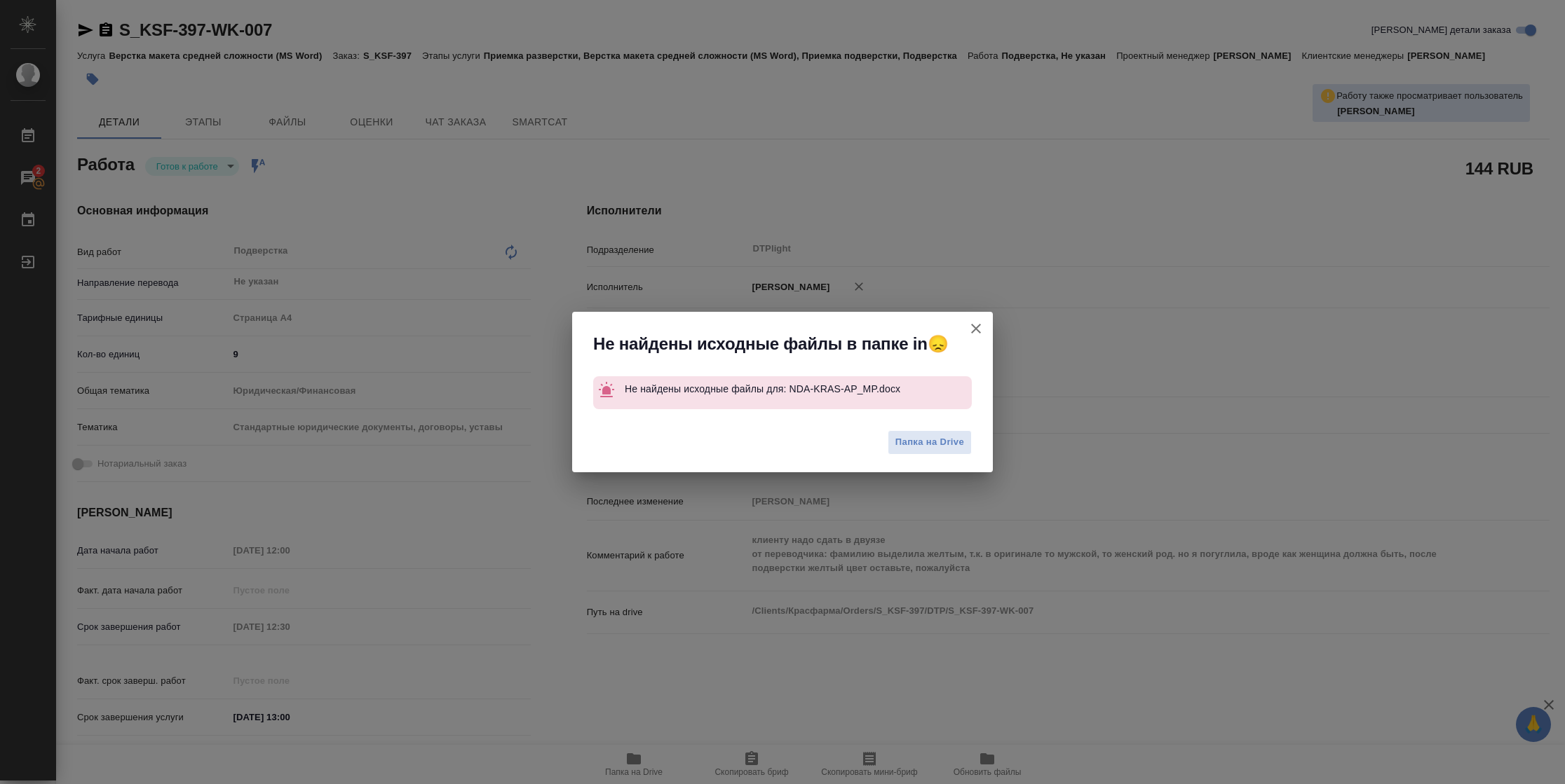
type textarea "x"
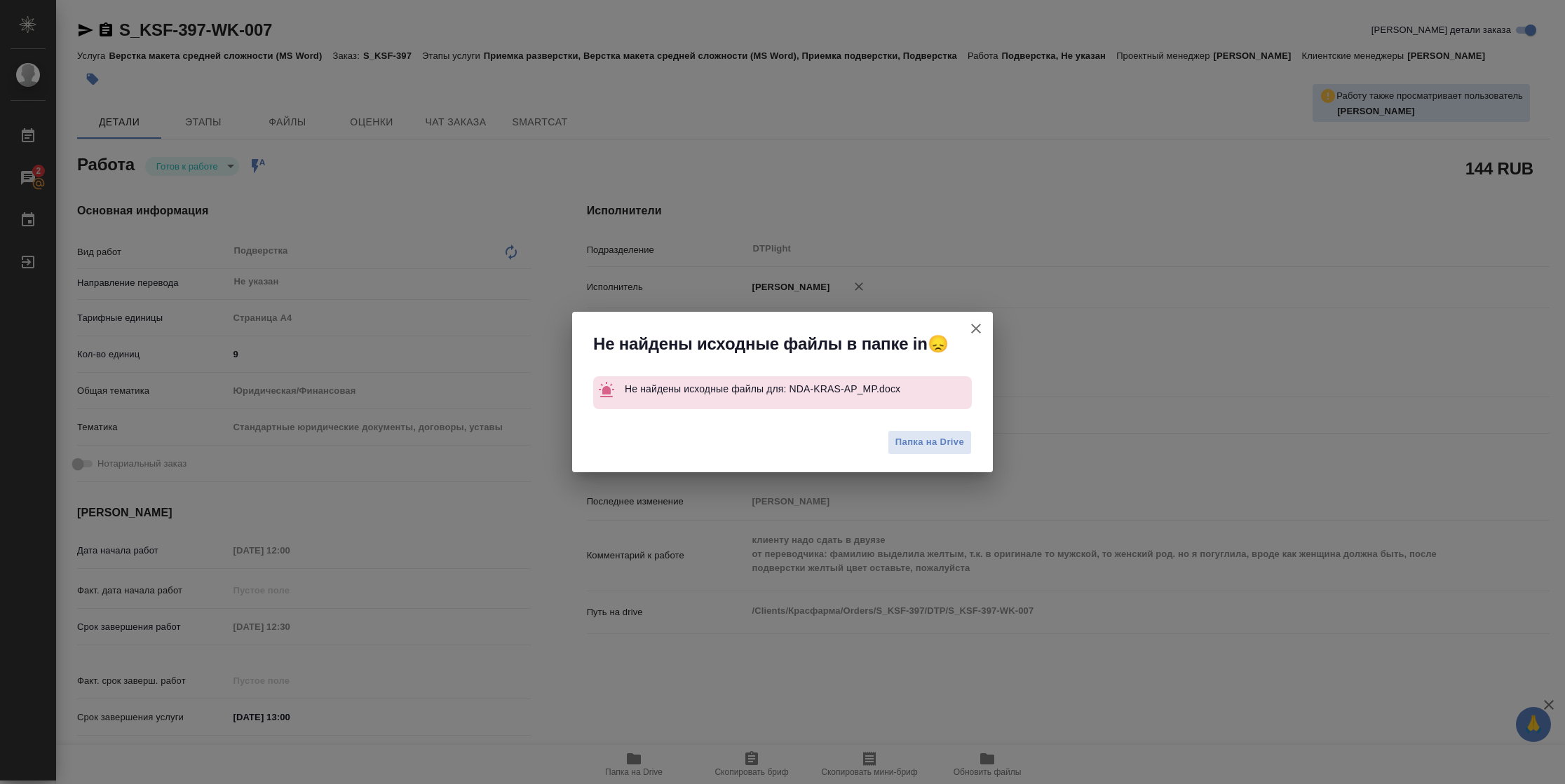
type textarea "x"
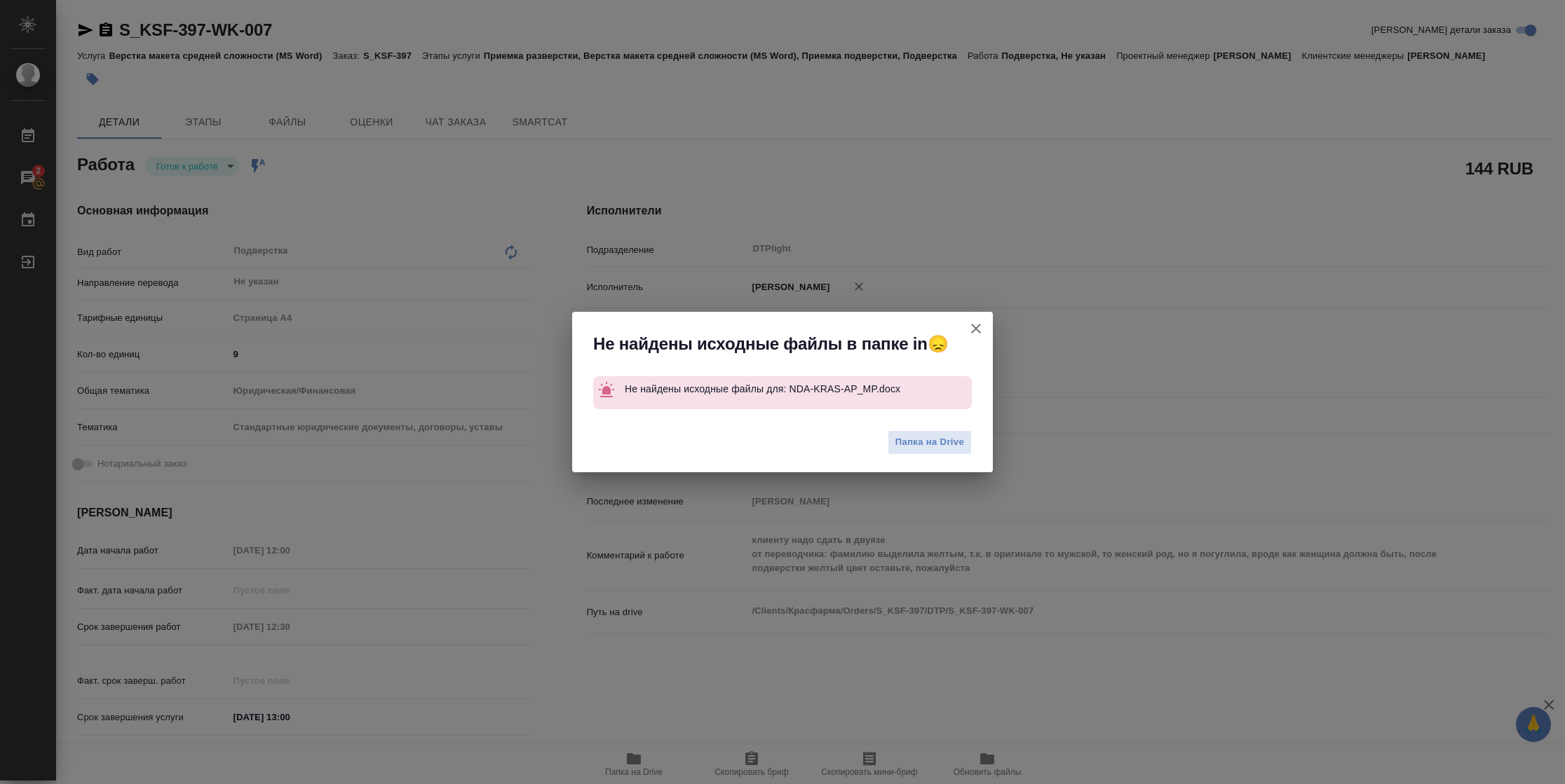
click at [974, 332] on icon "button" at bounding box center [975, 328] width 17 height 17
type textarea "x"
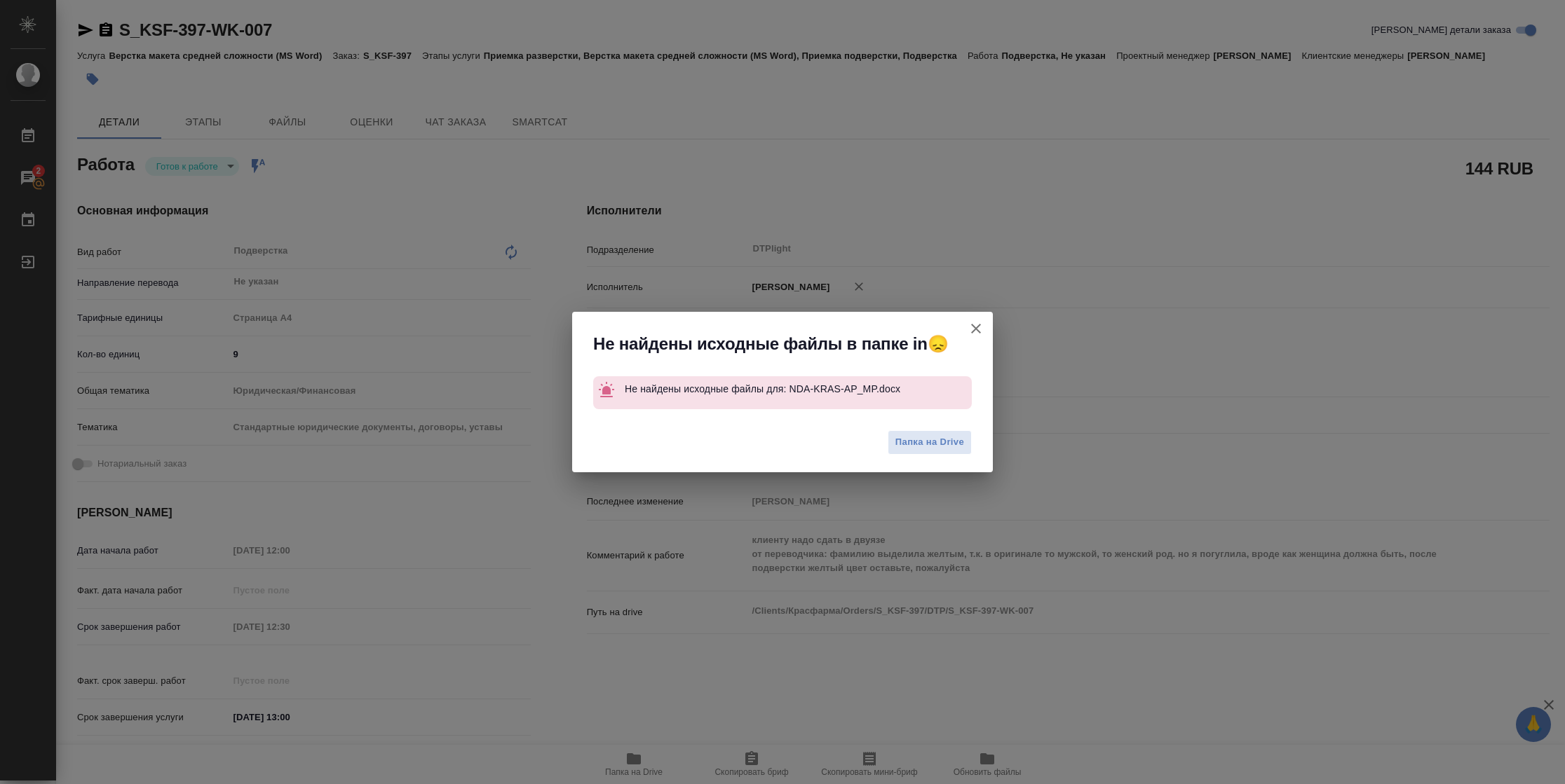
type textarea "x"
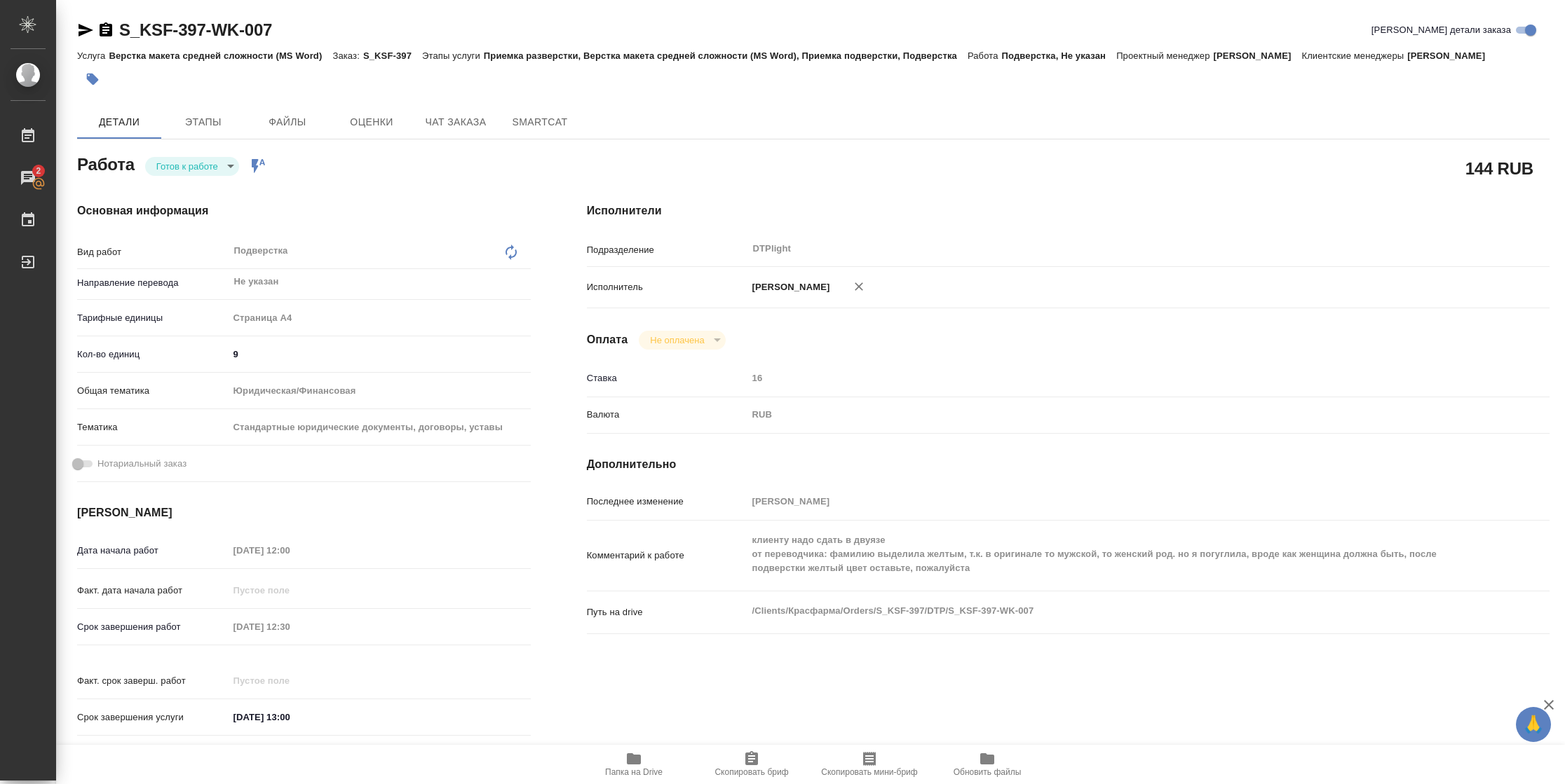
click at [218, 161] on body "🙏 .cls-1 fill:#fff; AWATERA Vasilyeva Natalia Работы 2 Чаты График Выйти S_KSF-…" at bounding box center [782, 392] width 1565 height 784
click at [180, 168] on button "В работе" at bounding box center [180, 165] width 46 height 15
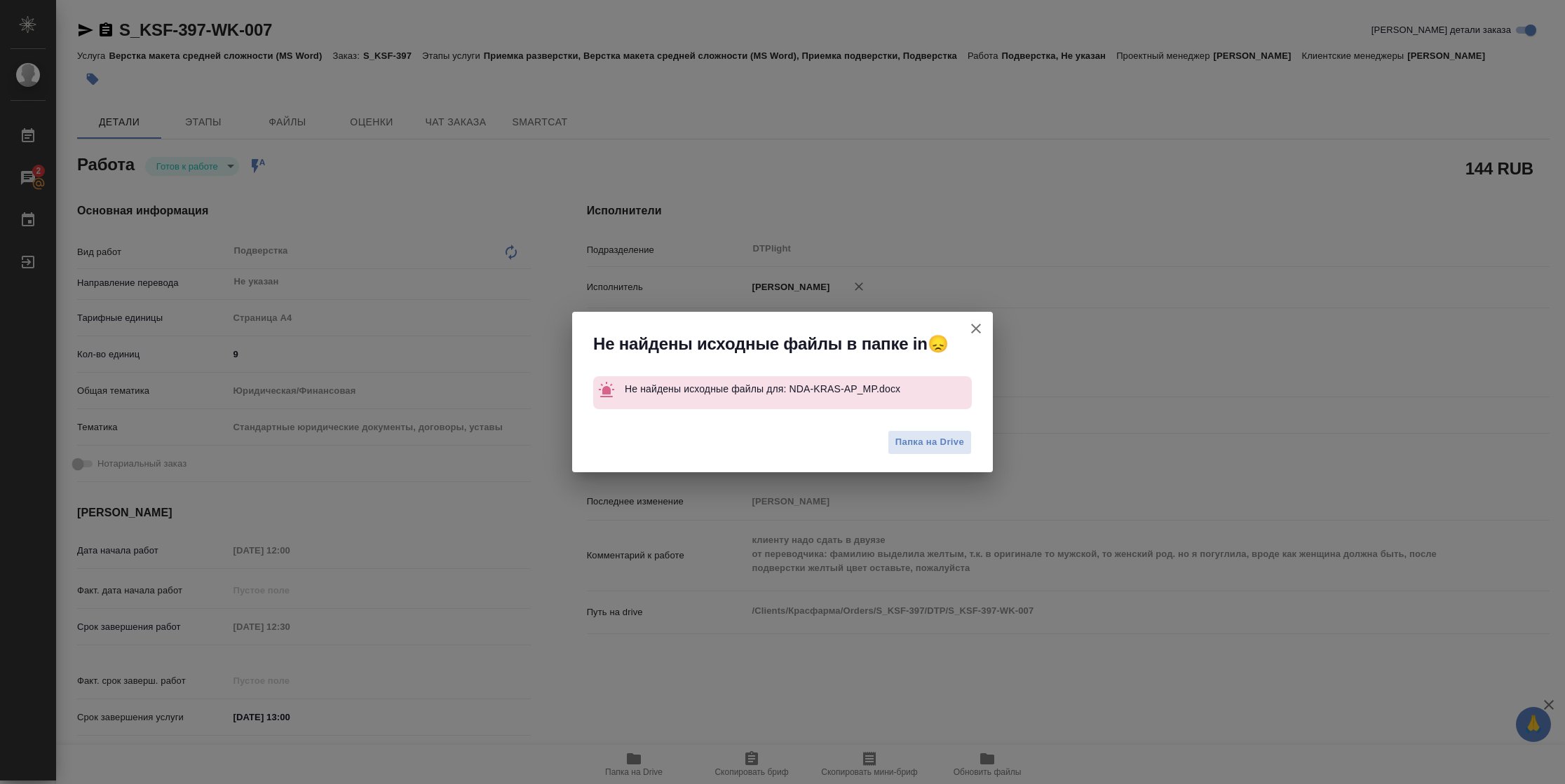
type textarea "x"
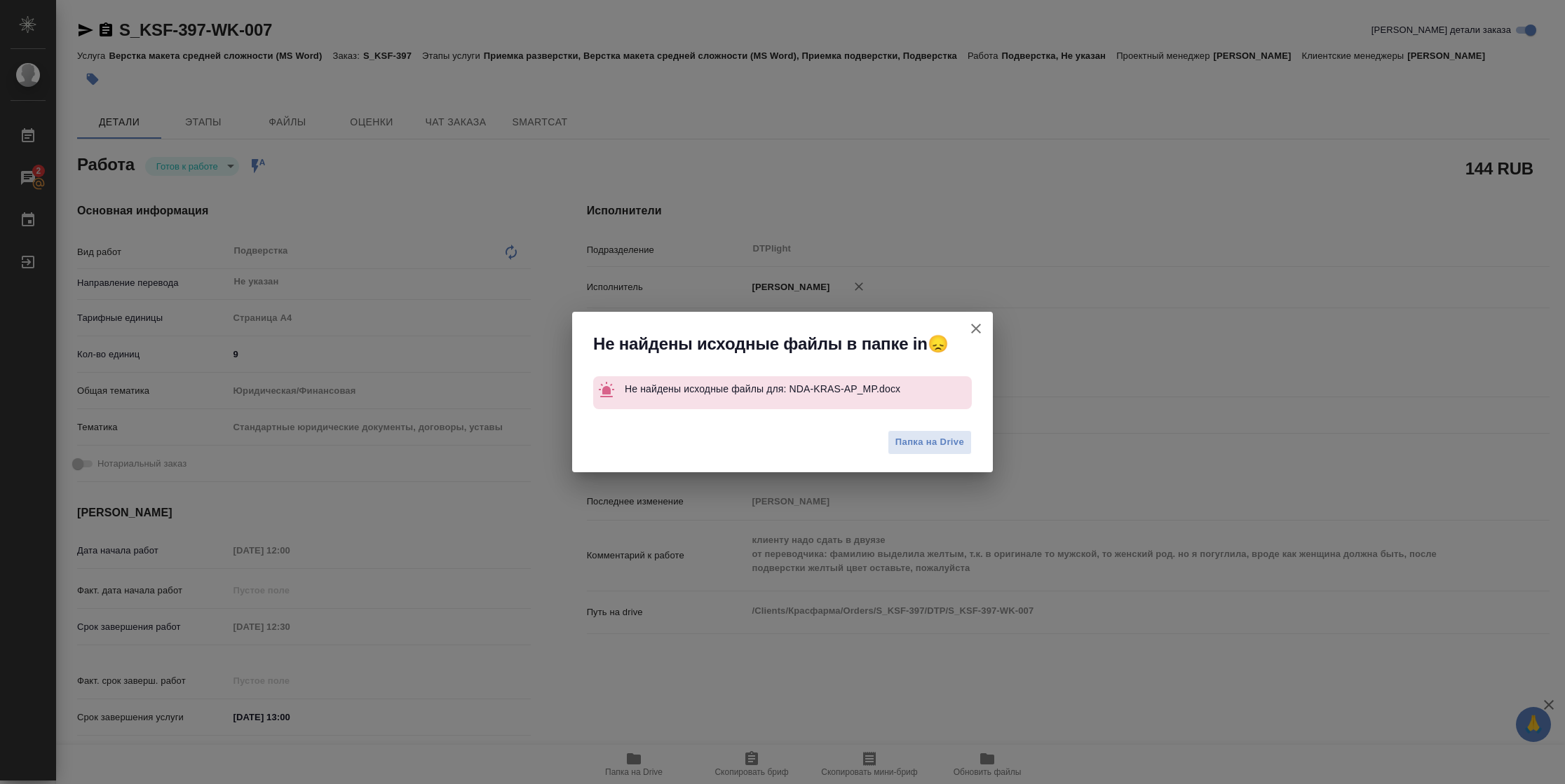
type textarea "x"
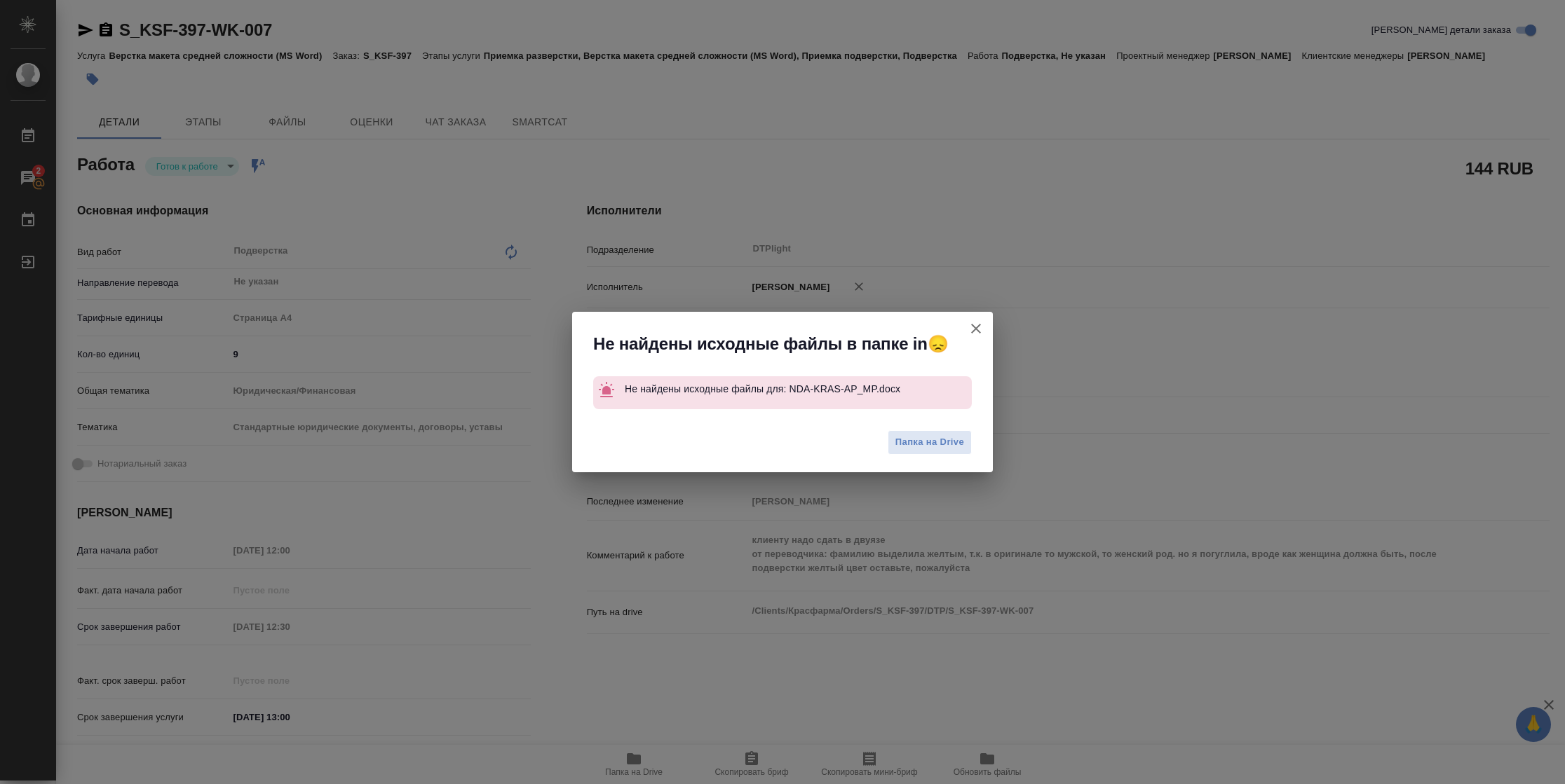
type textarea "x"
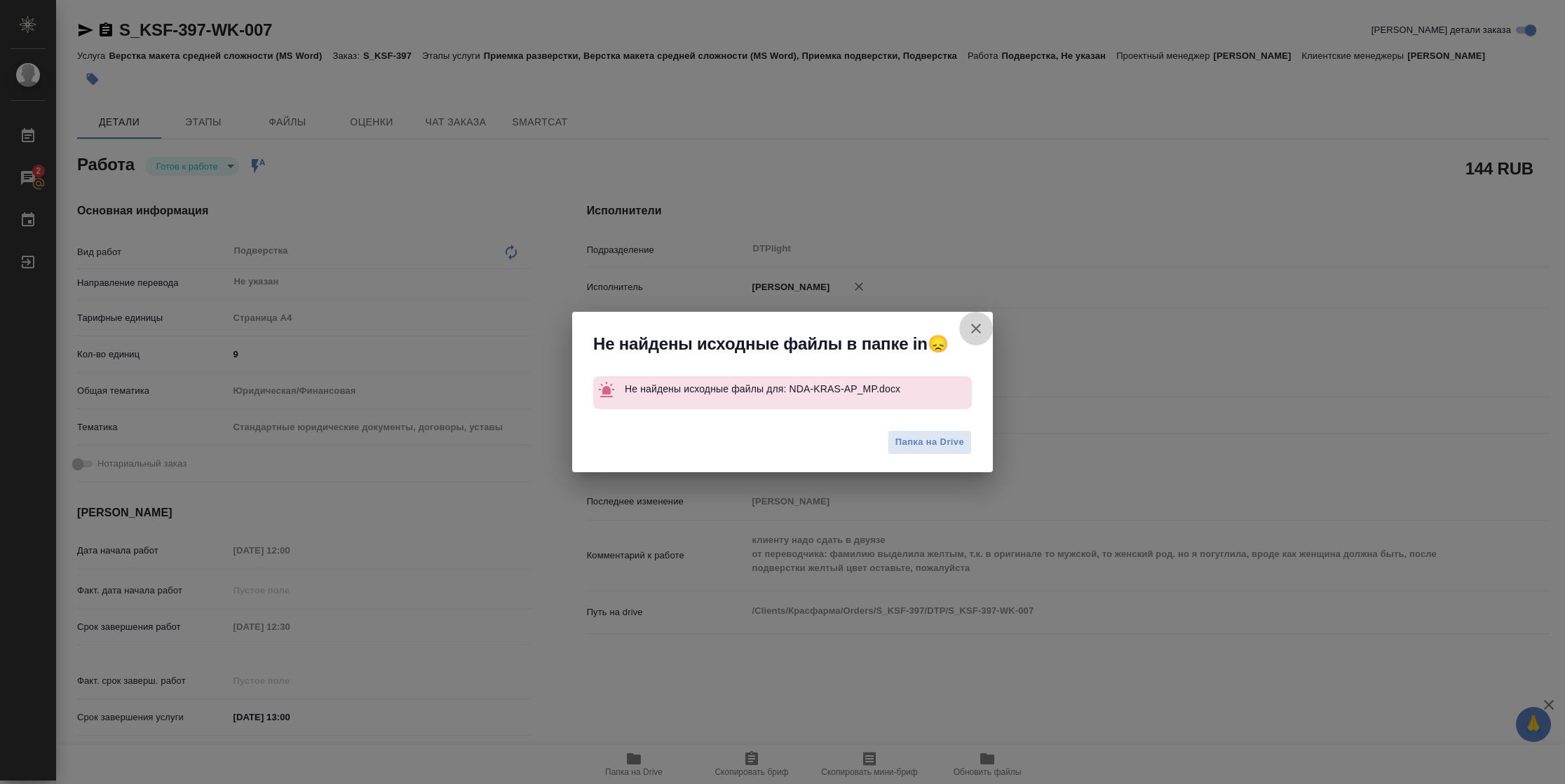
click at [979, 325] on icon "button" at bounding box center [975, 328] width 17 height 17
type textarea "x"
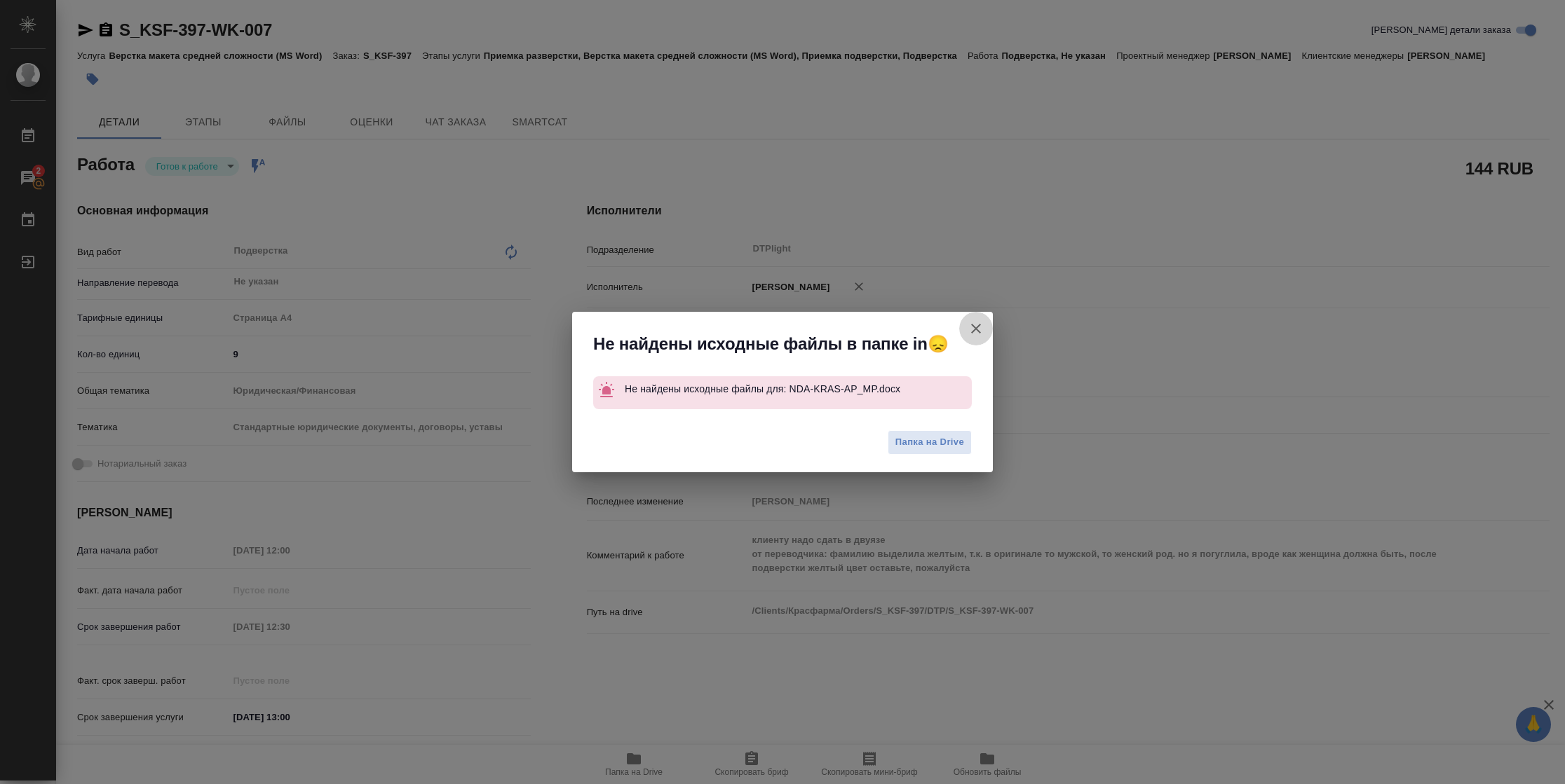
type textarea "x"
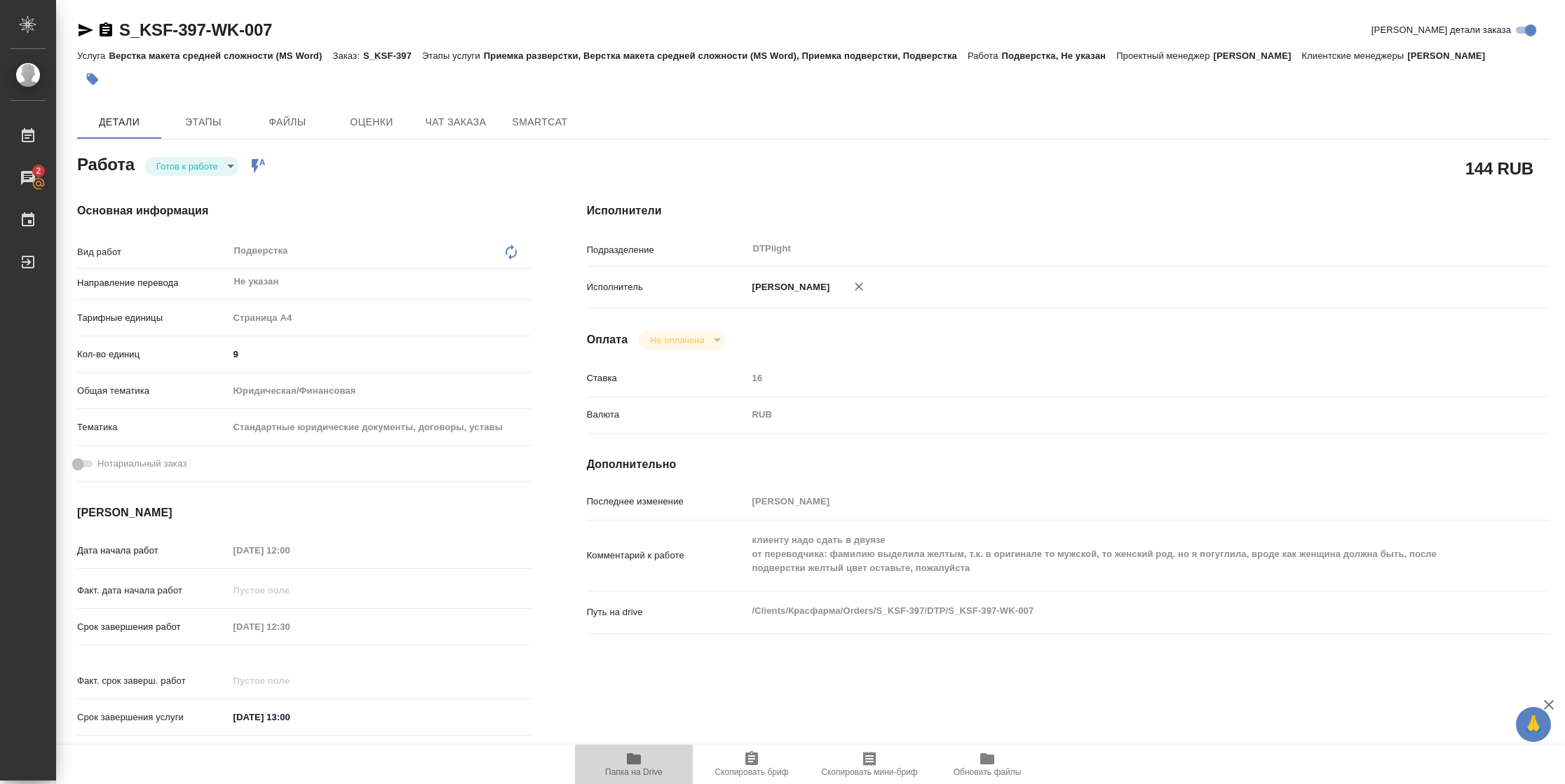
click at [612, 522] on span "Папка на Drive" at bounding box center [633, 772] width 57 height 10
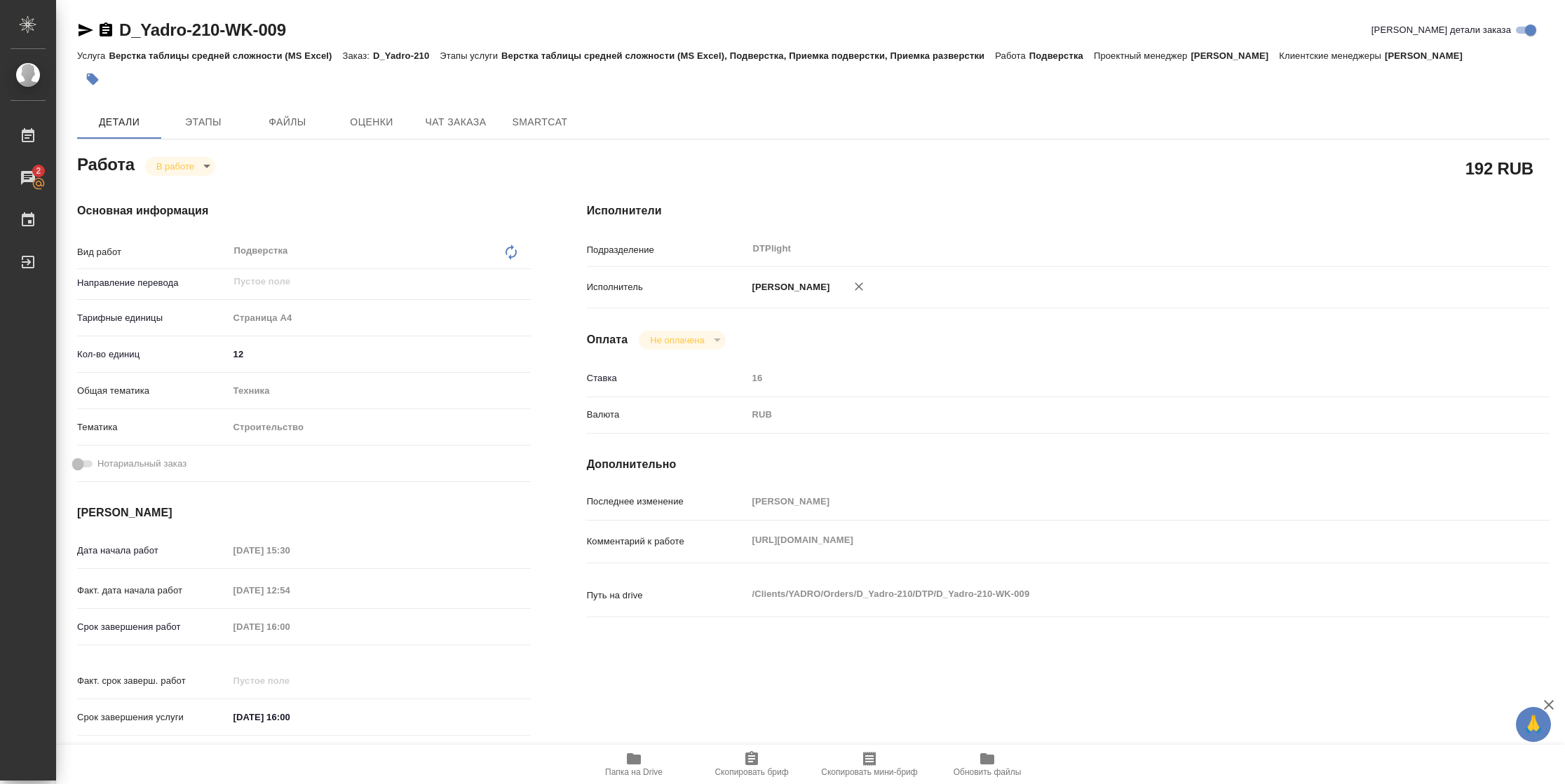
click at [622, 522] on span "Папка на Drive" at bounding box center [633, 772] width 57 height 10
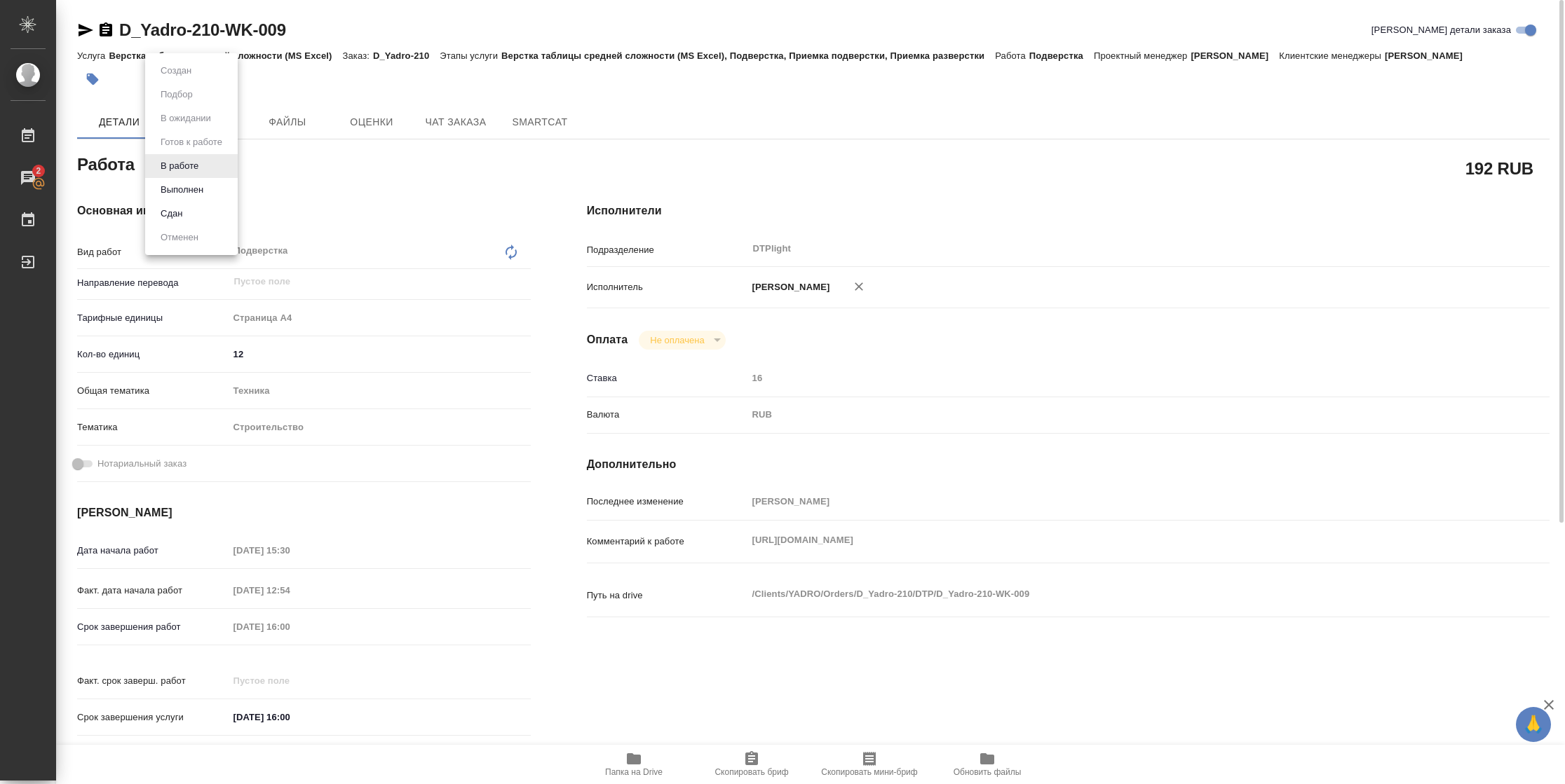
click at [195, 172] on body "🙏 .cls-1 fill:#fff; AWATERA [PERSON_NAME] 2 Чаты График Выйти D_Yadro-210-WK-00…" at bounding box center [782, 392] width 1565 height 784
click at [199, 187] on button "Выполнен" at bounding box center [182, 189] width 51 height 15
type textarea "x"
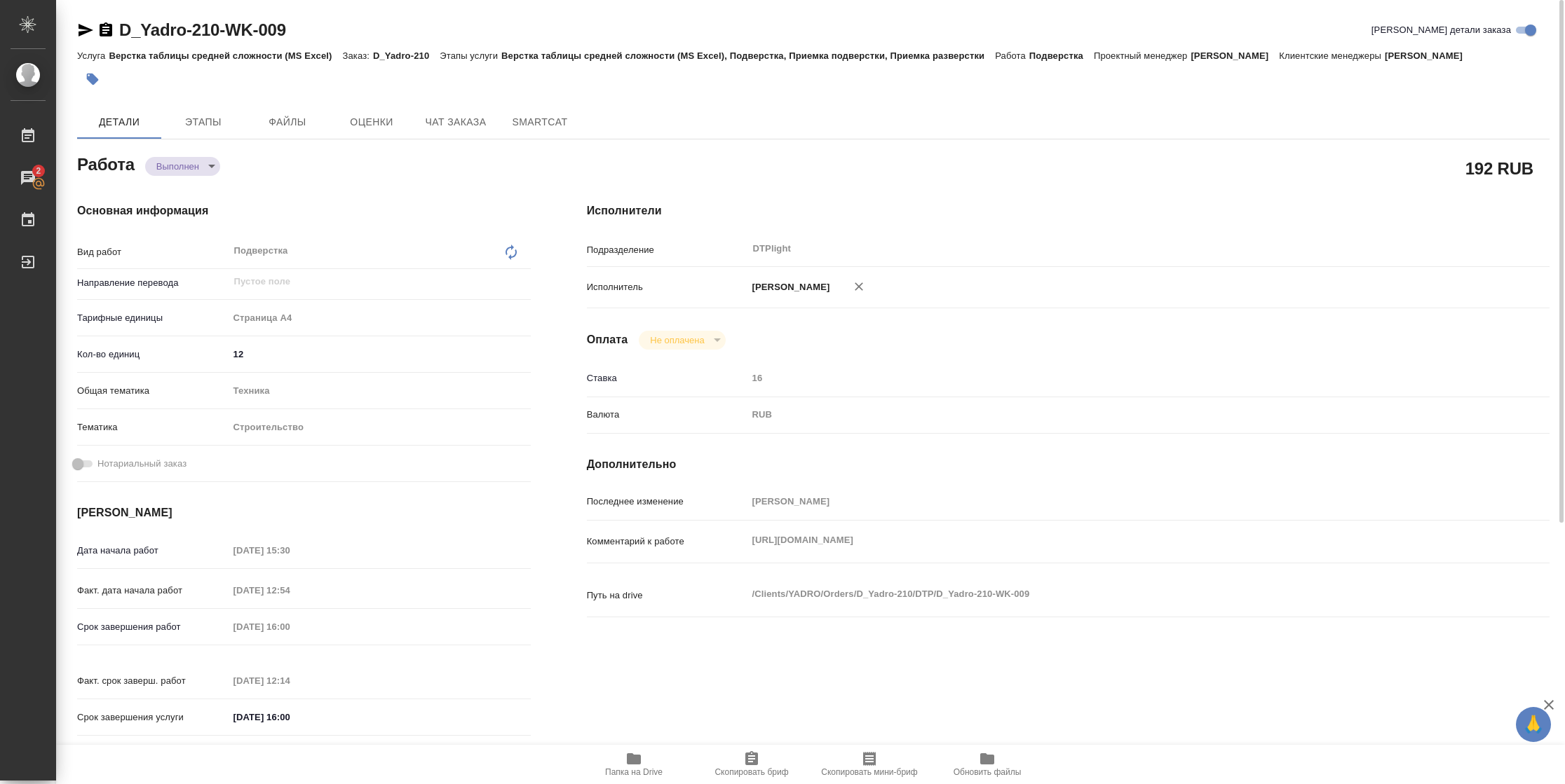
type textarea "x"
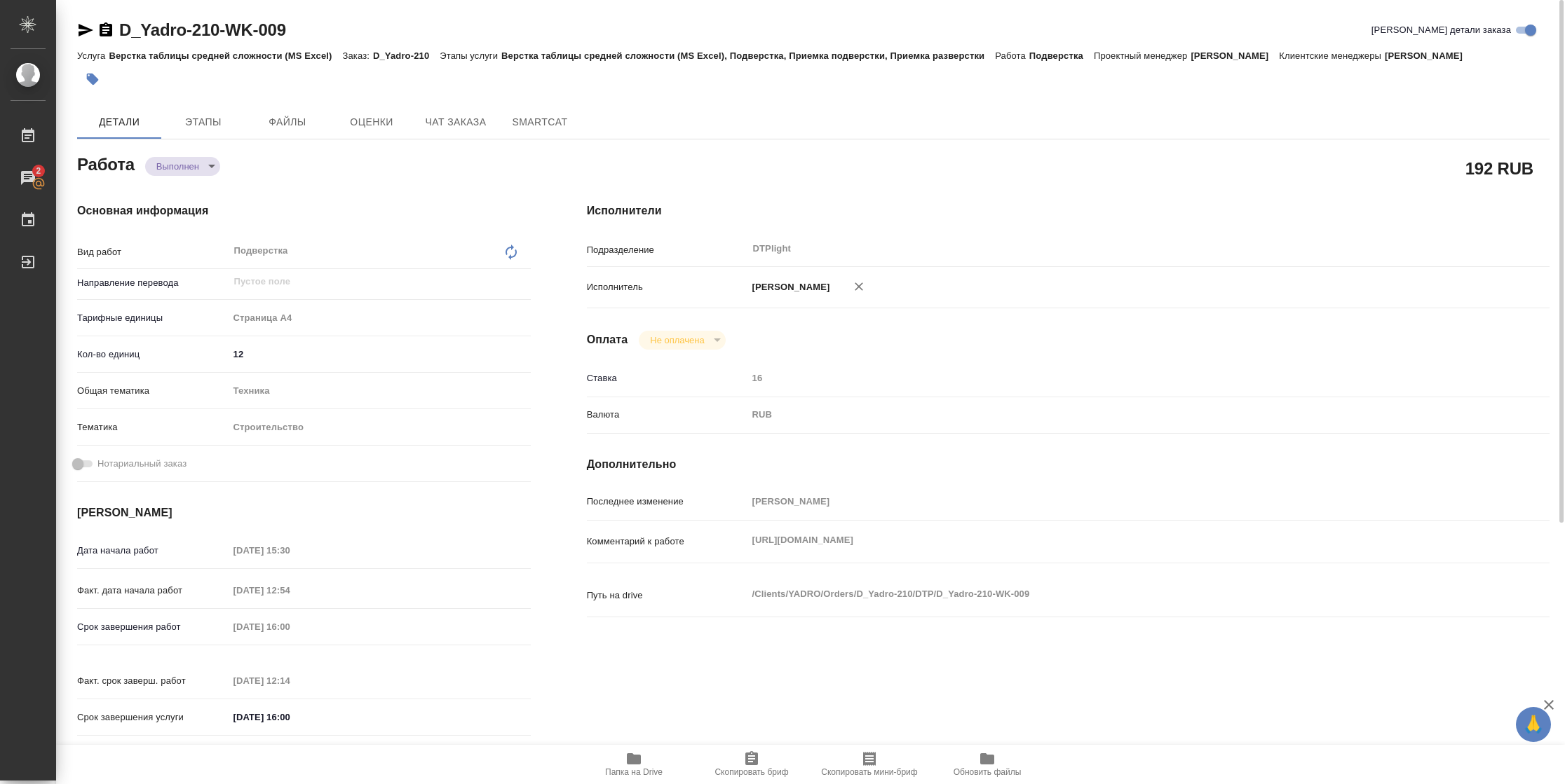
type textarea "x"
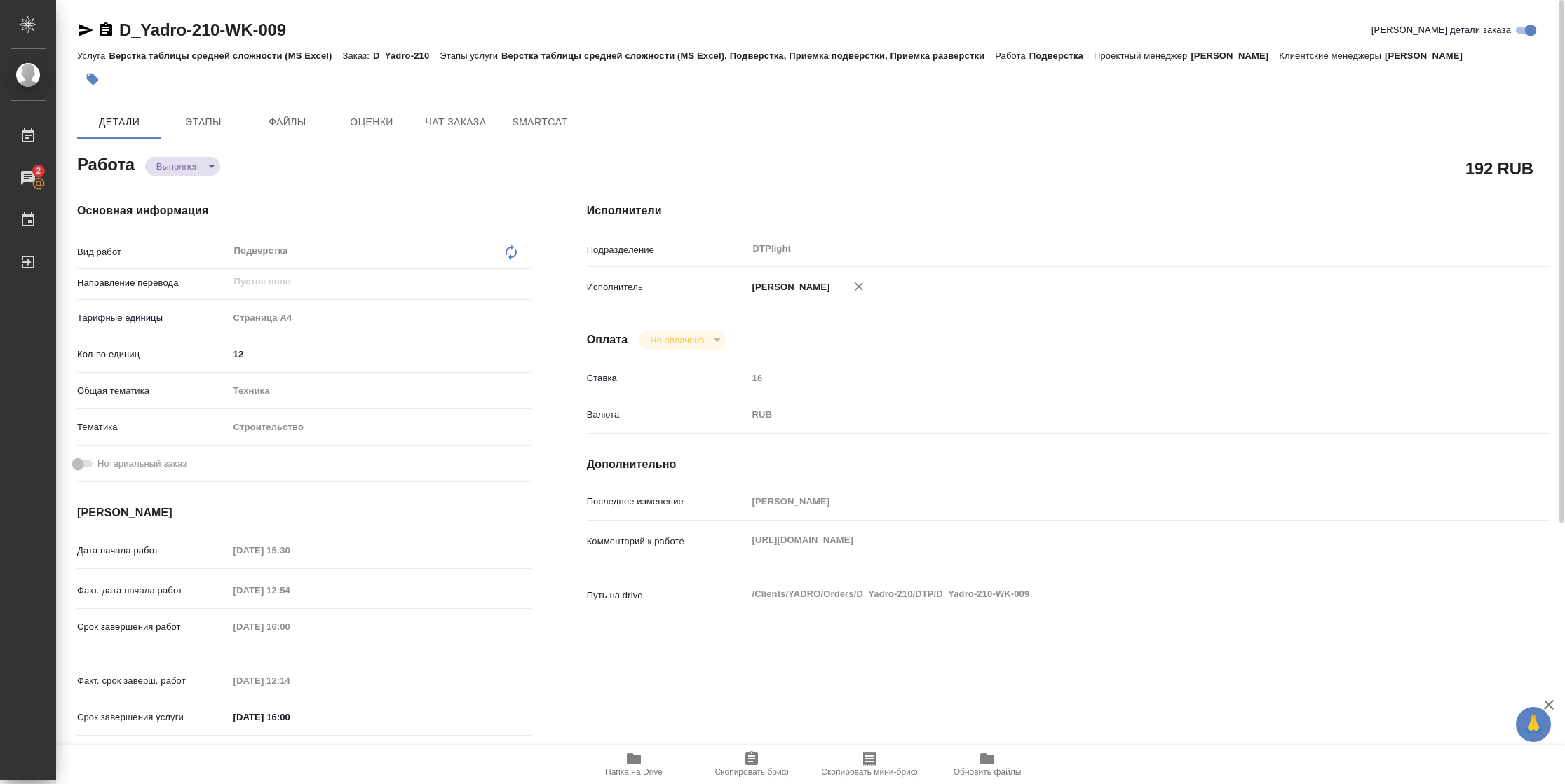
type textarea "x"
click at [82, 30] on icon "button" at bounding box center [85, 29] width 17 height 17
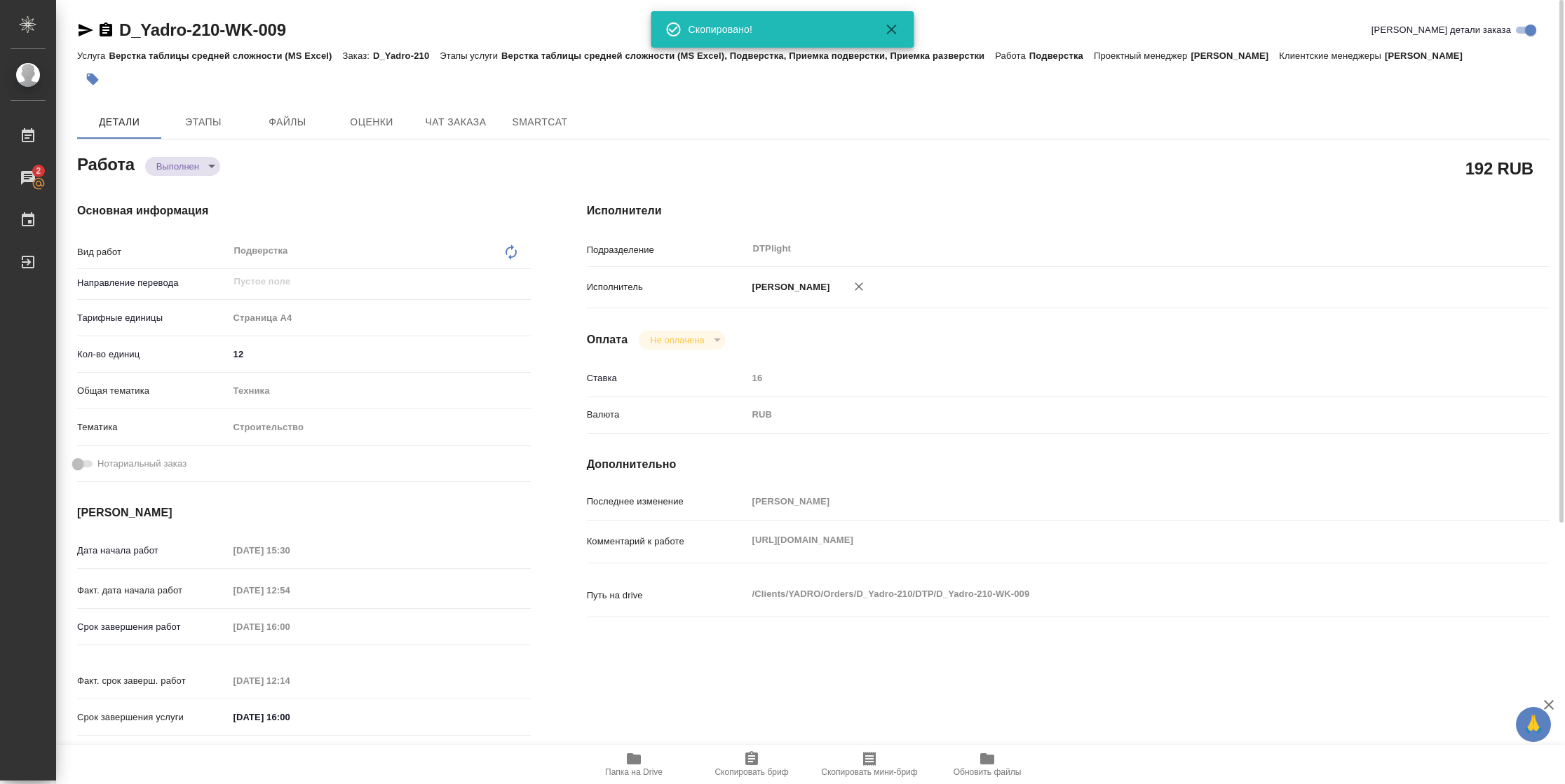
type textarea "x"
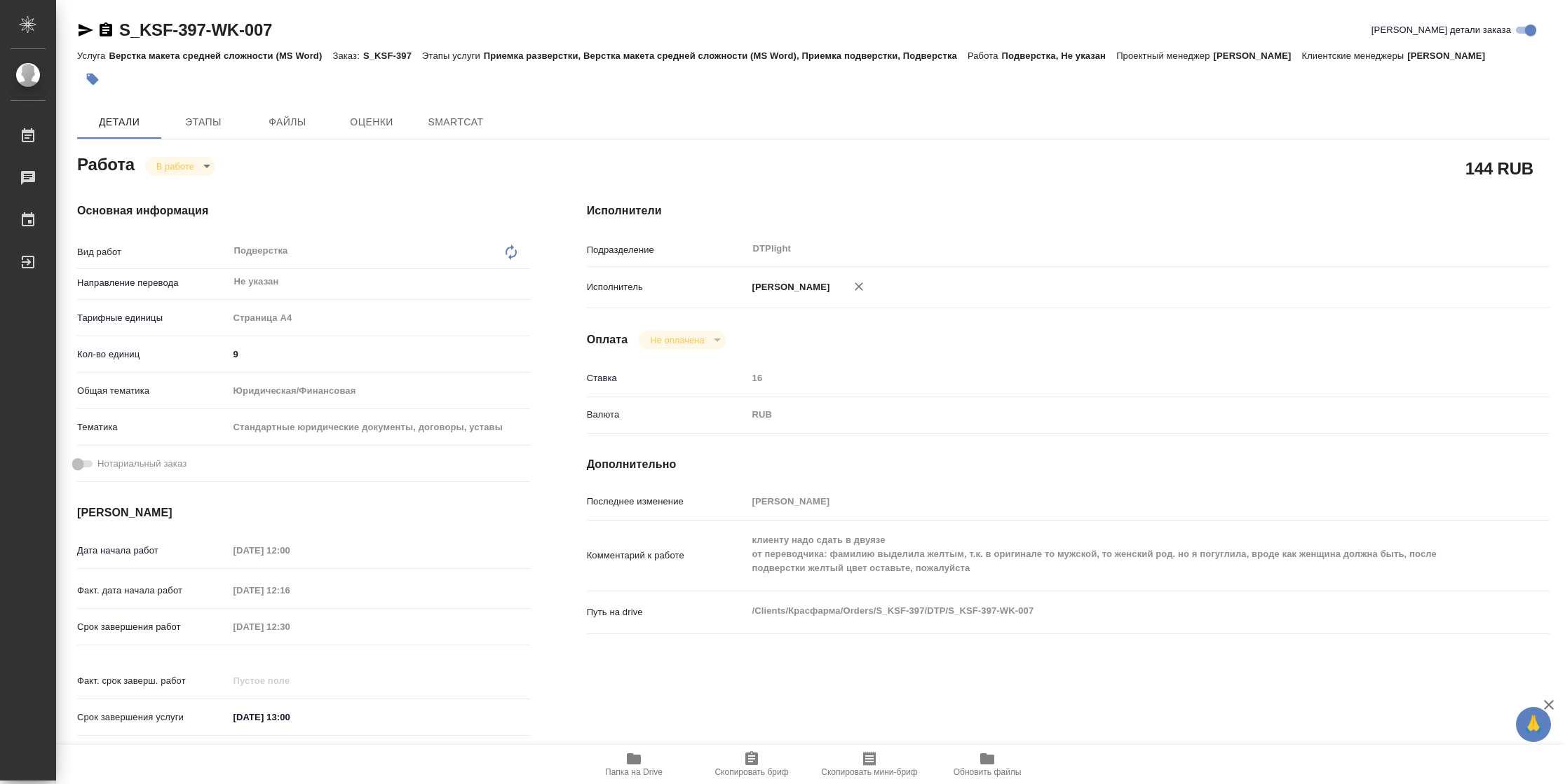
type textarea "x"
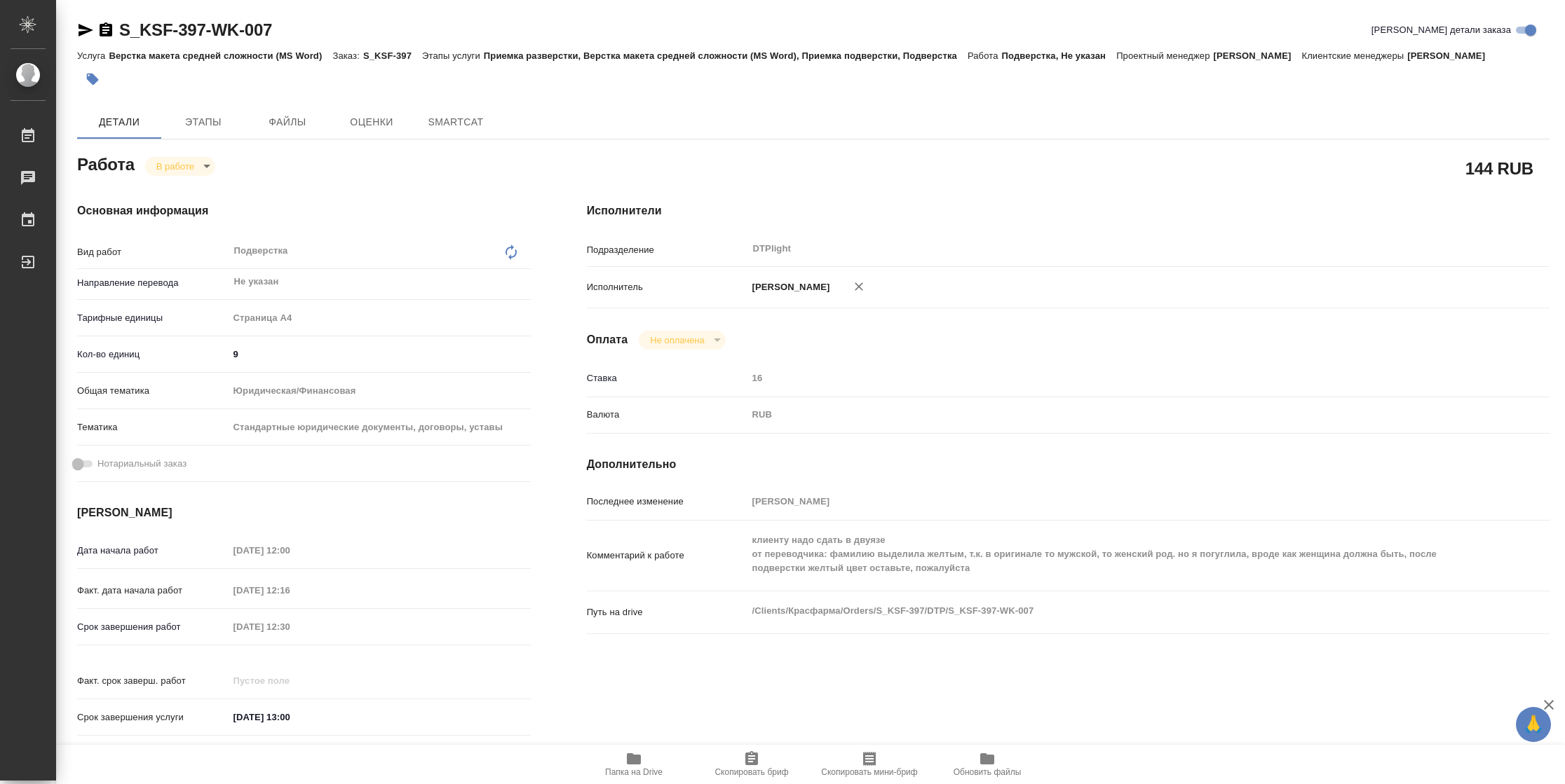
type textarea "x"
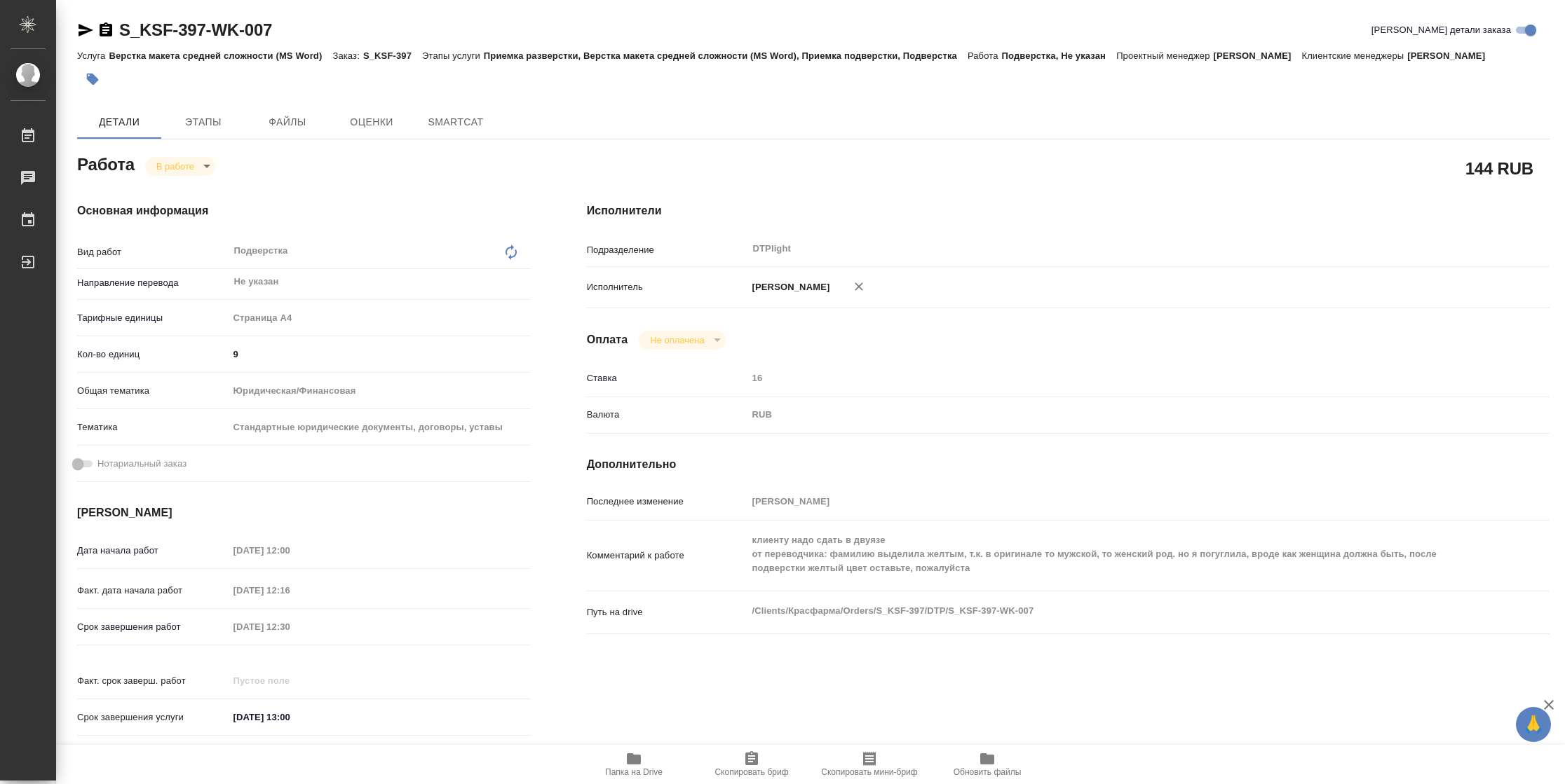
type textarea "x"
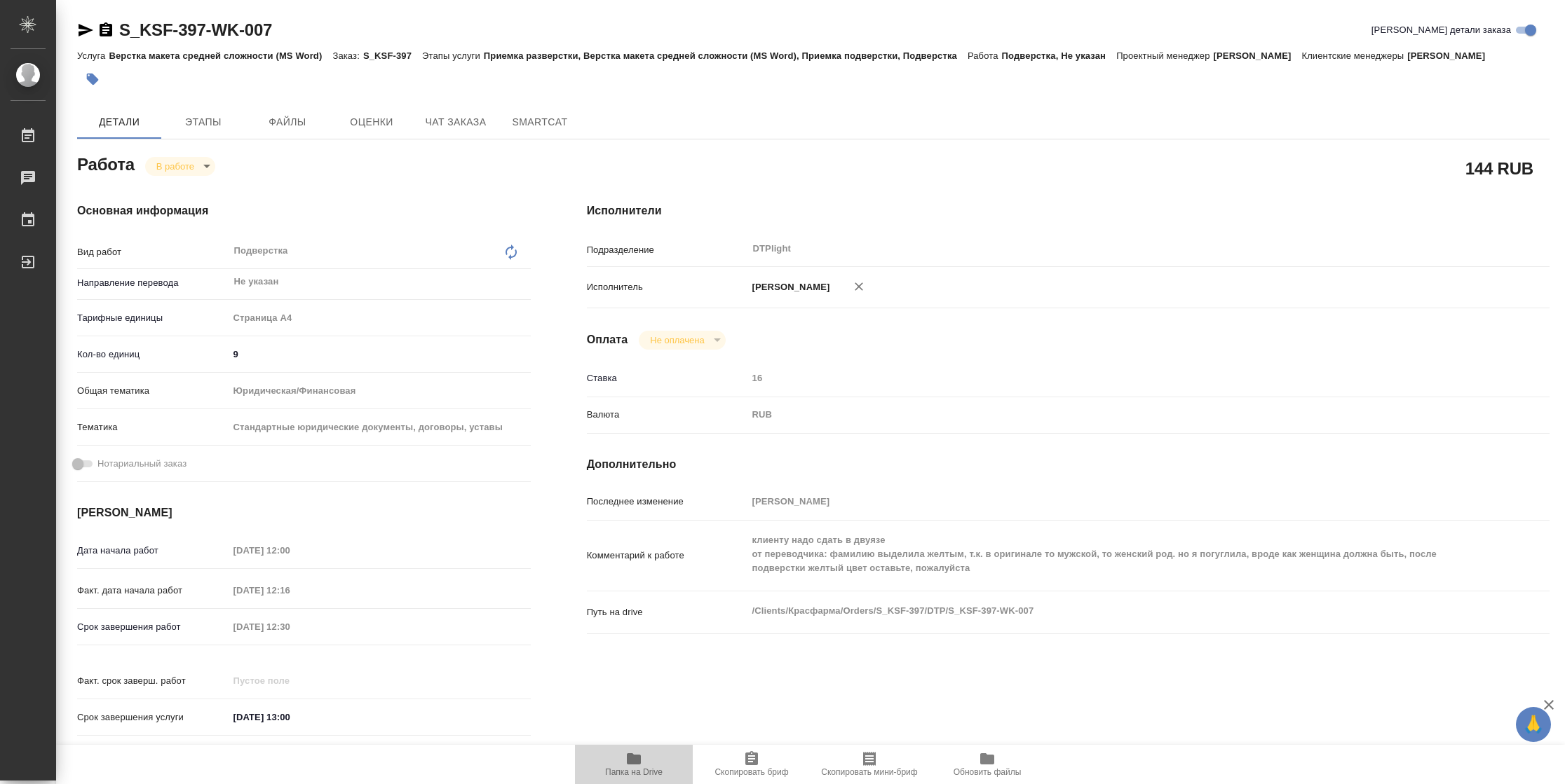
click at [629, 767] on span "Папка на Drive" at bounding box center [633, 772] width 57 height 10
type textarea "x"
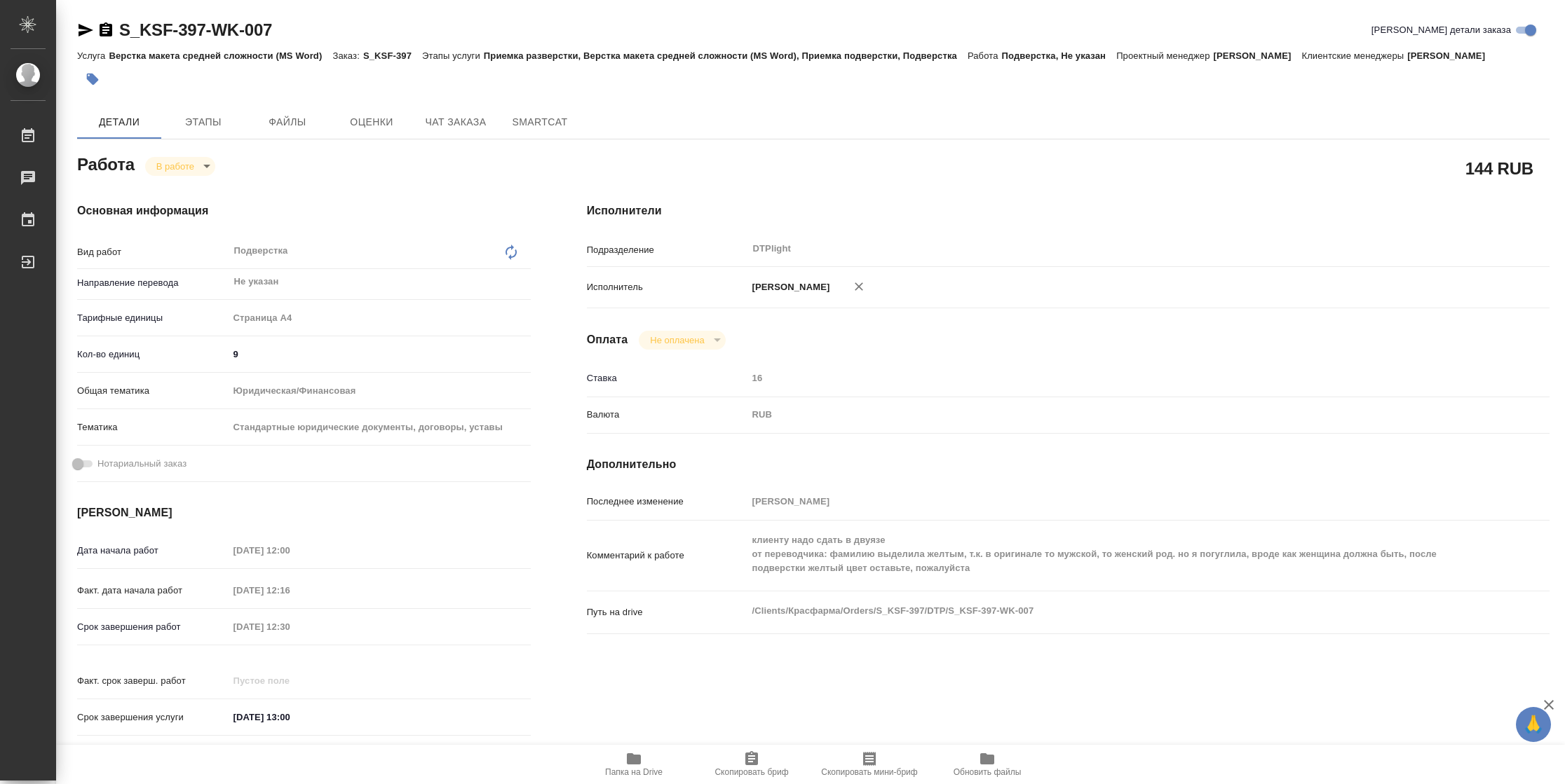
type textarea "x"
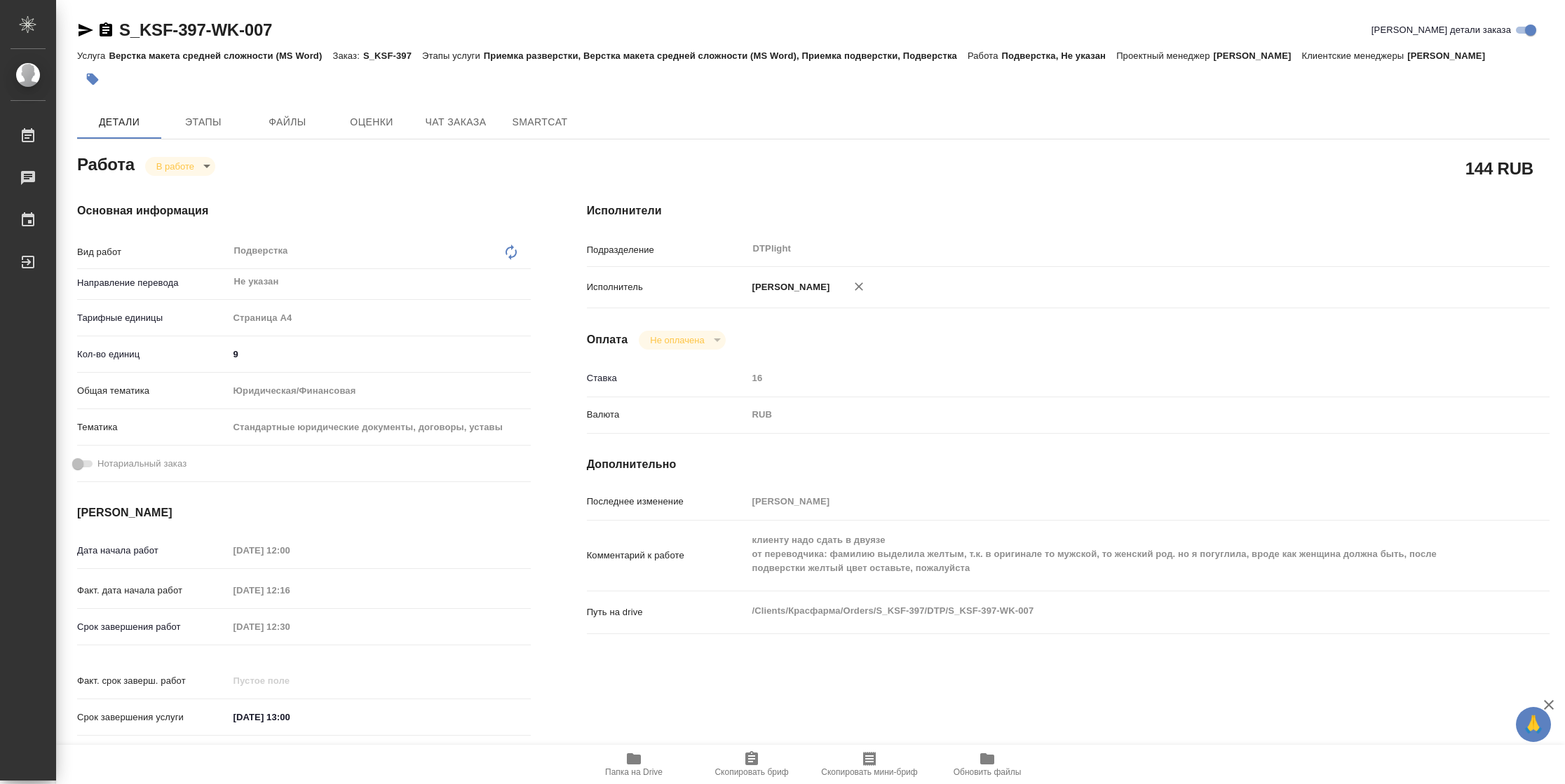
type textarea "x"
click at [181, 168] on body "🙏 .cls-1 fill:#fff; AWATERA Vasilyeva Natalia Работы 2 Чаты График Выйти S_KSF-…" at bounding box center [782, 392] width 1565 height 784
click at [186, 189] on button "Выполнен" at bounding box center [182, 189] width 51 height 15
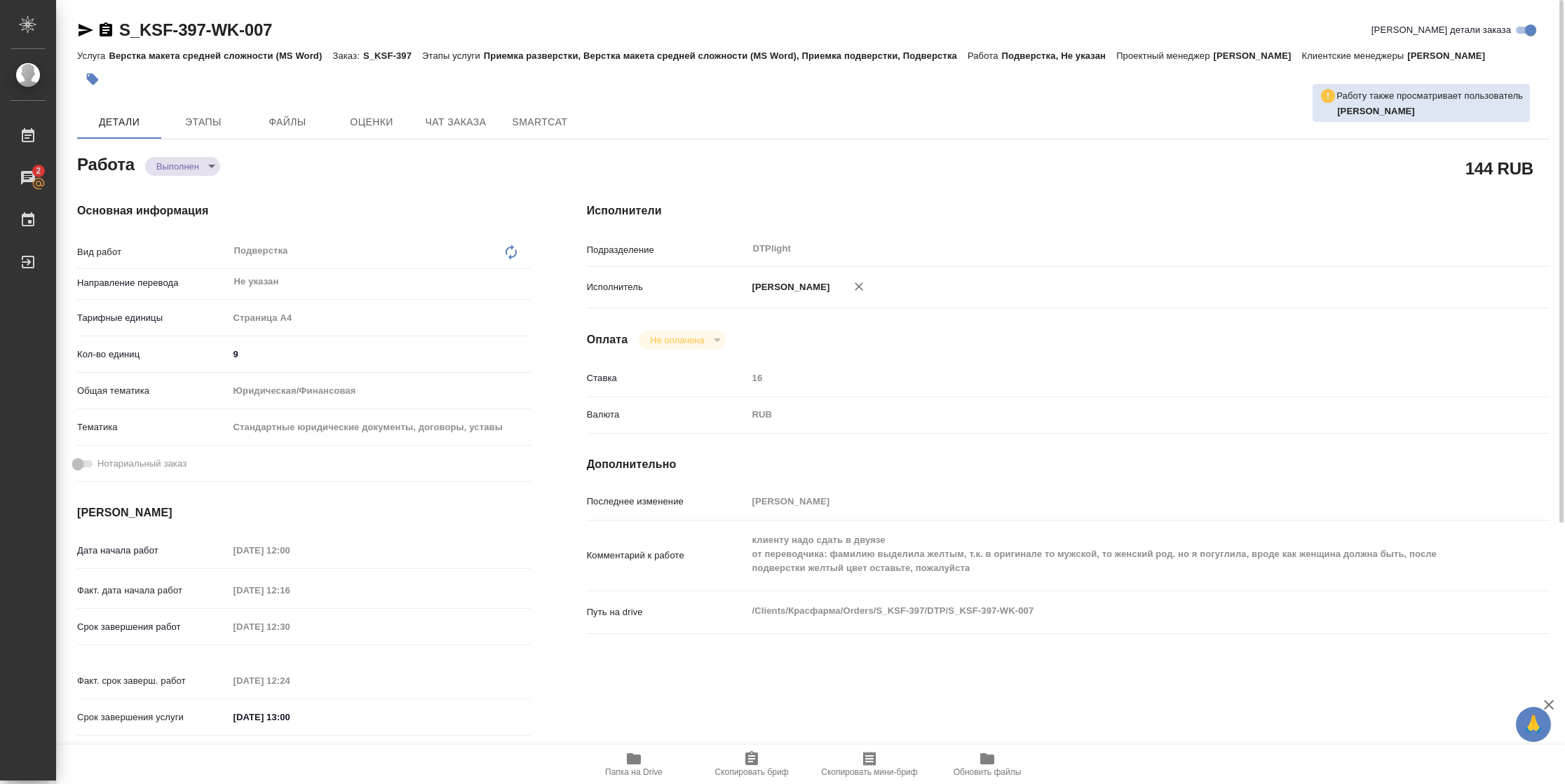
type textarea "x"
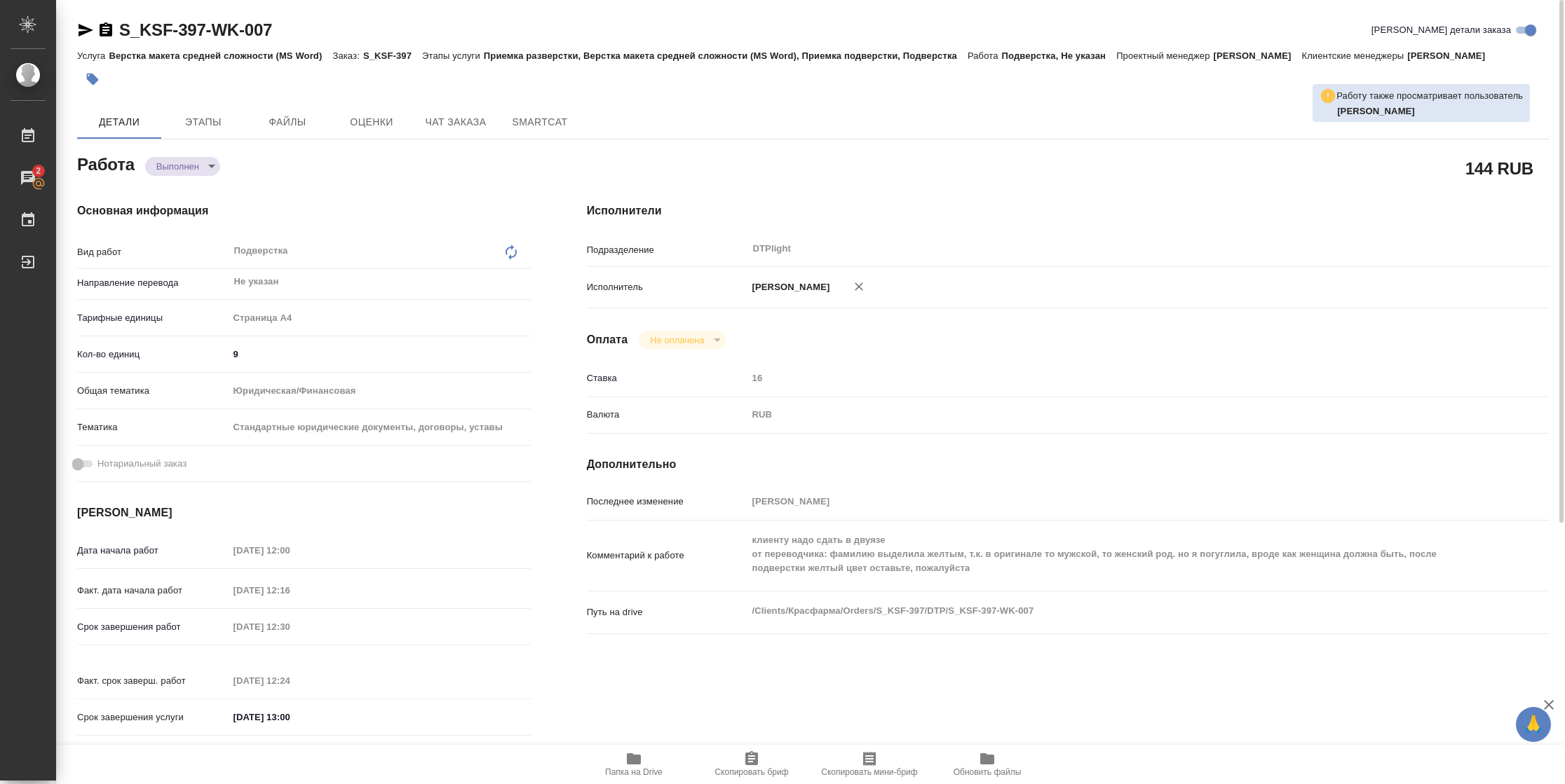
type textarea "x"
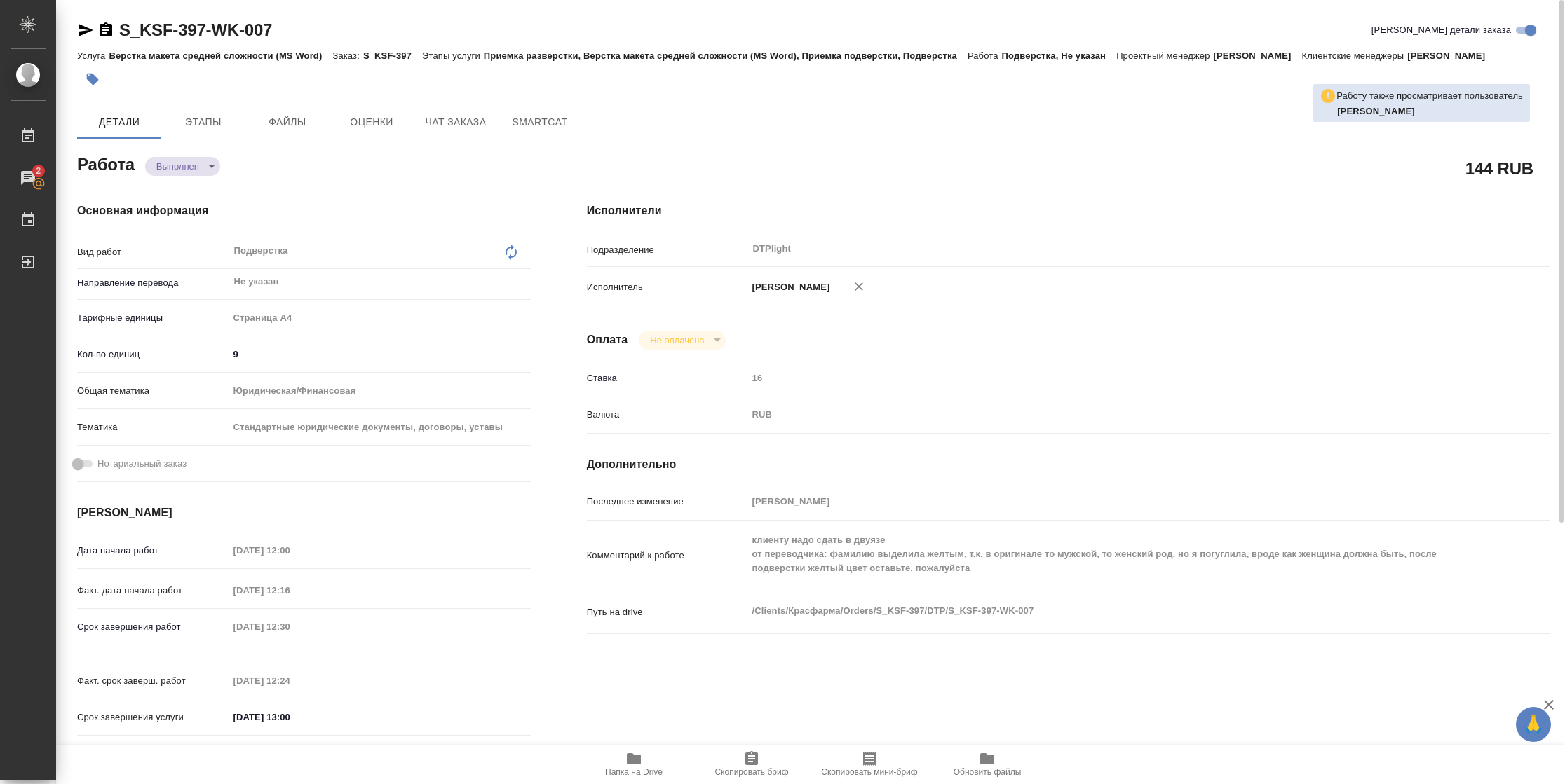
drag, startPoint x: 83, startPoint y: 33, endPoint x: 222, endPoint y: 29, distance: 139.1
click at [83, 33] on icon "button" at bounding box center [86, 30] width 15 height 13
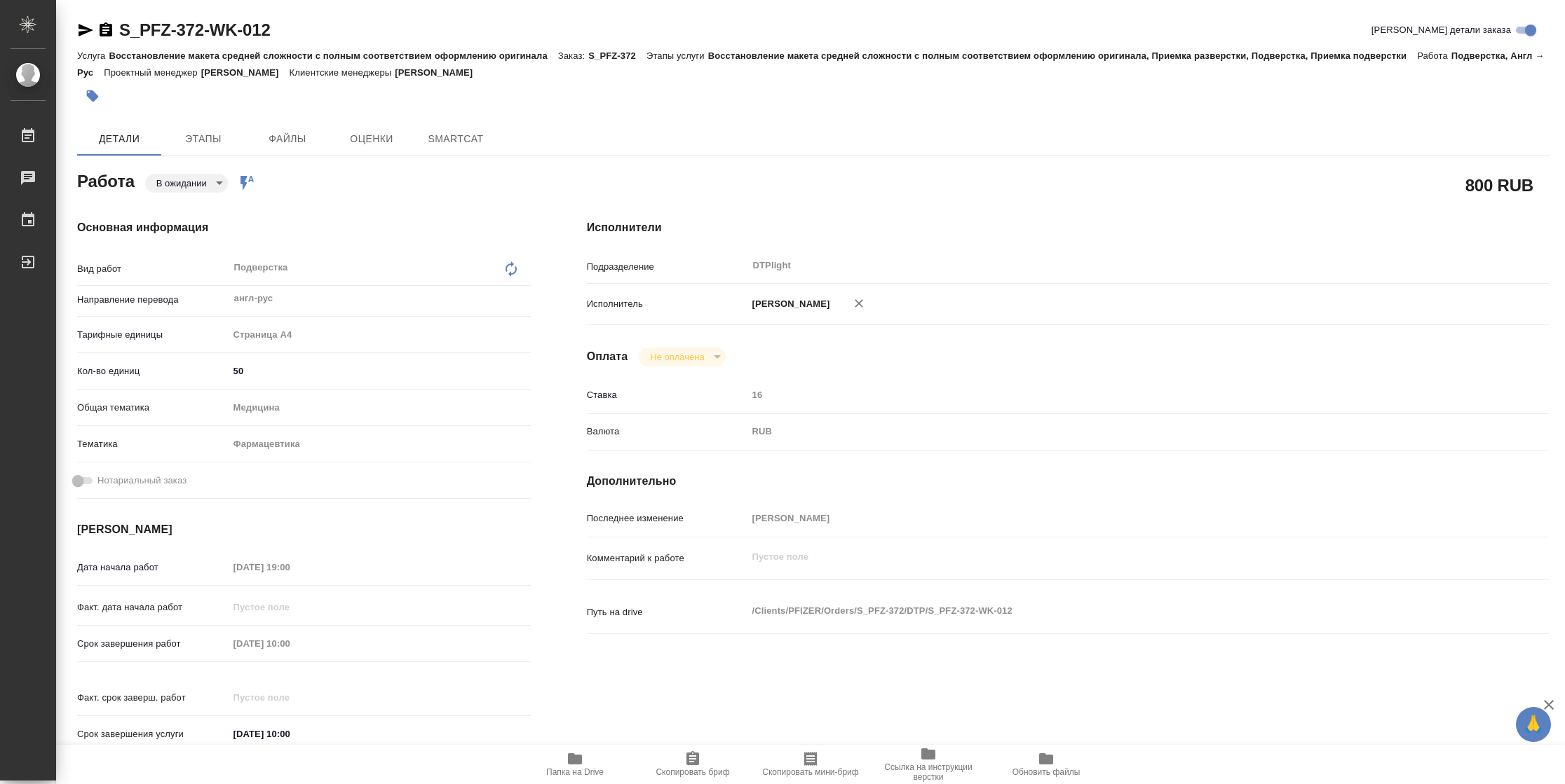
type textarea "x"
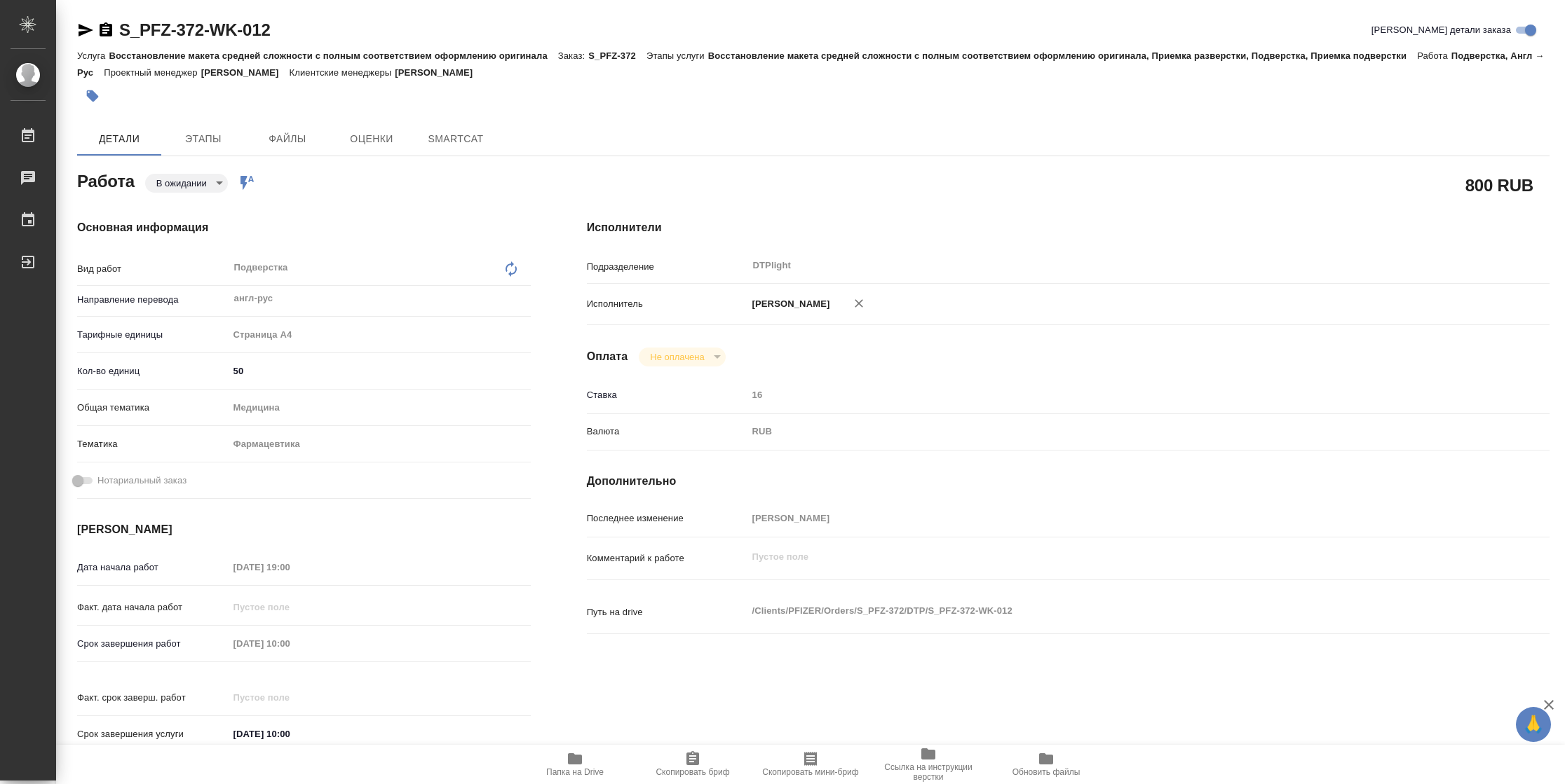
type textarea "x"
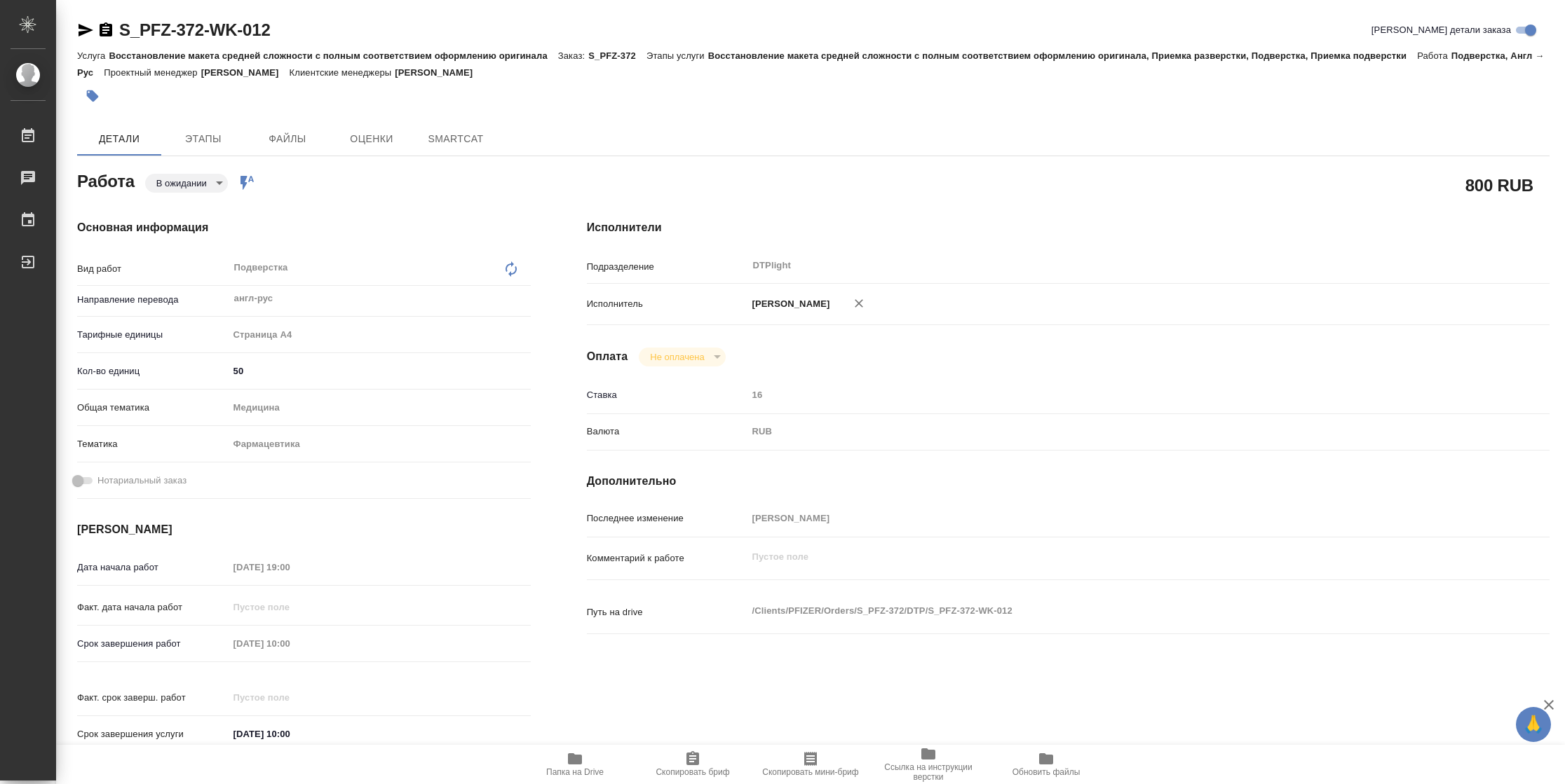
type textarea "x"
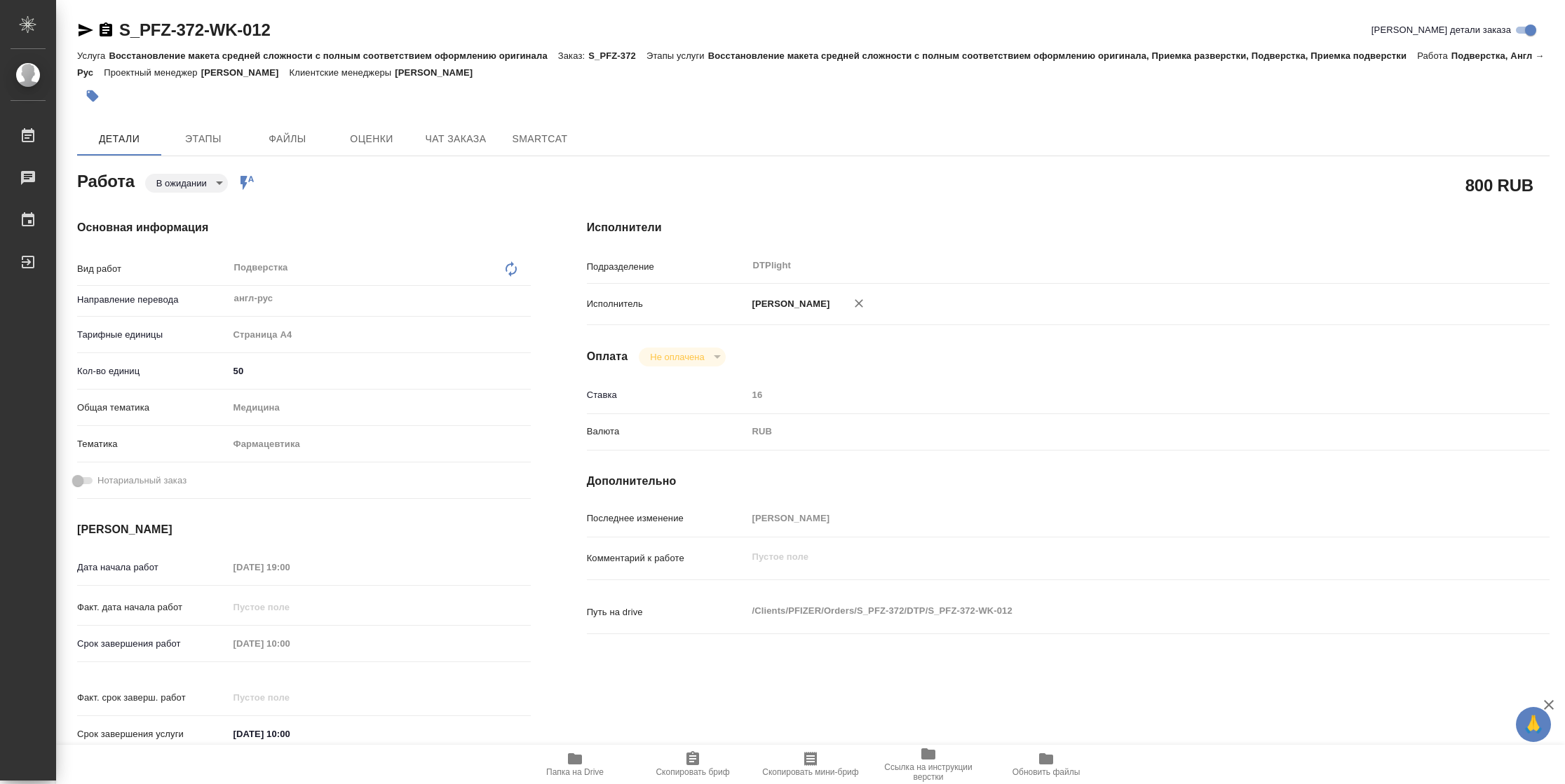
type textarea "x"
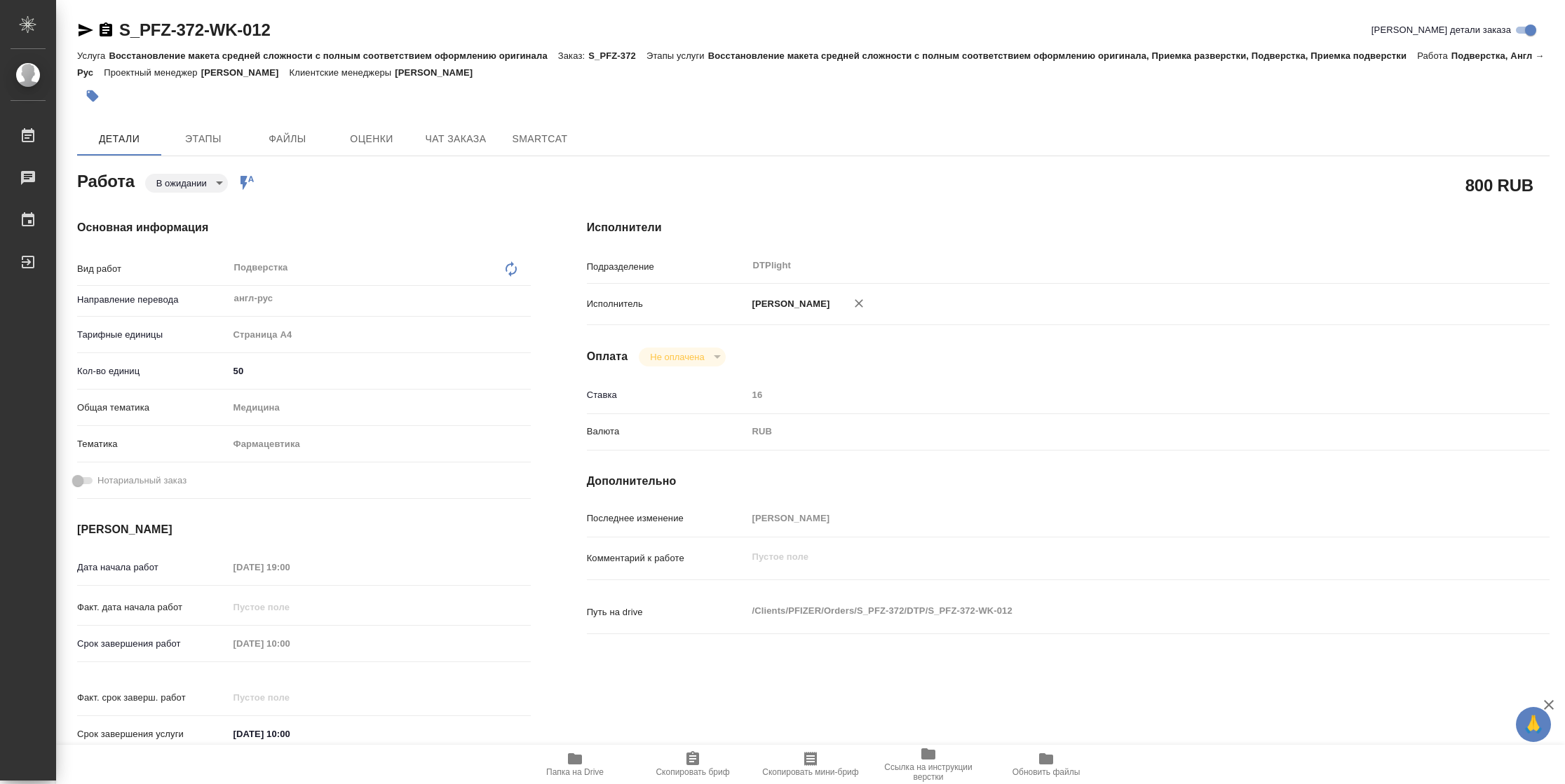
type textarea "x"
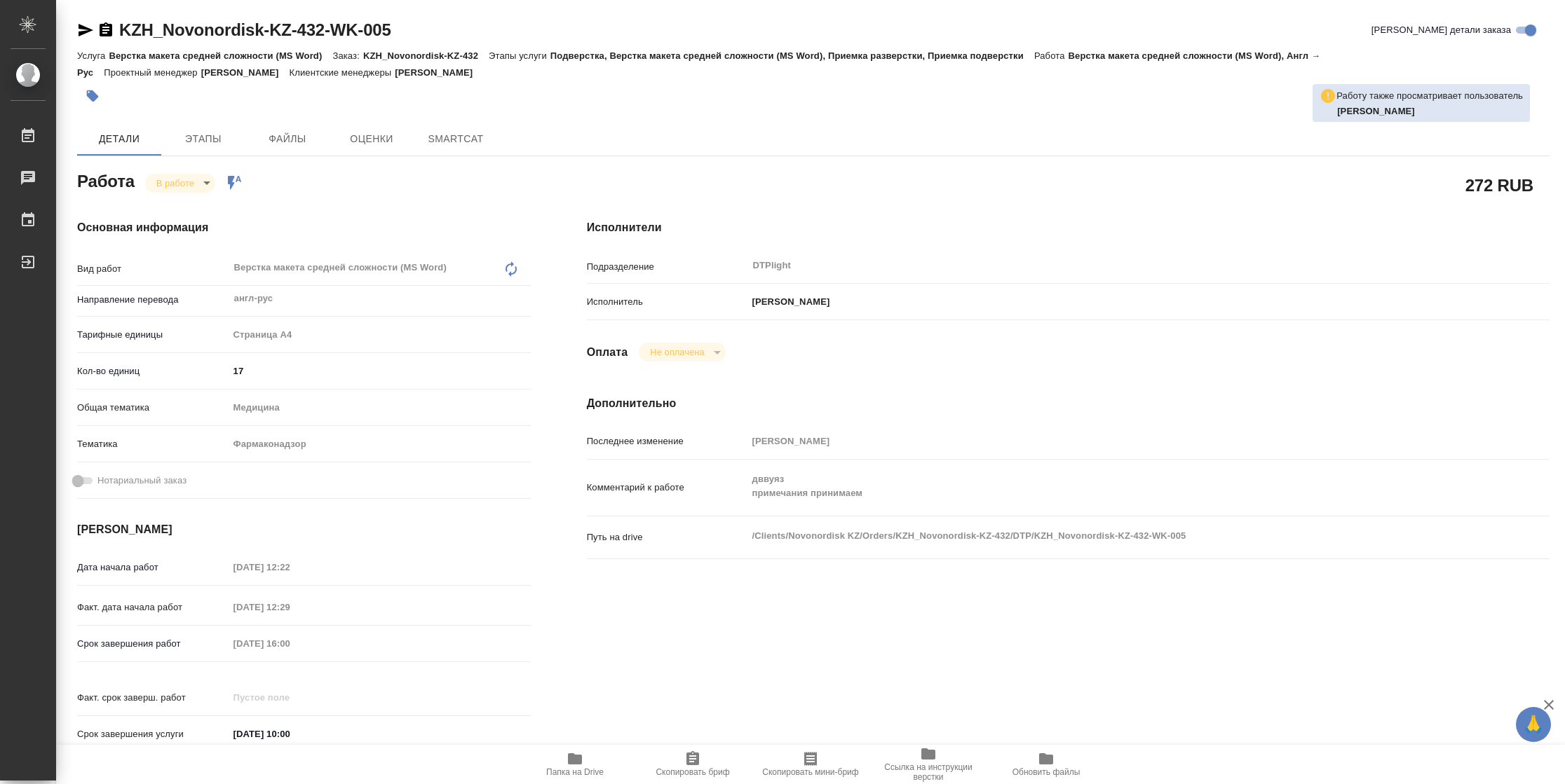
type textarea "x"
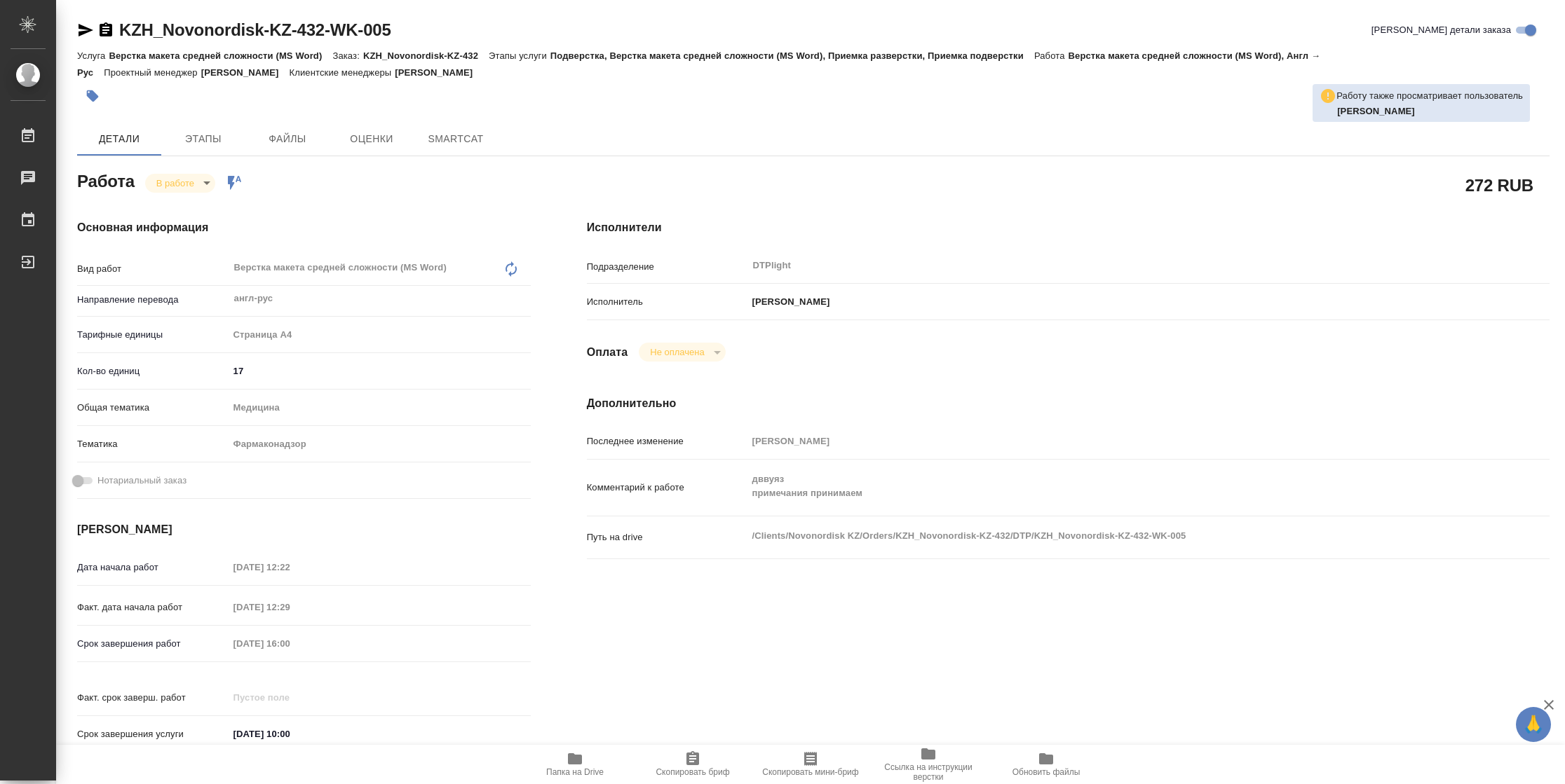
type textarea "x"
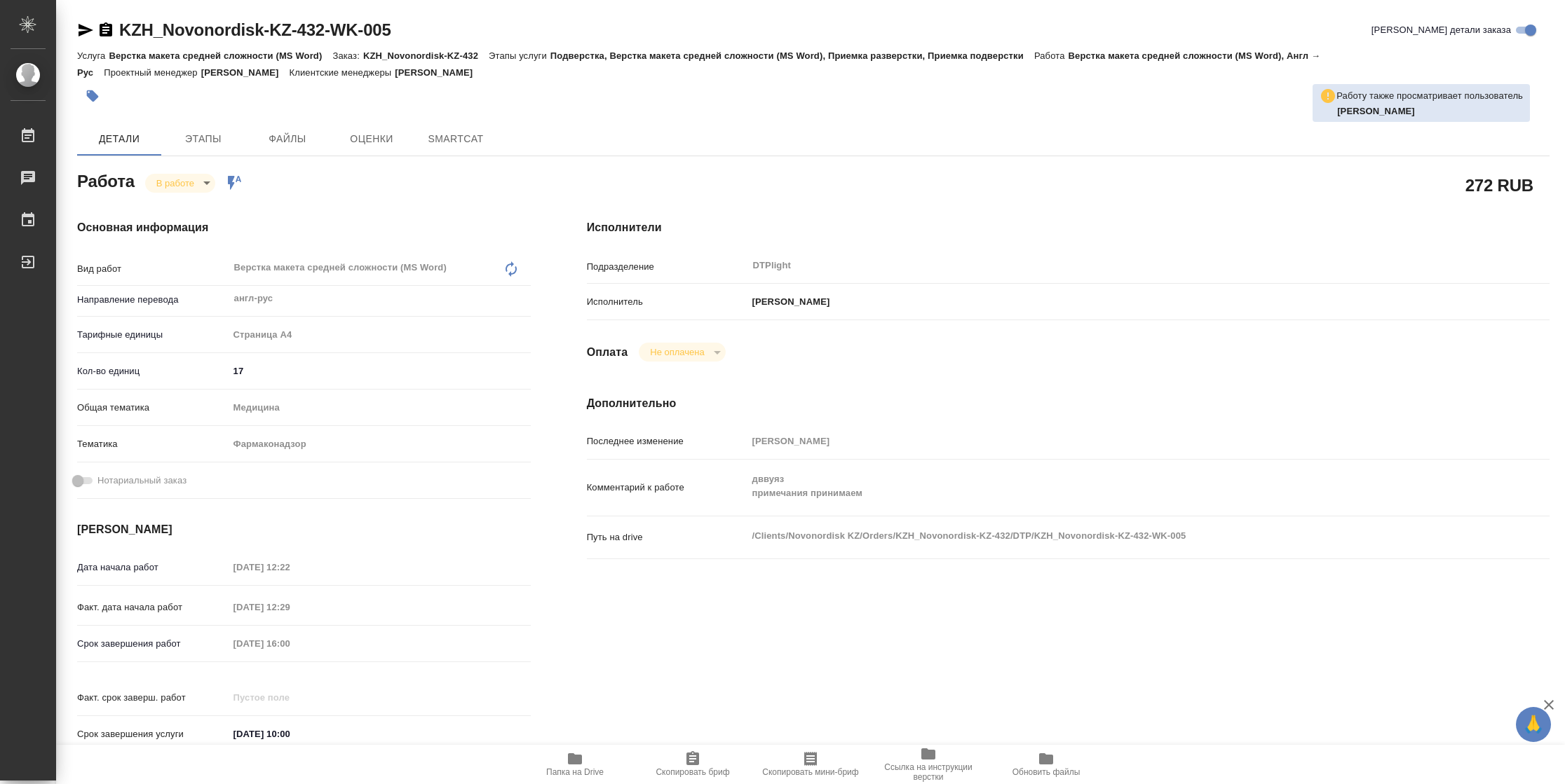
type textarea "x"
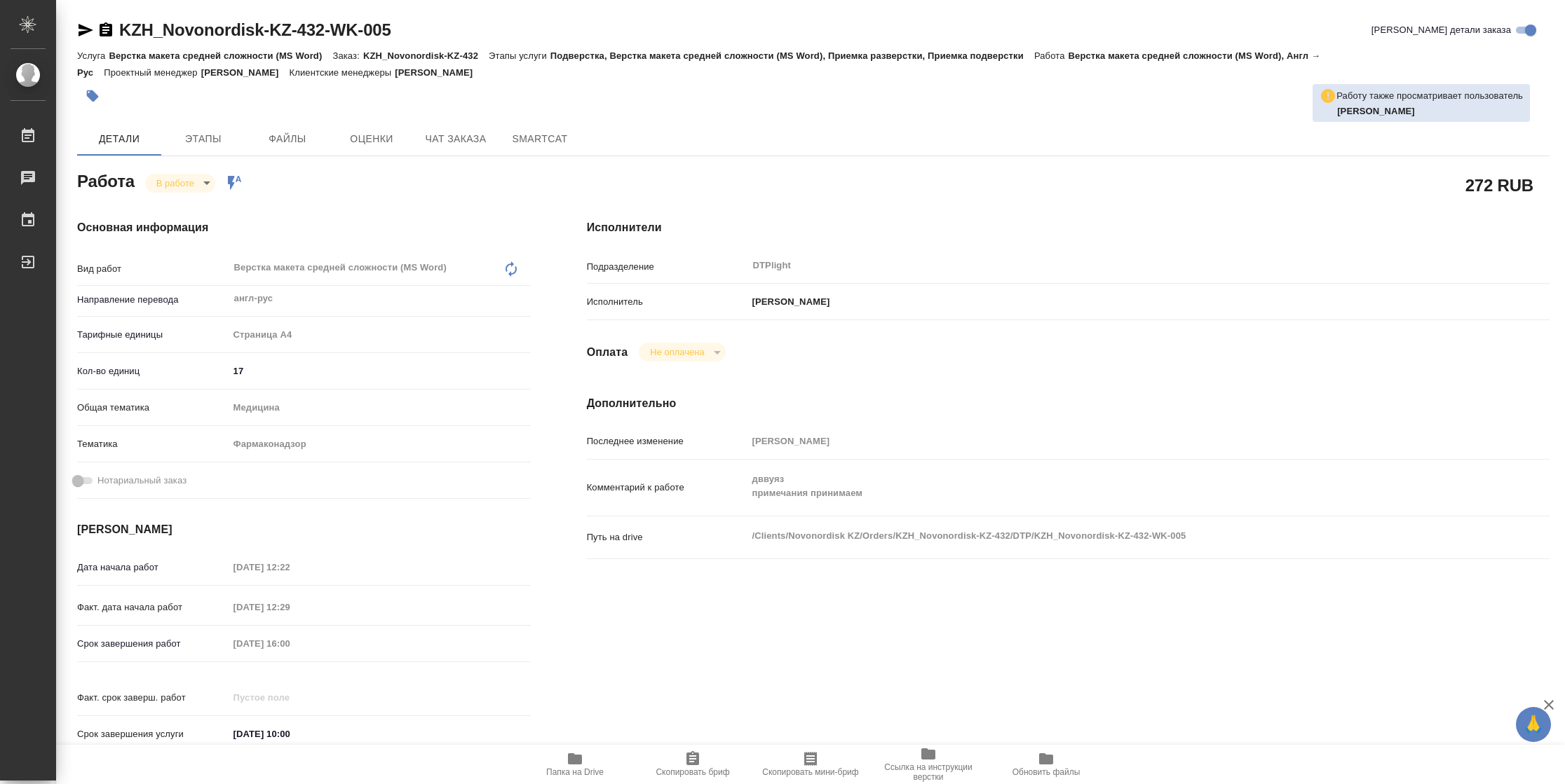
type textarea "x"
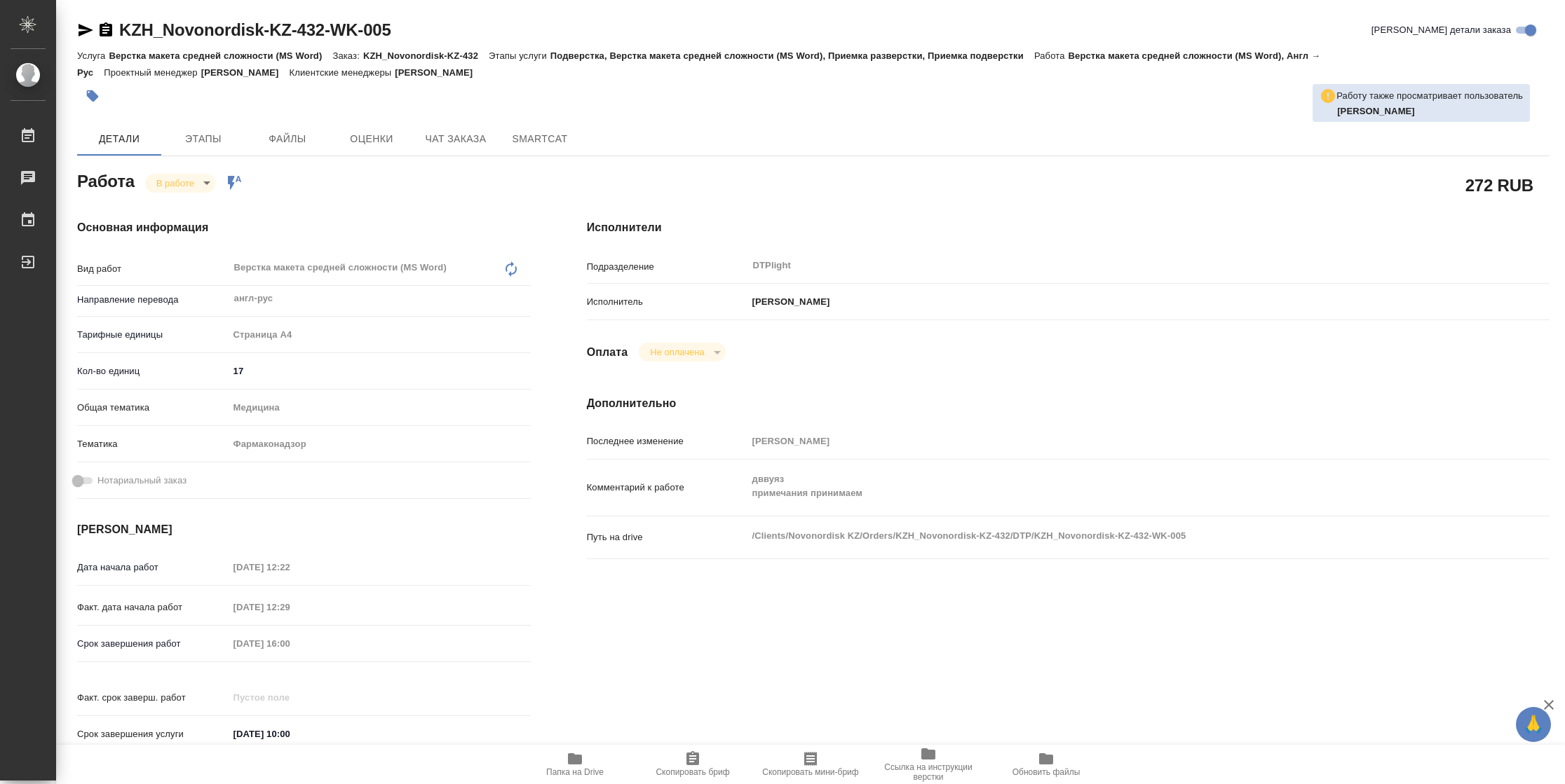
type textarea "x"
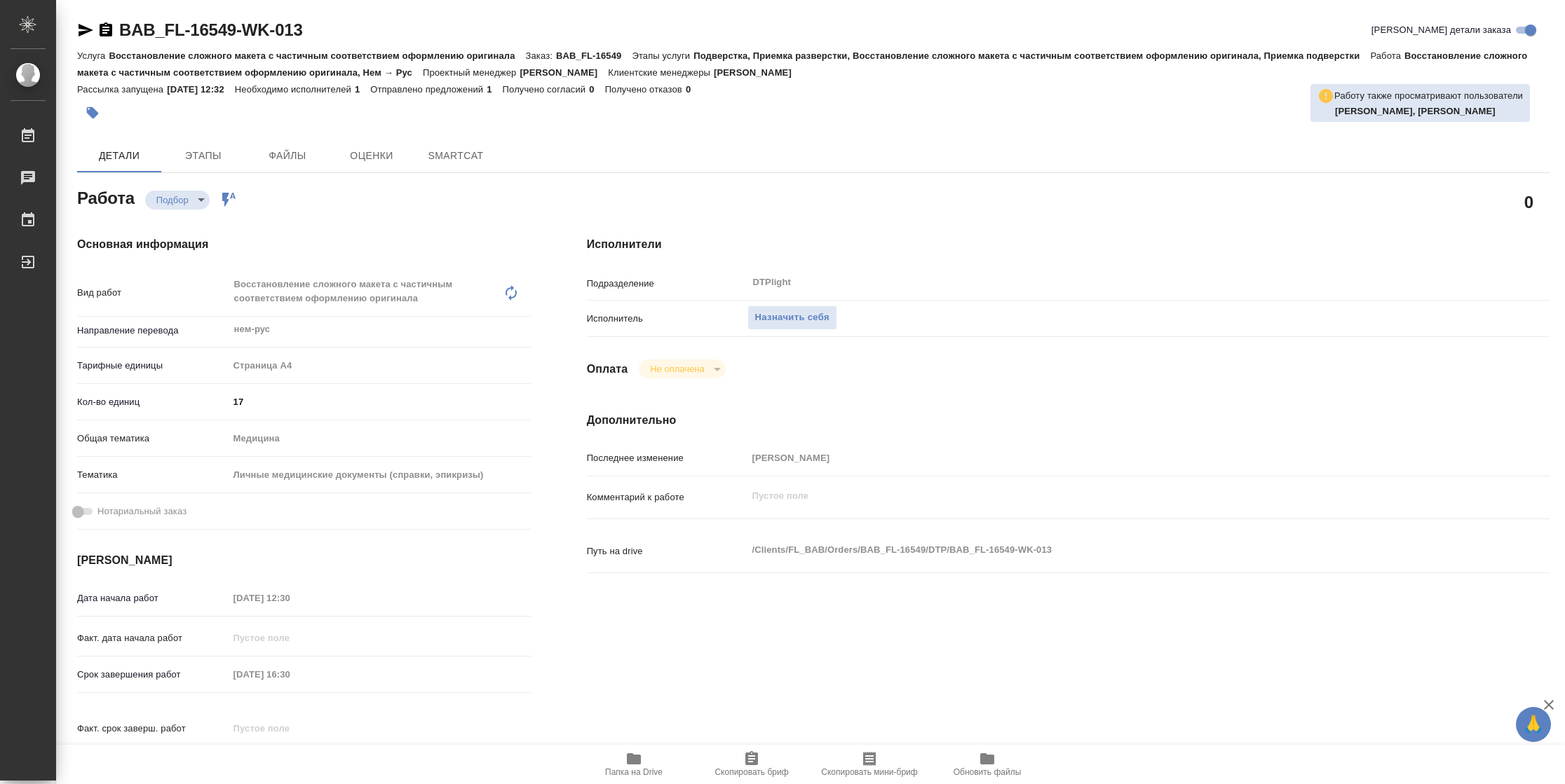
type textarea "x"
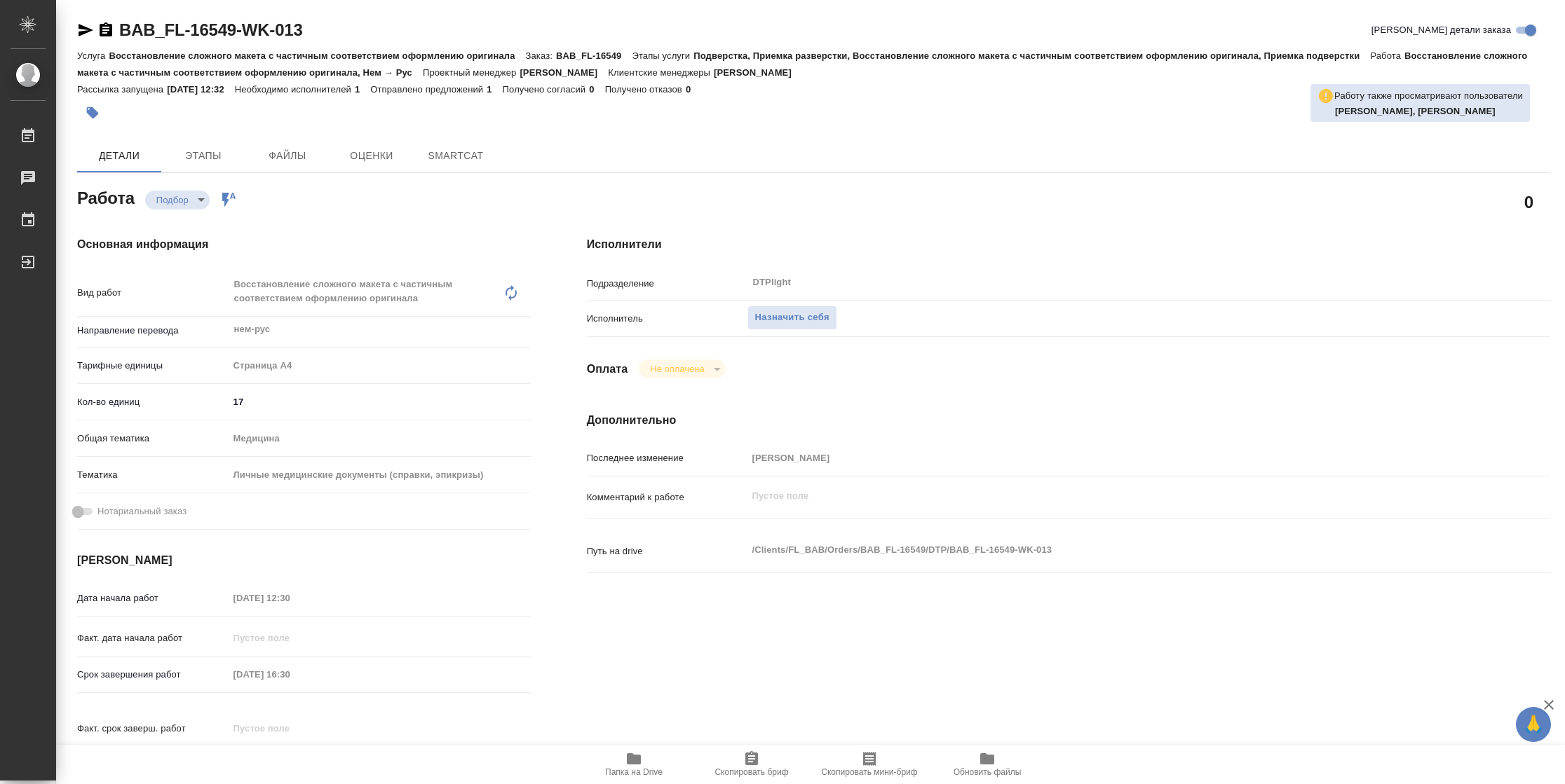
type textarea "x"
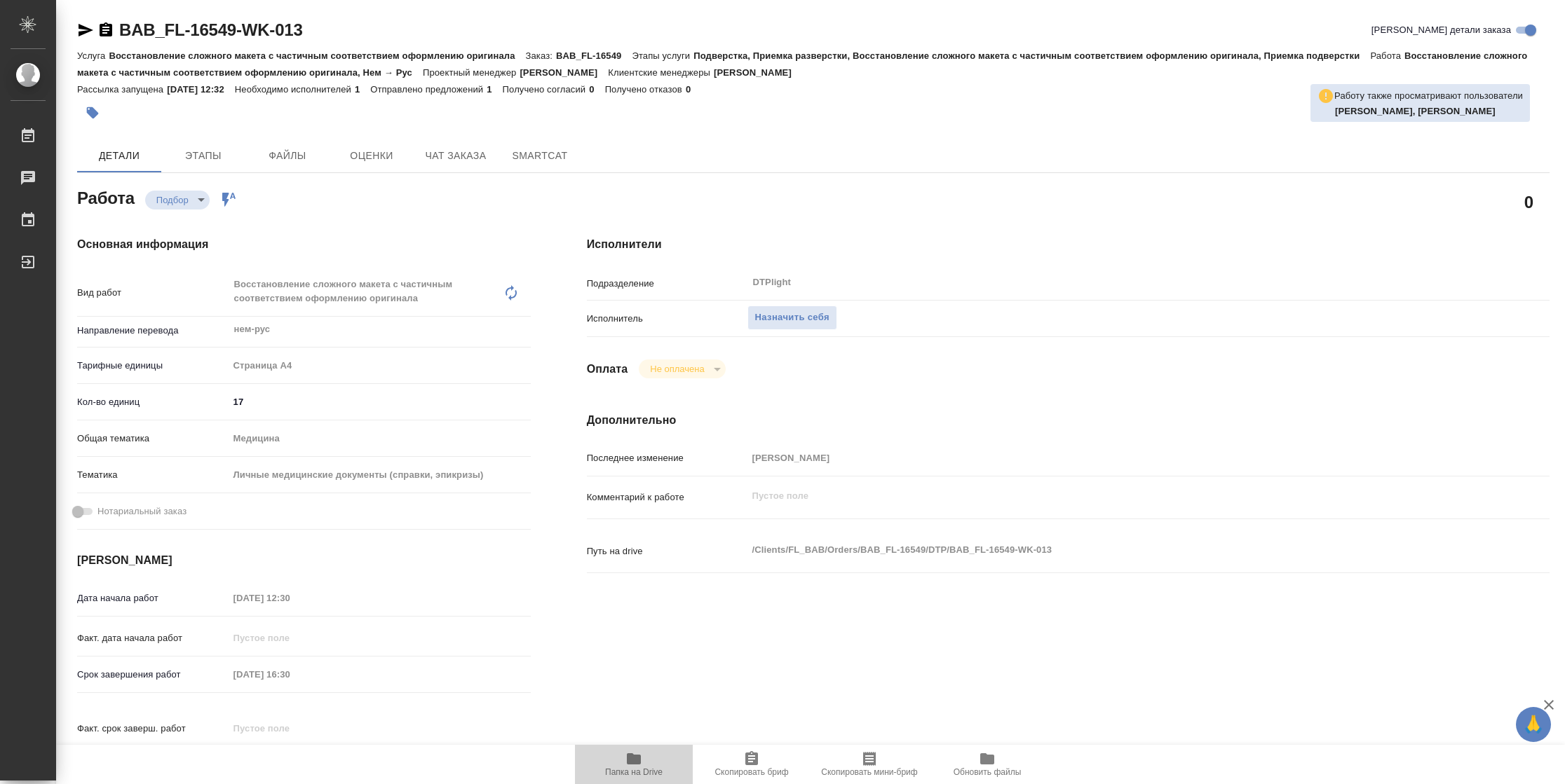
click at [628, 770] on span "Папка на Drive" at bounding box center [633, 772] width 57 height 10
type textarea "x"
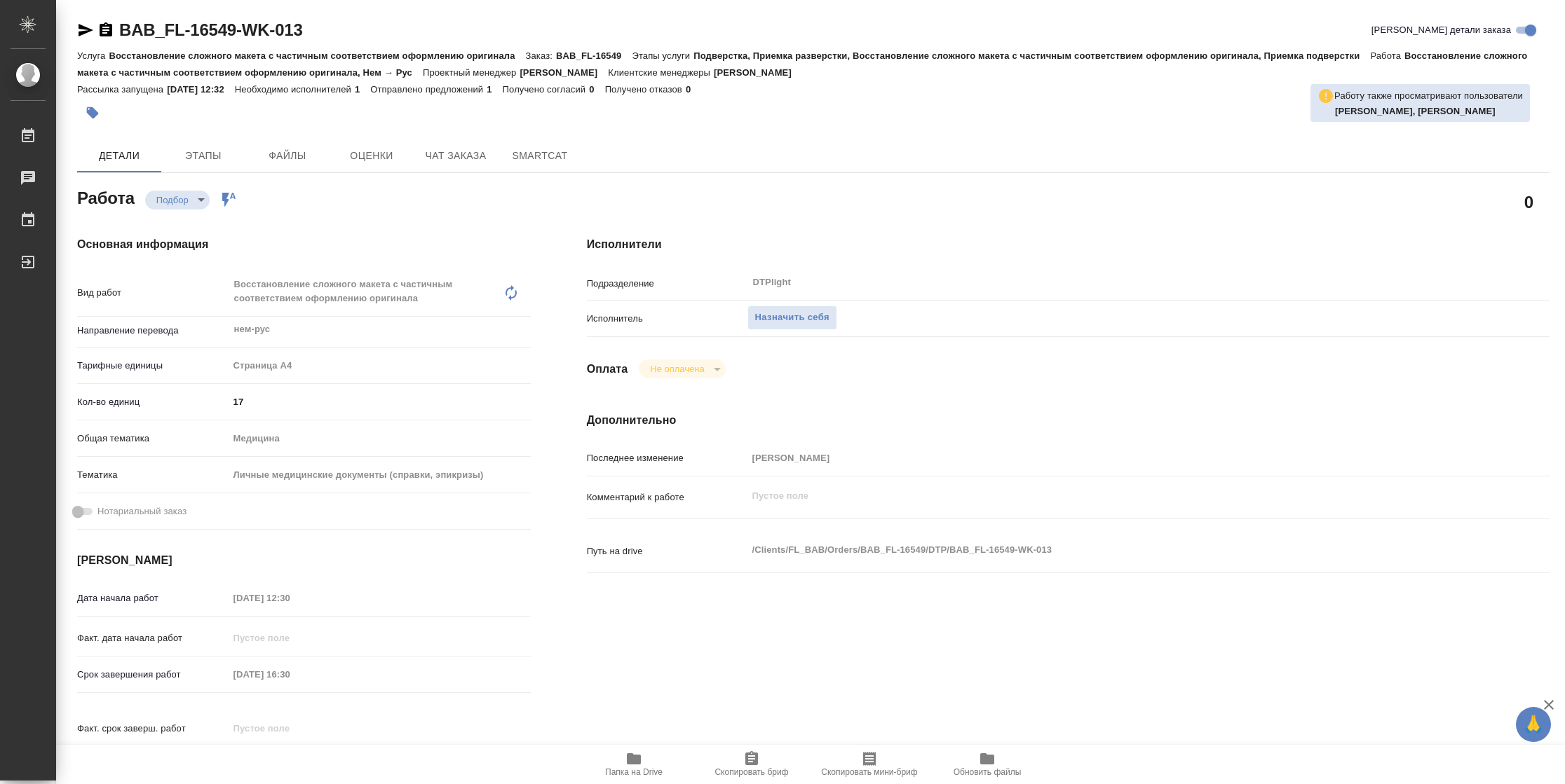
type textarea "x"
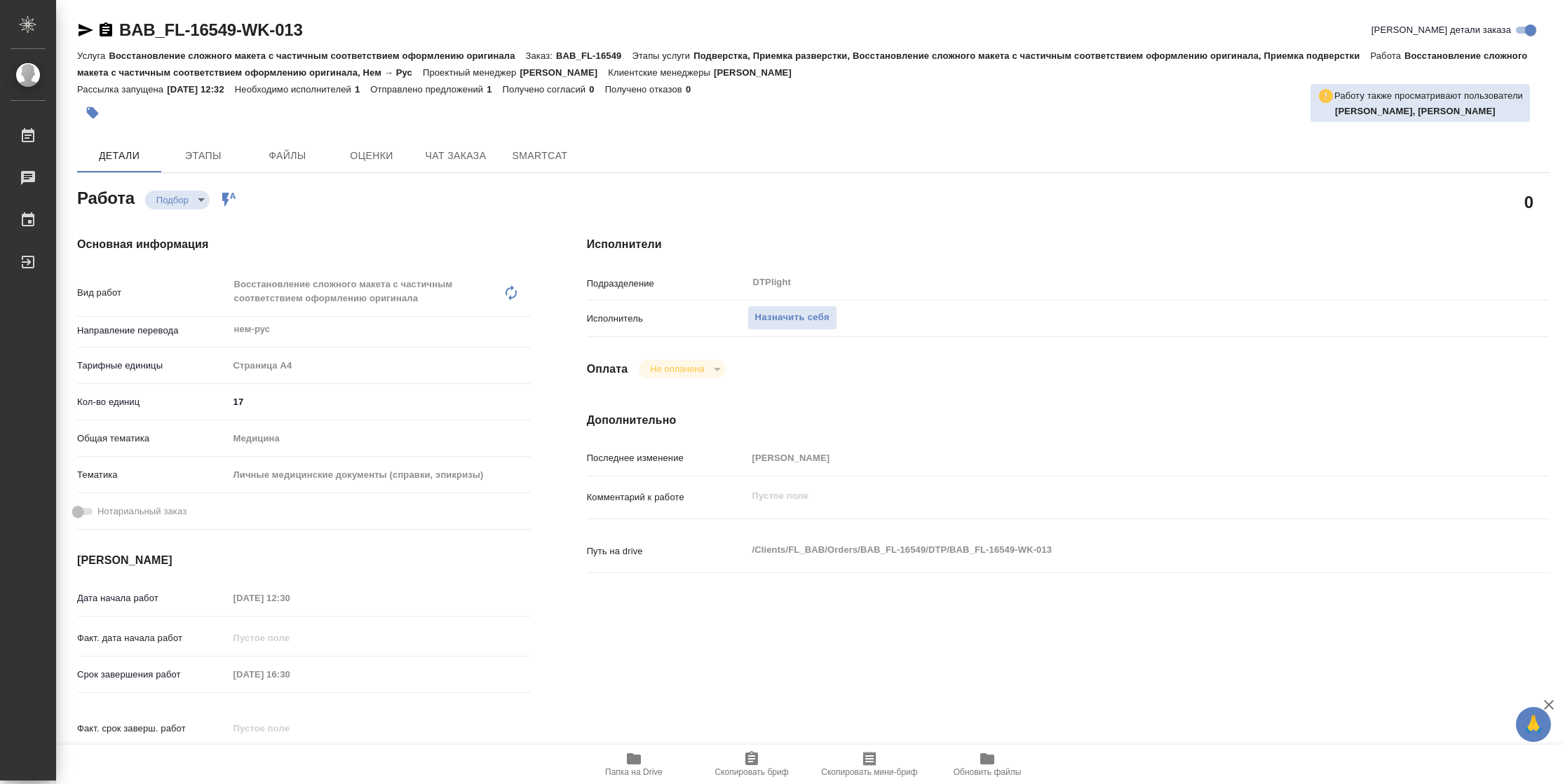
type textarea "x"
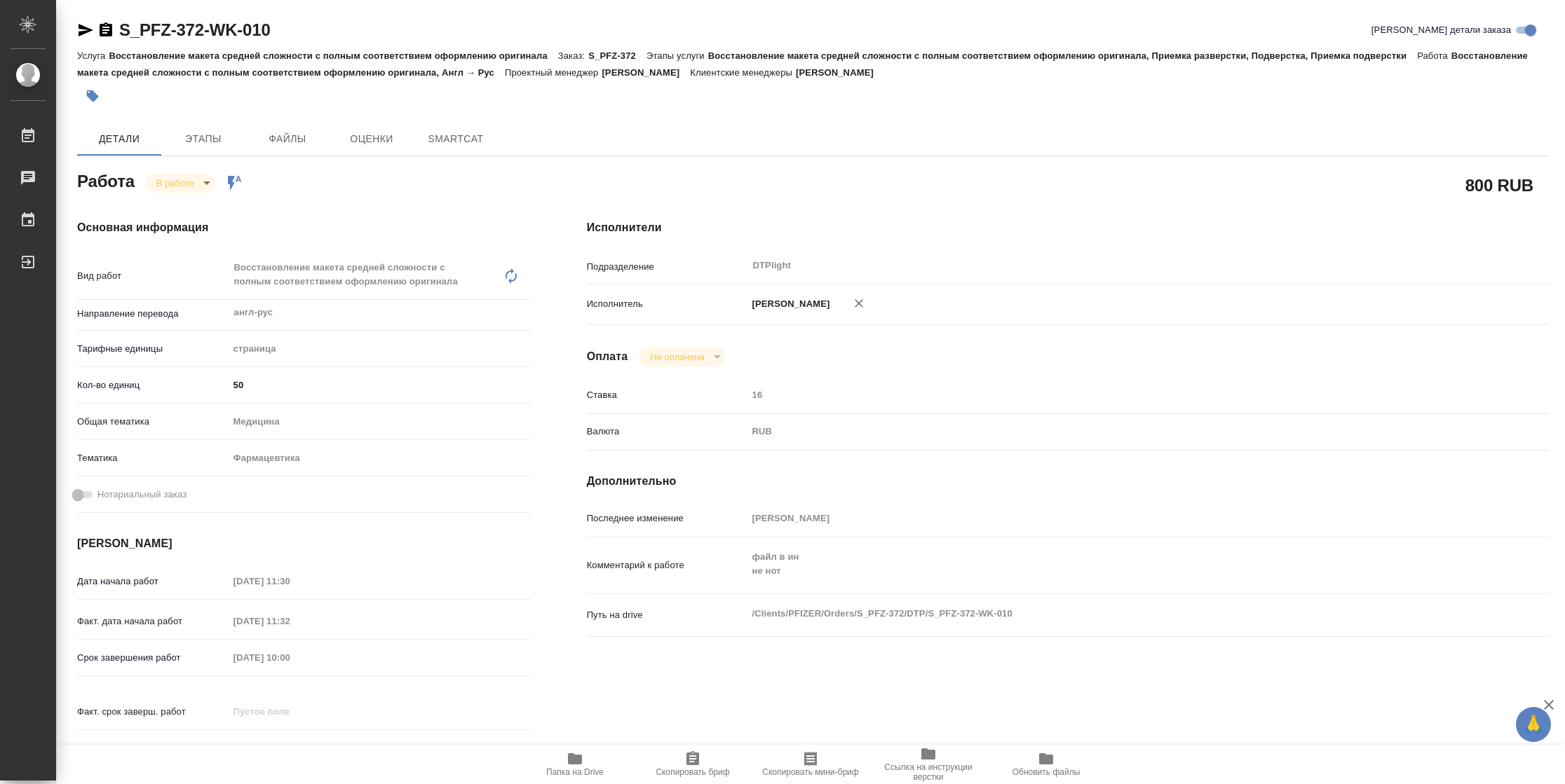
type textarea "x"
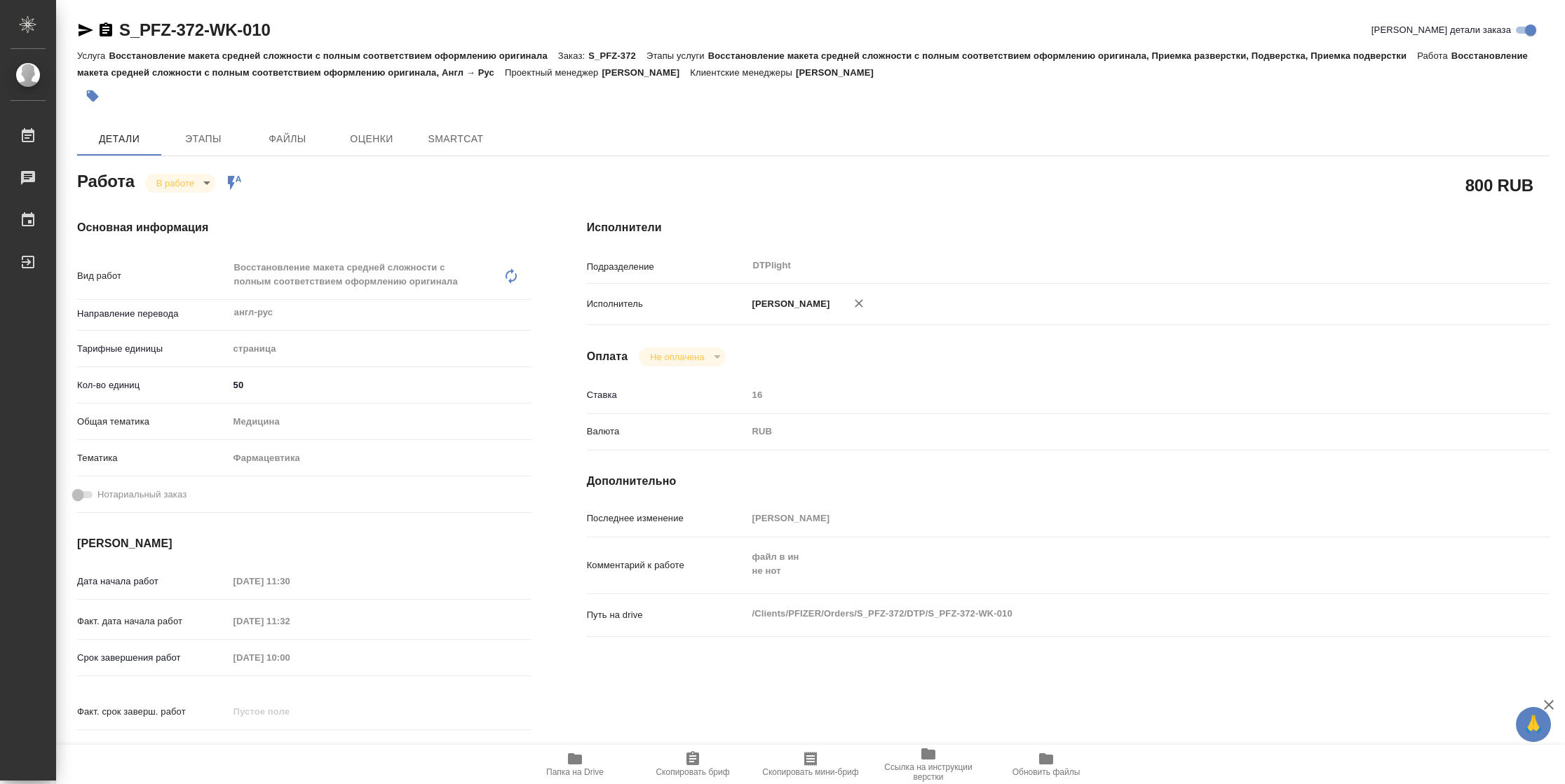
type textarea "x"
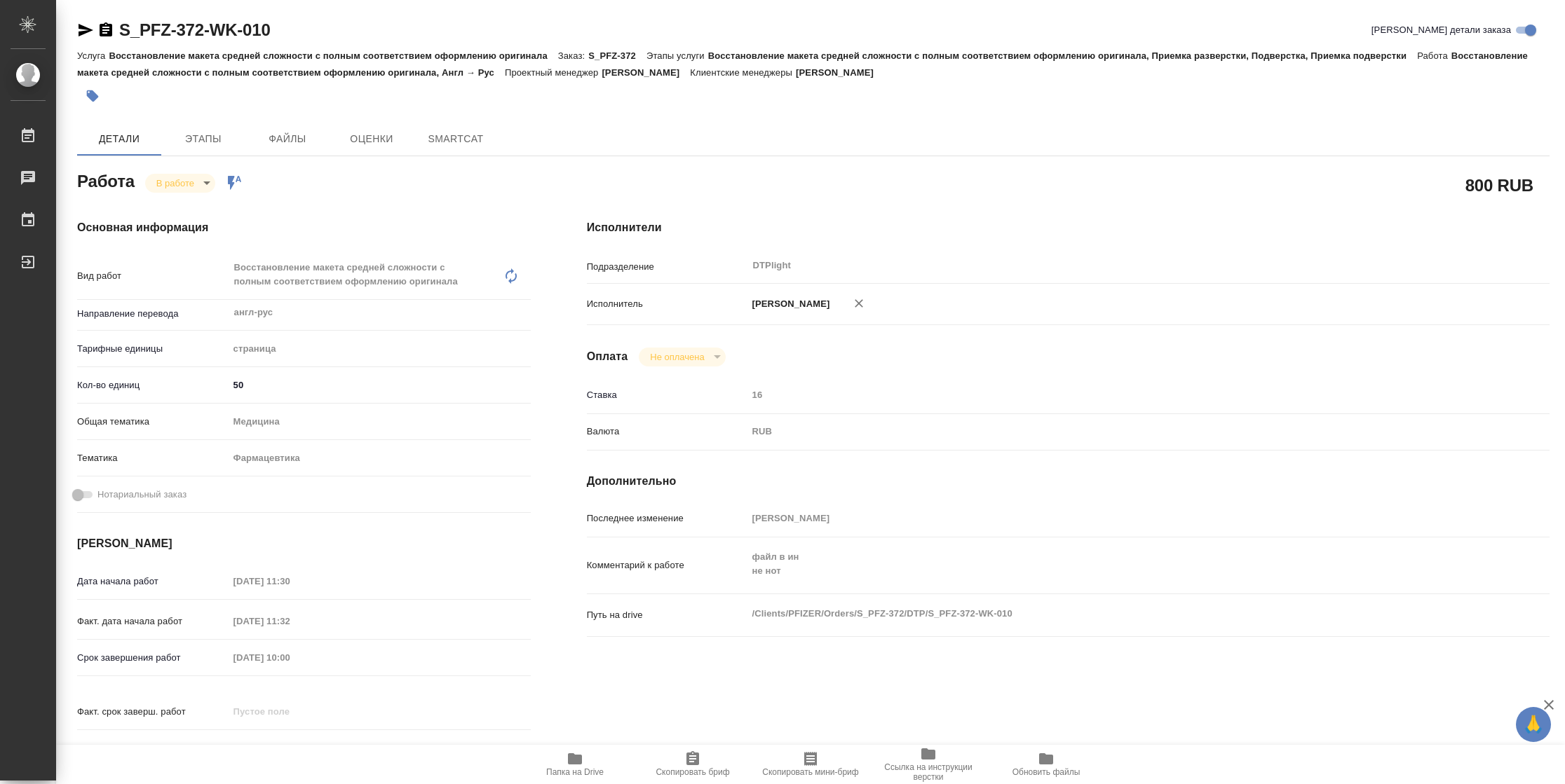
type textarea "x"
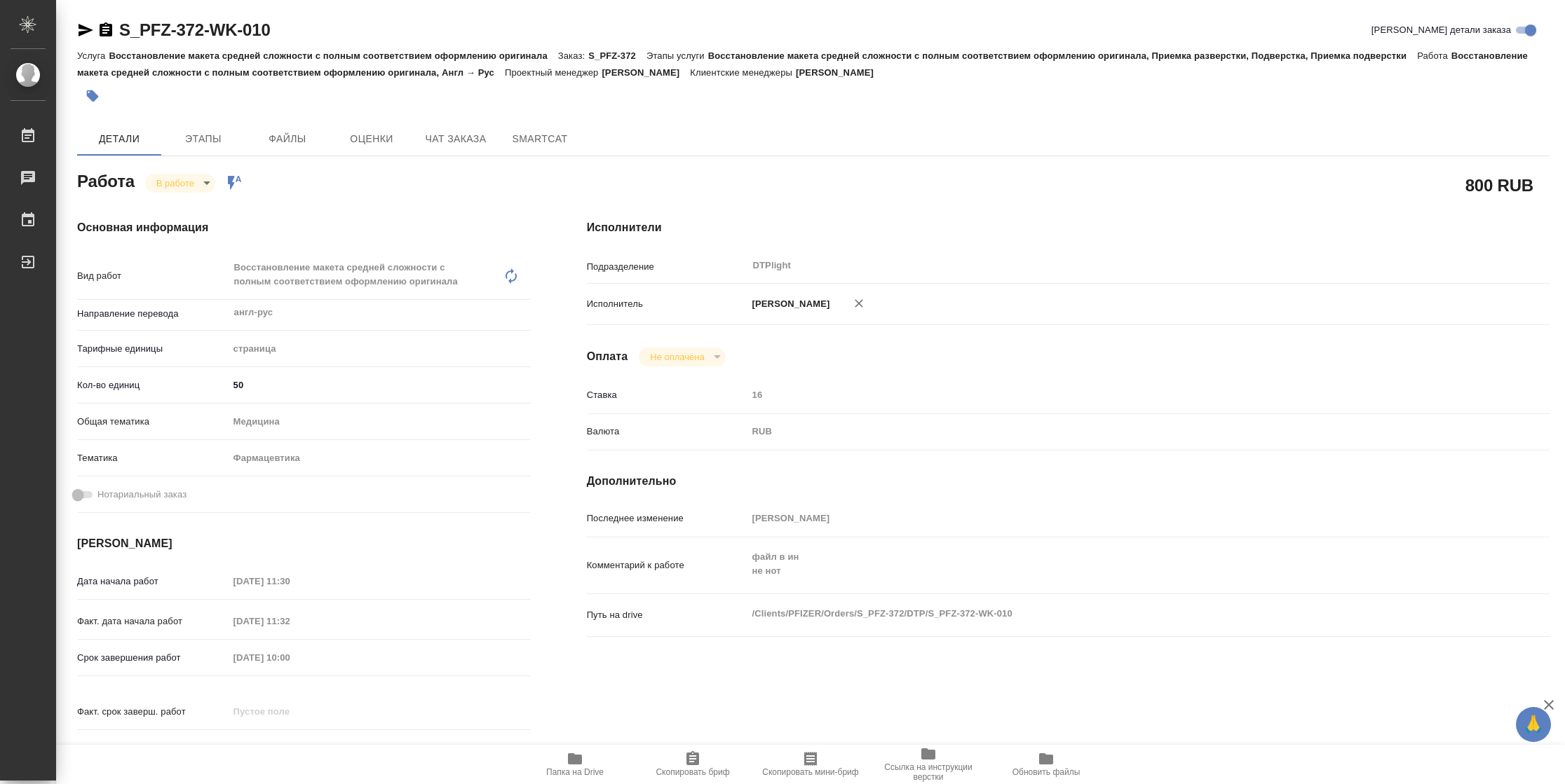
type textarea "x"
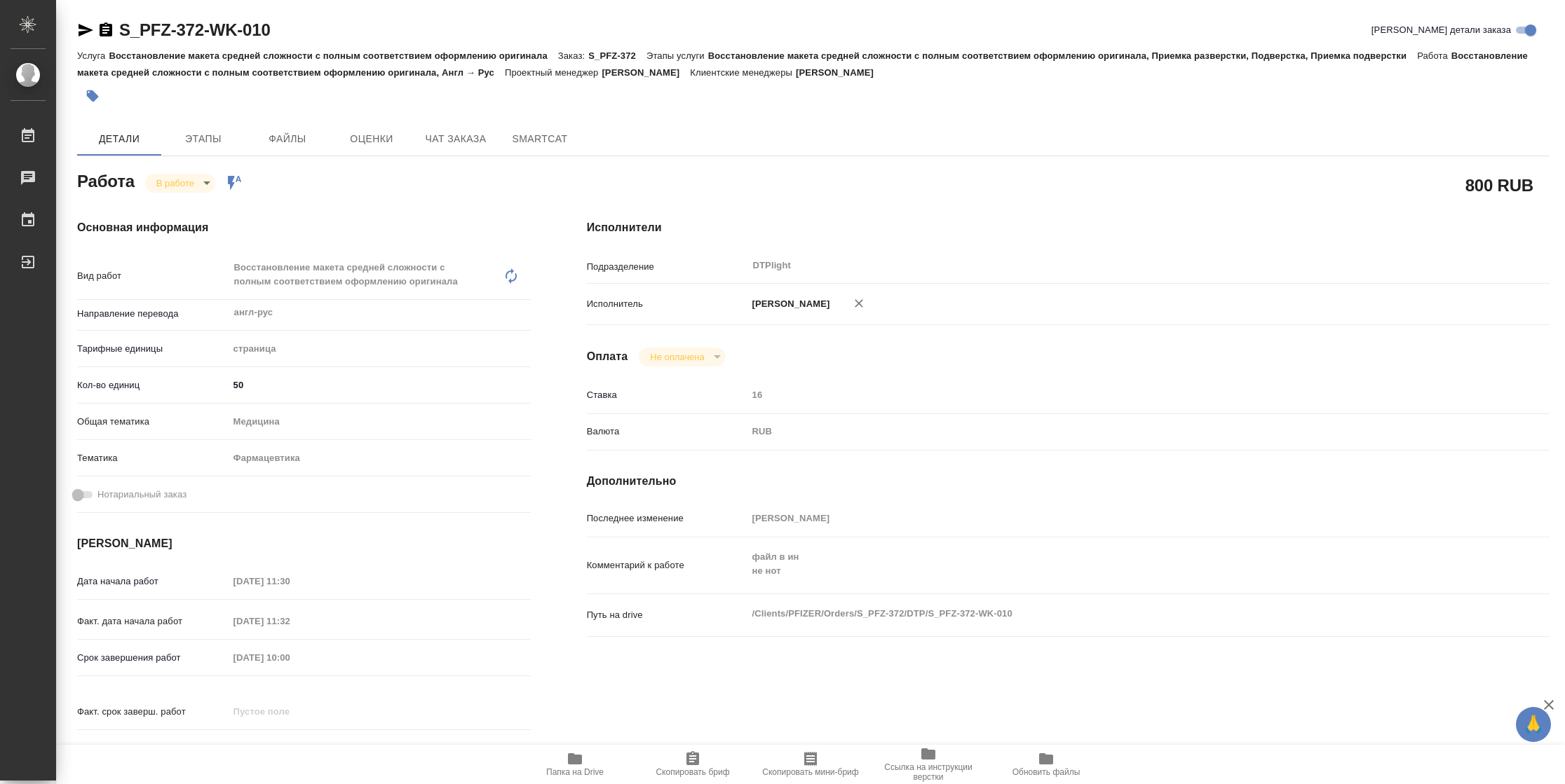
type textarea "x"
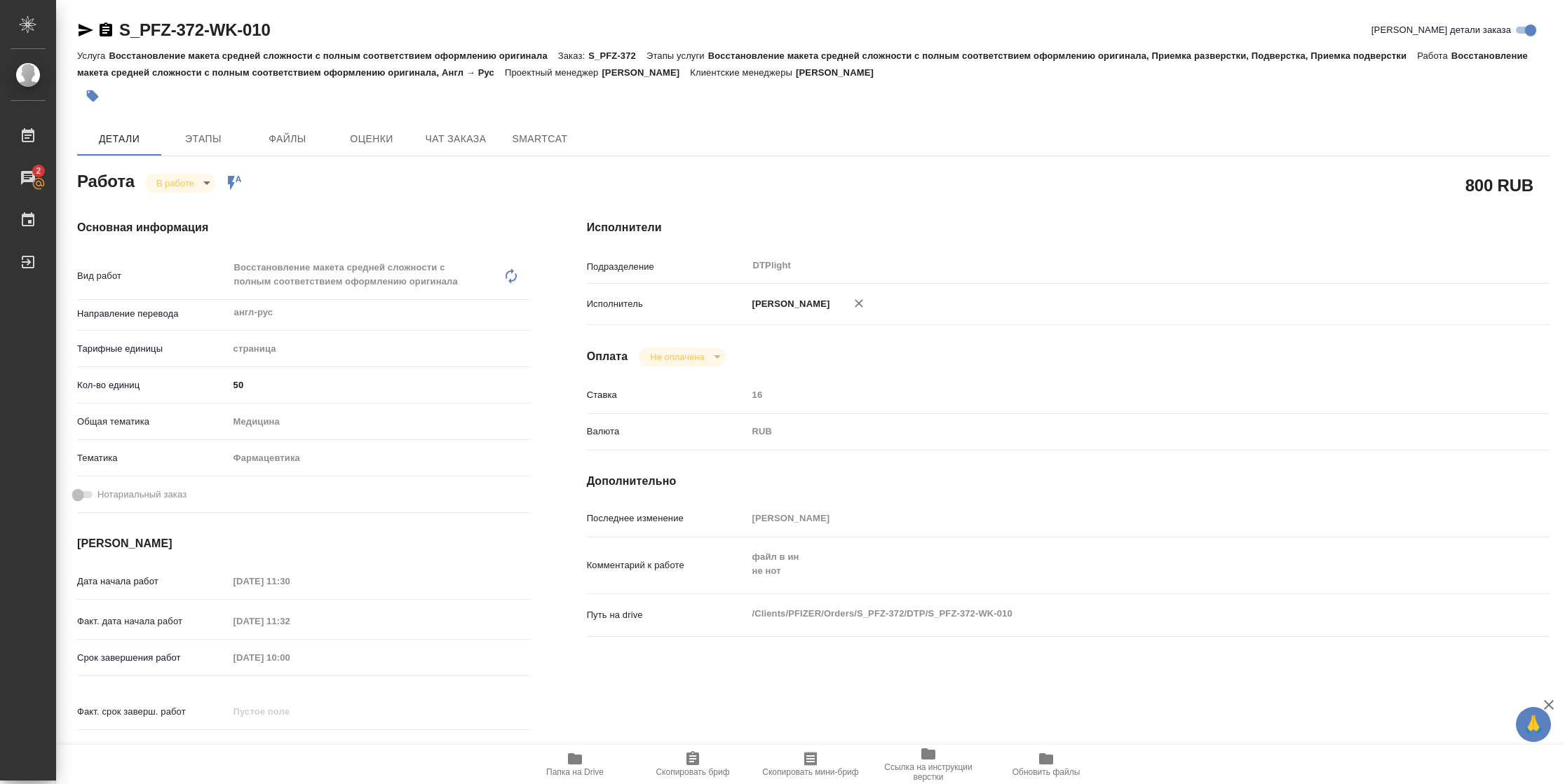
type textarea "x"
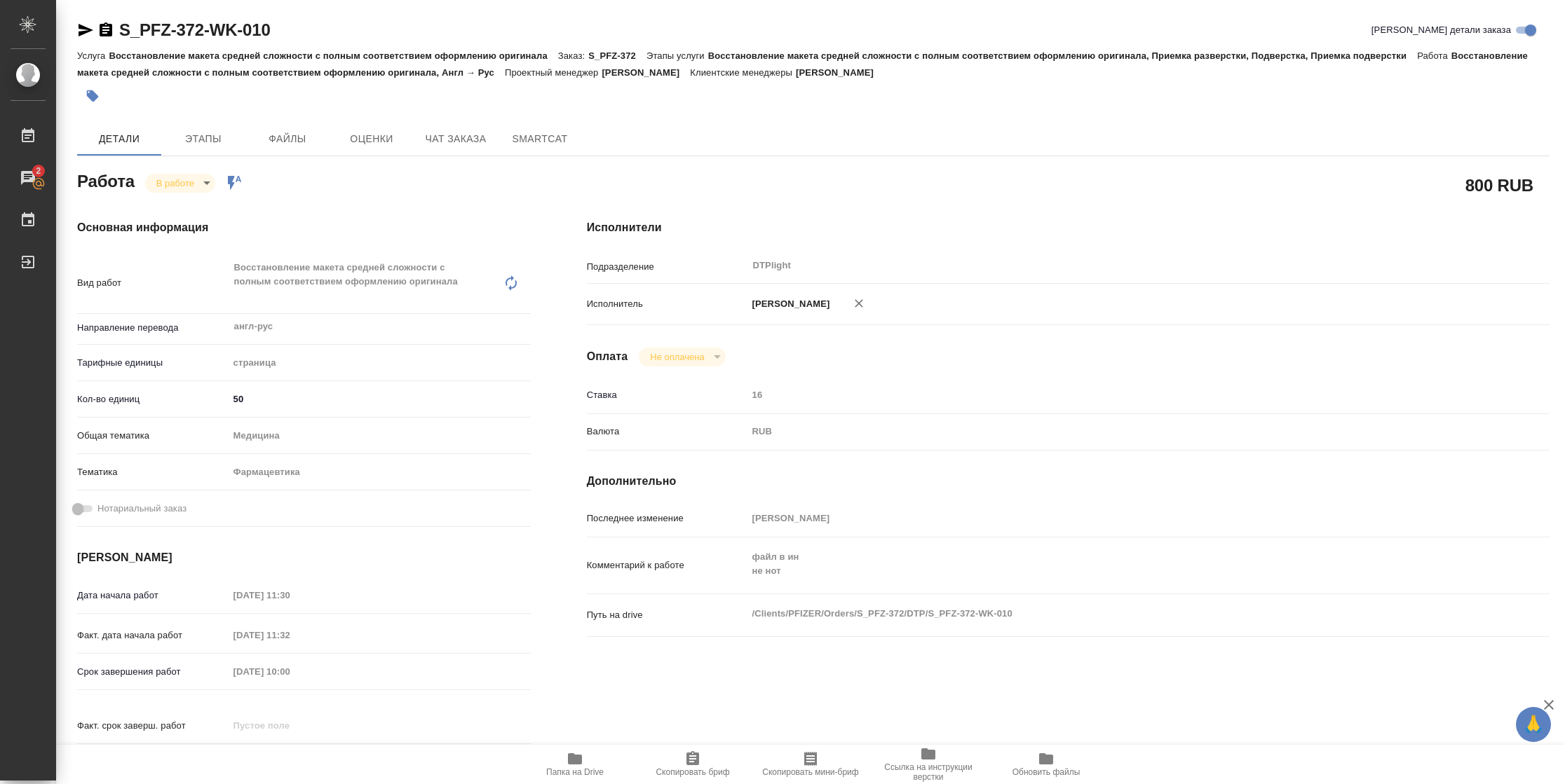
type textarea "x"
